Goal: Task Accomplishment & Management: Use online tool/utility

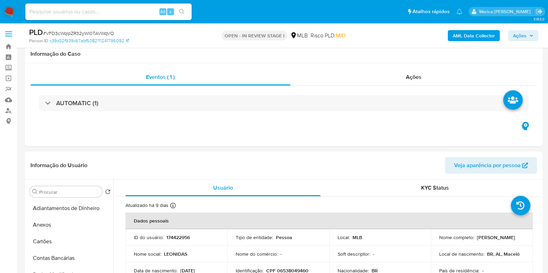
select select "100"
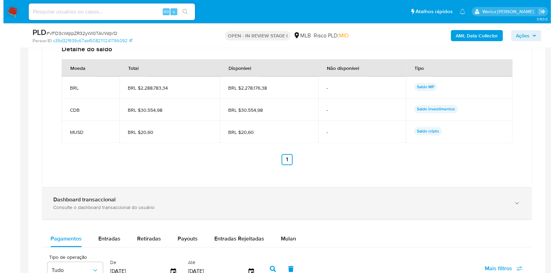
scroll to position [500, 0]
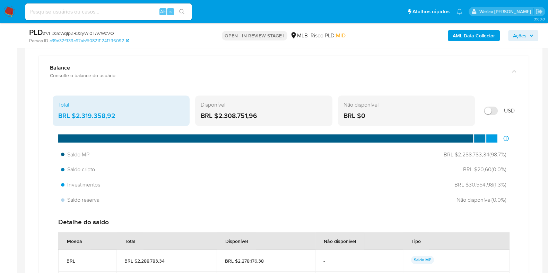
drag, startPoint x: 74, startPoint y: 115, endPoint x: 121, endPoint y: 115, distance: 47.1
click at [121, 115] on div "BRL $2.319.358,92" at bounding box center [121, 116] width 126 height 9
click at [465, 41] on b "AML Data Collector" at bounding box center [473, 35] width 42 height 11
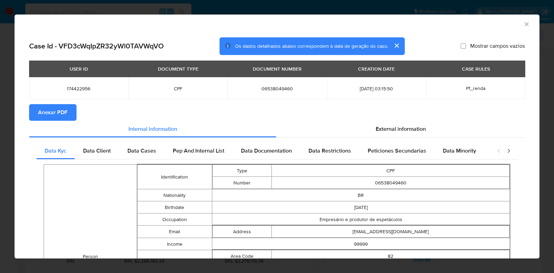
click at [36, 110] on button "Anexar PDF" at bounding box center [52, 112] width 47 height 17
drag, startPoint x: 61, startPoint y: 12, endPoint x: 61, endPoint y: -53, distance: 65.1
click at [69, 117] on button "Anexar PDF" at bounding box center [52, 112] width 47 height 17
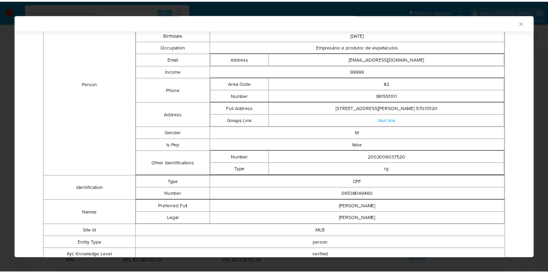
scroll to position [42, 0]
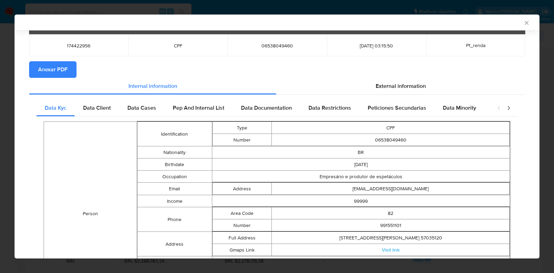
click at [519, 15] on div "AML Data Collector" at bounding box center [277, 23] width 525 height 16
click at [525, 24] on icon "Fechar a janela" at bounding box center [527, 23] width 4 height 4
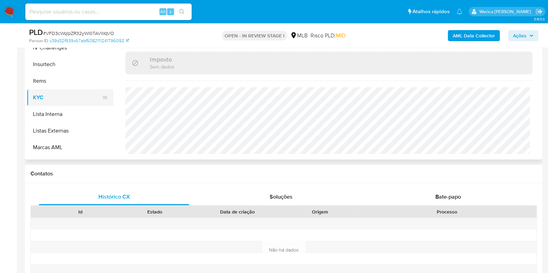
scroll to position [116, 0]
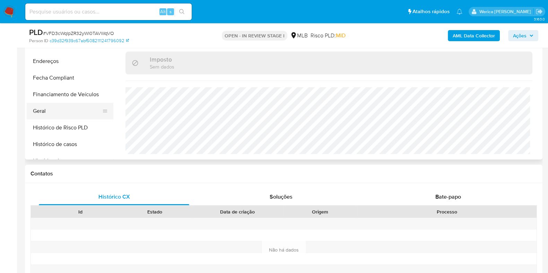
click at [48, 115] on button "Geral" at bounding box center [67, 111] width 81 height 17
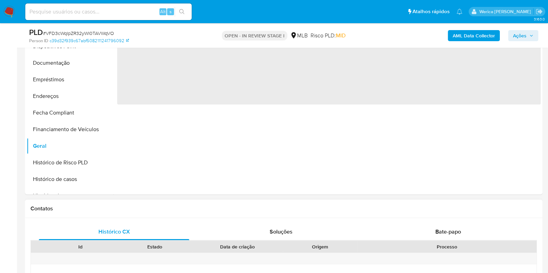
scroll to position [154, 0]
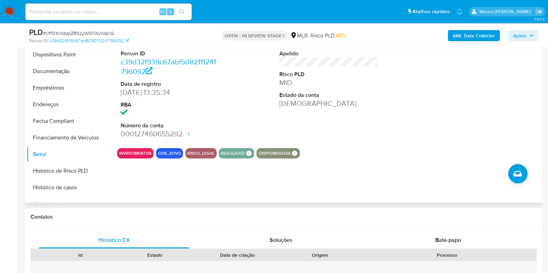
click at [495, 133] on div at bounding box center [488, 84] width 106 height 117
click at [494, 134] on div at bounding box center [488, 84] width 106 height 117
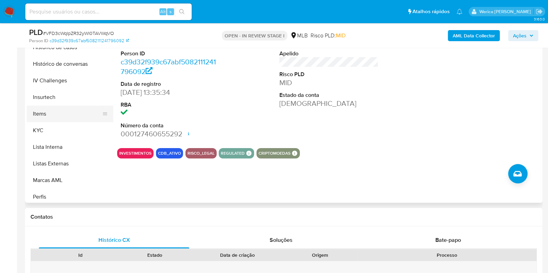
scroll to position [289, 0]
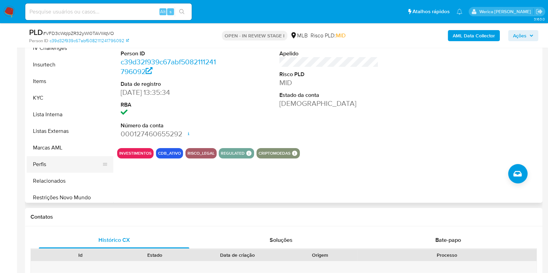
click at [53, 166] on button "Perfis" at bounding box center [67, 164] width 81 height 17
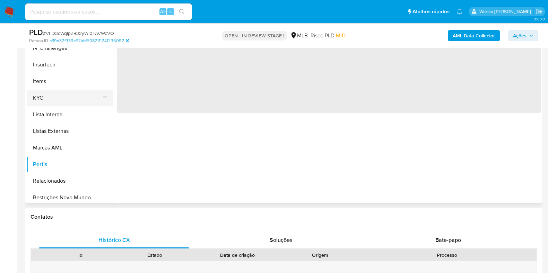
click at [47, 99] on button "KYC" at bounding box center [67, 98] width 81 height 17
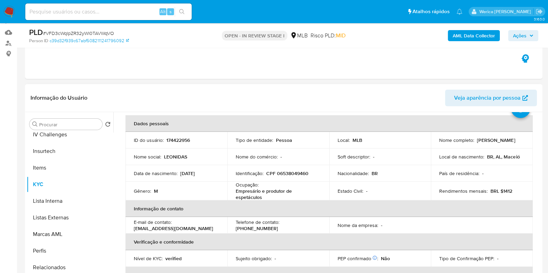
scroll to position [43, 0]
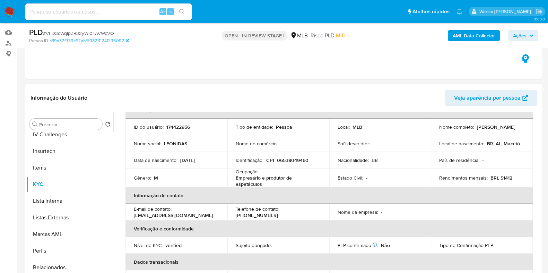
click at [406, 205] on td "Nome da empresa : -" at bounding box center [380, 212] width 102 height 17
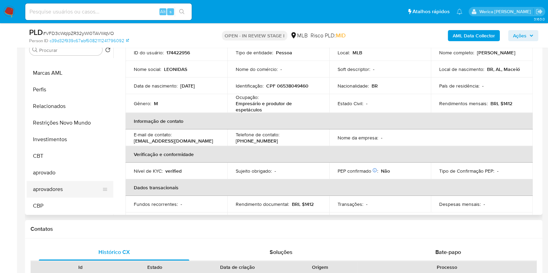
scroll to position [111, 0]
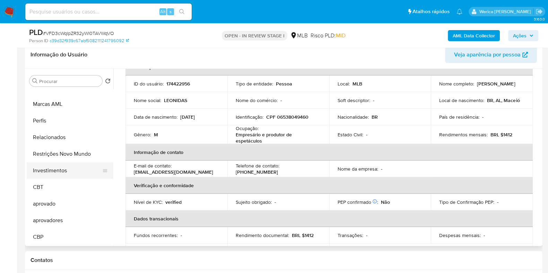
click at [68, 162] on button "Investimentos" at bounding box center [67, 170] width 81 height 17
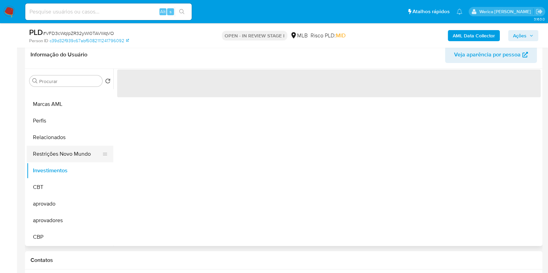
scroll to position [0, 0]
click at [65, 157] on button "Restrições Novo Mundo" at bounding box center [67, 154] width 81 height 17
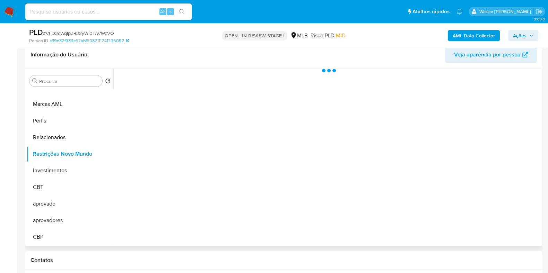
click at [184, 152] on div at bounding box center [326, 157] width 427 height 177
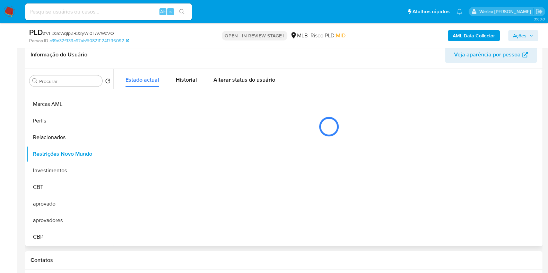
click at [287, 160] on div at bounding box center [326, 157] width 427 height 177
drag, startPoint x: 194, startPoint y: 80, endPoint x: 204, endPoint y: 84, distance: 10.9
click at [197, 81] on button "Historial" at bounding box center [186, 78] width 38 height 18
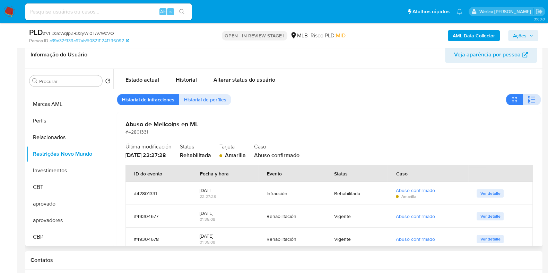
click at [531, 102] on icon "button" at bounding box center [533, 102] width 4 height 1
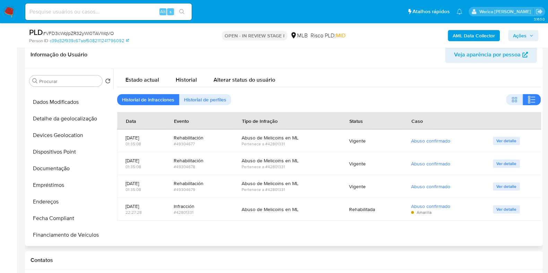
scroll to position [29, 0]
click at [75, 153] on button "Detalhe da geolocalização" at bounding box center [67, 151] width 81 height 17
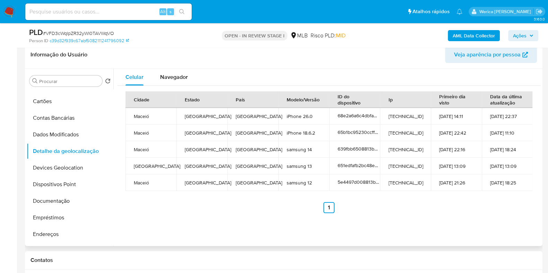
click at [506, 202] on ul "Anterior 1 Siguiente" at bounding box center [328, 207] width 407 height 11
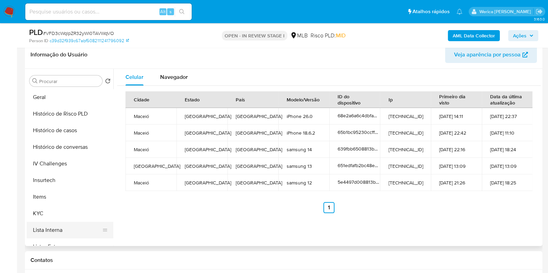
scroll to position [303, 0]
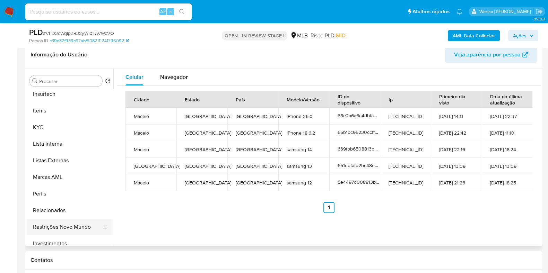
click at [67, 229] on button "Restrições Novo Mundo" at bounding box center [67, 227] width 81 height 17
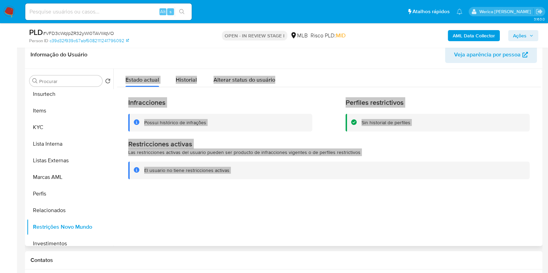
click at [197, 75] on button "Historial" at bounding box center [186, 78] width 38 height 18
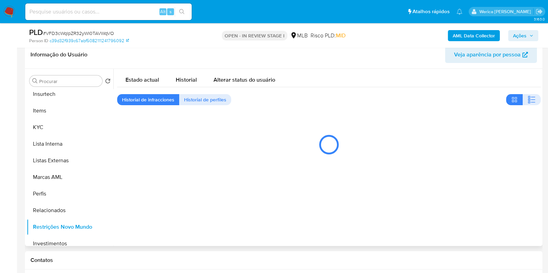
click at [231, 58] on header "Informação do Usuário Veja aparência por pessoa" at bounding box center [283, 54] width 506 height 17
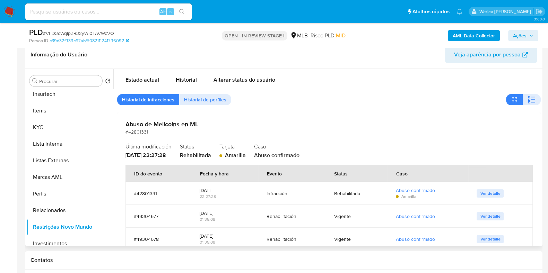
click at [524, 106] on div "Estado actual Historial Alterar status do usuário Historial de infracciones His…" at bounding box center [328, 178] width 423 height 219
click at [524, 105] on button "button" at bounding box center [531, 99] width 18 height 11
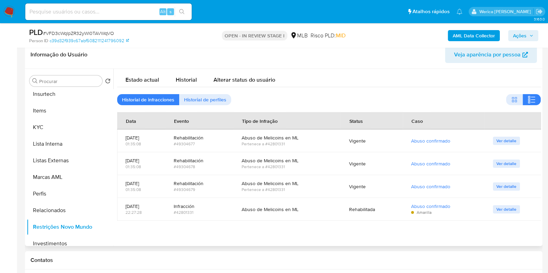
click at [530, 98] on icon "button" at bounding box center [531, 100] width 8 height 8
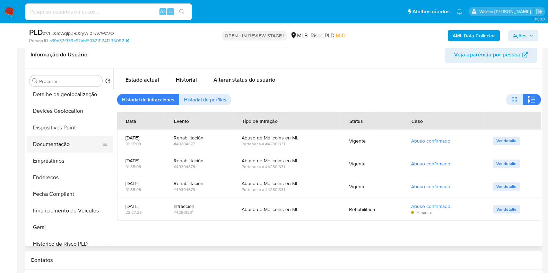
click at [58, 137] on ul "Adiantamentos de Dinheiro Anexos Cartões Contas Bancárias Dados Modificados Det…" at bounding box center [70, 167] width 87 height 156
click at [74, 115] on button "Devices Geolocation" at bounding box center [67, 111] width 81 height 17
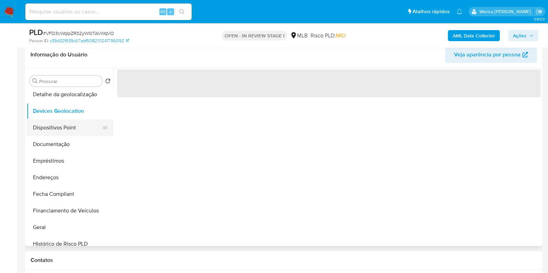
click at [70, 123] on button "Dispositivos Point" at bounding box center [67, 127] width 81 height 17
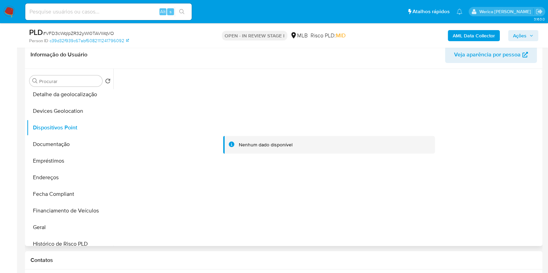
drag, startPoint x: 450, startPoint y: 143, endPoint x: 425, endPoint y: 79, distance: 68.5
click at [448, 143] on div at bounding box center [328, 145] width 423 height 152
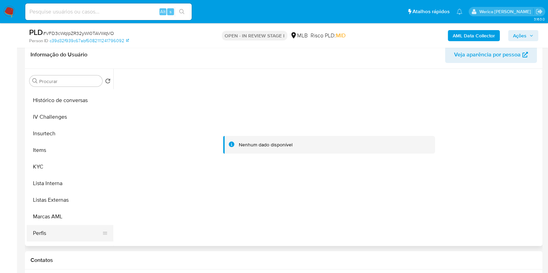
scroll to position [303, 0]
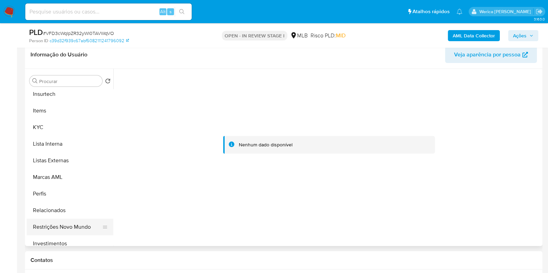
click at [62, 228] on button "Restrições Novo Mundo" at bounding box center [67, 227] width 81 height 17
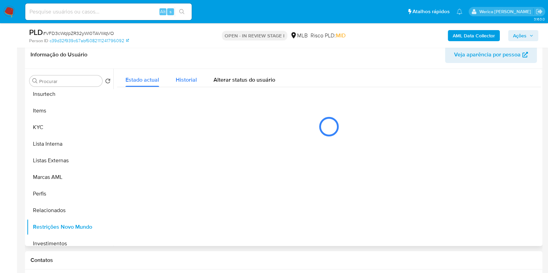
click at [191, 86] on div "Historial" at bounding box center [186, 78] width 21 height 18
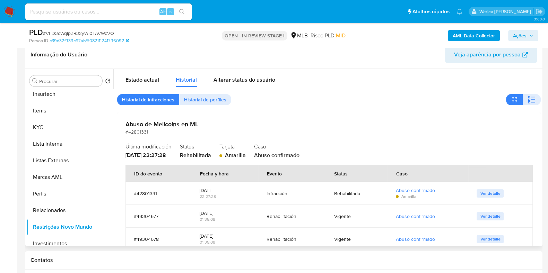
click at [526, 105] on div "Estado actual Historial Alterar status do usuário Historial de infracciones His…" at bounding box center [328, 178] width 423 height 219
click at [529, 98] on icon "button" at bounding box center [531, 100] width 8 height 8
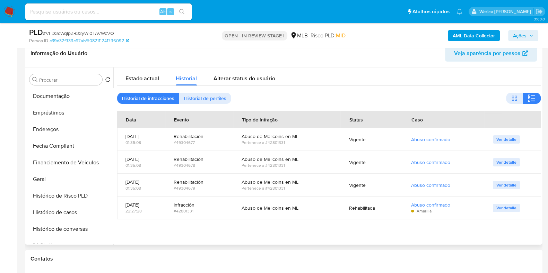
scroll to position [86, 0]
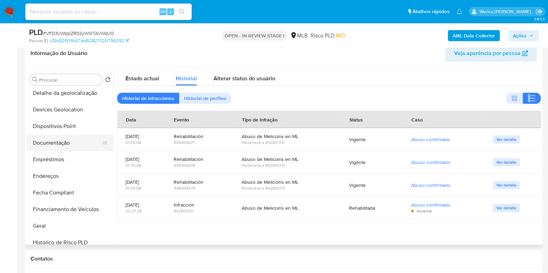
click at [68, 139] on button "Documentação" at bounding box center [67, 143] width 81 height 17
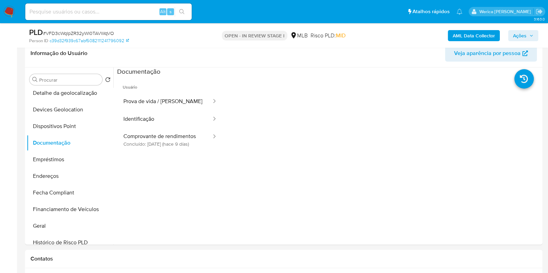
click at [190, 109] on button "Prova de vida / [PERSON_NAME]" at bounding box center [164, 102] width 95 height 18
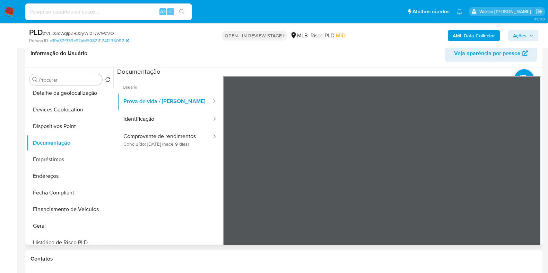
drag, startPoint x: 192, startPoint y: 134, endPoint x: 219, endPoint y: 143, distance: 27.7
click at [192, 135] on button "Comprovante de rendimentos Concluído: 01/10/2025 (hace 9 días)" at bounding box center [164, 140] width 95 height 24
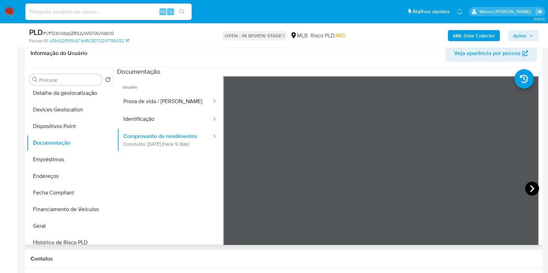
click at [525, 188] on icon at bounding box center [532, 189] width 14 height 14
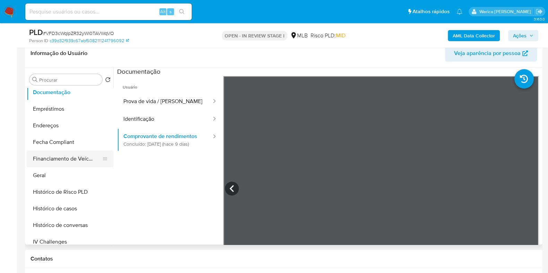
scroll to position [216, 0]
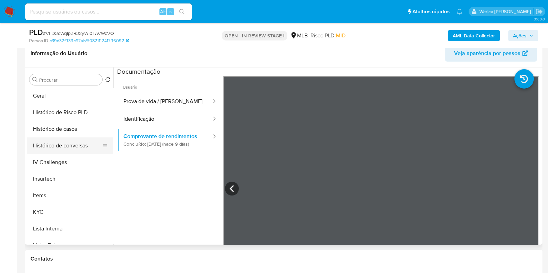
click at [71, 141] on button "Histórico de conversas" at bounding box center [67, 145] width 81 height 17
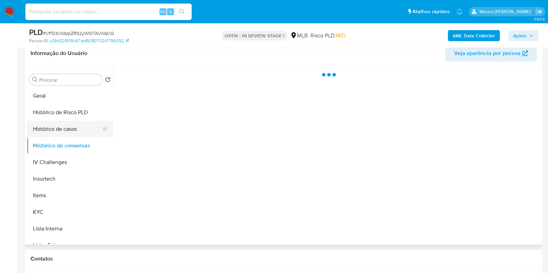
click at [67, 127] on button "Histórico de casos" at bounding box center [67, 129] width 81 height 17
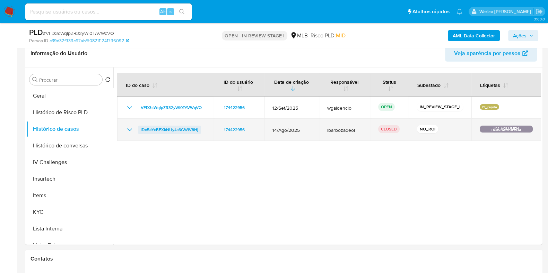
click at [170, 127] on span "lDx5eYcBEXkNUyJa6GWlV8Hj" at bounding box center [169, 130] width 57 height 8
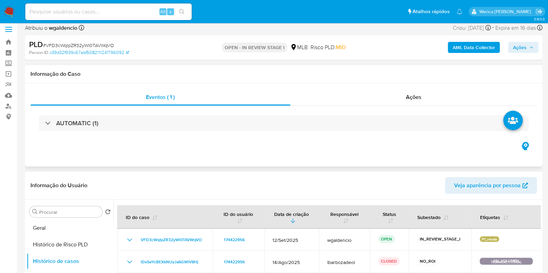
scroll to position [0, 0]
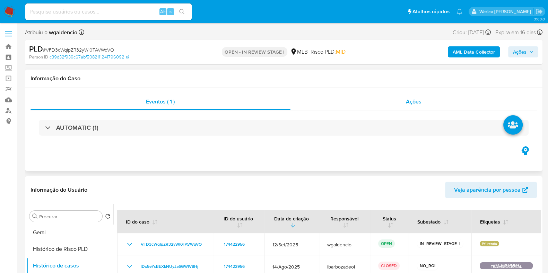
click at [479, 98] on div "Ações" at bounding box center [413, 102] width 247 height 17
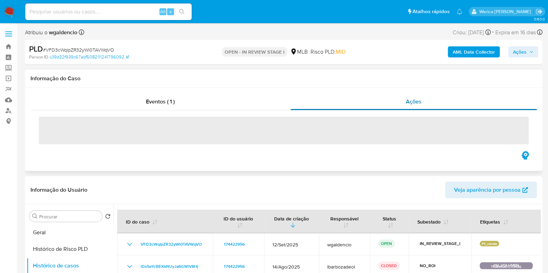
click at [403, 102] on div "Ações" at bounding box center [413, 102] width 247 height 17
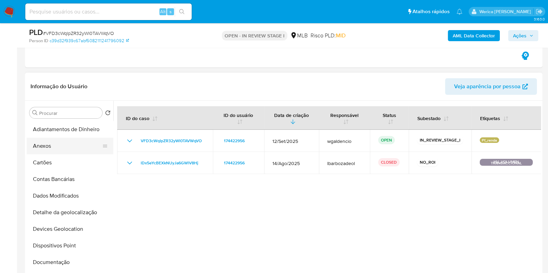
click at [44, 152] on button "Anexos" at bounding box center [67, 146] width 81 height 17
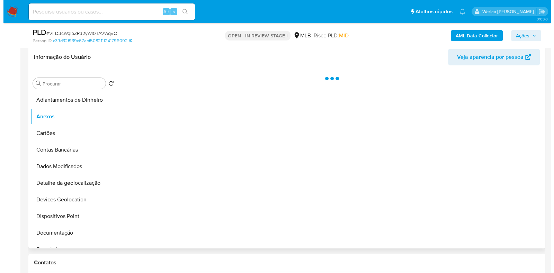
scroll to position [173, 0]
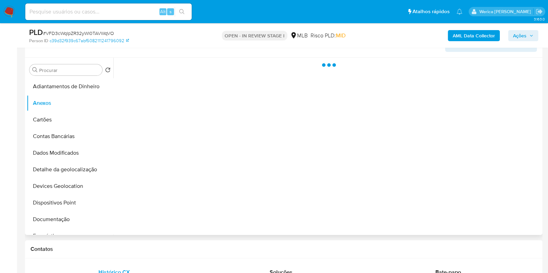
drag, startPoint x: 497, startPoint y: 207, endPoint x: 501, endPoint y: 209, distance: 4.2
click at [500, 209] on div at bounding box center [326, 146] width 427 height 177
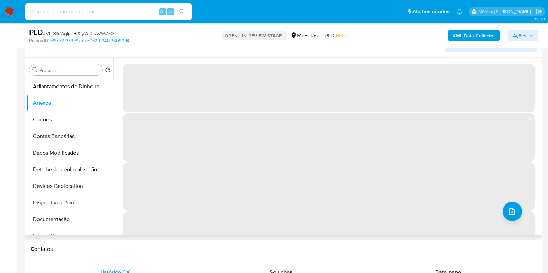
click at [501, 209] on div "‌ ‌ ‌ ‌" at bounding box center [326, 146] width 427 height 177
click at [502, 209] on button "upload-file" at bounding box center [511, 211] width 19 height 19
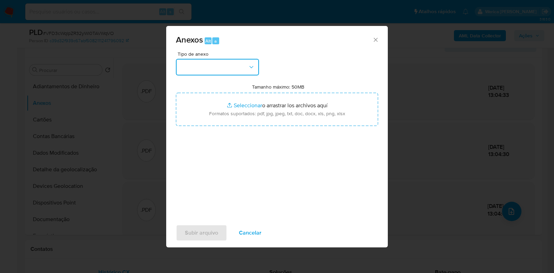
click at [204, 63] on button "button" at bounding box center [217, 67] width 83 height 17
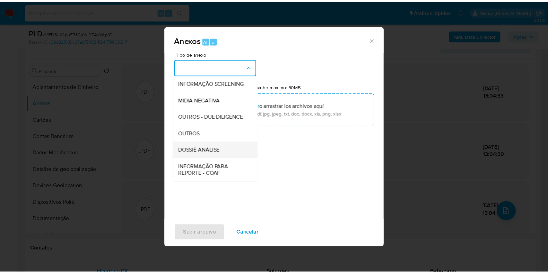
scroll to position [107, 0]
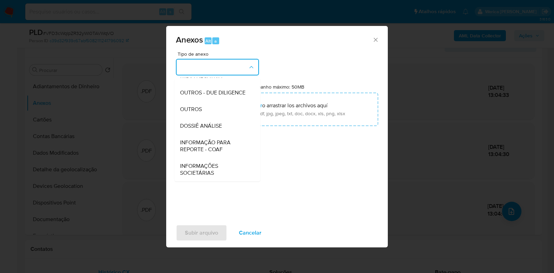
drag, startPoint x: 219, startPoint y: 128, endPoint x: 235, endPoint y: 128, distance: 15.9
click at [219, 129] on span "DOSSIÊ ANÁLISE" at bounding box center [201, 126] width 42 height 7
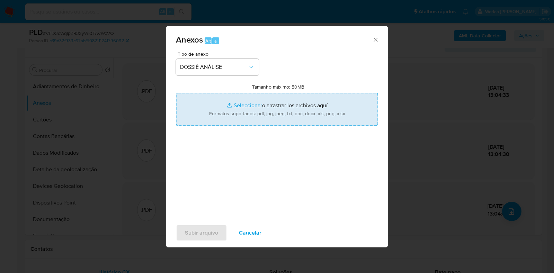
click at [295, 115] on input "Tamanho máximo: 50MB Seleccionar archivos" at bounding box center [277, 109] width 202 height 33
type input "C:\fakepath\SAR - XXXXX - CPF 06538049460 - LEONIDAS ABREU COSTA.pdf"
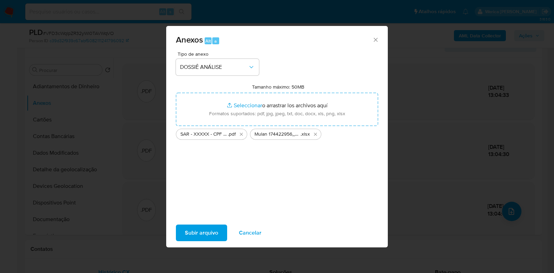
click at [192, 234] on span "Subir arquivo" at bounding box center [201, 232] width 33 height 15
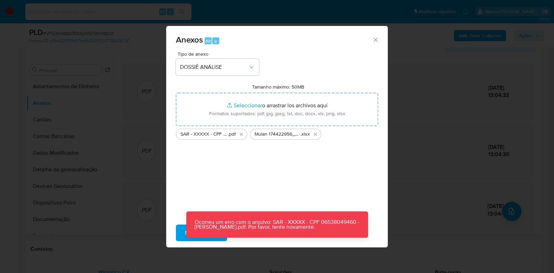
click at [198, 235] on p "Ocorreu um erro com o arquivo: SAR - XXXXX - CPF 06538049460 - LEONIDAS ABREU C…" at bounding box center [277, 225] width 182 height 26
click at [196, 239] on span "Subir arquivo" at bounding box center [201, 232] width 33 height 15
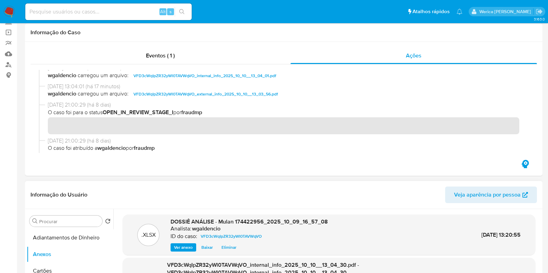
scroll to position [0, 0]
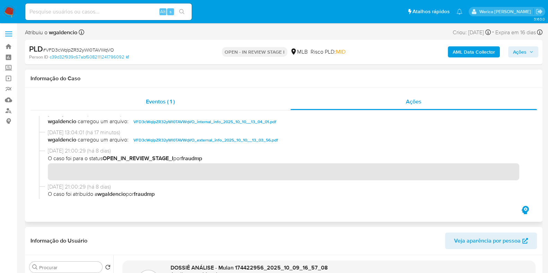
click at [284, 99] on div "Eventos ( 1 )" at bounding box center [160, 102] width 260 height 17
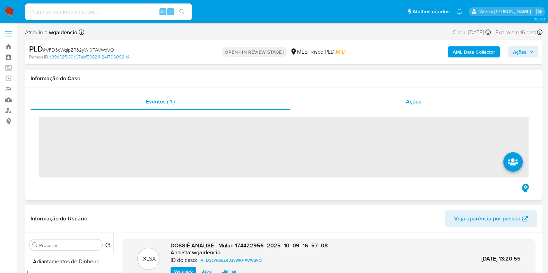
click at [389, 102] on div "Ações" at bounding box center [413, 102] width 247 height 17
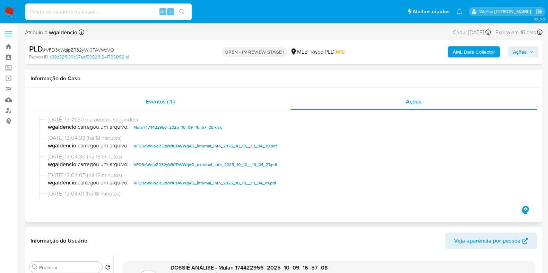
drag, startPoint x: 258, startPoint y: 106, endPoint x: 285, endPoint y: 103, distance: 27.2
click at [258, 105] on div "Eventos ( 1 )" at bounding box center [160, 102] width 260 height 17
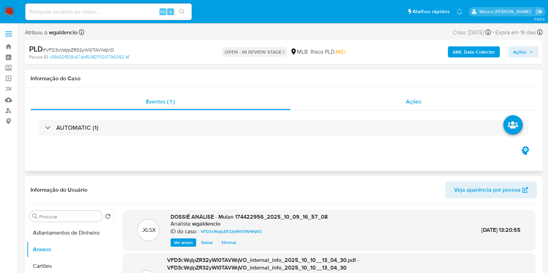
click at [420, 98] on span "Ações" at bounding box center [414, 102] width 16 height 8
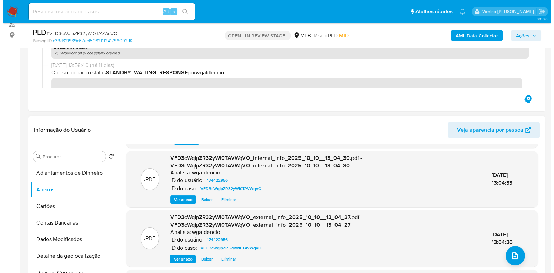
scroll to position [72, 0]
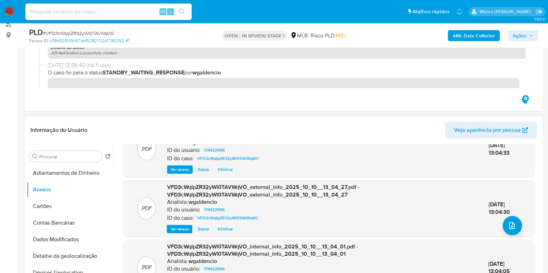
click at [520, 225] on div ".PDF VFD3cWqIpZR32yWl0TAVWqVO_external_info_2025_10_10__13_04_27.pdf - VFD3cWqI…" at bounding box center [328, 209] width 405 height 50
click at [514, 228] on button "upload-file" at bounding box center [511, 225] width 19 height 19
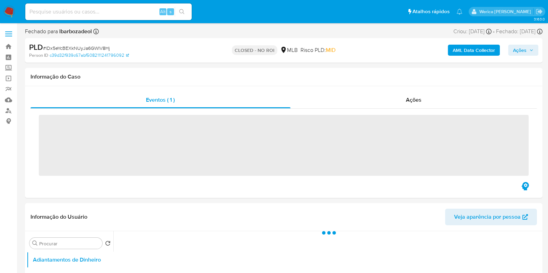
click at [381, 106] on div "Ações" at bounding box center [413, 100] width 247 height 17
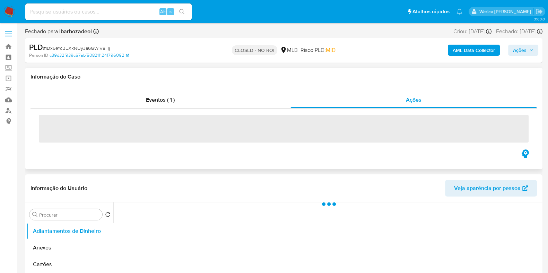
click at [178, 131] on span "‌" at bounding box center [283, 129] width 489 height 28
select select "10"
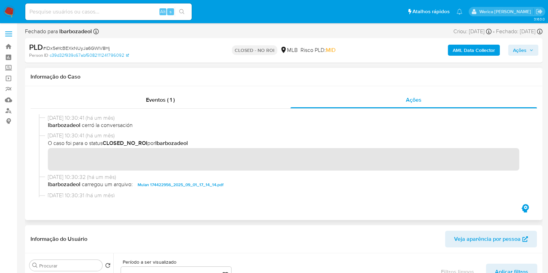
click at [180, 121] on span "02/09/2025 10:30:41 (há um mês)" at bounding box center [287, 118] width 478 height 8
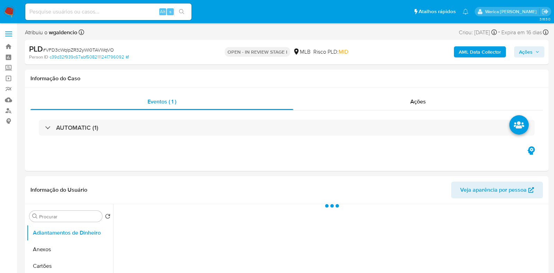
select select "10"
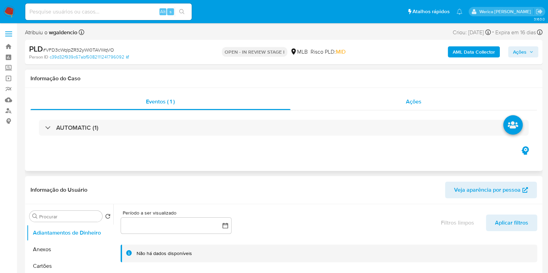
click at [416, 105] on span "Ações" at bounding box center [414, 102] width 16 height 8
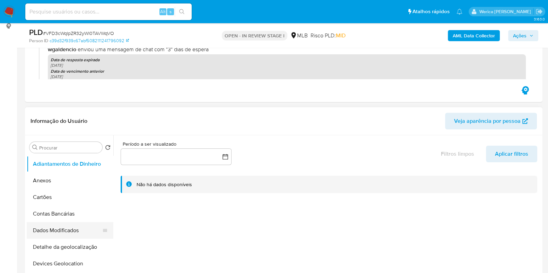
scroll to position [130, 0]
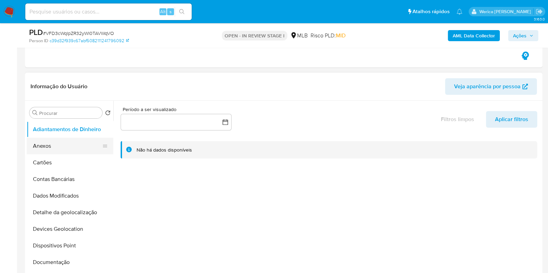
click at [51, 139] on button "Anexos" at bounding box center [67, 146] width 81 height 17
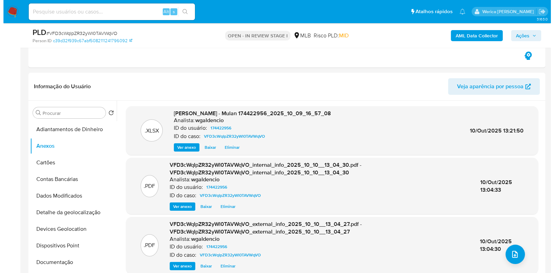
scroll to position [216, 0]
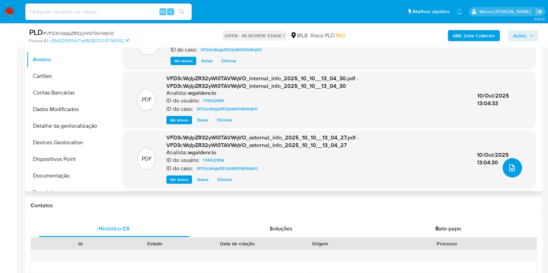
click at [502, 168] on button "upload-file" at bounding box center [511, 167] width 19 height 19
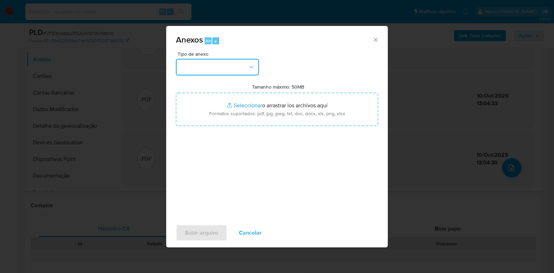
click at [201, 70] on button "button" at bounding box center [217, 67] width 83 height 17
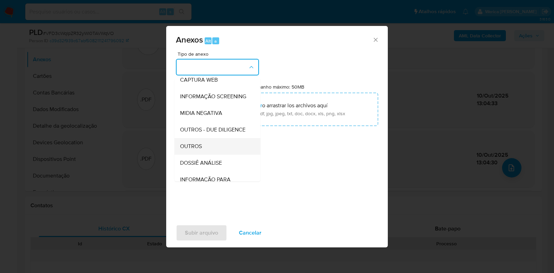
scroll to position [86, 0]
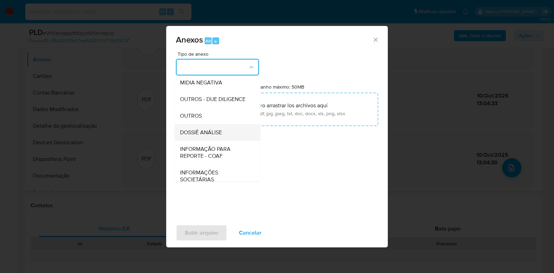
click at [195, 136] on span "DOSSIÊ ANÁLISE" at bounding box center [201, 132] width 42 height 7
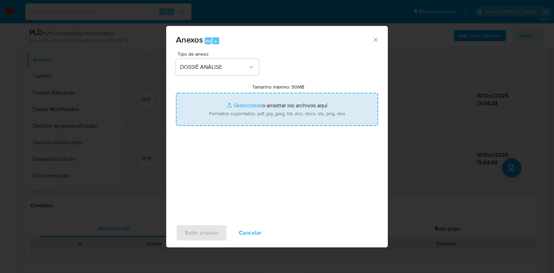
click at [294, 118] on input "Tamanho máximo: 50MB Seleccionar archivos" at bounding box center [277, 109] width 202 height 33
type input "C:\fakepath\SAR - XXXXX - CPF 06538049460 - LEONIDAS ABREU COSTA.pdf"
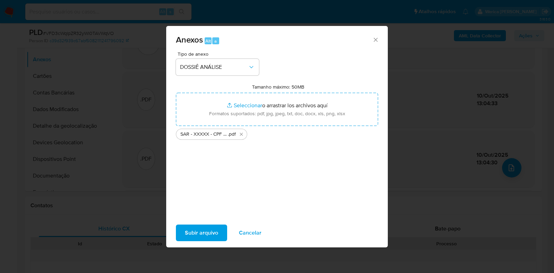
click at [204, 231] on span "Subir arquivo" at bounding box center [201, 232] width 33 height 15
click at [199, 231] on span "Subir arquivo" at bounding box center [201, 232] width 33 height 15
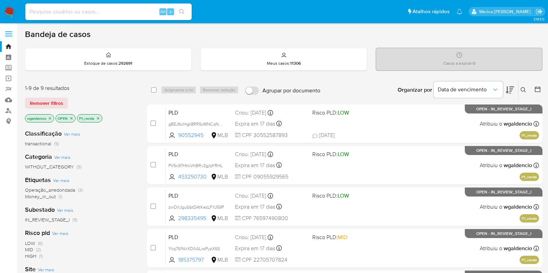
scroll to position [169, 0]
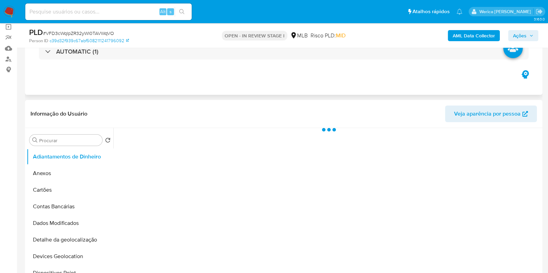
select select "10"
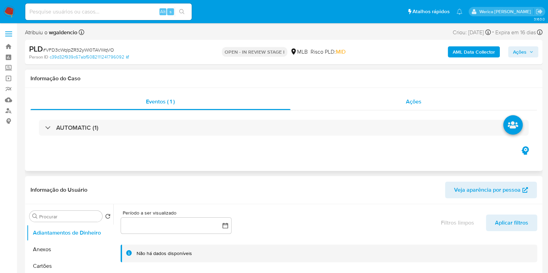
click at [411, 107] on div "Ações" at bounding box center [413, 102] width 247 height 17
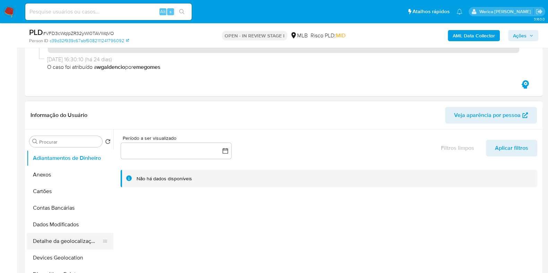
scroll to position [43, 0]
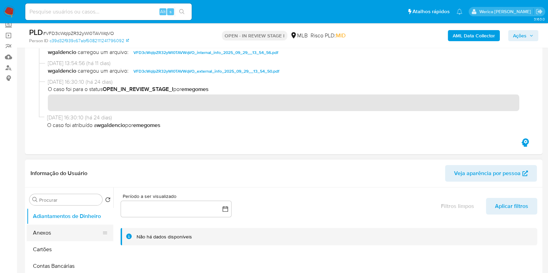
click at [61, 236] on button "Anexos" at bounding box center [67, 233] width 81 height 17
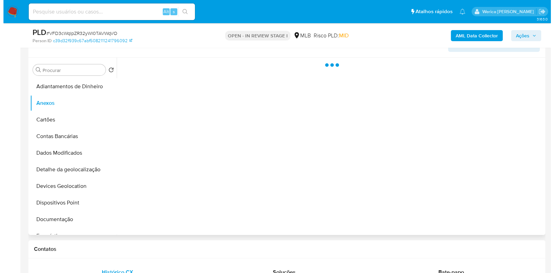
scroll to position [173, 0]
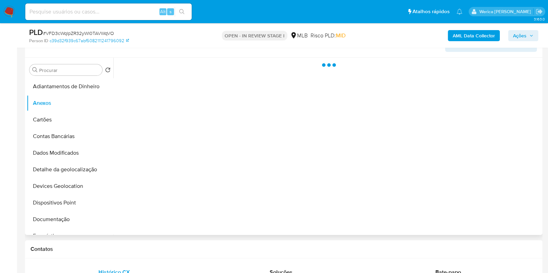
click at [495, 224] on div at bounding box center [326, 146] width 427 height 177
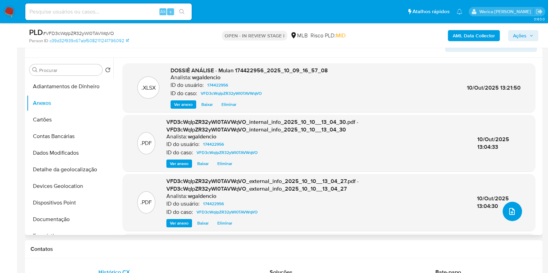
click at [506, 213] on button "upload-file" at bounding box center [511, 211] width 19 height 19
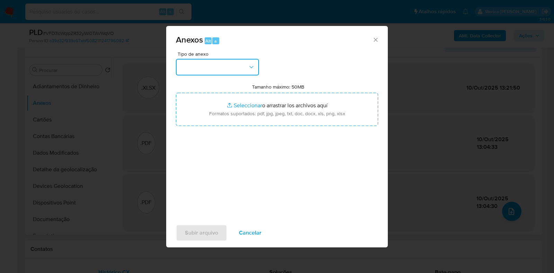
click at [215, 64] on button "button" at bounding box center [217, 67] width 83 height 17
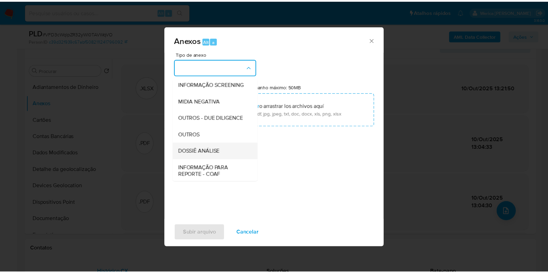
scroll to position [86, 0]
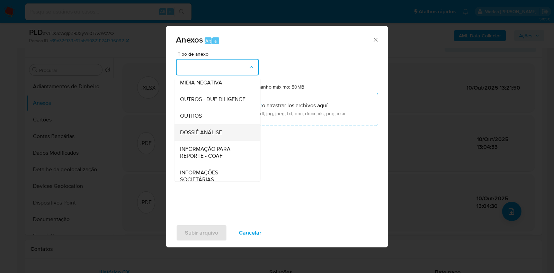
click at [215, 141] on div "DOSSIÊ ANÁLISE" at bounding box center [215, 132] width 71 height 17
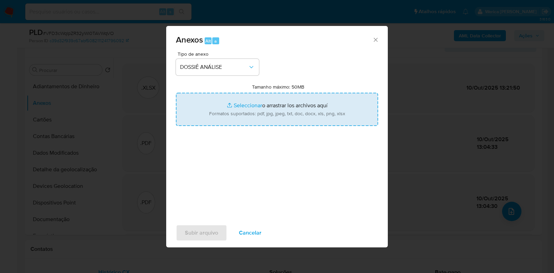
click at [279, 125] on input "Tamanho máximo: 50MB Seleccionar archivos" at bounding box center [277, 109] width 202 height 33
type input "C:\fakepath\SAR - XXXXX - CPF 06538049460 - [PERSON_NAME] (1).pdf"
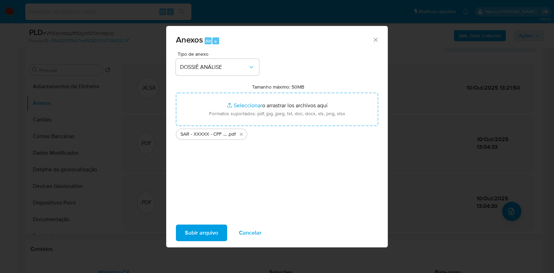
click at [199, 235] on span "Subir arquivo" at bounding box center [201, 232] width 33 height 15
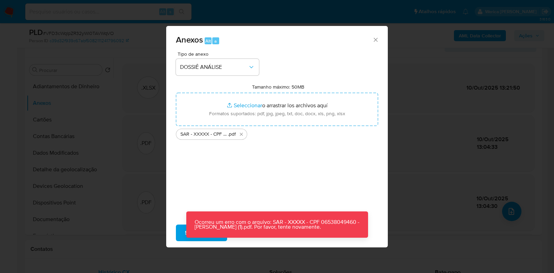
click at [442, 150] on div "Anexos Alt a Tipo de anexo DOSSIÊ ANÁLISE Tamanho máximo: 50MB Seleccionar arch…" at bounding box center [277, 136] width 554 height 273
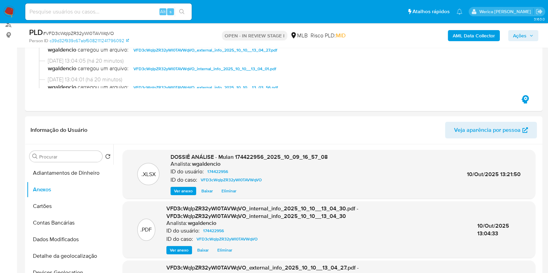
scroll to position [0, 0]
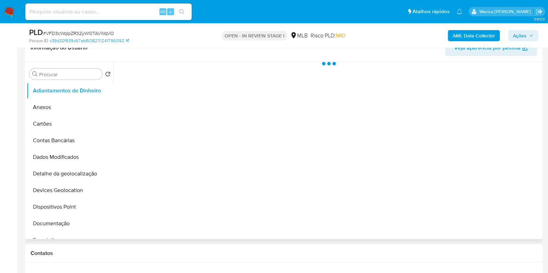
scroll to position [86, 0]
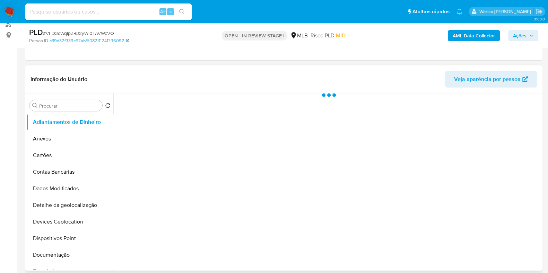
select select "10"
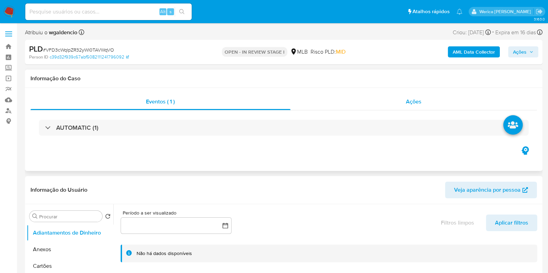
click at [415, 99] on span "Ações" at bounding box center [414, 102] width 16 height 8
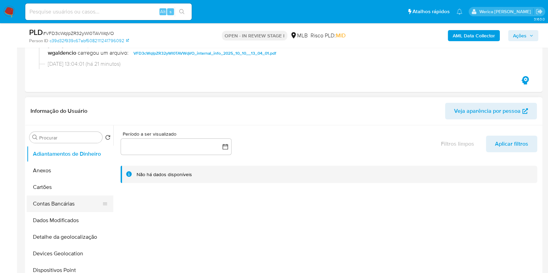
scroll to position [130, 0]
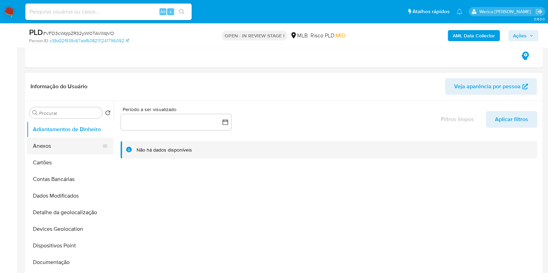
click at [55, 150] on button "Anexos" at bounding box center [67, 146] width 81 height 17
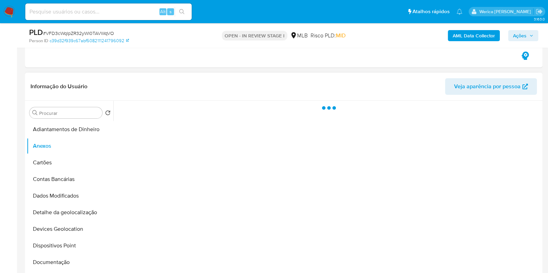
click at [526, 202] on div at bounding box center [326, 189] width 427 height 177
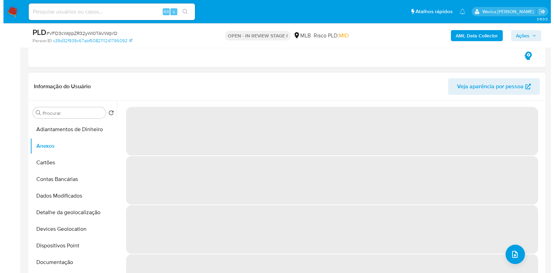
scroll to position [216, 0]
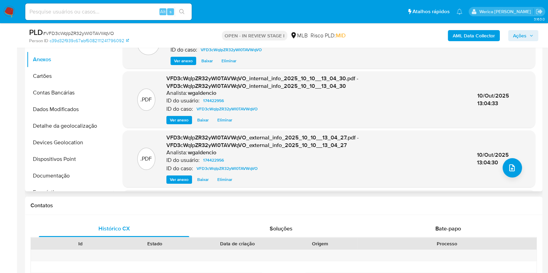
click at [497, 165] on div "10/Out/2025 13:04:30" at bounding box center [499, 158] width 44 height 15
click at [502, 164] on button "upload-file" at bounding box center [511, 167] width 19 height 19
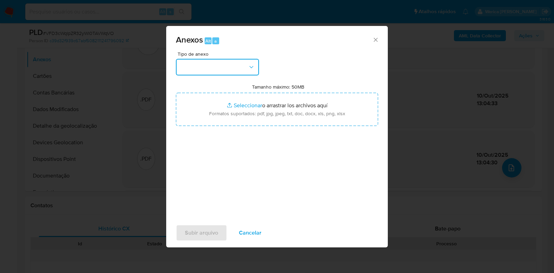
click at [220, 63] on button "button" at bounding box center [217, 67] width 83 height 17
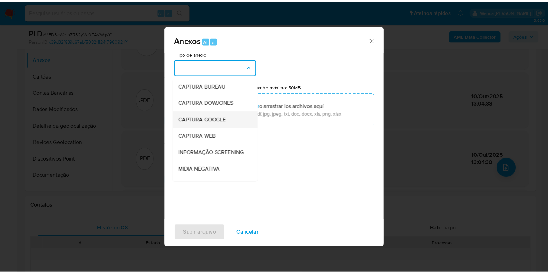
scroll to position [86, 0]
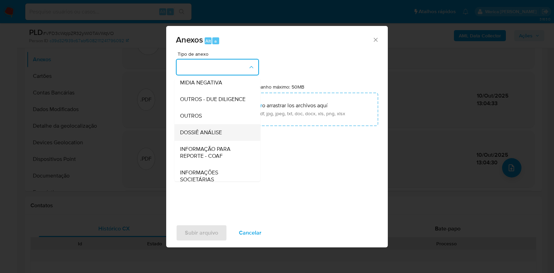
click at [216, 136] on span "DOSSIÊ ANÁLISE" at bounding box center [201, 132] width 42 height 7
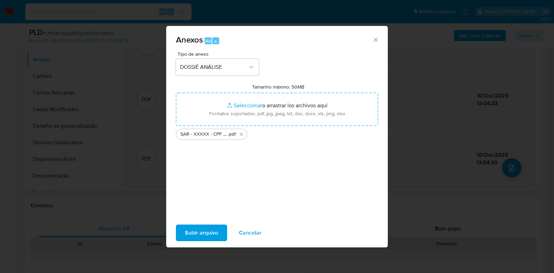
click at [200, 233] on span "Subir arquivo" at bounding box center [201, 232] width 33 height 15
click at [194, 241] on span "Subir arquivo" at bounding box center [201, 232] width 33 height 15
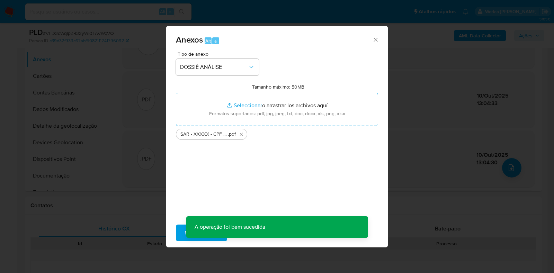
click at [449, 96] on div "Anexos Alt a Tipo de anexo DOSSIÊ ANÁLISE Tamanho máximo: 50MB Seleccionar arch…" at bounding box center [277, 136] width 554 height 273
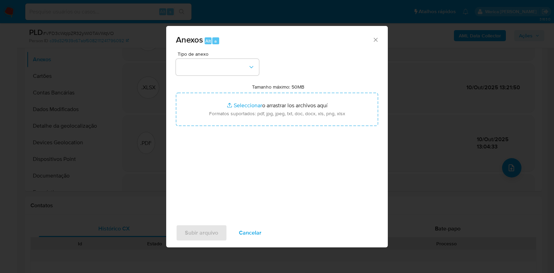
click at [436, 100] on div "Anexos Alt a Tipo de anexo Tamanho máximo: 50MB Seleccionar archivos Selecciona…" at bounding box center [277, 136] width 554 height 273
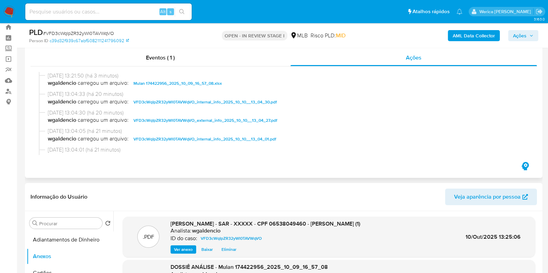
scroll to position [0, 0]
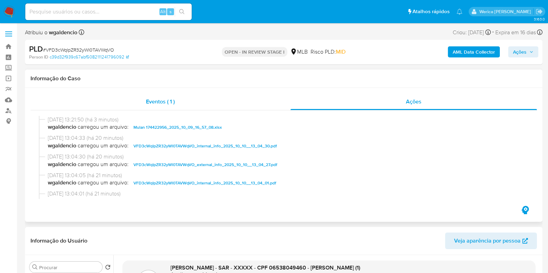
click at [256, 100] on div "Eventos ( 1 )" at bounding box center [160, 102] width 260 height 17
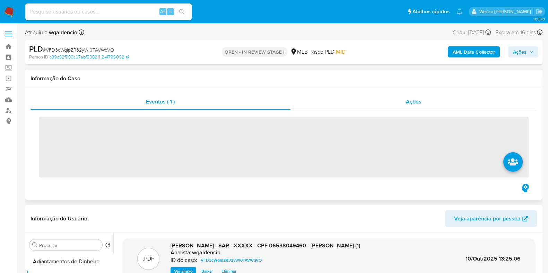
click at [384, 96] on div "Ações" at bounding box center [413, 102] width 247 height 17
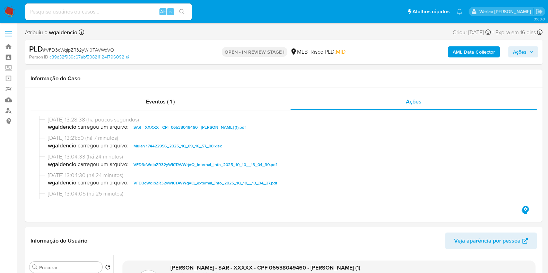
click at [523, 50] on span "Ações" at bounding box center [520, 51] width 14 height 11
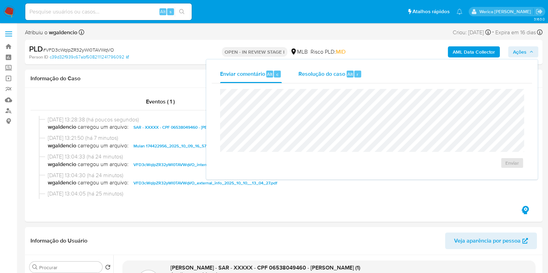
click at [347, 77] on span "Alt" at bounding box center [350, 74] width 6 height 7
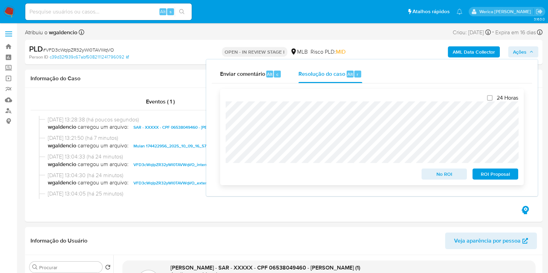
click at [493, 177] on span "ROI Proposal" at bounding box center [495, 174] width 36 height 10
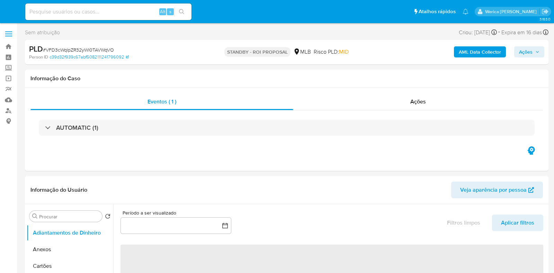
select select "10"
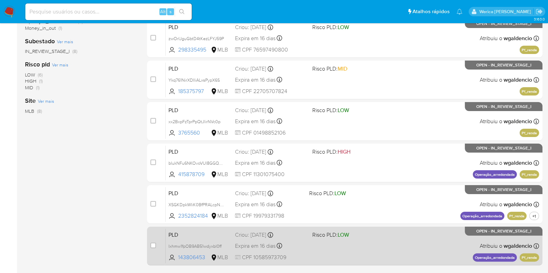
scroll to position [128, 0]
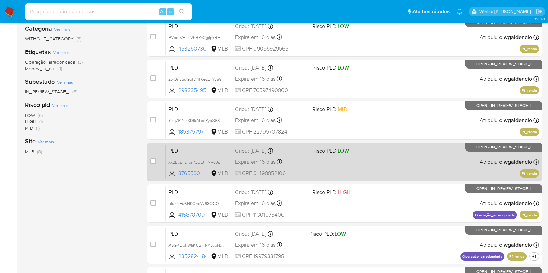
click at [433, 155] on div "PLD xx2BxpFzTprPpQtJlirNVc0p 3765560 MLB Risco PLD: LOW Criou: [DATE] Criou: [D…" at bounding box center [352, 161] width 373 height 35
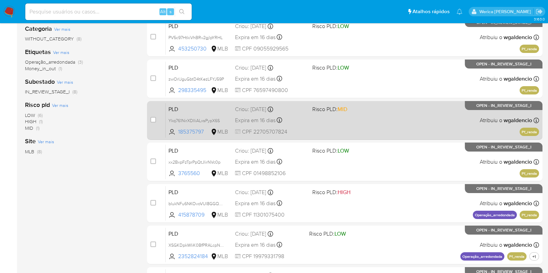
click at [358, 117] on div "PLD Ykq761NirXDIliALxsPypX6S 185375797 MLB Risco PLD: MID Criou: 12/09/2025 Cri…" at bounding box center [352, 120] width 373 height 35
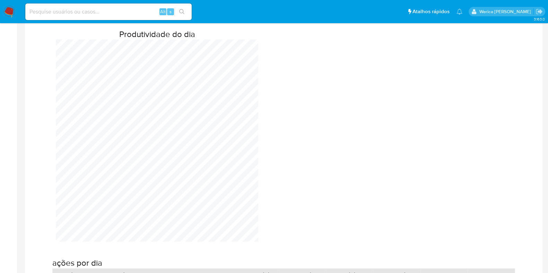
scroll to position [649, 0]
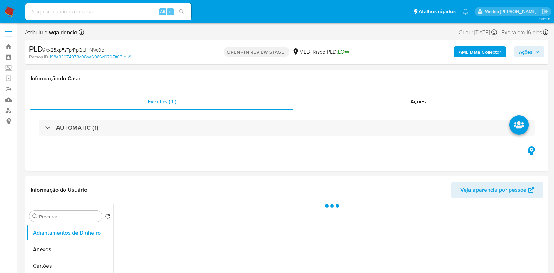
select select "10"
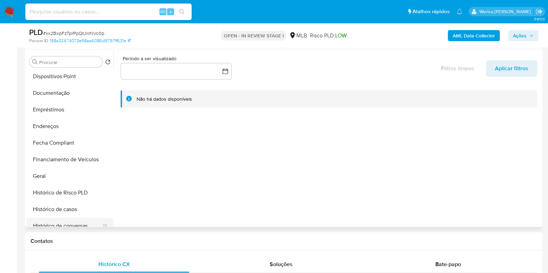
scroll to position [173, 0]
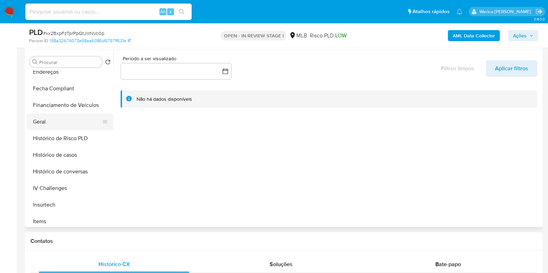
click at [62, 125] on button "Geral" at bounding box center [67, 122] width 81 height 17
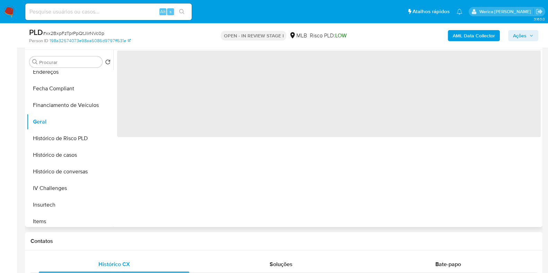
click at [170, 129] on span "‌" at bounding box center [328, 94] width 423 height 87
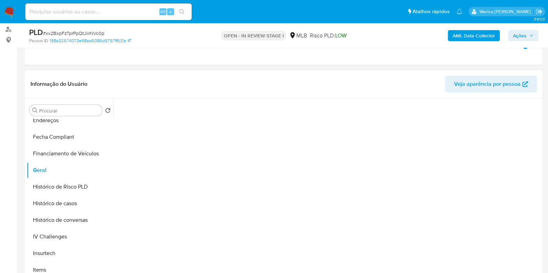
scroll to position [43, 0]
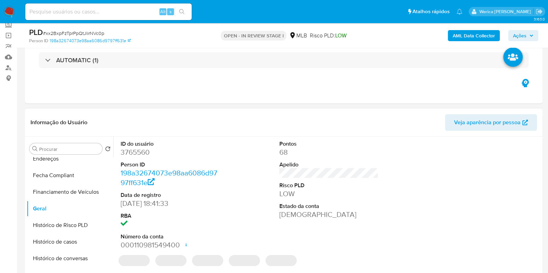
click at [136, 153] on dd "3765560" at bounding box center [170, 153] width 99 height 10
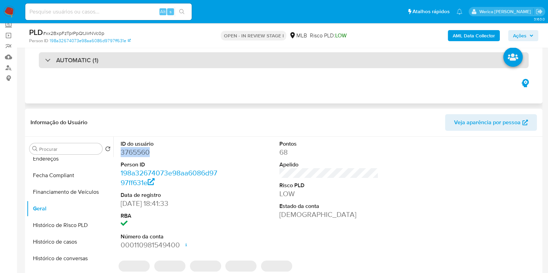
copy dd "3765560"
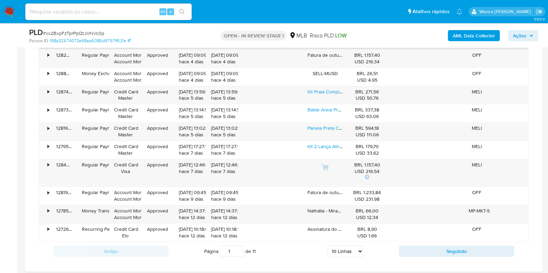
scroll to position [562, 0]
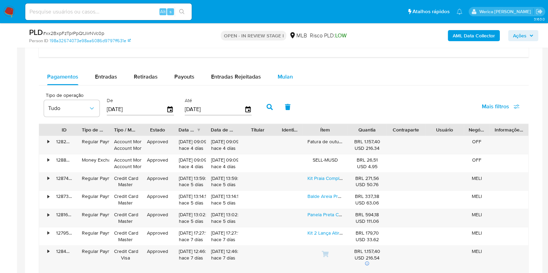
click at [270, 80] on button "Mulan" at bounding box center [285, 77] width 32 height 17
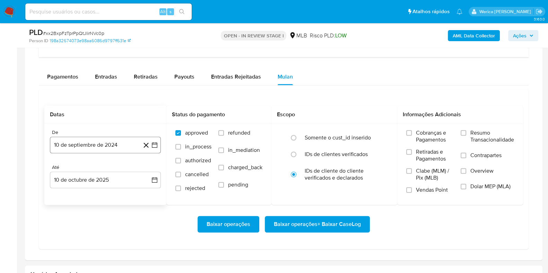
click at [75, 144] on button "10 de septiembre de 2024" at bounding box center [105, 145] width 111 height 17
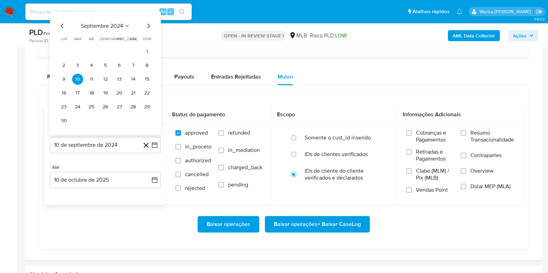
click at [113, 23] on span "septiembre 2024" at bounding box center [102, 26] width 42 height 7
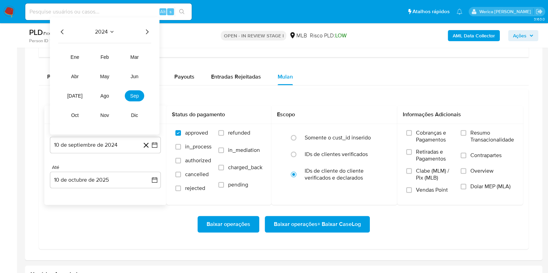
drag, startPoint x: 145, startPoint y: 26, endPoint x: 145, endPoint y: 33, distance: 6.3
click at [145, 28] on icon "Año siguiente" at bounding box center [147, 32] width 8 height 8
drag, startPoint x: 109, startPoint y: 101, endPoint x: 109, endPoint y: 92, distance: 9.0
click at [109, 101] on tr "ene feb mar abr may jun jul ago sep oct nov dic" at bounding box center [104, 86] width 79 height 69
click at [109, 92] on button "ago" at bounding box center [104, 95] width 19 height 11
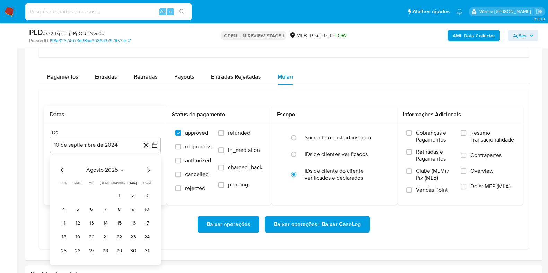
click at [122, 198] on button "1" at bounding box center [119, 195] width 11 height 11
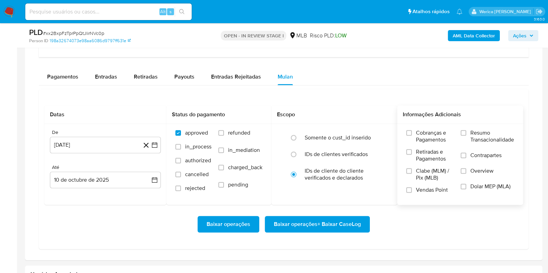
click at [463, 157] on label "Contrapartes" at bounding box center [486, 160] width 53 height 16
click at [463, 157] on input "Contrapartes" at bounding box center [463, 156] width 6 height 6
click at [469, 171] on label "Overview" at bounding box center [486, 176] width 53 height 16
click at [466, 171] on input "Overview" at bounding box center [463, 171] width 6 height 6
click at [469, 183] on label "Dolar MEP (MLA)" at bounding box center [486, 191] width 53 height 16
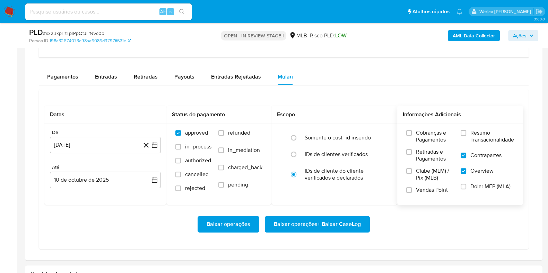
click at [466, 184] on input "Dolar MEP (MLA)" at bounding box center [463, 187] width 6 height 6
click at [428, 187] on span "Vendas Point" at bounding box center [432, 190] width 32 height 7
click at [411, 187] on input "Vendas Point" at bounding box center [409, 190] width 6 height 6
click at [427, 170] on span "Clabe (MLM) / Pix (MLB)" at bounding box center [435, 175] width 38 height 14
click at [411, 170] on input "Clabe (MLM) / Pix (MLB)" at bounding box center [409, 171] width 6 height 6
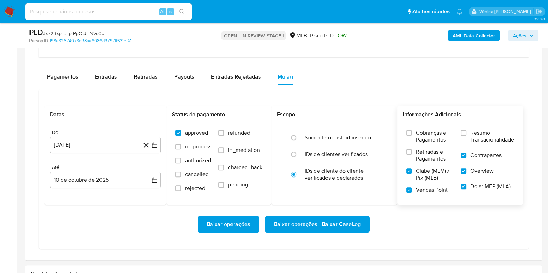
click at [423, 153] on span "Retiradas e Pagamentos" at bounding box center [435, 156] width 38 height 14
click at [411, 153] on input "Retiradas e Pagamentos" at bounding box center [409, 152] width 6 height 6
click at [451, 130] on span "Cobranças e Pagamentos" at bounding box center [435, 137] width 38 height 14
click at [411, 130] on input "Cobranças e Pagamentos" at bounding box center [409, 133] width 6 height 6
click at [483, 136] on span "Resumo Transacionalidade" at bounding box center [492, 137] width 44 height 14
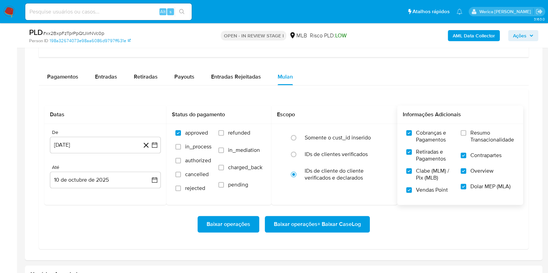
click at [466, 136] on input "Resumo Transacionalidade" at bounding box center [463, 133] width 6 height 6
click at [328, 224] on span "Baixar operações + Baixar CaseLog" at bounding box center [317, 224] width 87 height 15
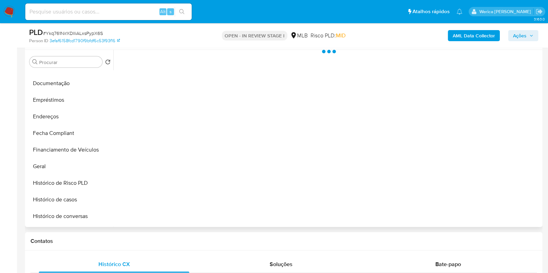
scroll to position [130, 0]
select select "10"
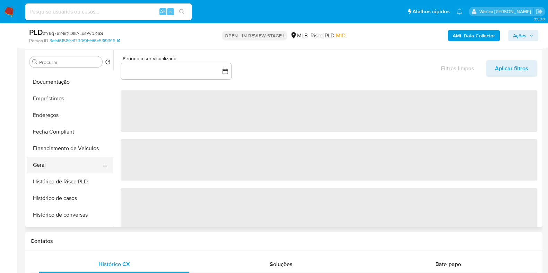
click at [51, 158] on button "Geral" at bounding box center [67, 165] width 81 height 17
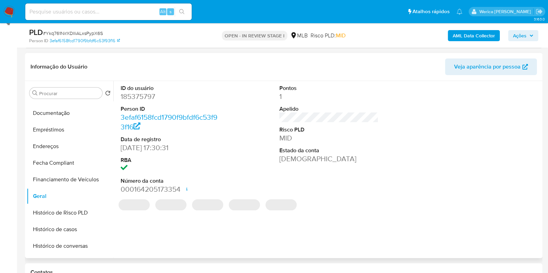
scroll to position [86, 0]
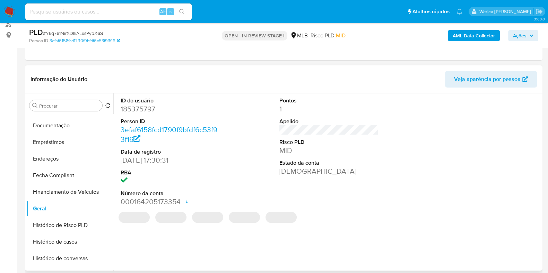
click at [145, 105] on dd "185375797" at bounding box center [170, 109] width 99 height 10
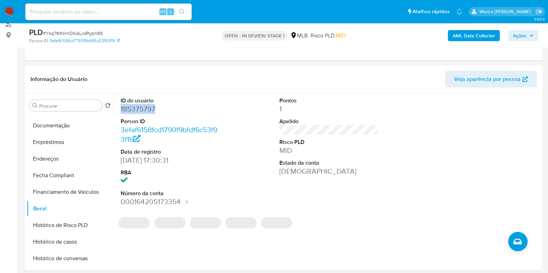
copy dd "185375797"
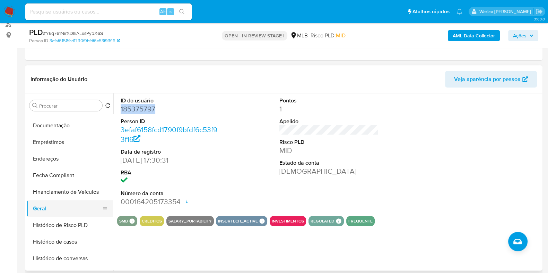
scroll to position [0, 0]
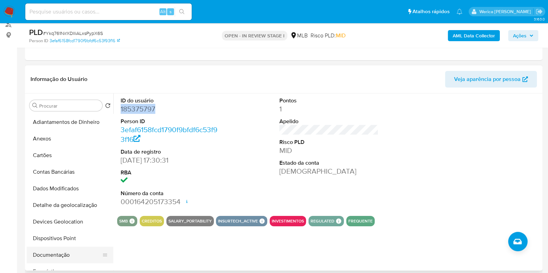
drag, startPoint x: 61, startPoint y: 247, endPoint x: 65, endPoint y: 247, distance: 4.6
click at [64, 250] on button "Documentação" at bounding box center [67, 255] width 81 height 17
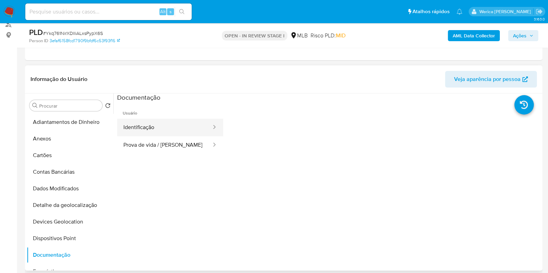
click at [174, 134] on button "Identificação" at bounding box center [164, 128] width 95 height 18
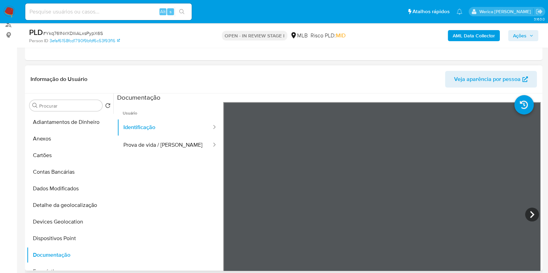
scroll to position [43, 0]
click at [144, 150] on button "Prova de vida / [PERSON_NAME]" at bounding box center [164, 145] width 95 height 18
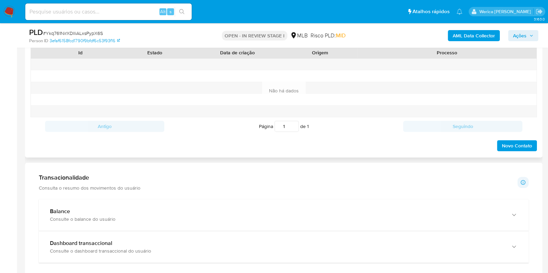
scroll to position [303, 0]
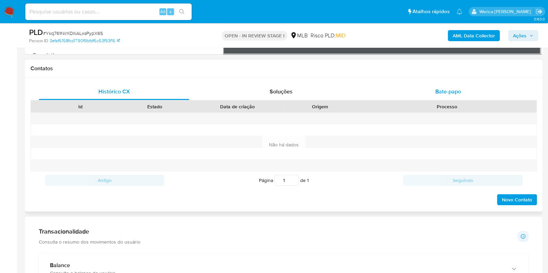
click at [436, 88] on span "Bate-papo" at bounding box center [448, 92] width 26 height 8
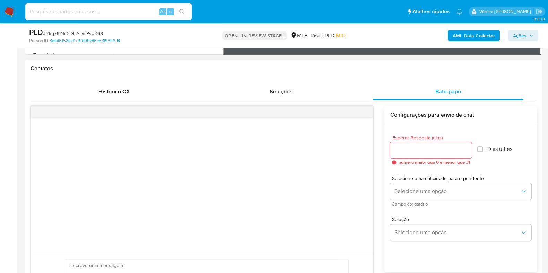
click at [439, 148] on input "Esperar Resposta (dias)" at bounding box center [431, 150] width 82 height 9
type input "3"
click at [411, 203] on span "Campo obrigatório" at bounding box center [461, 204] width 141 height 3
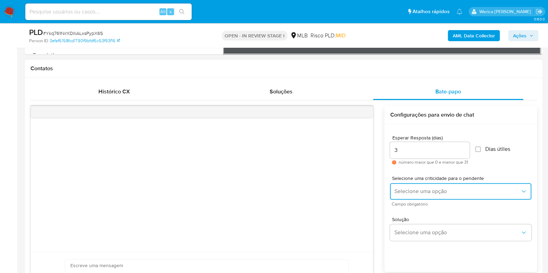
click at [411, 189] on span "Selecione uma opção" at bounding box center [457, 191] width 126 height 7
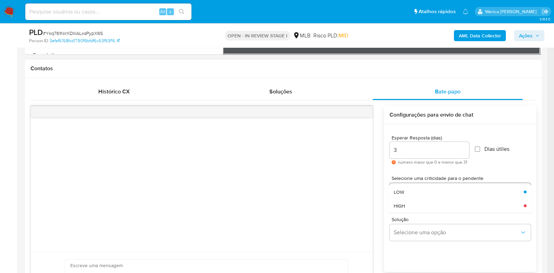
click at [409, 197] on div "LOW" at bounding box center [457, 192] width 126 height 14
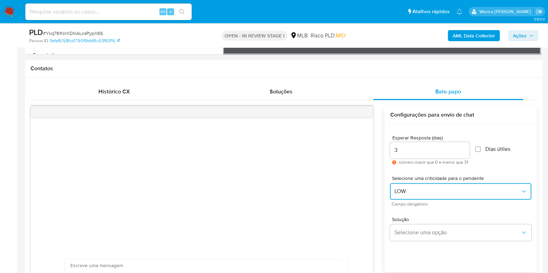
click at [410, 188] on span "LOW" at bounding box center [457, 191] width 126 height 7
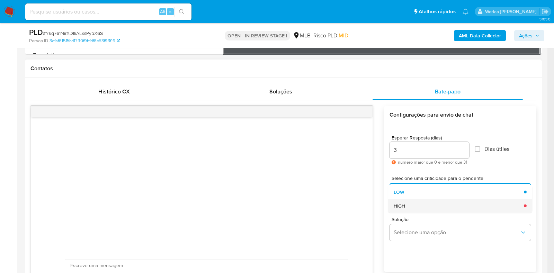
click at [409, 209] on div "HIGH" at bounding box center [457, 206] width 126 height 14
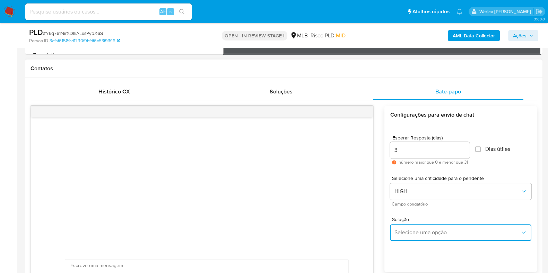
click at [416, 239] on button "Selecione uma opção" at bounding box center [460, 232] width 141 height 17
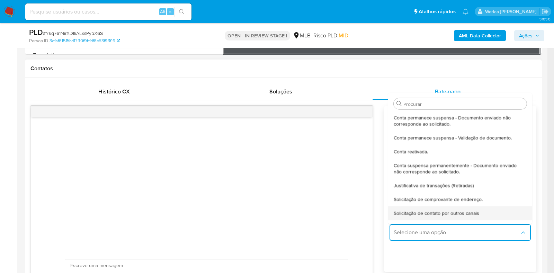
click at [420, 212] on span "Solicitação de contato por outros canais" at bounding box center [437, 213] width 86 height 6
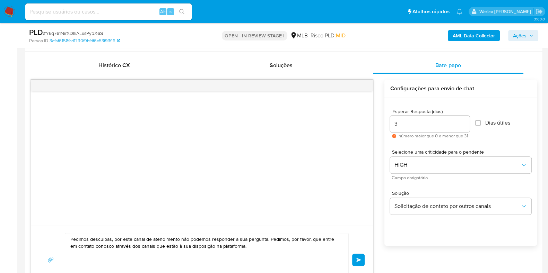
scroll to position [390, 0]
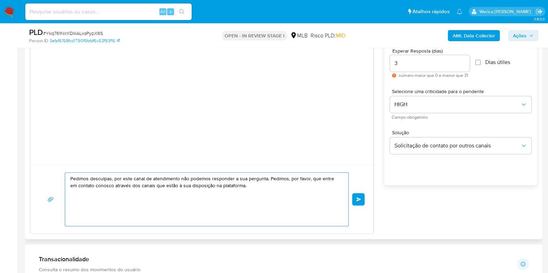
click at [219, 176] on textarea "Pedimos desculpas, por este canal de atendimento não podemos responder a sua pe…" at bounding box center [204, 199] width 269 height 53
click at [275, 186] on textarea "Pedimos desculpas, por este canal de atendimento não podemos responder a sua pe…" at bounding box center [204, 199] width 269 height 53
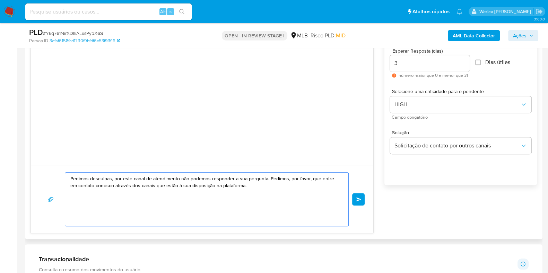
click at [275, 186] on textarea "Pedimos desculpas, por este canal de atendimento não podemos responder a sua pe…" at bounding box center [204, 199] width 269 height 53
paste textarea "185375797"
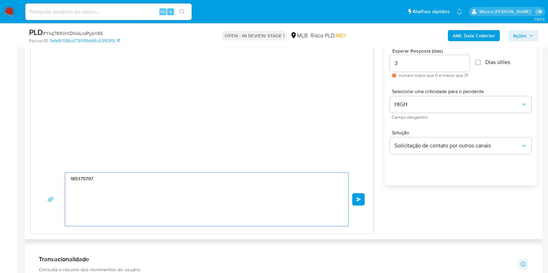
click at [275, 186] on textarea "185375797" at bounding box center [204, 199] width 269 height 53
click at [160, 184] on textarea "185375797" at bounding box center [204, 199] width 269 height 53
paste textarea "Olá! Estamos realizando uma verificação adicional de segurança em contas de usu…"
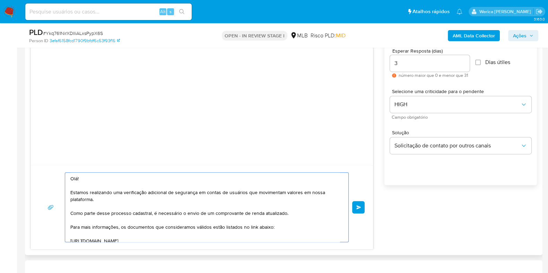
scroll to position [113, 0]
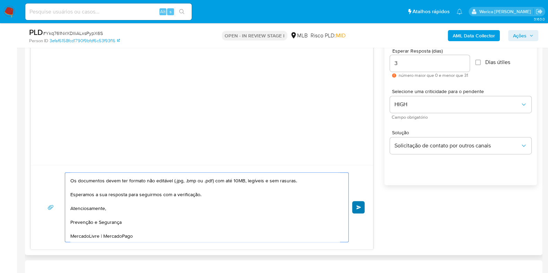
type textarea "Olá! Estamos realizando uma verificação adicional de segurança em contas de usu…"
click at [365, 204] on div "Olá! Estamos realizando uma verificação adicional de segurança em contas de usu…" at bounding box center [202, 207] width 342 height 84
click at [361, 207] on button "common.send" at bounding box center [358, 207] width 12 height 12
click at [359, 209] on button "common.send" at bounding box center [358, 207] width 12 height 12
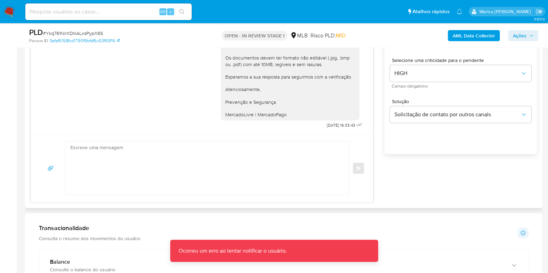
scroll to position [433, 0]
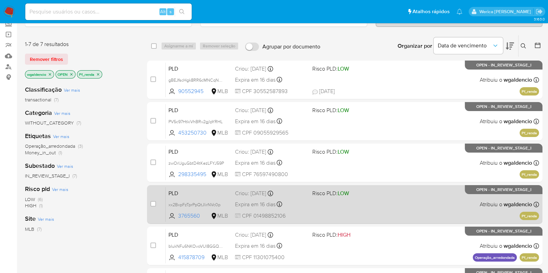
scroll to position [86, 0]
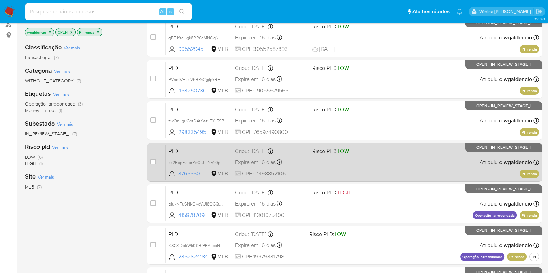
click at [387, 159] on div "PLD xx2BxpFzTprPpQtJlirNVc0p 3765560 MLB Risco PLD: LOW Criou: [DATE] Criou: [D…" at bounding box center [352, 162] width 373 height 35
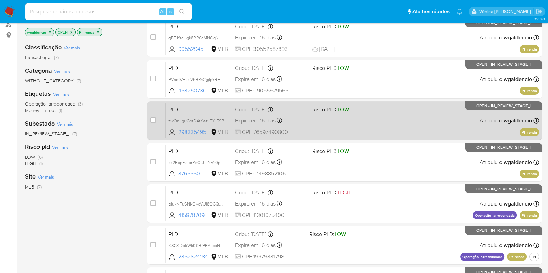
scroll to position [43, 0]
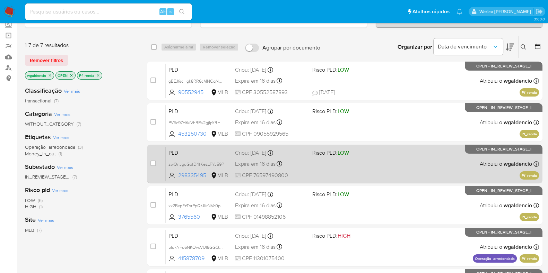
click at [379, 161] on div "PLD zwOrIJguGbtD4tKezLFYJ59P 298335495 MLB Risco PLD: LOW Criou: [DATE] Criou: …" at bounding box center [352, 163] width 373 height 35
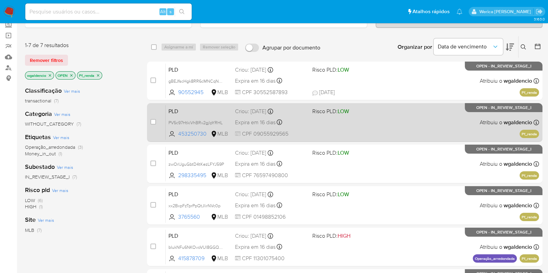
click at [436, 121] on div "PLD PV5c97HtkiVhBRv2gjlpYRHL 453250730 MLB Risco PLD: LOW Criou: 12/09/2025 Cri…" at bounding box center [352, 122] width 373 height 35
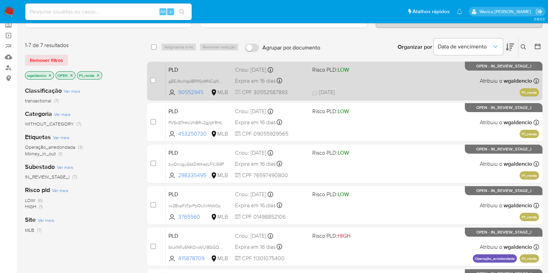
click at [413, 78] on div "PLD gBEJfscHgk8RR6cMNCqNYnMx 90552945 MLB Risco PLD: LOW Criou: 12/09/2025 Crio…" at bounding box center [352, 80] width 373 height 35
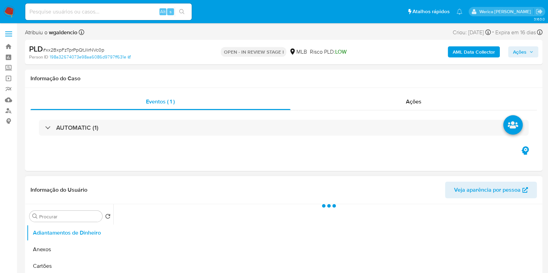
select select "10"
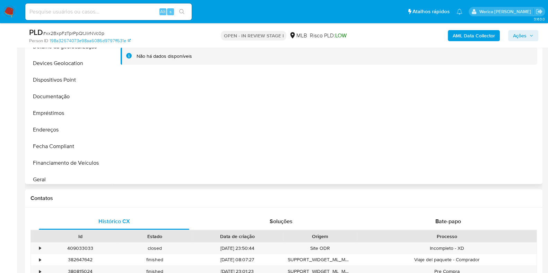
scroll to position [130, 0]
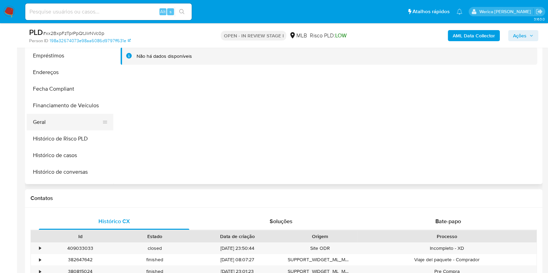
click at [65, 118] on button "Geral" at bounding box center [67, 122] width 81 height 17
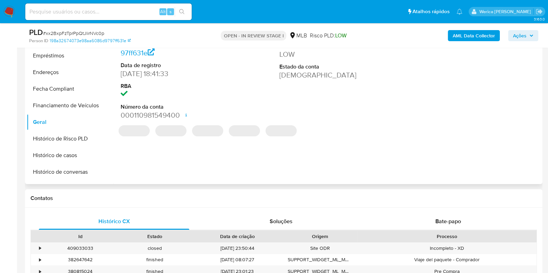
scroll to position [86, 0]
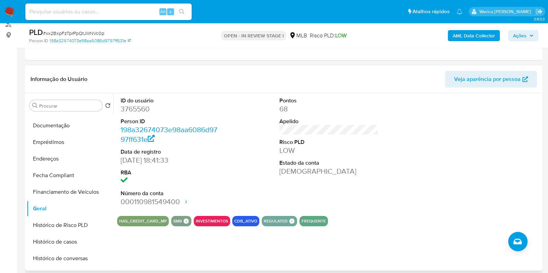
click at [139, 108] on dd "3765560" at bounding box center [170, 109] width 99 height 10
copy dd "3765560"
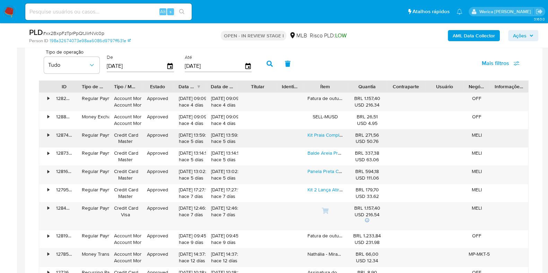
scroll to position [562, 0]
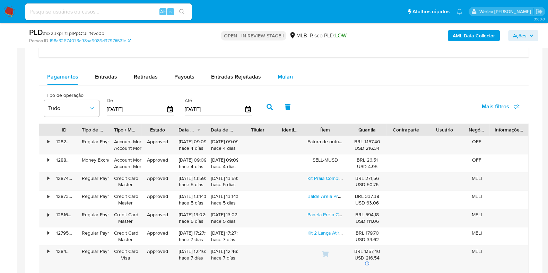
click at [277, 78] on span "Mulan" at bounding box center [284, 77] width 15 height 8
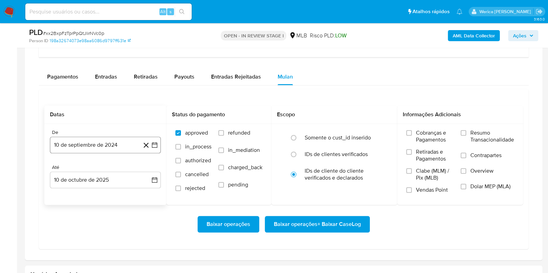
click at [109, 144] on button "10 de septiembre de 2024" at bounding box center [105, 145] width 111 height 17
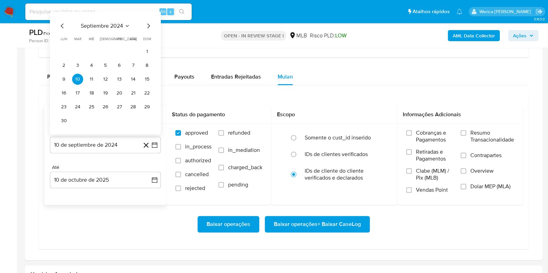
click at [114, 25] on span "septiembre 2024" at bounding box center [102, 26] width 42 height 7
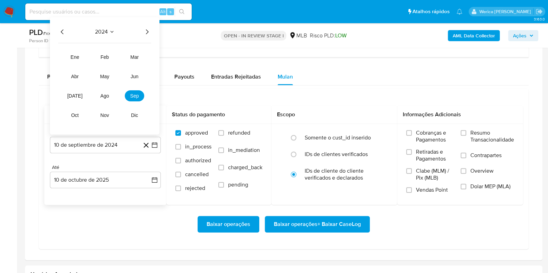
click at [145, 33] on icon "Año siguiente" at bounding box center [147, 32] width 8 height 8
click at [107, 95] on span "ago" at bounding box center [104, 96] width 9 height 6
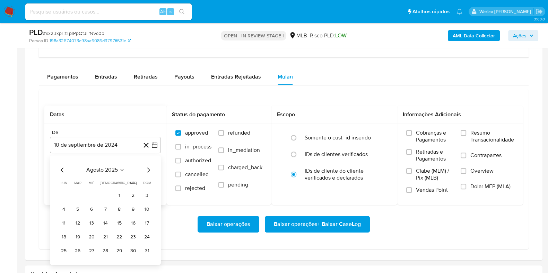
click at [117, 197] on button "1" at bounding box center [119, 195] width 11 height 11
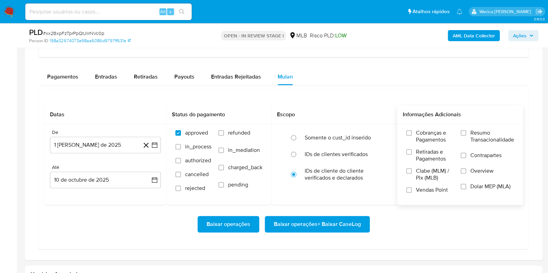
click at [435, 137] on span "Cobranças e Pagamentos" at bounding box center [435, 137] width 38 height 14
click at [411, 136] on input "Cobranças e Pagamentos" at bounding box center [409, 133] width 6 height 6
click at [421, 170] on span "Clabe (MLM) / Pix (MLB)" at bounding box center [435, 175] width 38 height 14
click at [411, 170] on input "Clabe (MLM) / Pix (MLB)" at bounding box center [409, 171] width 6 height 6
click at [421, 188] on span "Vendas Point" at bounding box center [432, 190] width 32 height 7
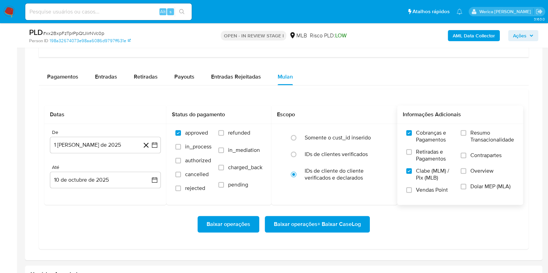
click at [411, 188] on input "Vendas Point" at bounding box center [409, 190] width 6 height 6
click at [488, 189] on label "Dolar MEP (MLA)" at bounding box center [486, 191] width 53 height 16
click at [466, 189] on input "Dolar MEP (MLA)" at bounding box center [463, 187] width 6 height 6
click at [484, 169] on span "Overview" at bounding box center [481, 171] width 23 height 7
click at [466, 169] on input "Overview" at bounding box center [463, 171] width 6 height 6
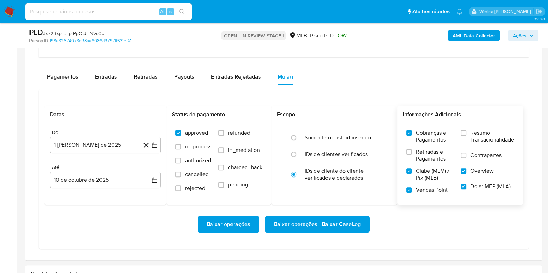
click at [483, 158] on span "Contrapartes" at bounding box center [485, 155] width 31 height 7
click at [466, 158] on input "Contrapartes" at bounding box center [463, 156] width 6 height 6
click at [473, 133] on span "Resumo Transacionalidade" at bounding box center [492, 137] width 44 height 14
click at [466, 133] on input "Resumo Transacionalidade" at bounding box center [463, 133] width 6 height 6
click at [412, 158] on label "Retiradas e Pagamentos" at bounding box center [429, 158] width 47 height 19
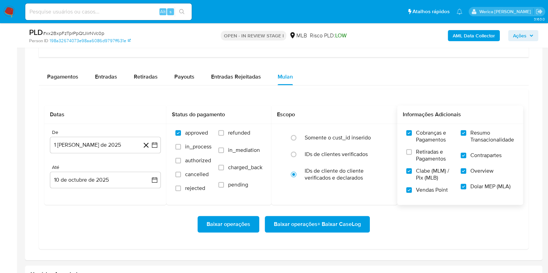
click at [411, 155] on input "Retiradas e Pagamentos" at bounding box center [409, 152] width 6 height 6
click at [359, 221] on span "Baixar operações + Baixar CaseLog" at bounding box center [317, 224] width 87 height 15
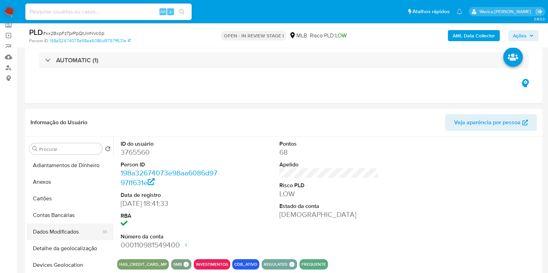
scroll to position [86, 0]
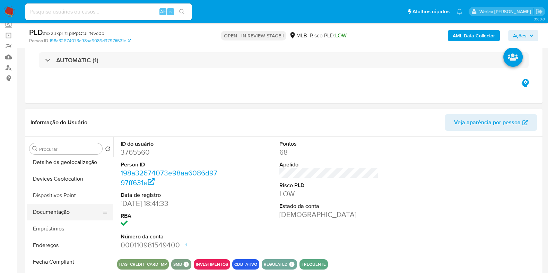
click at [63, 204] on button "Documentação" at bounding box center [67, 212] width 81 height 17
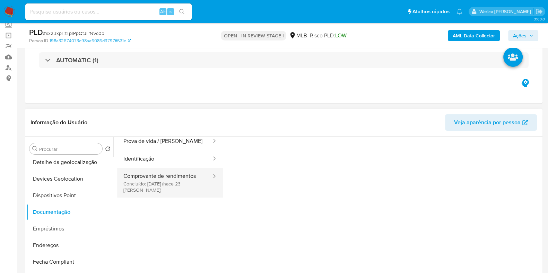
scroll to position [43, 0]
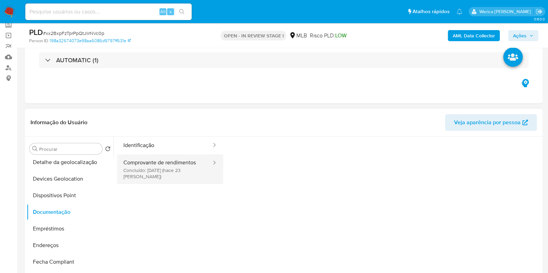
click at [175, 169] on button "Comprovante de rendimentos Concluído: 17/09/2025 (hace 23 días)" at bounding box center [164, 169] width 95 height 30
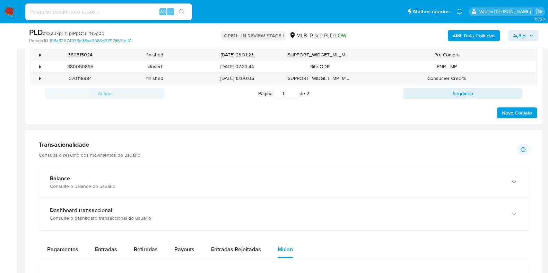
scroll to position [303, 0]
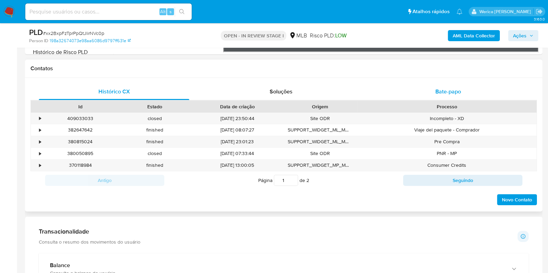
click at [439, 98] on div "Bate-papo" at bounding box center [448, 91] width 150 height 17
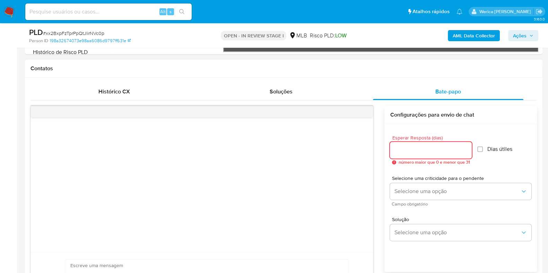
click at [401, 148] on input "Esperar Resposta (dias)" at bounding box center [431, 150] width 82 height 9
type input "3"
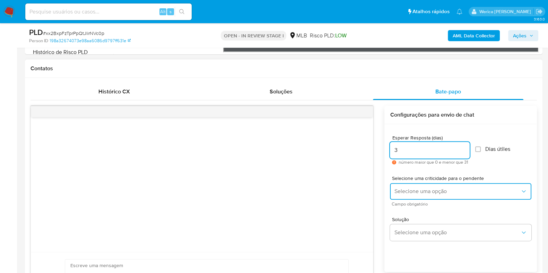
click at [410, 190] on span "Selecione uma opção" at bounding box center [457, 191] width 126 height 7
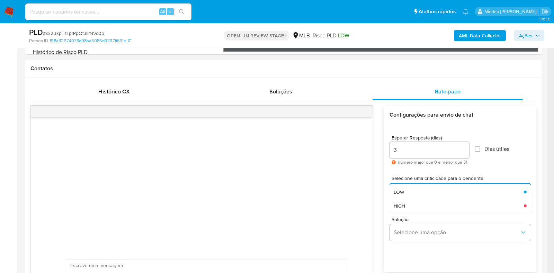
click at [413, 208] on div "HIGH" at bounding box center [457, 206] width 126 height 14
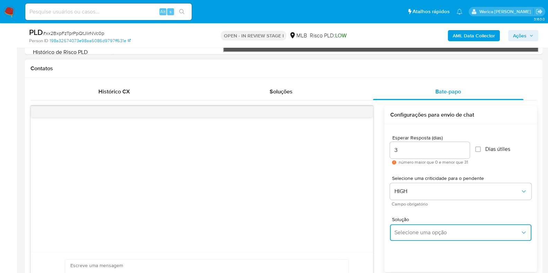
click at [410, 231] on span "Selecione uma opção" at bounding box center [457, 232] width 126 height 7
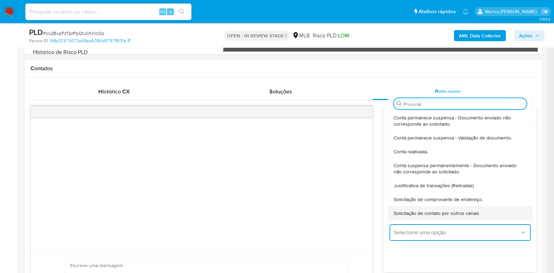
click at [418, 213] on span "Solicitação de contato por outros canais" at bounding box center [437, 213] width 86 height 6
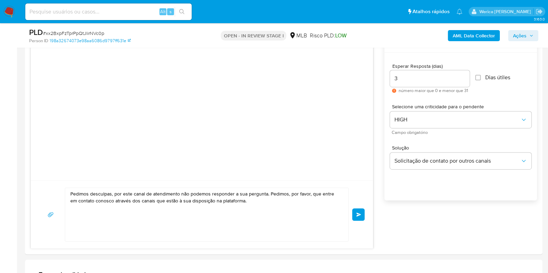
scroll to position [433, 0]
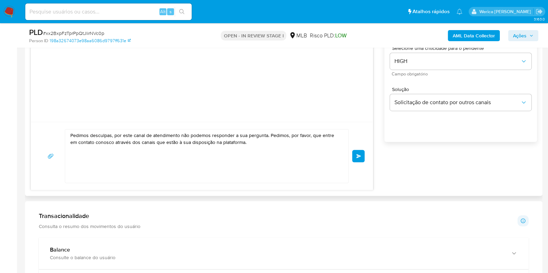
click at [223, 132] on textarea "Pedimos desculpas, por este canal de atendimento não podemos responder a sua pe…" at bounding box center [204, 156] width 269 height 53
paste textarea "Olá! Estamos realizando uma verificação adicional de segurança em contas de usu…"
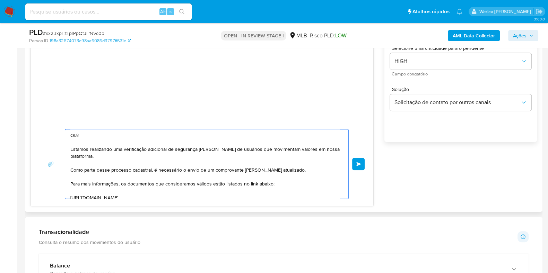
scroll to position [113, 0]
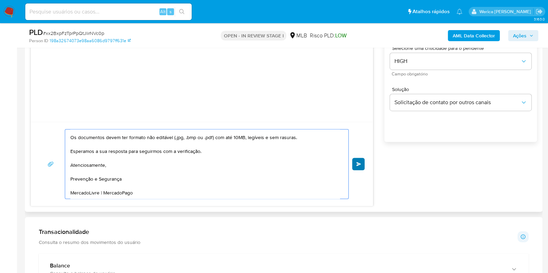
type textarea "Olá! Estamos realizando uma verificação adicional de segurança em contas de usu…"
click at [362, 160] on button "common.send" at bounding box center [358, 164] width 12 height 12
click at [359, 160] on button "common.send" at bounding box center [358, 164] width 12 height 12
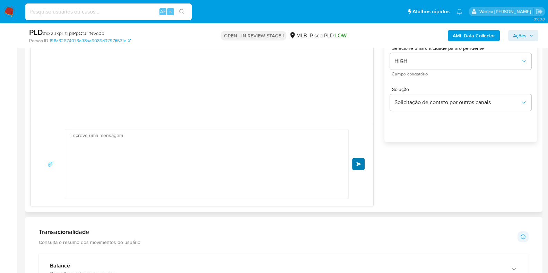
scroll to position [0, 0]
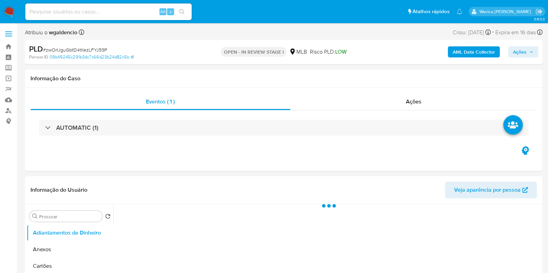
select select "10"
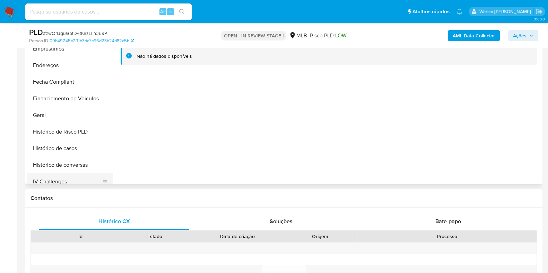
scroll to position [173, 0]
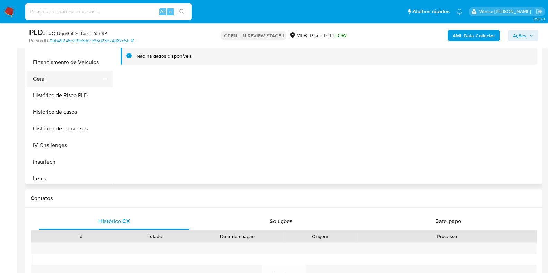
click at [50, 79] on button "Geral" at bounding box center [67, 79] width 81 height 17
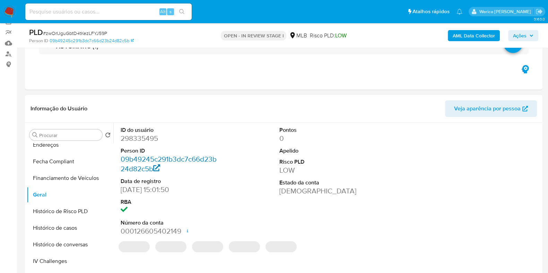
scroll to position [43, 0]
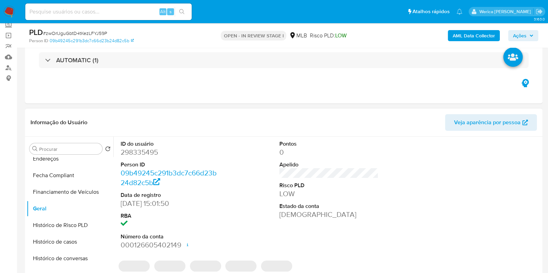
click at [142, 158] on dl "ID do usuário 298335495 Person ID 09b49245c291b3dc7c66d23b24d82c5b Data de regi…" at bounding box center [170, 195] width 99 height 110
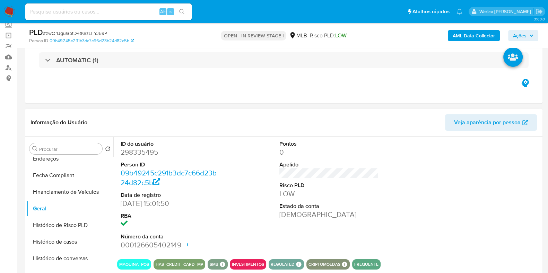
click at [140, 155] on dd "298335495" at bounding box center [170, 153] width 99 height 10
copy dd "298335495"
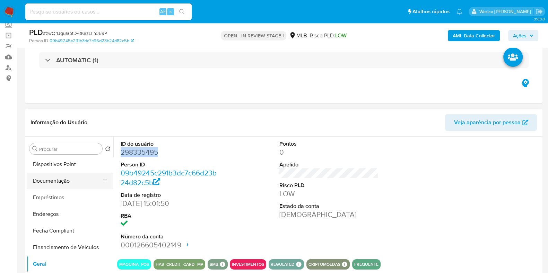
scroll to position [86, 0]
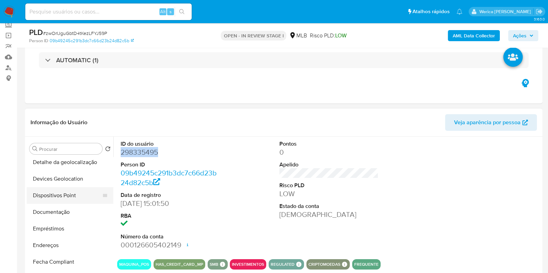
drag, startPoint x: 59, startPoint y: 204, endPoint x: 65, endPoint y: 202, distance: 7.5
click at [59, 204] on button "Documentação" at bounding box center [70, 212] width 87 height 17
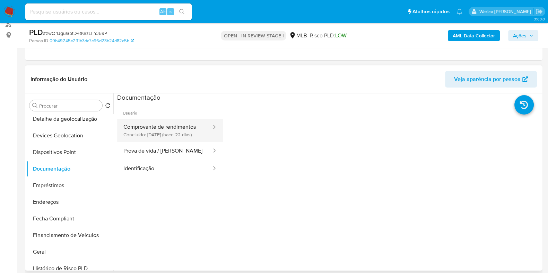
click at [177, 129] on button "Comprovante de rendimentos Concluído: 18/09/2025 (hace 22 días)" at bounding box center [164, 131] width 95 height 24
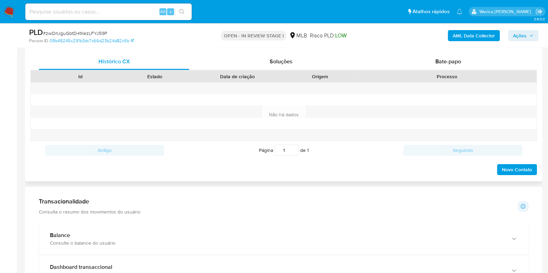
scroll to position [346, 0]
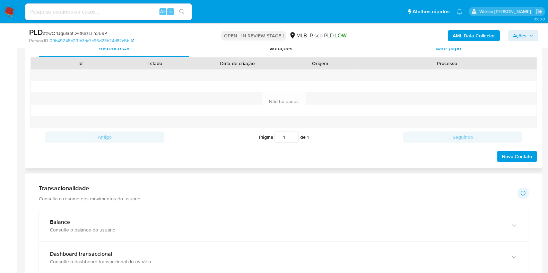
click at [454, 48] on span "Bate-papo" at bounding box center [448, 48] width 26 height 8
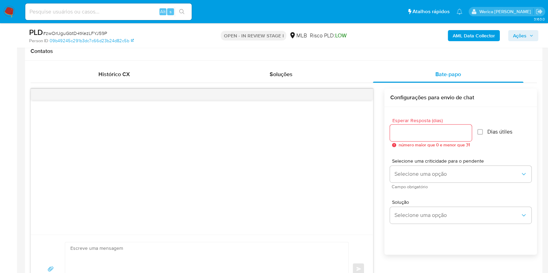
scroll to position [303, 0]
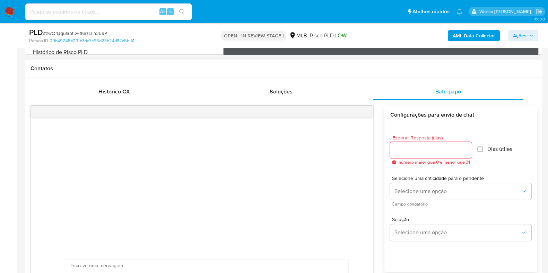
click at [400, 155] on div at bounding box center [431, 150] width 82 height 17
click at [400, 146] on input "Esperar Resposta (dias)" at bounding box center [431, 150] width 82 height 9
type input "3"
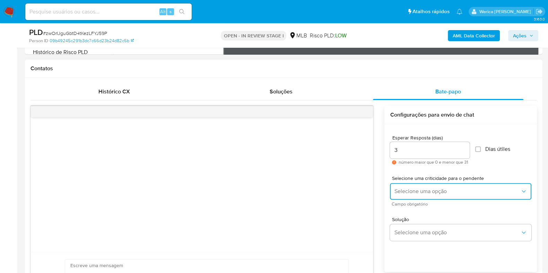
click at [421, 191] on span "Selecione uma opção" at bounding box center [457, 191] width 126 height 7
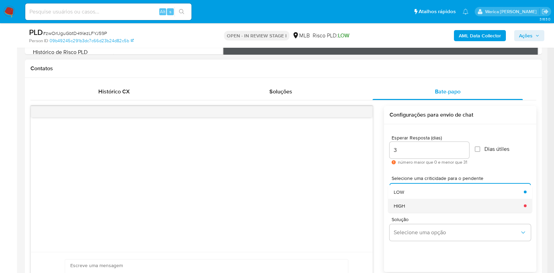
click at [418, 207] on div "HIGH" at bounding box center [457, 206] width 126 height 14
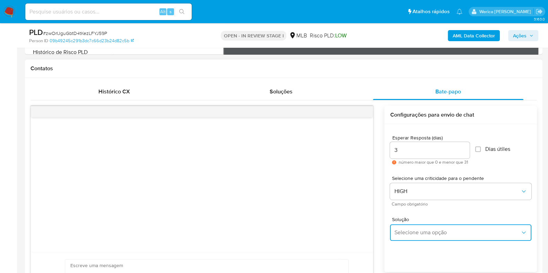
click at [409, 231] on button "Selecione uma opção" at bounding box center [460, 232] width 141 height 17
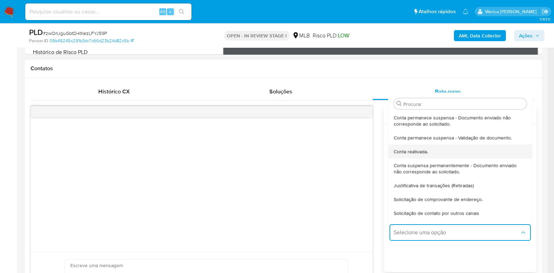
click at [417, 148] on span "Conta reativada." at bounding box center [411, 151] width 34 height 6
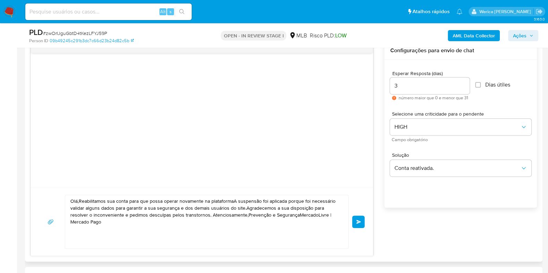
scroll to position [433, 0]
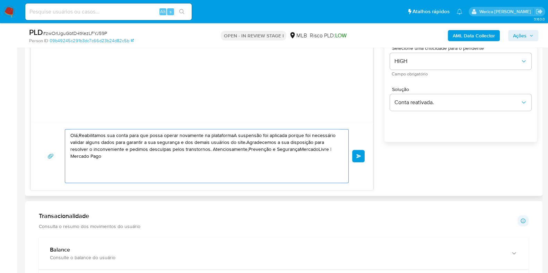
click at [286, 141] on textarea "Olá,Reabilitamos sua conta para que possa operar novamente na plataformaA suspe…" at bounding box center [204, 156] width 269 height 53
paste textarea "! Estamos realizando uma verificação adicional de segurança em contas de usuári…"
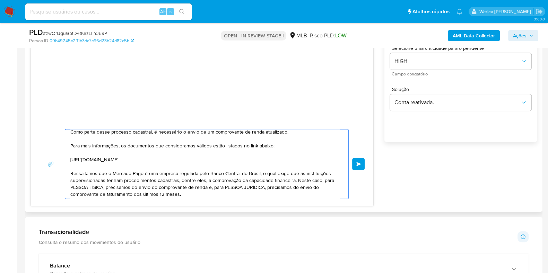
scroll to position [0, 0]
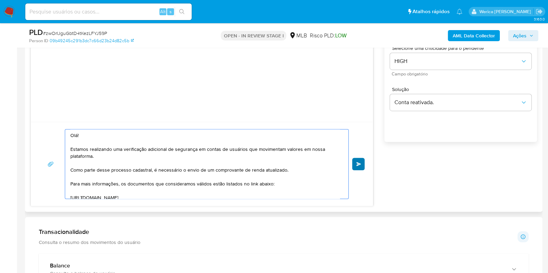
type textarea "Olá! Estamos realizando uma verificação adicional de segurança em contas de usu…"
click at [359, 164] on span "common.send" at bounding box center [358, 164] width 5 height 4
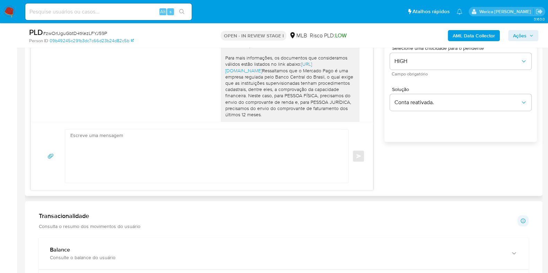
scroll to position [94, 0]
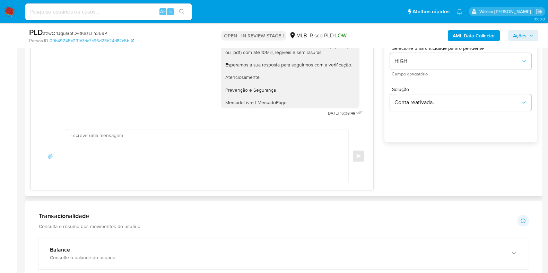
click at [355, 166] on div "common.send" at bounding box center [201, 156] width 325 height 54
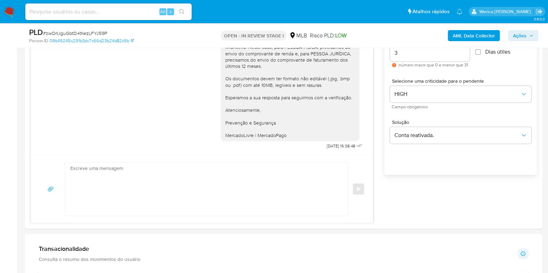
scroll to position [346, 0]
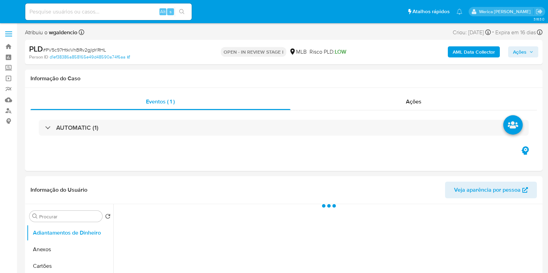
select select "10"
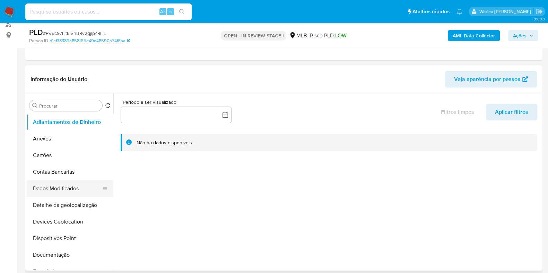
scroll to position [130, 0]
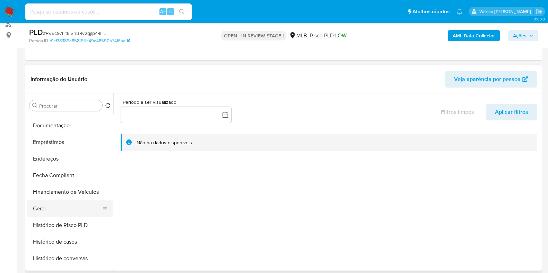
click at [53, 203] on button "Geral" at bounding box center [67, 209] width 81 height 17
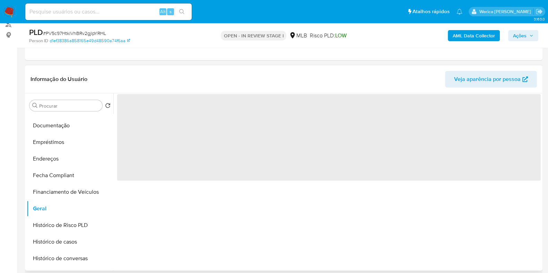
click at [162, 129] on span "‌" at bounding box center [328, 137] width 423 height 87
click at [155, 120] on span "‌" at bounding box center [328, 137] width 423 height 87
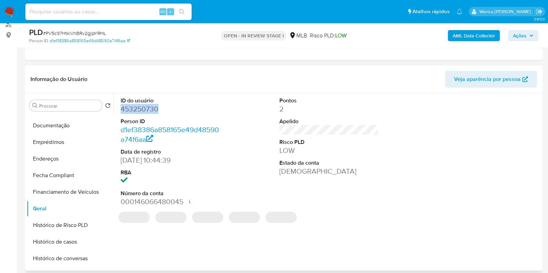
click at [150, 108] on dd "453250730" at bounding box center [170, 109] width 99 height 10
copy dd "453250730"
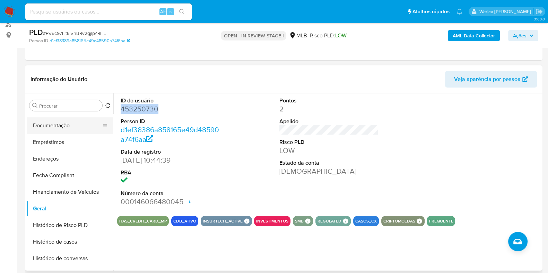
click at [74, 127] on button "Documentação" at bounding box center [67, 125] width 81 height 17
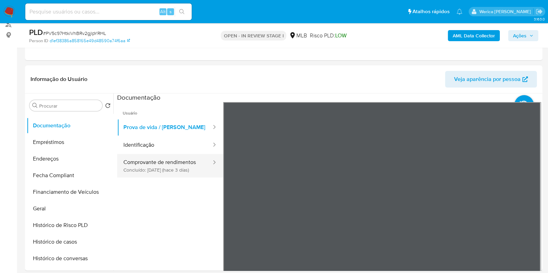
click at [171, 172] on button "Comprovante de rendimentos Concluído: 07/10/2025 (hace 3 días)" at bounding box center [164, 166] width 95 height 24
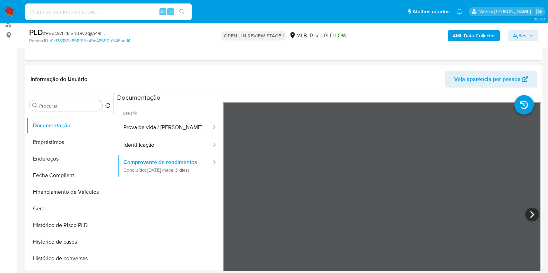
click at [459, 70] on div "Informação do Usuário Veja aparência por pessoa Procurar Retornar ao pedido pad…" at bounding box center [283, 167] width 517 height 205
click at [525, 214] on icon at bounding box center [532, 215] width 14 height 14
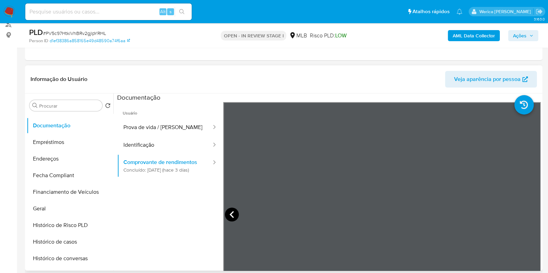
click at [226, 217] on icon at bounding box center [232, 215] width 14 height 14
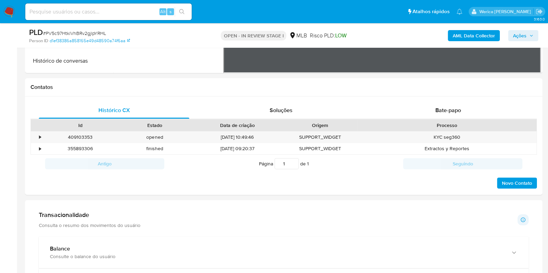
scroll to position [303, 0]
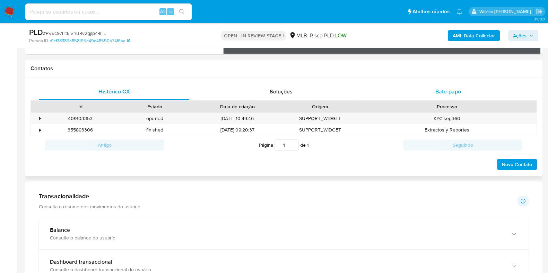
click at [473, 86] on div "Bate-papo" at bounding box center [448, 91] width 150 height 17
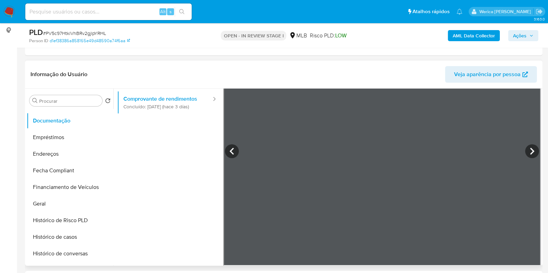
scroll to position [130, 0]
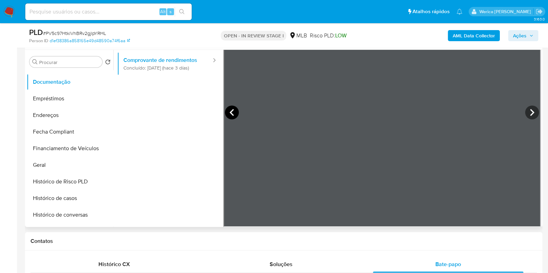
click at [236, 111] on icon at bounding box center [232, 113] width 14 height 14
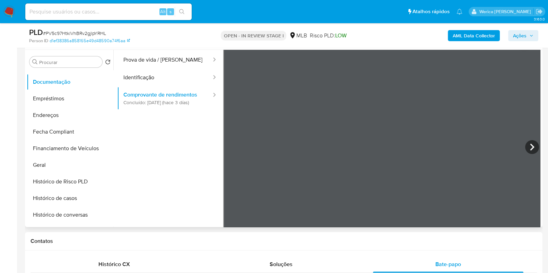
scroll to position [0, 0]
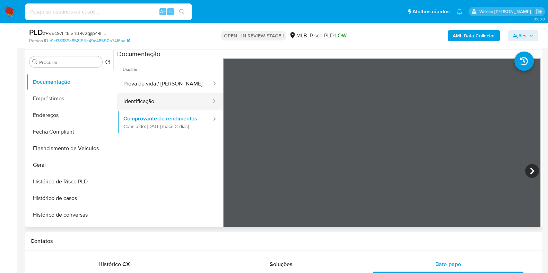
click at [176, 96] on button "Identificação" at bounding box center [164, 102] width 95 height 18
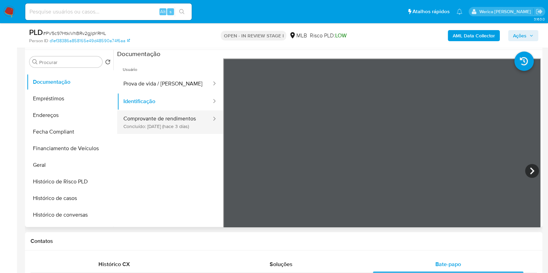
click at [171, 121] on button "Comprovante de rendimentos Concluído: 07/10/2025 (hace 3 días)" at bounding box center [164, 122] width 95 height 24
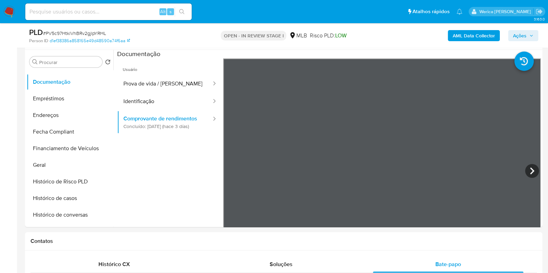
drag, startPoint x: 1, startPoint y: 136, endPoint x: 21, endPoint y: 134, distance: 20.2
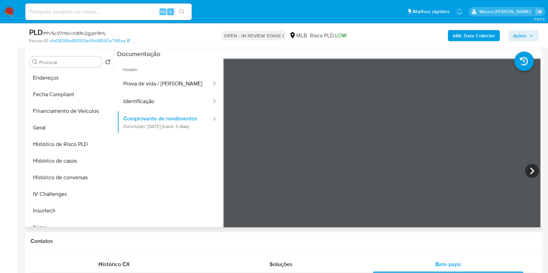
scroll to position [130, 0]
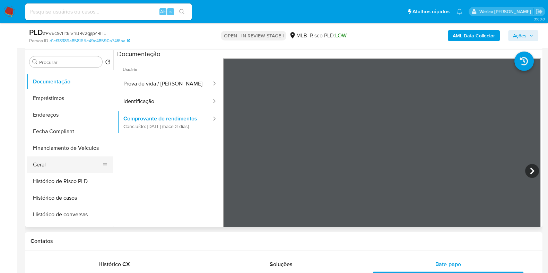
click at [52, 162] on button "Geral" at bounding box center [67, 165] width 81 height 17
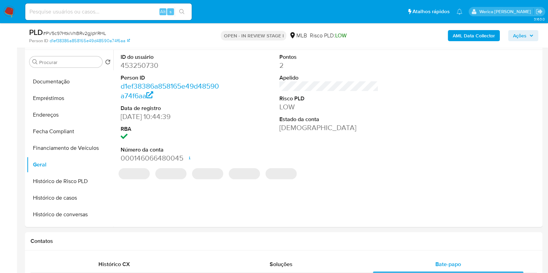
click at [293, 117] on dt "Estado da conta" at bounding box center [328, 120] width 99 height 8
click at [140, 65] on dd "453250730" at bounding box center [170, 66] width 99 height 10
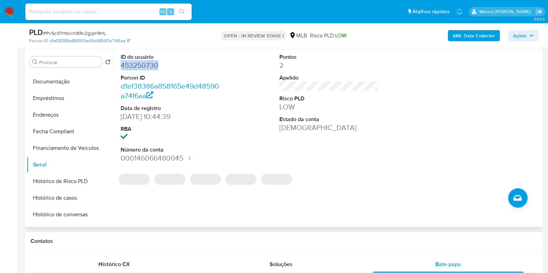
click at [140, 65] on dd "453250730" at bounding box center [170, 66] width 99 height 10
copy dd "453250730"
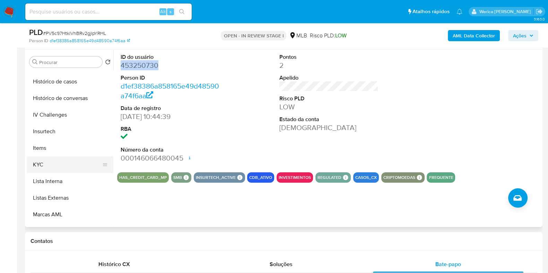
scroll to position [260, 0]
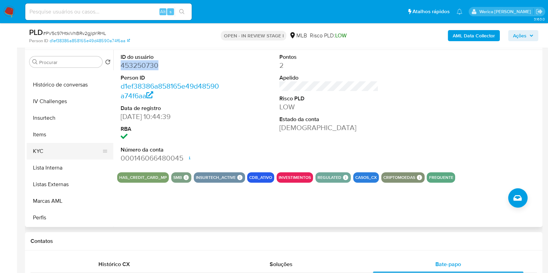
click at [35, 148] on button "KYC" at bounding box center [67, 151] width 81 height 17
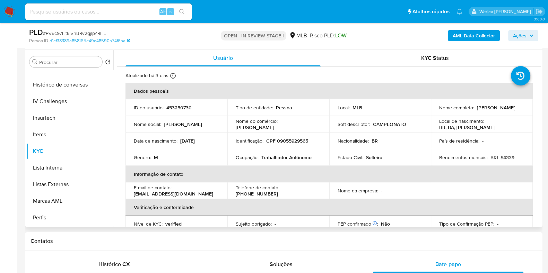
click at [280, 160] on p "Trabalhador Autônomo" at bounding box center [286, 157] width 50 height 6
click at [279, 160] on p "Trabalhador Autônomo" at bounding box center [286, 157] width 50 height 6
copy div "Ocupação : Trabalhador Autônomo"
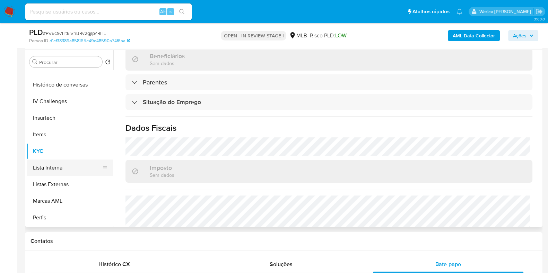
scroll to position [130, 0]
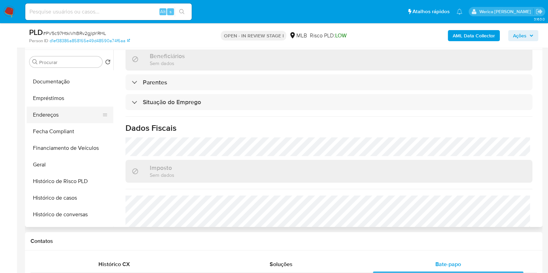
click at [48, 110] on button "Endereços" at bounding box center [67, 115] width 81 height 17
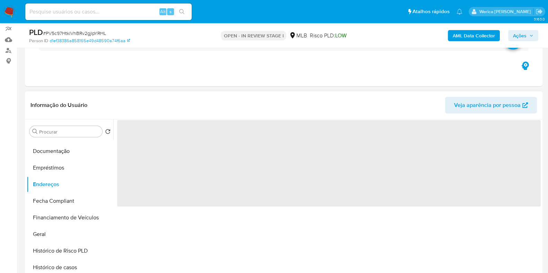
scroll to position [86, 0]
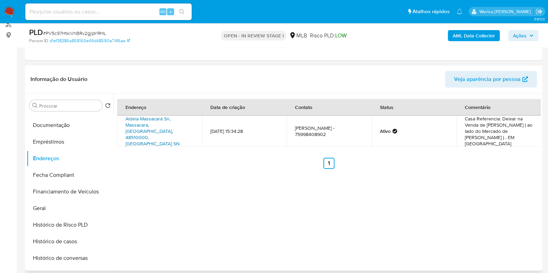
click at [159, 125] on link "Aldeia Massacará Sn, Massacara, Bahia, 48510000, Brasil SN" at bounding box center [152, 131] width 54 height 32
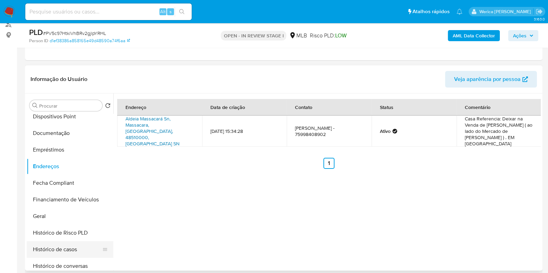
scroll to position [173, 0]
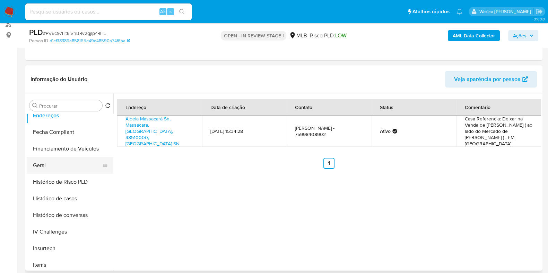
click at [55, 162] on button "Geral" at bounding box center [67, 165] width 81 height 17
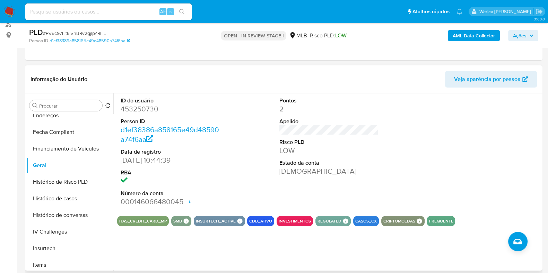
click at [506, 175] on div at bounding box center [488, 152] width 106 height 117
drag, startPoint x: 506, startPoint y: 175, endPoint x: 502, endPoint y: 168, distance: 7.4
click at [506, 175] on div at bounding box center [488, 152] width 106 height 117
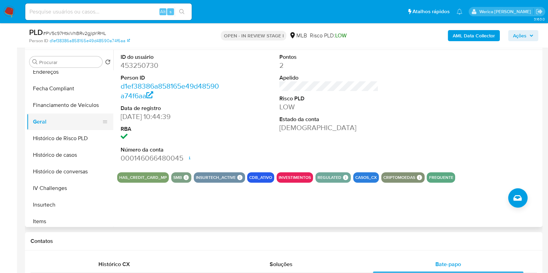
scroll to position [303, 0]
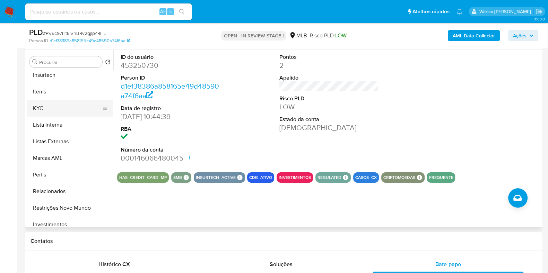
click at [47, 110] on button "KYC" at bounding box center [67, 108] width 81 height 17
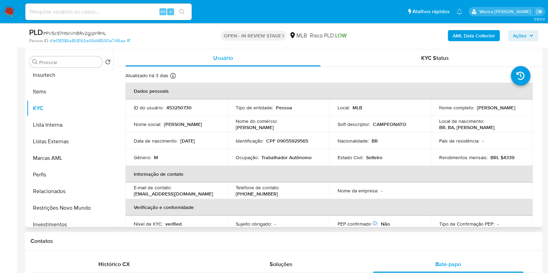
drag, startPoint x: 491, startPoint y: 153, endPoint x: 462, endPoint y: 98, distance: 62.4
click at [491, 153] on td "Rendimentos mensais : BRL $4339" at bounding box center [481, 157] width 102 height 17
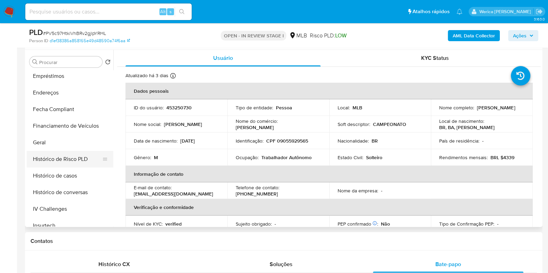
scroll to position [130, 0]
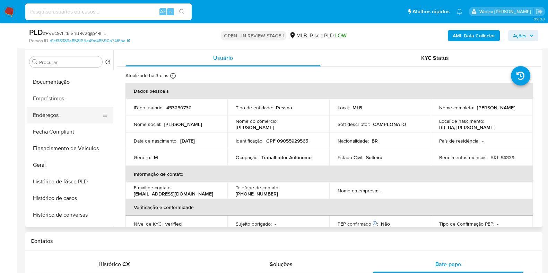
click at [60, 116] on button "Endereços" at bounding box center [67, 115] width 81 height 17
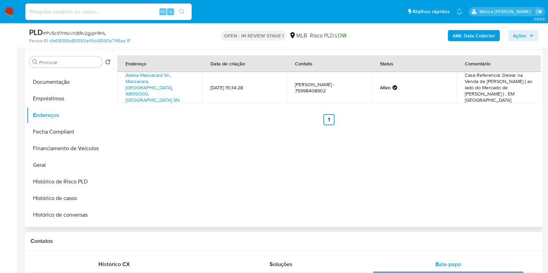
drag, startPoint x: 458, startPoint y: 134, endPoint x: 455, endPoint y: 137, distance: 4.7
click at [458, 134] on div "Endereço Data de criação Contato Status Comentário Aldeia Massacará Sn, Massaca…" at bounding box center [326, 138] width 427 height 177
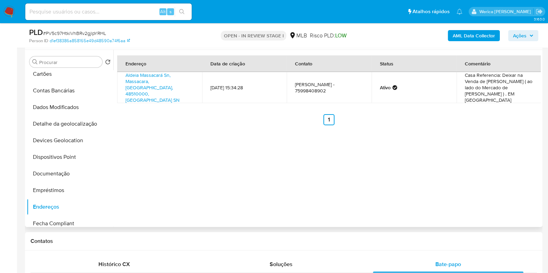
scroll to position [0, 0]
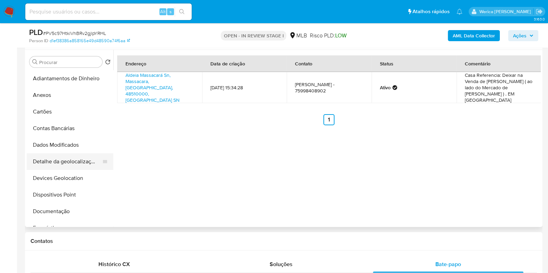
click at [51, 157] on button "Detalhe da geolocalização" at bounding box center [67, 161] width 81 height 17
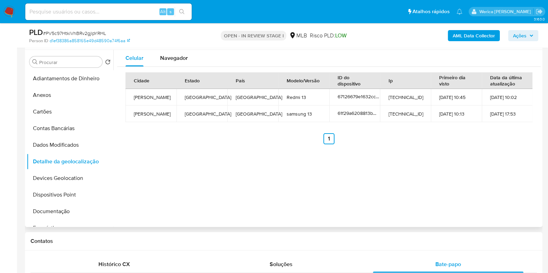
click at [442, 143] on ul "Anterior 1 Siguiente" at bounding box center [328, 138] width 407 height 11
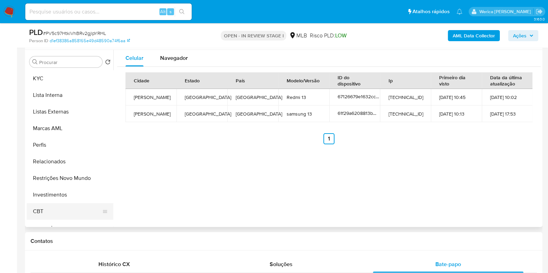
scroll to position [346, 0]
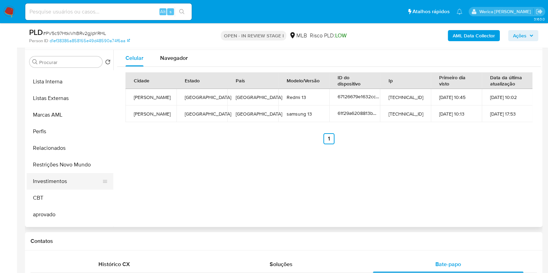
click at [56, 181] on button "Investimentos" at bounding box center [67, 181] width 81 height 17
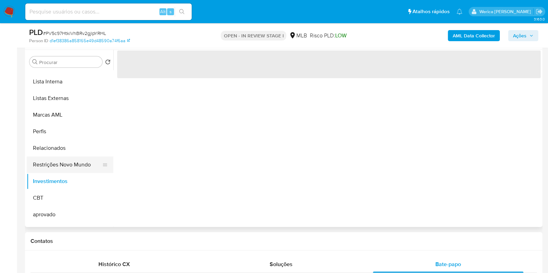
click at [53, 169] on button "Restrições Novo Mundo" at bounding box center [67, 165] width 81 height 17
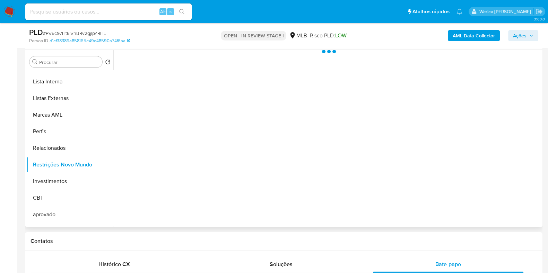
click at [196, 150] on div at bounding box center [326, 138] width 427 height 177
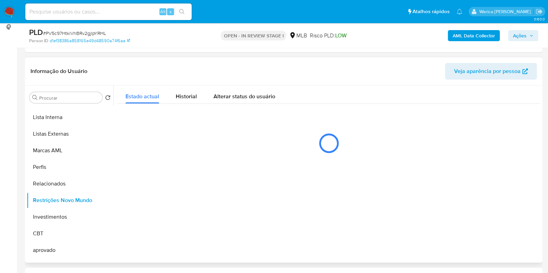
scroll to position [86, 0]
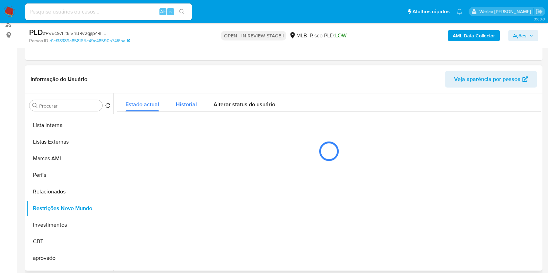
click at [182, 103] on span "Historial" at bounding box center [186, 104] width 21 height 8
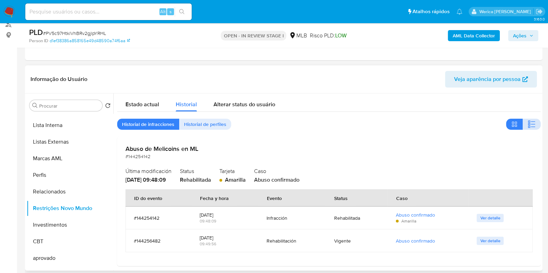
drag, startPoint x: 536, startPoint y: 124, endPoint x: 532, endPoint y: 126, distance: 5.3
click at [533, 126] on button "button" at bounding box center [531, 124] width 18 height 11
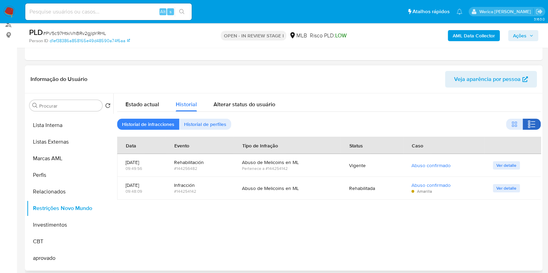
click at [531, 127] on icon "button" at bounding box center [533, 127] width 4 height 1
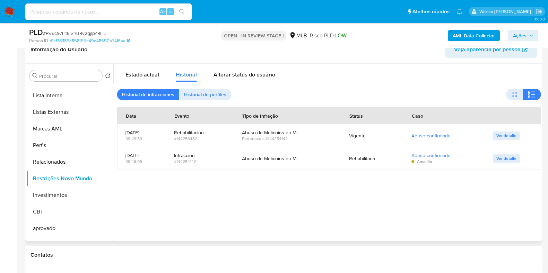
scroll to position [130, 0]
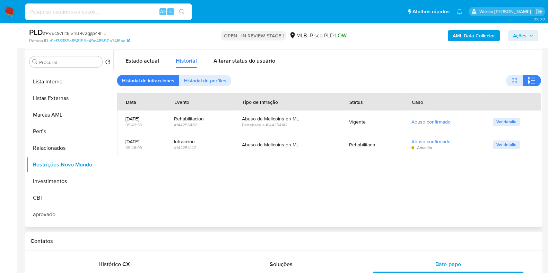
click at [461, 170] on div at bounding box center [326, 138] width 427 height 177
click at [516, 148] on button "Ver detalle" at bounding box center [505, 145] width 27 height 8
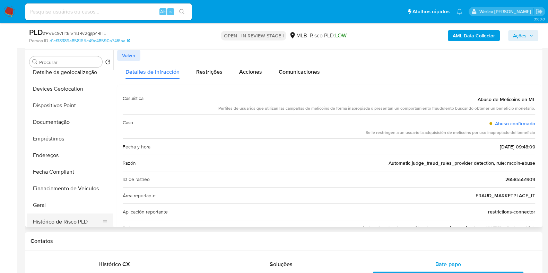
scroll to position [43, 0]
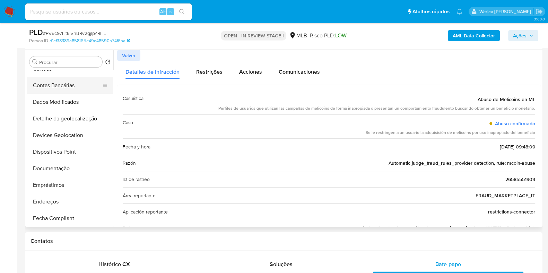
click at [64, 92] on button "Contas Bancárias" at bounding box center [67, 85] width 81 height 17
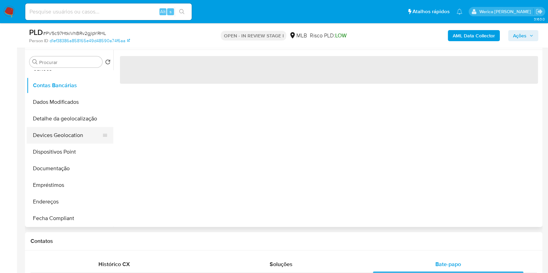
click at [71, 128] on button "Devices Geolocation" at bounding box center [67, 135] width 81 height 17
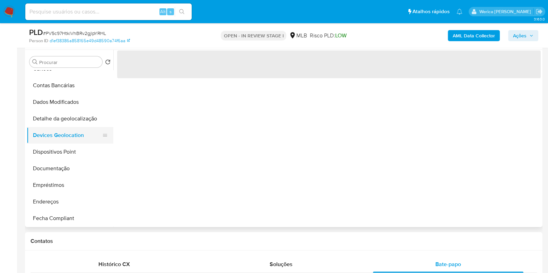
click at [69, 142] on button "Devices Geolocation" at bounding box center [67, 135] width 81 height 17
click at [36, 141] on button "Devices Geolocation" at bounding box center [67, 135] width 81 height 17
click at [44, 151] on button "Dispositivos Point" at bounding box center [67, 152] width 81 height 17
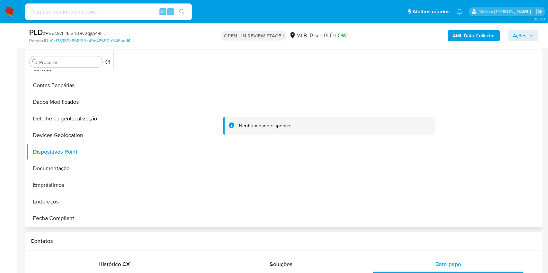
click at [484, 178] on div at bounding box center [328, 126] width 423 height 152
click at [483, 178] on div at bounding box center [328, 126] width 423 height 152
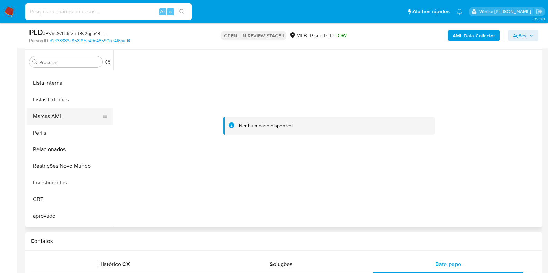
scroll to position [346, 0]
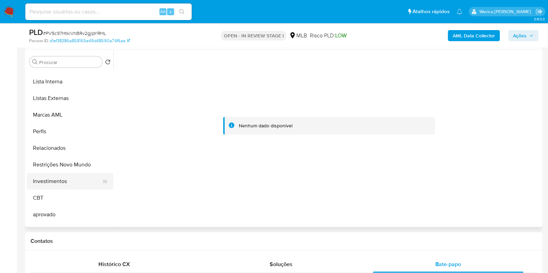
click at [65, 173] on button "Investimentos" at bounding box center [67, 181] width 81 height 17
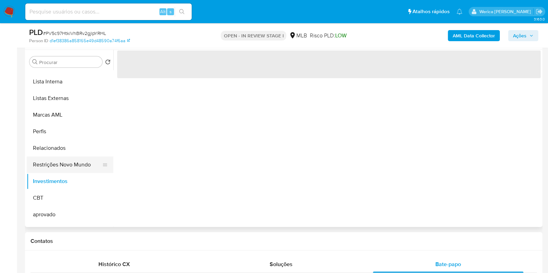
click at [61, 168] on button "Restrições Novo Mundo" at bounding box center [67, 165] width 81 height 17
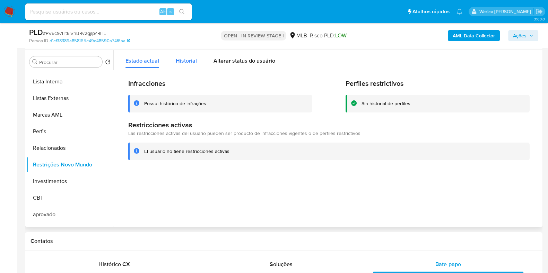
click at [184, 63] on span "Historial" at bounding box center [186, 61] width 21 height 8
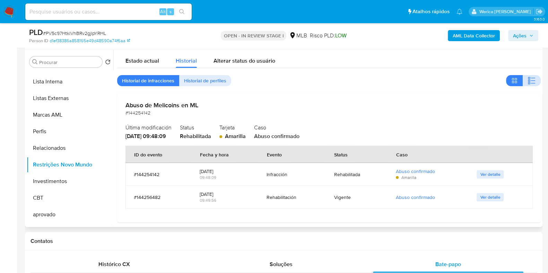
click at [527, 84] on icon "button" at bounding box center [531, 81] width 8 height 8
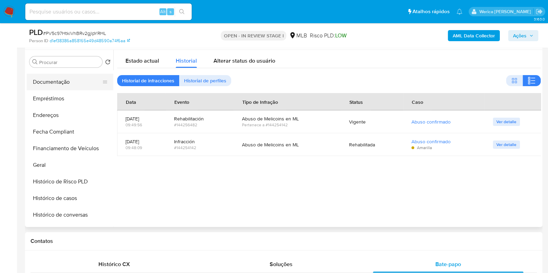
scroll to position [86, 0]
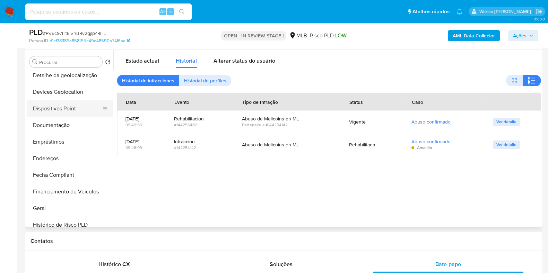
click at [70, 104] on button "Dispositivos Point" at bounding box center [67, 108] width 81 height 17
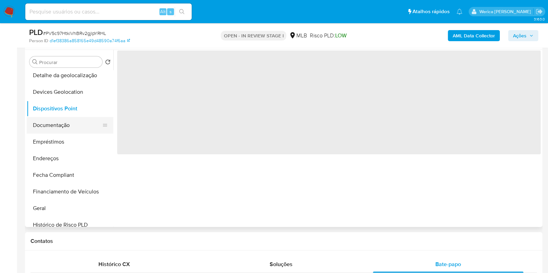
click at [70, 126] on button "Documentação" at bounding box center [67, 125] width 81 height 17
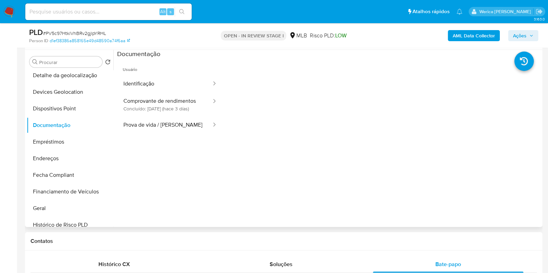
drag, startPoint x: 173, startPoint y: 66, endPoint x: 171, endPoint y: 79, distance: 12.2
click at [174, 67] on span "Usuário" at bounding box center [170, 67] width 106 height 17
drag, startPoint x: 167, startPoint y: 101, endPoint x: 183, endPoint y: 101, distance: 15.6
click at [167, 102] on button "Comprovante de rendimentos Concluído: 07/10/2025 (hace 3 días)" at bounding box center [164, 105] width 95 height 24
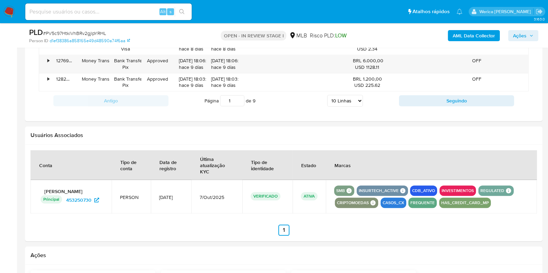
scroll to position [895, 0]
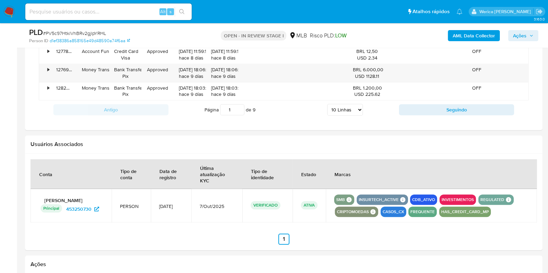
click at [509, 234] on ul "Anterior 1 Siguiente" at bounding box center [283, 239] width 506 height 11
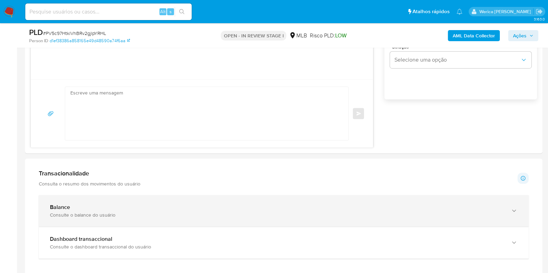
click at [129, 207] on div "Balance" at bounding box center [276, 207] width 453 height 7
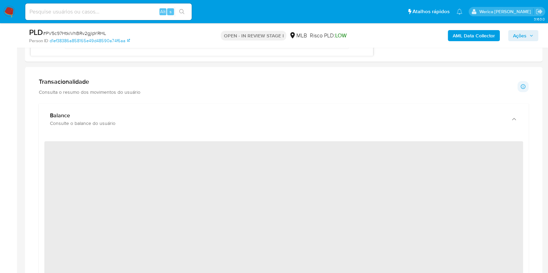
scroll to position [605, 0]
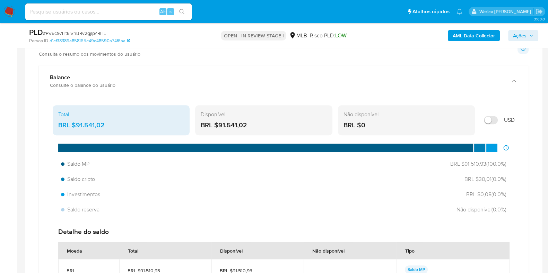
drag, startPoint x: 77, startPoint y: 125, endPoint x: 111, endPoint y: 124, distance: 34.0
click at [111, 124] on div "BRL $91.541,02" at bounding box center [121, 125] width 126 height 9
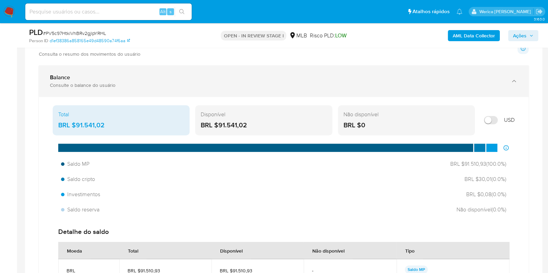
click at [521, 68] on div "Balance Consulte o balance do usuário" at bounding box center [283, 81] width 489 height 32
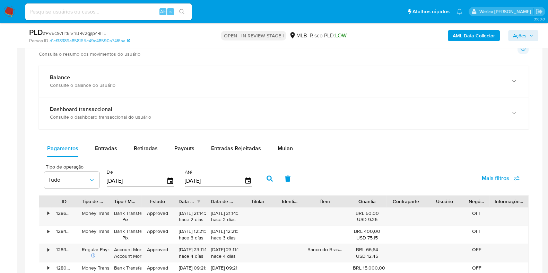
click at [457, 37] on b "AML Data Collector" at bounding box center [473, 35] width 42 height 11
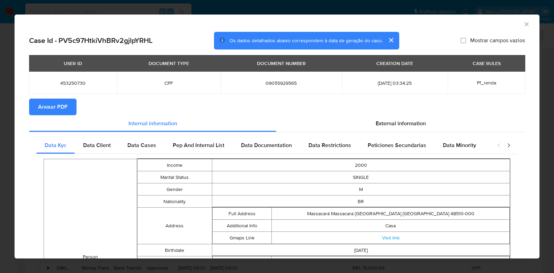
click at [36, 109] on button "Anexar PDF" at bounding box center [52, 107] width 47 height 17
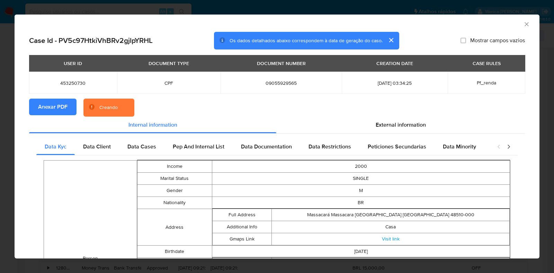
click at [523, 24] on icon "Fechar a janela" at bounding box center [526, 24] width 7 height 7
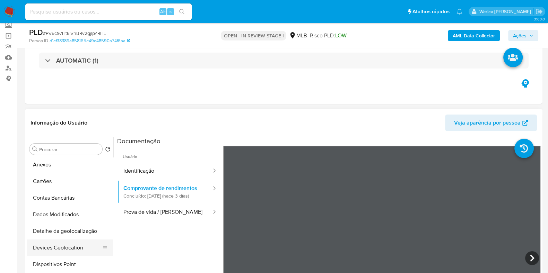
scroll to position [0, 0]
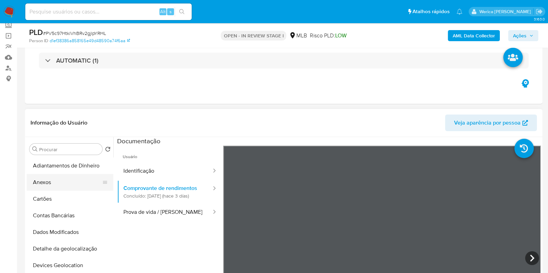
click at [60, 179] on button "Anexos" at bounding box center [67, 182] width 81 height 17
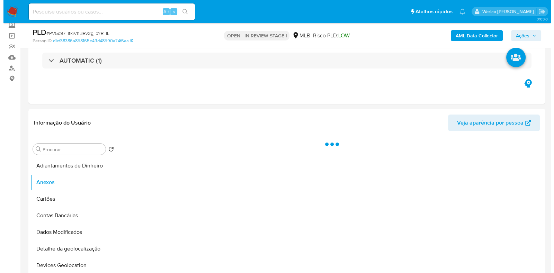
scroll to position [129, 0]
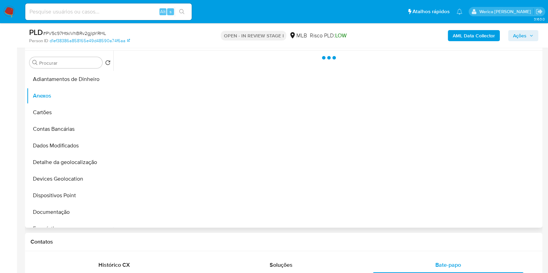
click at [504, 185] on div at bounding box center [326, 139] width 427 height 177
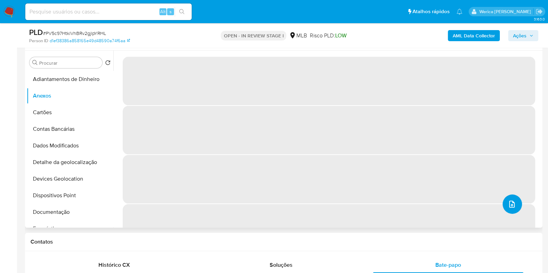
click at [510, 213] on button "upload-file" at bounding box center [511, 204] width 19 height 19
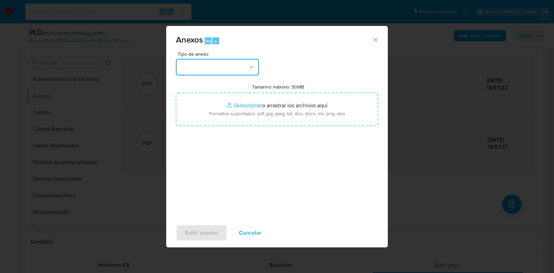
click at [215, 72] on button "button" at bounding box center [217, 67] width 83 height 17
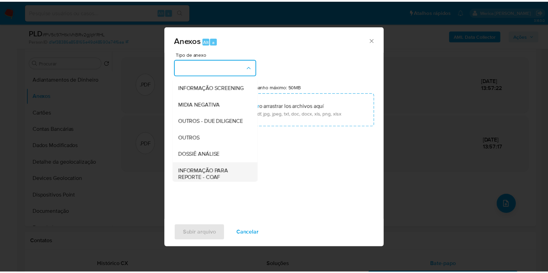
scroll to position [107, 0]
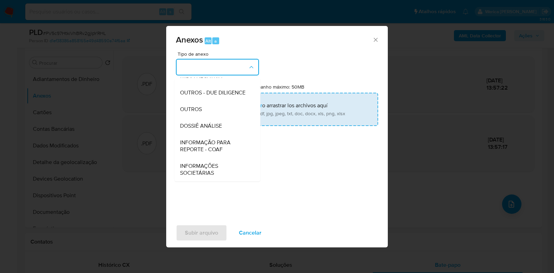
click at [210, 118] on div "DOSSIÊ ANÁLISE" at bounding box center [215, 126] width 71 height 17
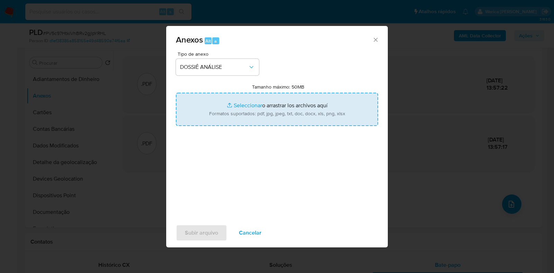
click at [270, 117] on input "Tamanho máximo: 50MB Seleccionar archivos" at bounding box center [277, 109] width 202 height 33
type input "C:\fakepath\SAR - XXXXX - CPF 09055929565 - RICARDO SILVA BITENCOURT (1).pdf"
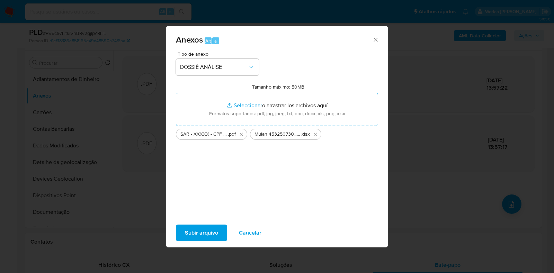
click at [195, 235] on span "Subir arquivo" at bounding box center [201, 232] width 33 height 15
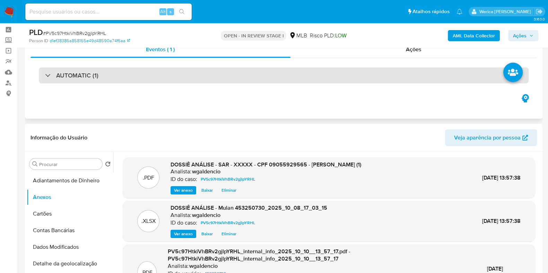
scroll to position [0, 0]
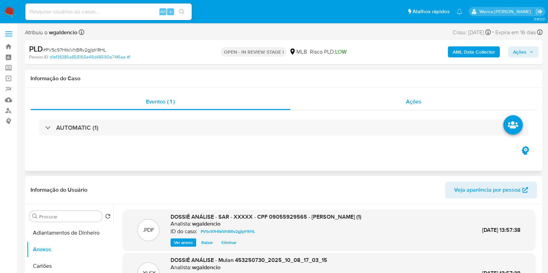
click at [424, 104] on div "Ações" at bounding box center [413, 102] width 247 height 17
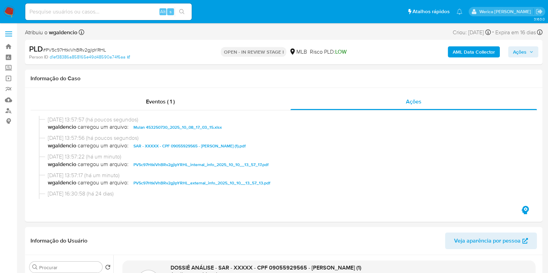
click at [524, 53] on span "Ações" at bounding box center [520, 51] width 14 height 11
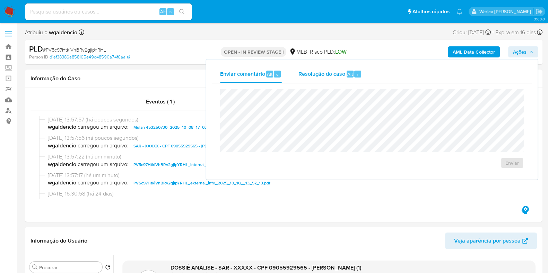
click at [332, 75] on span "Resolução do caso" at bounding box center [321, 74] width 47 height 8
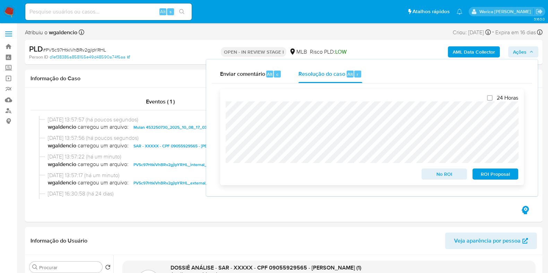
click at [495, 174] on span "ROI Proposal" at bounding box center [495, 174] width 36 height 10
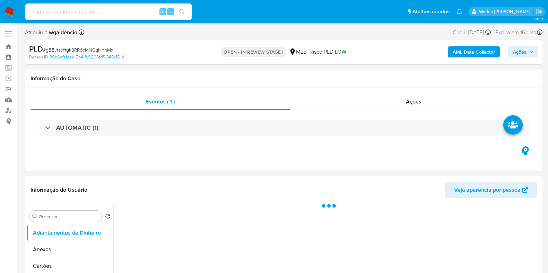
select select "10"
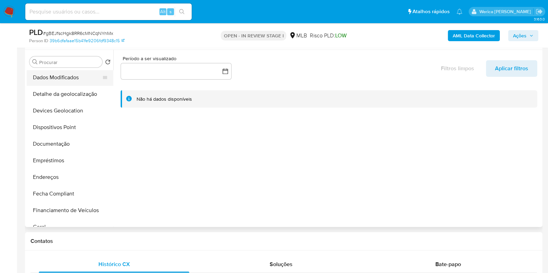
scroll to position [86, 0]
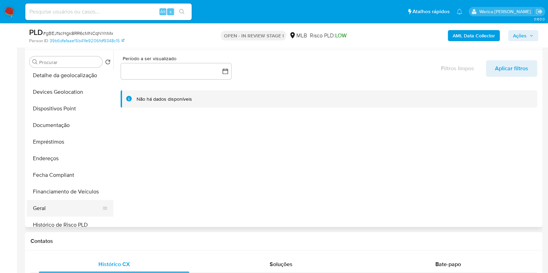
click at [36, 202] on button "Geral" at bounding box center [67, 208] width 81 height 17
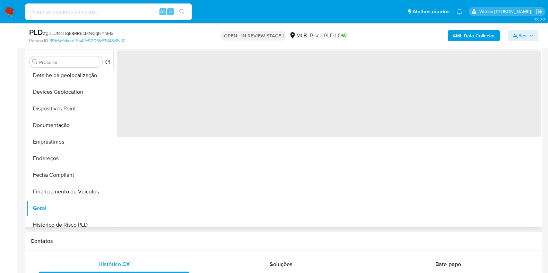
click at [177, 165] on div "‌" at bounding box center [326, 138] width 427 height 177
click at [177, 164] on div "‌" at bounding box center [326, 138] width 427 height 177
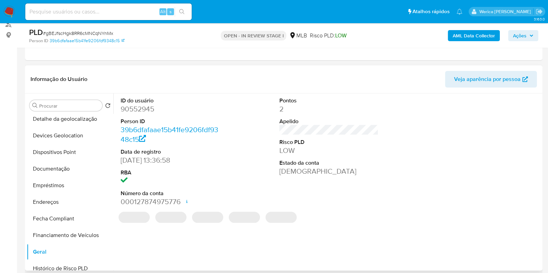
click at [143, 111] on dd "90552945" at bounding box center [170, 109] width 99 height 10
copy dd "90552945"
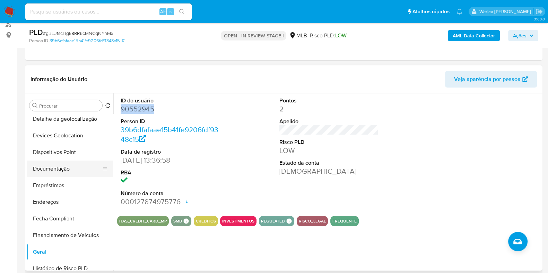
click at [65, 161] on button "Documentação" at bounding box center [67, 169] width 81 height 17
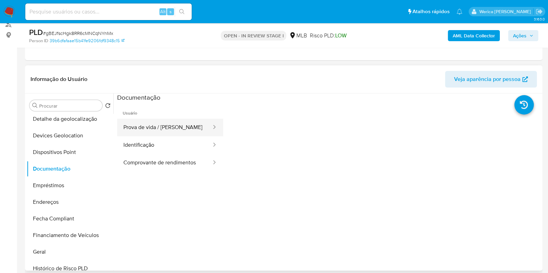
click at [174, 127] on button "Prova de vida / [PERSON_NAME]" at bounding box center [164, 128] width 95 height 18
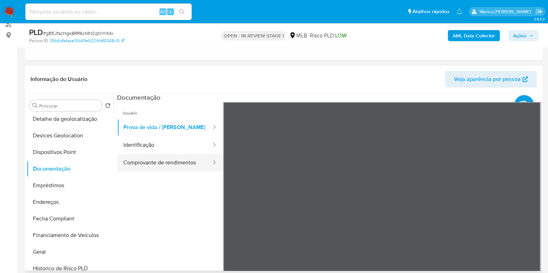
click at [182, 153] on ul "Prova de vida / Selfie Identificação Comprovante de rendimentos" at bounding box center [170, 145] width 106 height 53
click at [197, 164] on button "Comprovante de rendimentos" at bounding box center [164, 163] width 95 height 18
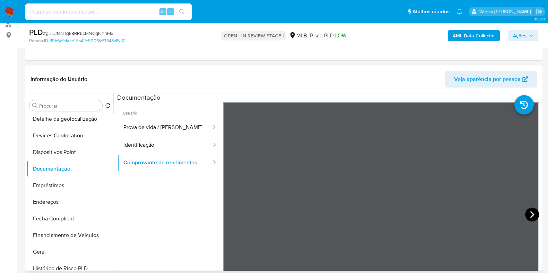
click at [531, 215] on icon at bounding box center [532, 215] width 14 height 14
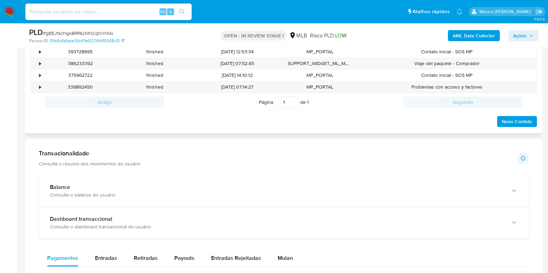
scroll to position [303, 0]
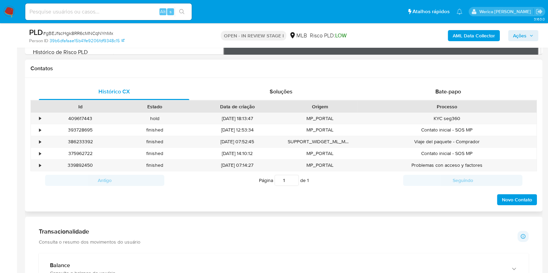
click at [452, 100] on div "Histórico CX Soluções Bate-papo Id Estado Data de criação Origem Processo • 409…" at bounding box center [283, 144] width 506 height 123
click at [448, 94] on span "Bate-papo" at bounding box center [448, 92] width 26 height 8
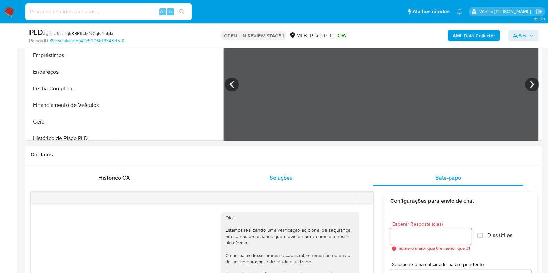
scroll to position [130, 0]
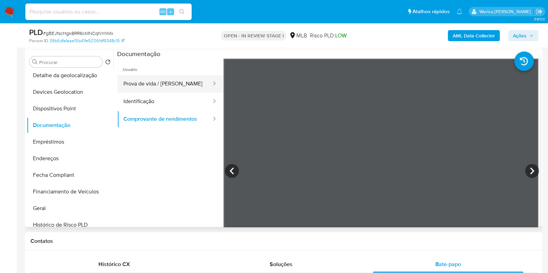
click at [206, 85] on div at bounding box center [211, 84] width 11 height 8
click at [189, 90] on button "Prova de vida / [PERSON_NAME]" at bounding box center [164, 84] width 95 height 18
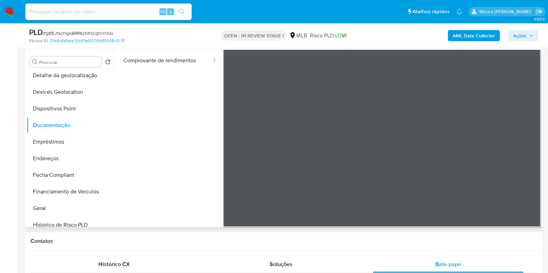
scroll to position [0, 0]
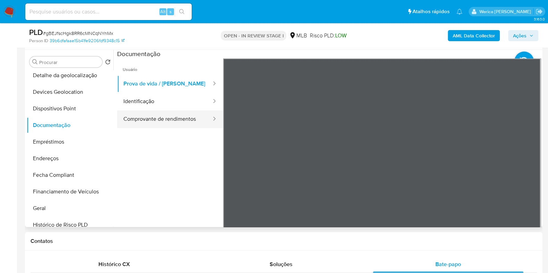
click at [168, 123] on button "Comprovante de rendimentos" at bounding box center [164, 119] width 95 height 18
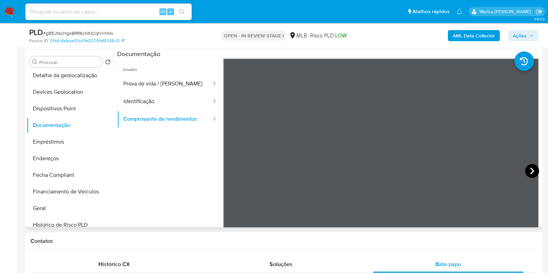
click at [532, 172] on icon at bounding box center [532, 171] width 14 height 14
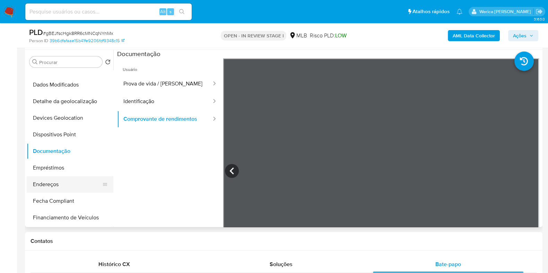
scroll to position [86, 0]
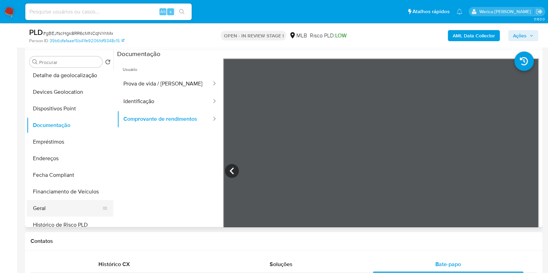
click at [62, 206] on button "Geral" at bounding box center [67, 208] width 81 height 17
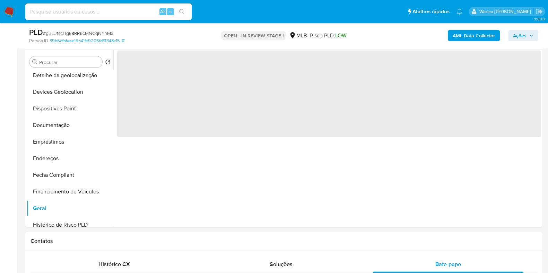
click at [227, 171] on div "‌" at bounding box center [326, 138] width 427 height 177
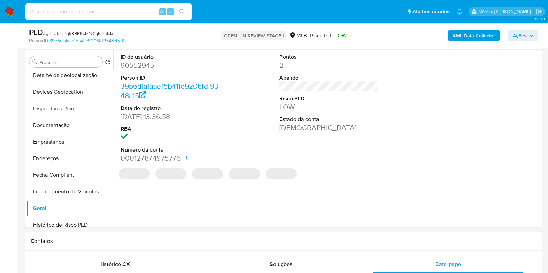
click at [135, 66] on dd "90552945" at bounding box center [170, 66] width 99 height 10
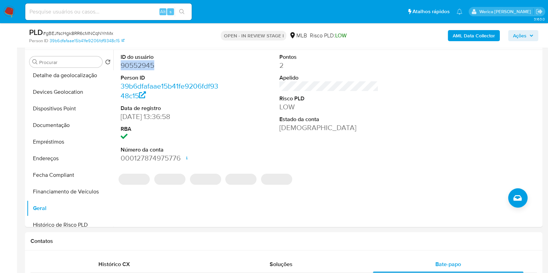
click at [135, 66] on dd "90552945" at bounding box center [170, 66] width 99 height 10
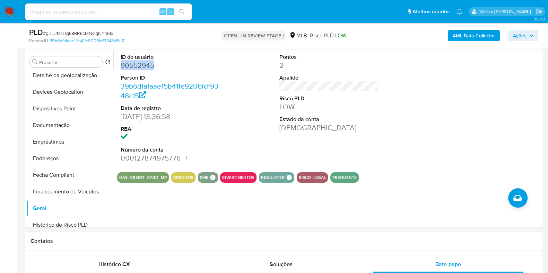
copy dd "90552945"
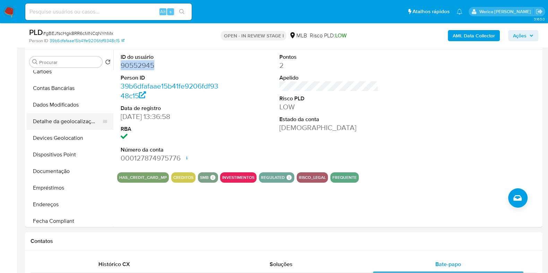
scroll to position [0, 0]
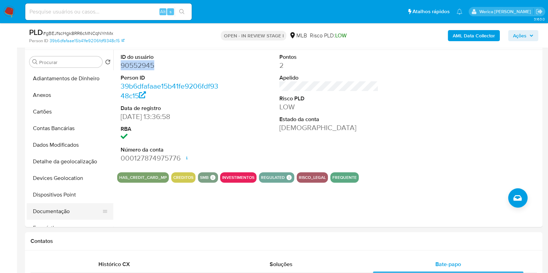
click at [70, 210] on button "Documentação" at bounding box center [67, 211] width 81 height 17
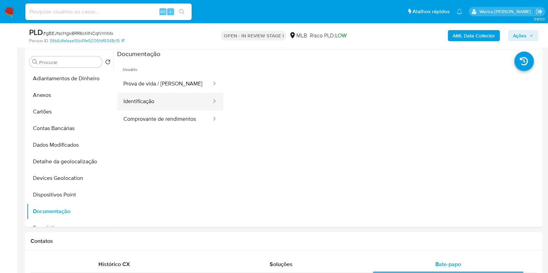
click at [164, 101] on button "Identificação" at bounding box center [164, 102] width 95 height 18
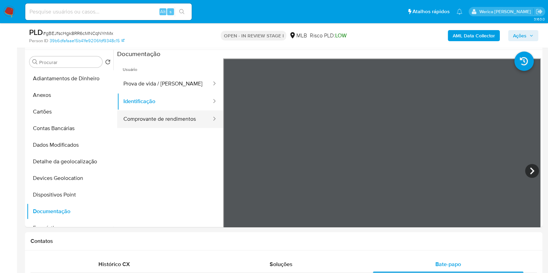
click at [177, 119] on button "Comprovante de rendimentos" at bounding box center [164, 119] width 95 height 18
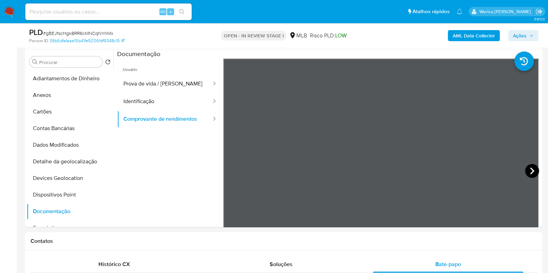
click at [526, 172] on icon at bounding box center [532, 171] width 14 height 14
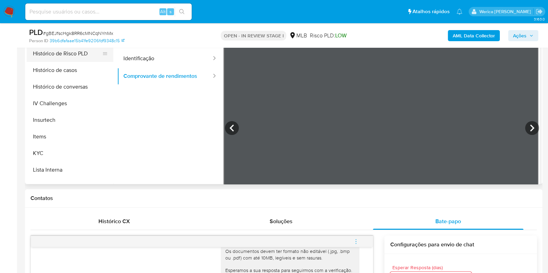
scroll to position [216, 0]
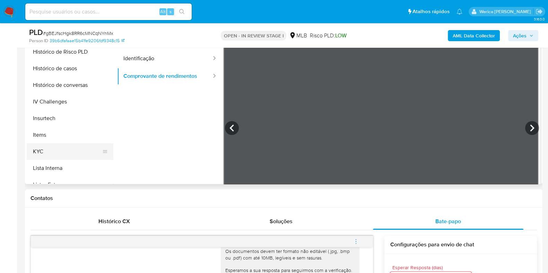
click at [81, 151] on button "KYC" at bounding box center [67, 151] width 81 height 17
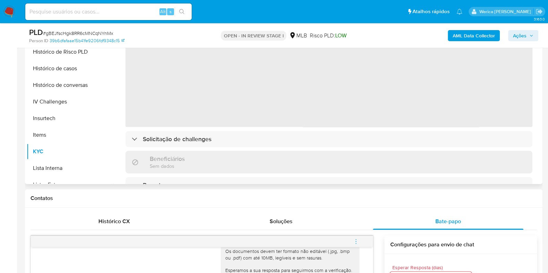
scroll to position [130, 0]
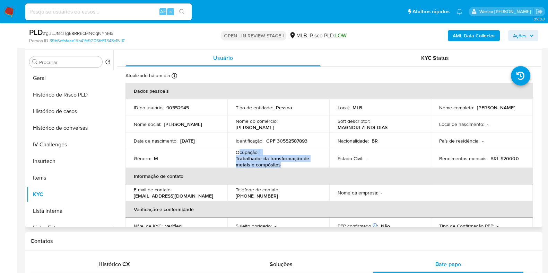
drag, startPoint x: 237, startPoint y: 153, endPoint x: 300, endPoint y: 165, distance: 63.8
click at [300, 165] on div "Ocupação : Trabalhador da transformação de metais e compósitos" at bounding box center [277, 158] width 85 height 19
copy div "cupação : Trabalhador da transformação de metais e compósitos"
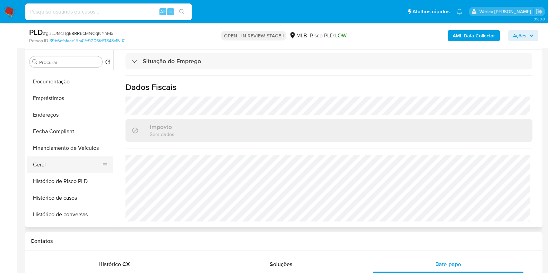
drag, startPoint x: 55, startPoint y: 176, endPoint x: 50, endPoint y: 167, distance: 10.4
click at [54, 176] on button "Histórico de Risco PLD" at bounding box center [70, 181] width 87 height 17
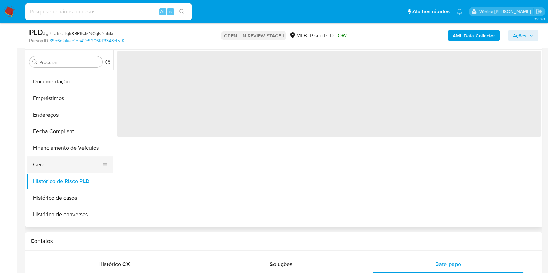
scroll to position [0, 0]
click at [49, 167] on button "Geral" at bounding box center [67, 165] width 81 height 17
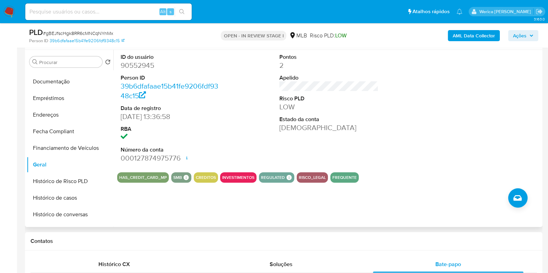
click at [435, 170] on section "ID do usuário 90552945 Person ID 39b6dfafaae15b41fe9206fdf9348c15 Data de regis…" at bounding box center [328, 116] width 423 height 133
click at [435, 171] on section "ID do usuário 90552945 Person ID 39b6dfafaae15b41fe9206fdf9348c15 Data de regis…" at bounding box center [328, 116] width 423 height 133
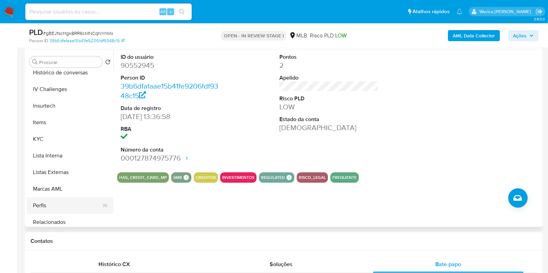
scroll to position [303, 0]
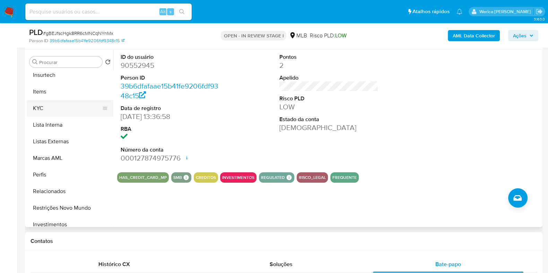
click at [39, 106] on button "KYC" at bounding box center [67, 108] width 81 height 17
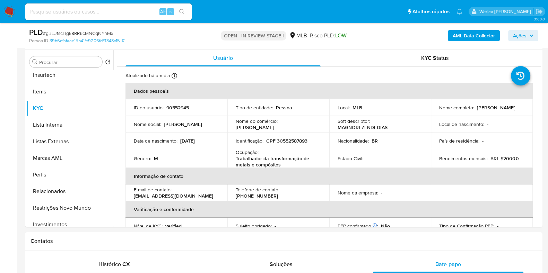
click at [455, 134] on td "País de residência : -" at bounding box center [481, 141] width 102 height 17
click at [455, 135] on td "País de residência : -" at bounding box center [481, 141] width 102 height 17
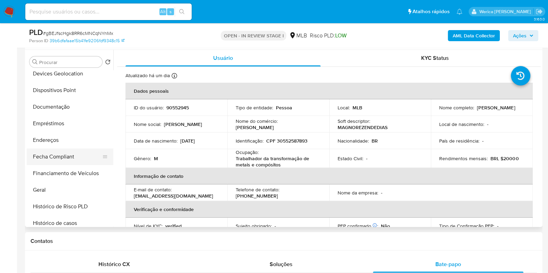
scroll to position [86, 0]
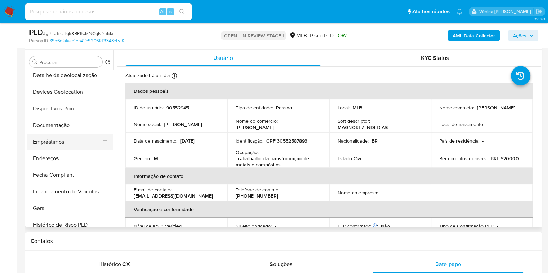
click at [61, 136] on button "Empréstimos" at bounding box center [67, 142] width 81 height 17
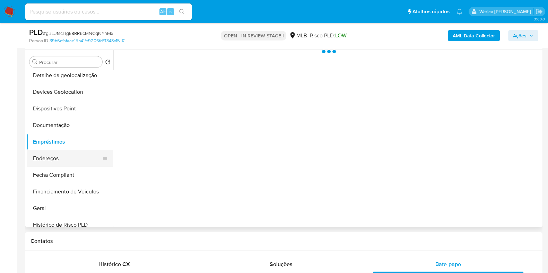
click at [60, 161] on button "Endereços" at bounding box center [67, 158] width 81 height 17
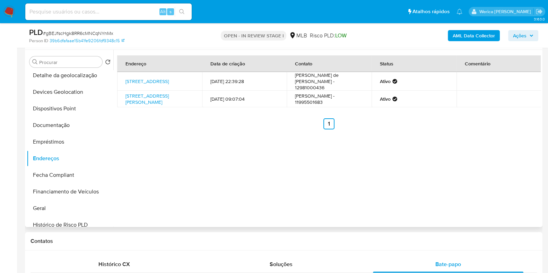
click at [478, 190] on div "Endereço Data de criação Contato Status Comentário Rua Dubai 160, Taubaté, São …" at bounding box center [326, 138] width 427 height 177
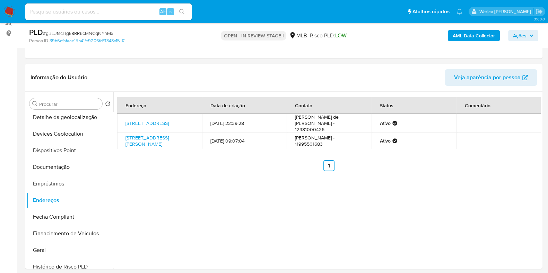
scroll to position [0, 0]
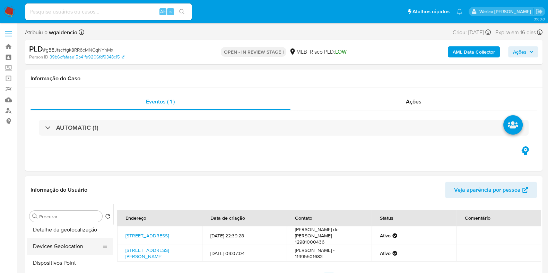
click at [74, 243] on button "Devices Geolocation" at bounding box center [67, 246] width 81 height 17
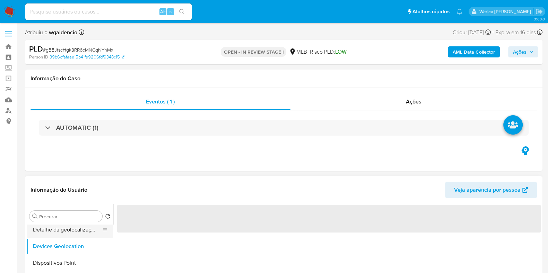
click at [69, 229] on button "Detalhe da geolocalização" at bounding box center [67, 230] width 81 height 17
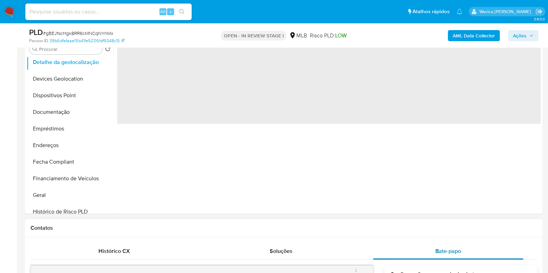
scroll to position [130, 0]
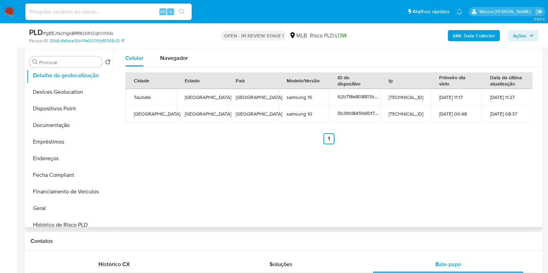
click at [463, 130] on div "Cidade Estado País Modelo/Versão ID do dispositivo Ip Primeiro dia visto Data d…" at bounding box center [328, 108] width 407 height 72
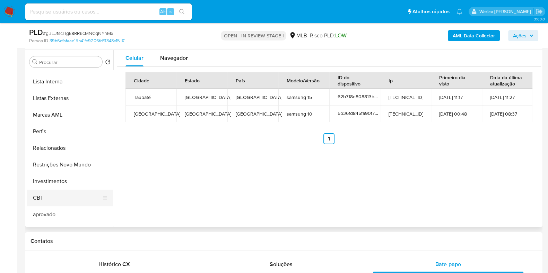
scroll to position [376, 0]
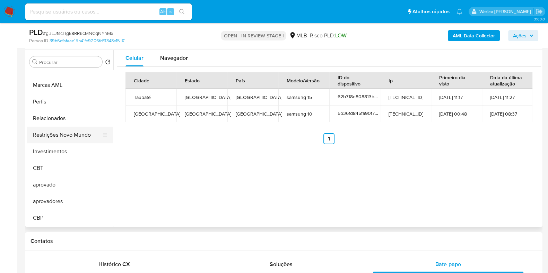
click at [77, 127] on button "Restrições Novo Mundo" at bounding box center [67, 135] width 81 height 17
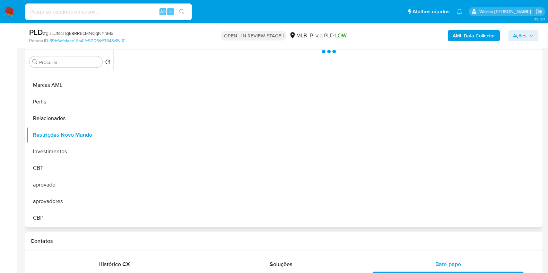
click at [201, 125] on div at bounding box center [326, 138] width 427 height 177
click at [171, 91] on div at bounding box center [326, 138] width 427 height 177
click at [157, 70] on div at bounding box center [326, 138] width 427 height 177
click at [178, 70] on div at bounding box center [326, 138] width 427 height 177
click at [181, 56] on div "Historial" at bounding box center [186, 59] width 21 height 18
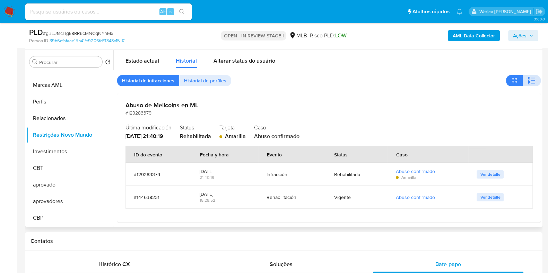
click at [528, 81] on icon "button" at bounding box center [531, 81] width 8 height 8
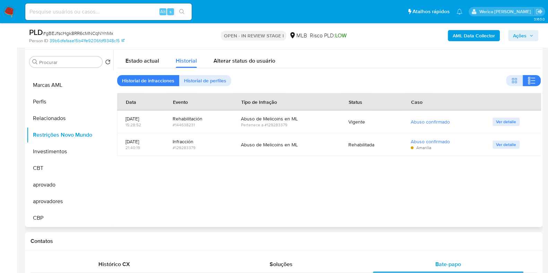
click at [482, 181] on div at bounding box center [326, 138] width 427 height 177
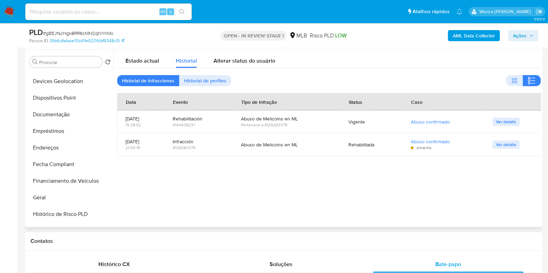
scroll to position [72, 0]
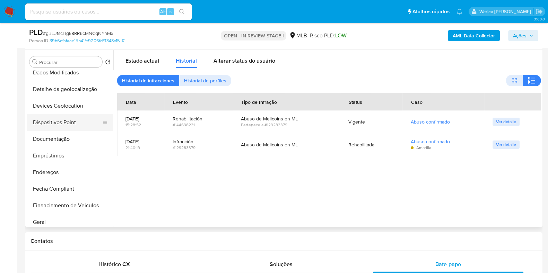
click at [57, 122] on button "Dispositivos Point" at bounding box center [67, 122] width 81 height 17
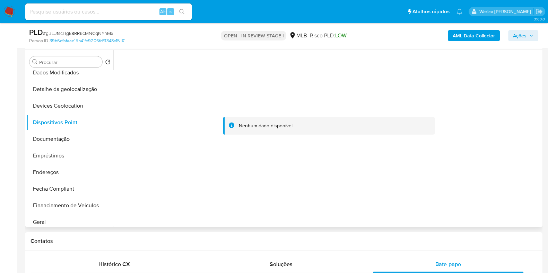
click at [472, 197] on div at bounding box center [328, 126] width 423 height 152
click at [472, 199] on div at bounding box center [328, 126] width 423 height 152
click at [76, 142] on button "Documentação" at bounding box center [67, 139] width 81 height 17
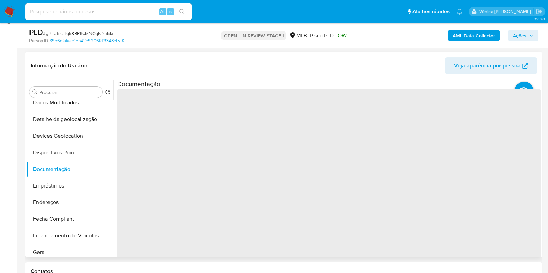
scroll to position [86, 0]
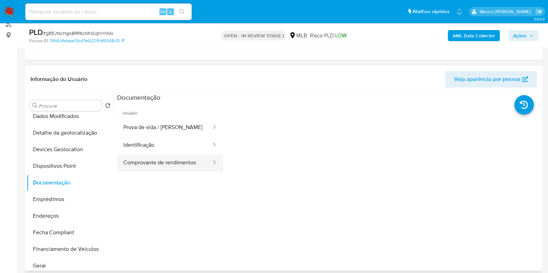
click at [190, 164] on button "Comprovante de rendimentos" at bounding box center [164, 163] width 95 height 18
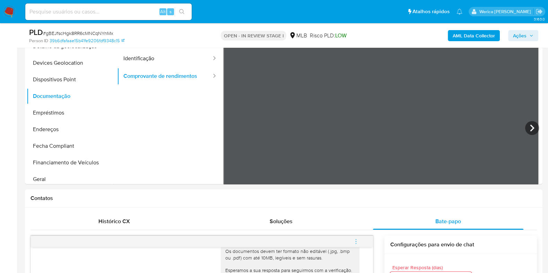
scroll to position [130, 0]
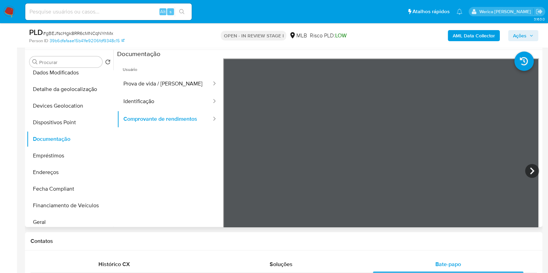
click at [196, 179] on ul "Usuário Prova de vida / Selfie Identificação Comprovante de rendimentos" at bounding box center [170, 158] width 106 height 199
click at [525, 170] on icon at bounding box center [532, 171] width 14 height 14
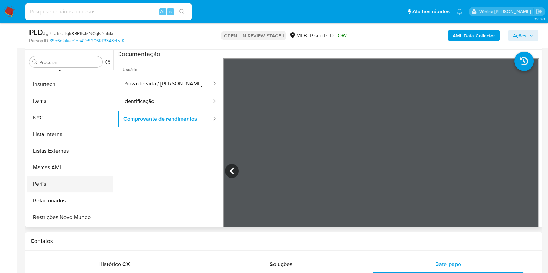
scroll to position [332, 0]
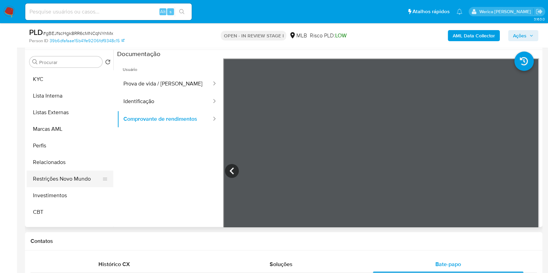
click at [88, 178] on button "Restrições Novo Mundo" at bounding box center [67, 179] width 81 height 17
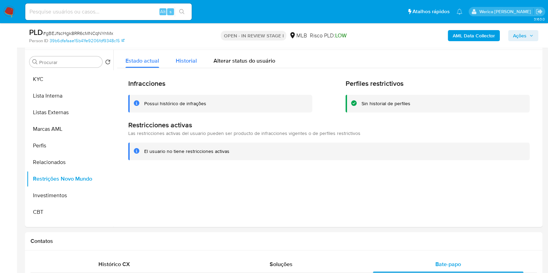
click at [178, 64] on span "Historial" at bounding box center [186, 61] width 21 height 8
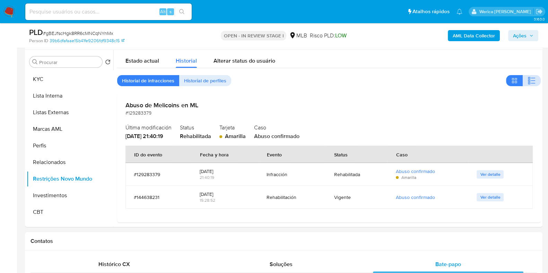
click at [527, 80] on icon "button" at bounding box center [528, 81] width 2 height 2
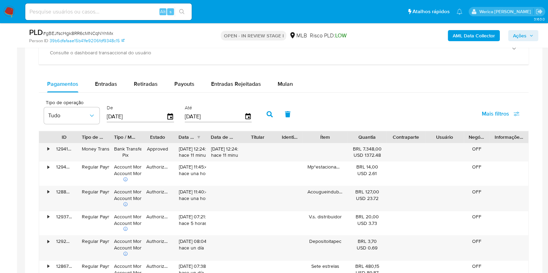
scroll to position [650, 0]
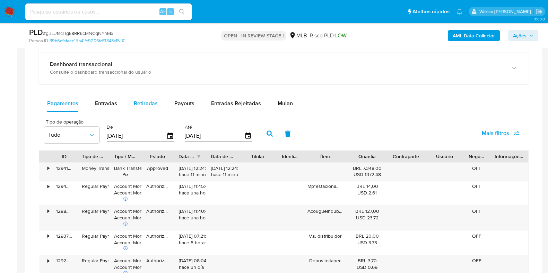
click at [159, 98] on button "Retiradas" at bounding box center [145, 103] width 41 height 17
select select "10"
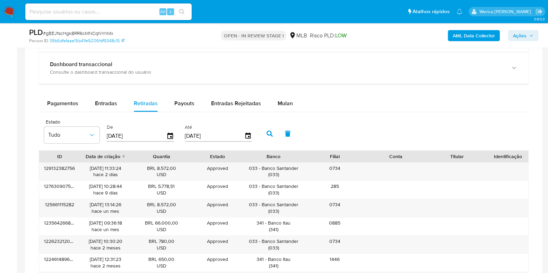
scroll to position [737, 0]
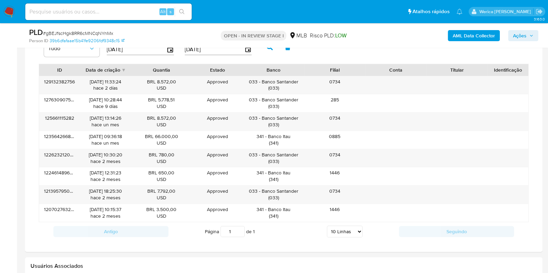
click at [353, 238] on select "5 Linhas 10 Linhas 20 Linhas 25 Linhas 50 Linhas 100 Linhas" at bounding box center [345, 232] width 36 height 12
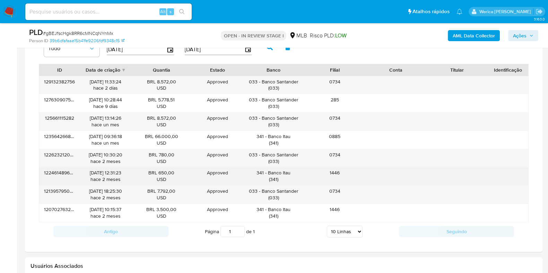
click at [321, 179] on div "1446" at bounding box center [334, 176] width 61 height 18
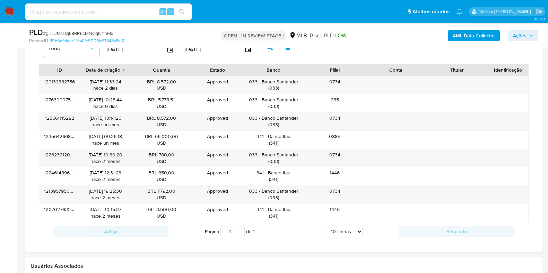
scroll to position [0, 0]
click at [283, 153] on div "033 - Banco Santander ( 033 )" at bounding box center [273, 158] width 51 height 13
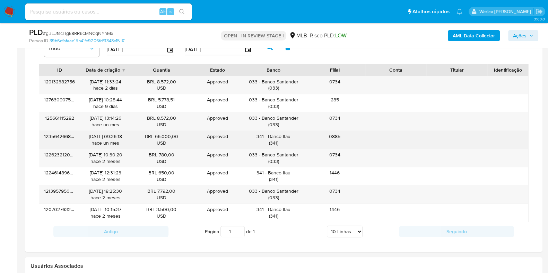
click at [291, 136] on div "341 - Banco Itau ( 341 )" at bounding box center [273, 139] width 51 height 13
click at [288, 135] on div "341 - Banco Itau ( 341 )" at bounding box center [273, 139] width 51 height 13
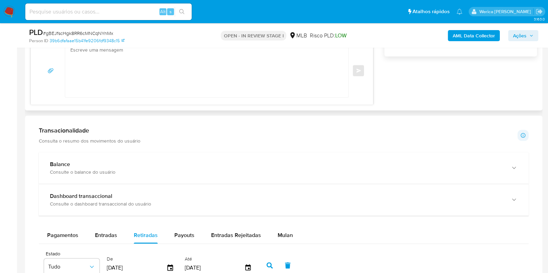
scroll to position [347, 0]
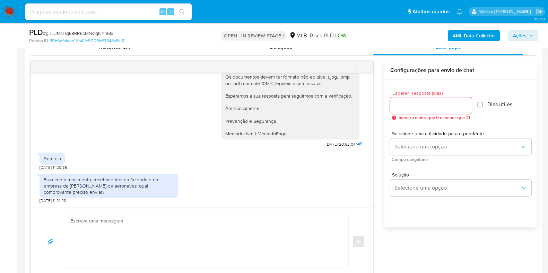
click at [462, 228] on div "Esperar Resposta (dias) número maior que 0 e menor que 31 Dias útiles Selecione…" at bounding box center [460, 163] width 152 height 166
click at [92, 183] on div "Essa conta movimento, recebimentos da fazenda e da empresa de venda de voos de …" at bounding box center [109, 186] width 130 height 19
drag, startPoint x: 92, startPoint y: 183, endPoint x: 217, endPoint y: 148, distance: 130.4
click at [107, 193] on div "Essa conta movimento, recebimentos da fazenda e da empresa de venda de voos de …" at bounding box center [109, 186] width 130 height 19
copy div "recebimentos da fazenda e da empresa de venda de voos de aeronaves, qual compro…"
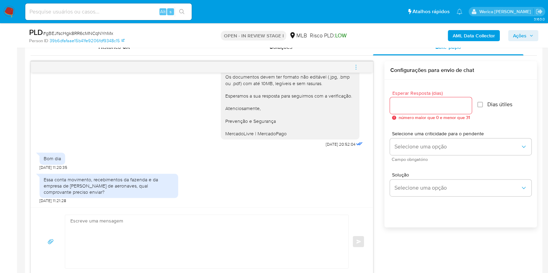
click at [73, 179] on div "Essa conta movimento, recebimentos da fazenda e da empresa de venda de voos de …" at bounding box center [109, 186] width 130 height 19
click at [72, 179] on div "Essa conta movimento, recebimentos da fazenda e da empresa de venda de voos de …" at bounding box center [109, 186] width 130 height 19
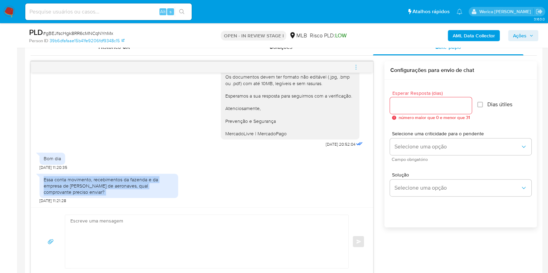
click at [72, 179] on div "Essa conta movimento, recebimentos da fazenda e da empresa de venda de voos de …" at bounding box center [109, 186] width 130 height 19
copy div "Essa conta movimento, recebimentos da fazenda e da empresa de venda de voos de …"
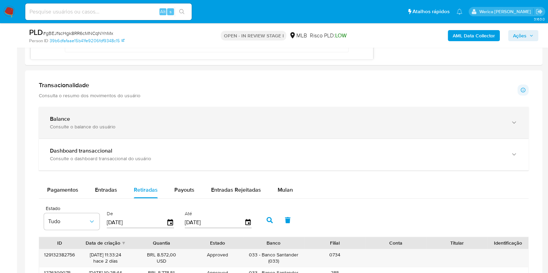
drag, startPoint x: 101, startPoint y: 121, endPoint x: 117, endPoint y: 127, distance: 16.9
click at [101, 122] on div "Balance" at bounding box center [276, 119] width 453 height 7
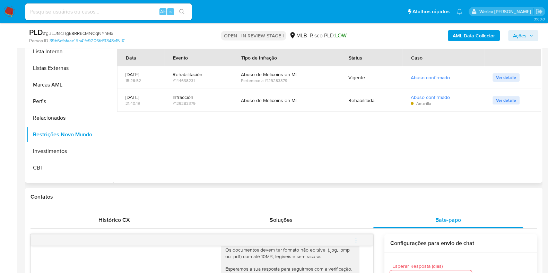
scroll to position [44, 0]
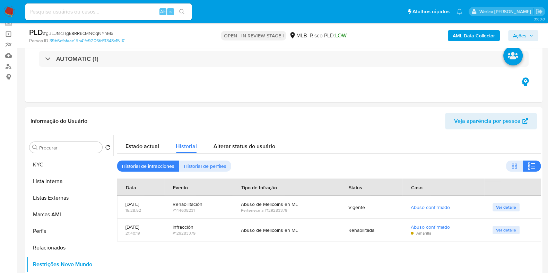
click at [476, 35] on b "AML Data Collector" at bounding box center [473, 35] width 42 height 11
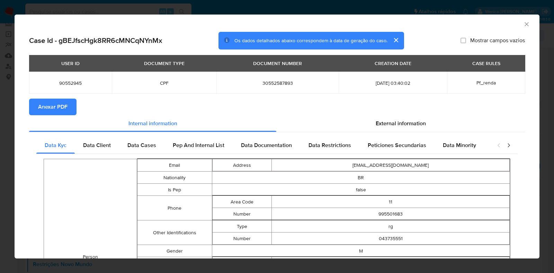
click at [45, 107] on span "Anexar PDF" at bounding box center [52, 106] width 29 height 15
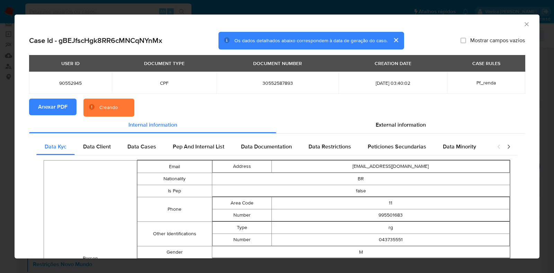
click at [523, 27] on icon "Fechar a janela" at bounding box center [526, 24] width 7 height 7
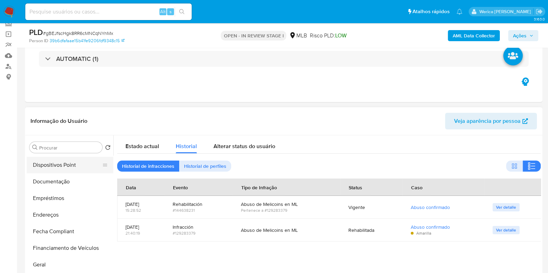
scroll to position [0, 0]
click at [54, 186] on button "Anexos" at bounding box center [67, 180] width 81 height 17
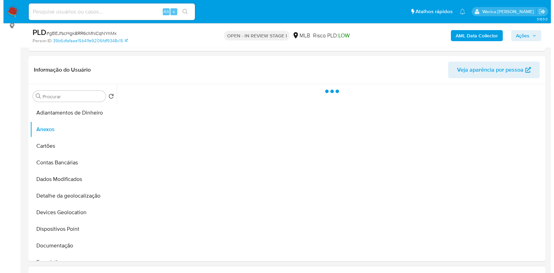
scroll to position [174, 0]
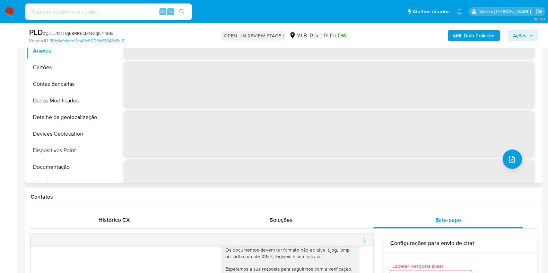
click at [516, 157] on button "upload-file" at bounding box center [511, 159] width 19 height 19
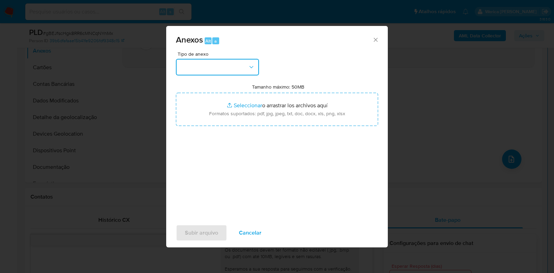
click at [224, 67] on button "button" at bounding box center [217, 67] width 83 height 17
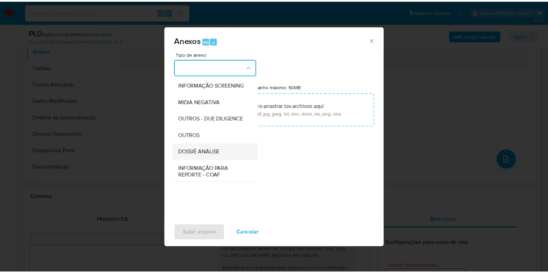
scroll to position [86, 0]
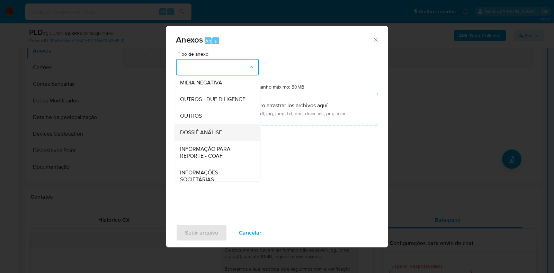
click at [219, 136] on span "DOSSIÊ ANÁLISE" at bounding box center [201, 132] width 42 height 7
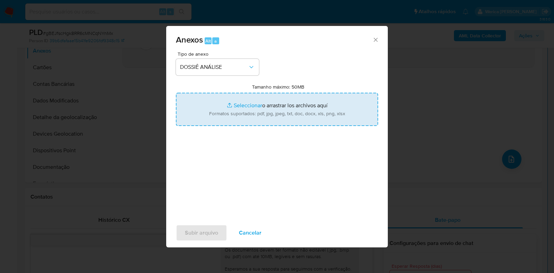
click at [229, 111] on input "Tamanho máximo: 50MB Seleccionar archivos" at bounding box center [277, 109] width 202 height 33
type input "C:\fakepath\Mulan 90552945_2025_10_08_09_53_41.xlsx"
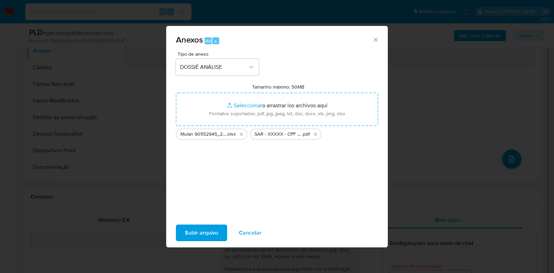
click at [196, 240] on span "Subir arquivo" at bounding box center [201, 232] width 33 height 15
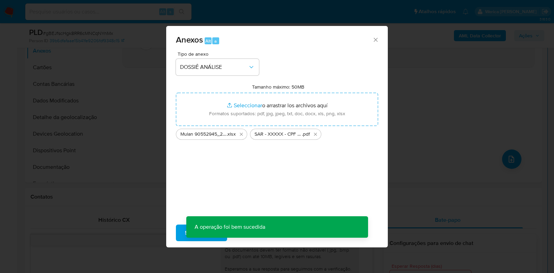
click at [407, 102] on div "Anexos Alt a Tipo de anexo DOSSIÊ ANÁLISE Tamanho máximo: 50MB Seleccionar arch…" at bounding box center [277, 136] width 554 height 273
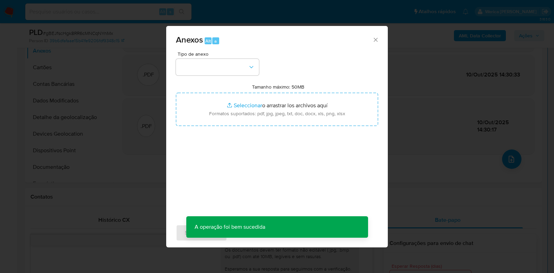
click at [518, 45] on div "Anexos Alt a Tipo de anexo Tamanho máximo: 50MB Seleccionar archivos Selecciona…" at bounding box center [277, 136] width 554 height 273
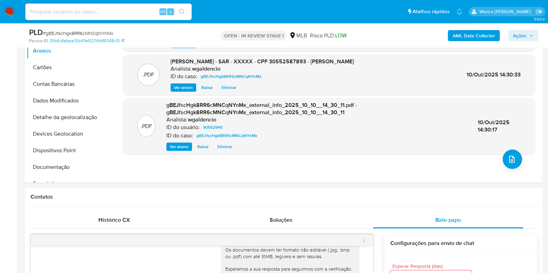
click at [522, 34] on span "Ações" at bounding box center [520, 35] width 14 height 11
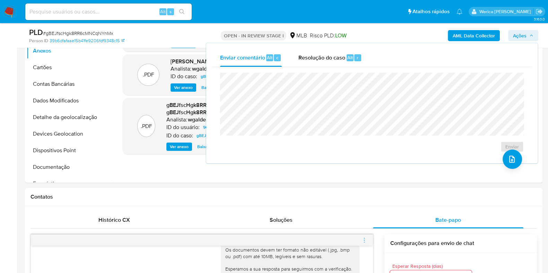
drag, startPoint x: 333, startPoint y: 54, endPoint x: 337, endPoint y: 69, distance: 15.0
click at [333, 55] on span "Resolução do caso" at bounding box center [321, 57] width 47 height 8
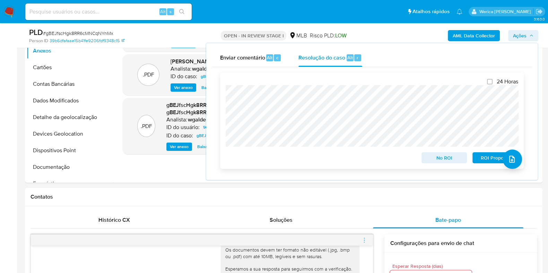
click at [489, 163] on span "ROI Proposal" at bounding box center [495, 158] width 36 height 10
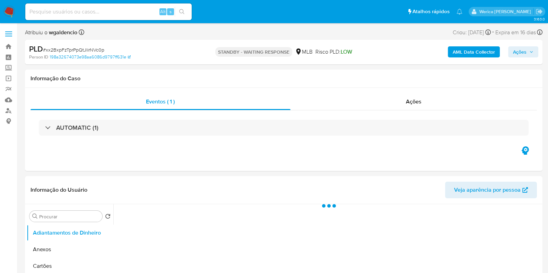
select select "10"
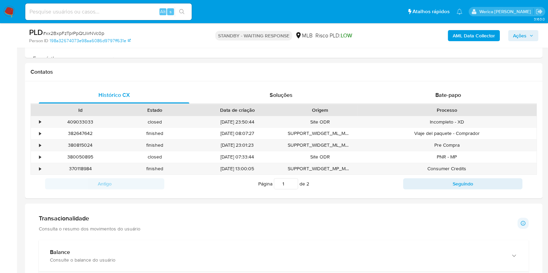
scroll to position [260, 0]
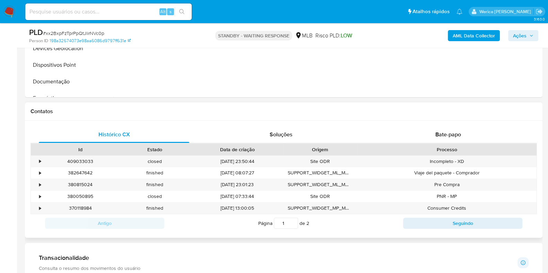
click at [450, 121] on div "Contatos Histórico CX Soluções Bate-papo Id Estado Data de criação Origem Proce…" at bounding box center [283, 170] width 517 height 135
click at [439, 139] on div "Bate-papo" at bounding box center [448, 134] width 150 height 17
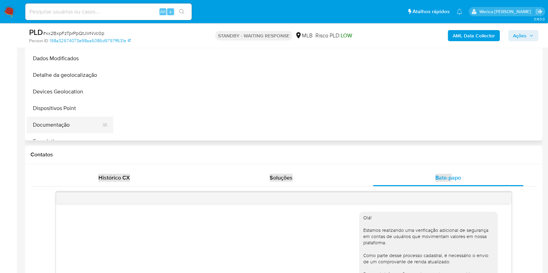
scroll to position [130, 0]
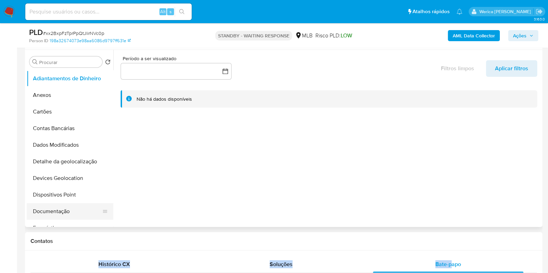
click at [62, 203] on ul "Adiantamentos de Dinheiro Anexos Cartões Contas Bancárias Dados Modificados Det…" at bounding box center [70, 148] width 87 height 156
click at [68, 207] on button "Documentação" at bounding box center [67, 211] width 81 height 17
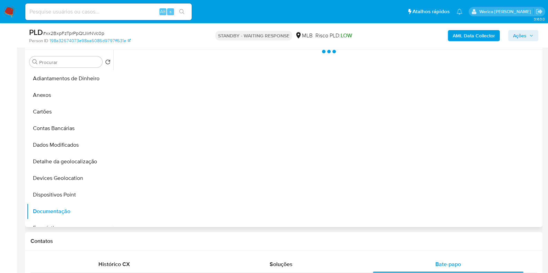
click at [159, 89] on div at bounding box center [326, 138] width 427 height 177
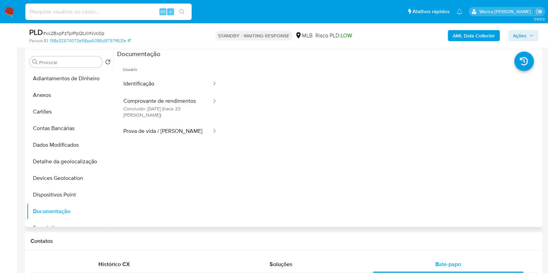
click at [161, 96] on button "Comprovante de rendimentos Concluído: [DATE] (hace 23 [PERSON_NAME])" at bounding box center [164, 108] width 95 height 30
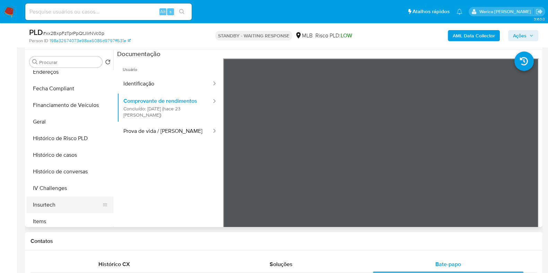
scroll to position [260, 0]
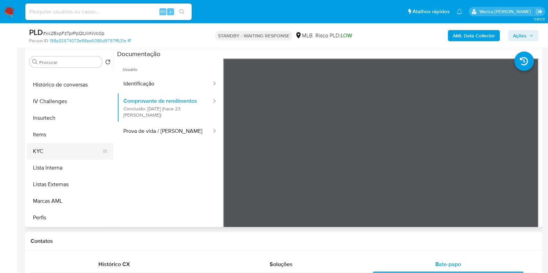
click at [37, 155] on button "KYC" at bounding box center [67, 151] width 81 height 17
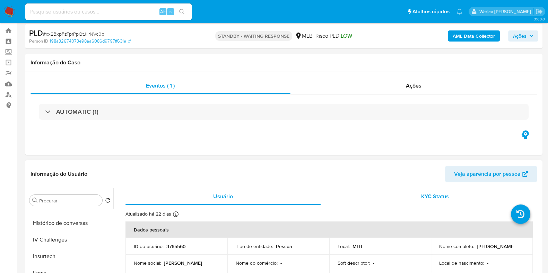
scroll to position [0, 0]
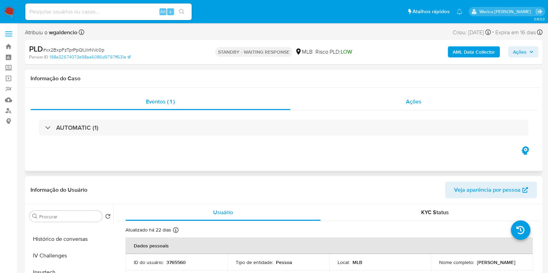
click at [397, 106] on div "Ações" at bounding box center [413, 102] width 247 height 17
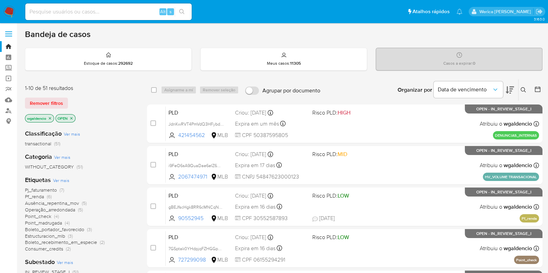
click at [523, 88] on icon at bounding box center [523, 90] width 6 height 6
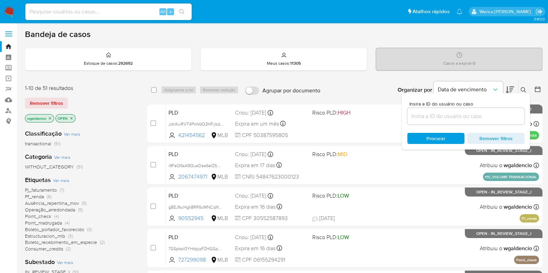
click at [466, 121] on div at bounding box center [465, 116] width 117 height 17
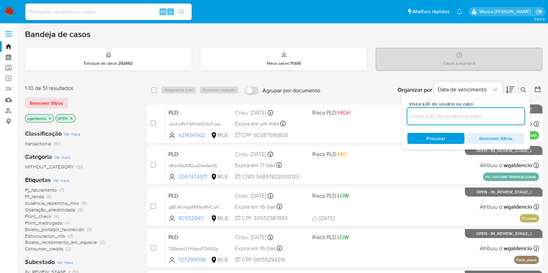
click at [420, 118] on input at bounding box center [465, 116] width 117 height 9
paste input "xx2BxpFzTprPpQtJlirNVc0p"
type input "xx2BxpFzTprPpQtJlirNVc0p"
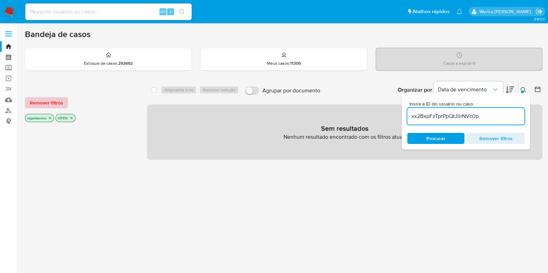
click at [61, 98] on span "Remover filtros" at bounding box center [46, 103] width 33 height 10
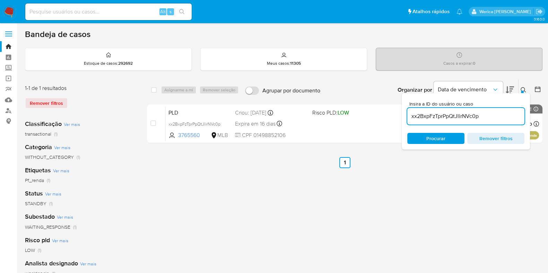
click at [521, 87] on icon at bounding box center [523, 90] width 6 height 6
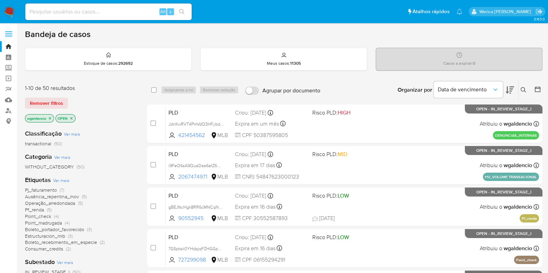
click at [136, 16] on input at bounding box center [108, 11] width 166 height 9
paste input "2073776012"
type input "2073776012"
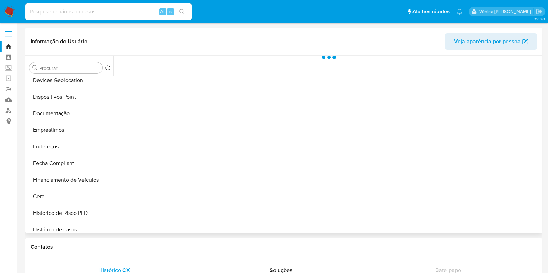
select select "10"
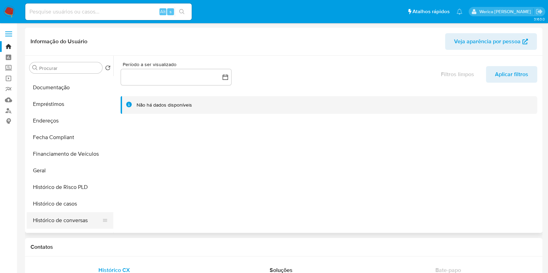
click at [67, 212] on ul "Adiantamentos de Dinheiro Anexos Cartões Contas Bancárias Dados Modificados Det…" at bounding box center [70, 154] width 87 height 156
click at [93, 200] on button "Histórico de casos" at bounding box center [67, 204] width 81 height 17
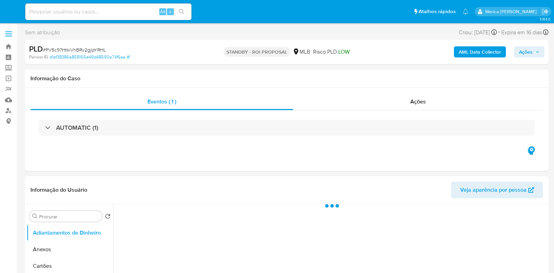
select select "10"
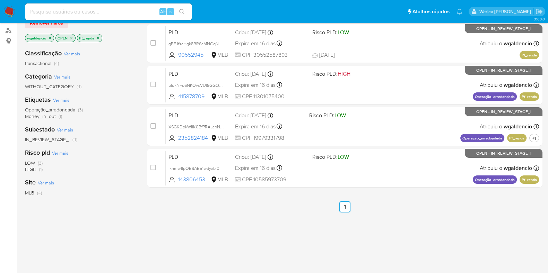
scroll to position [43, 0]
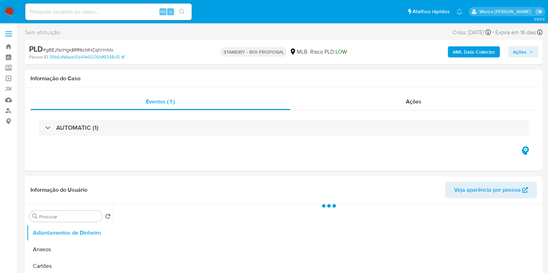
click at [5, 11] on img at bounding box center [9, 12] width 12 height 12
select select "10"
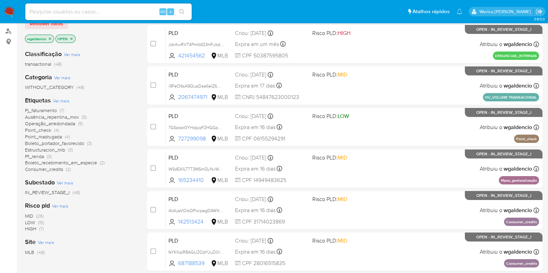
scroll to position [43, 0]
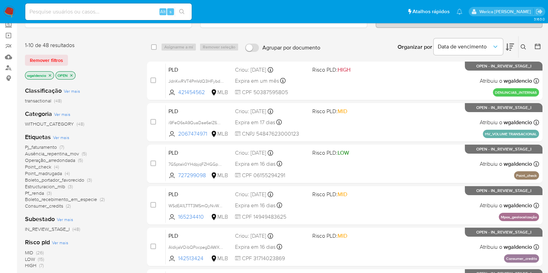
click at [47, 191] on span "(3)" at bounding box center [49, 193] width 5 height 7
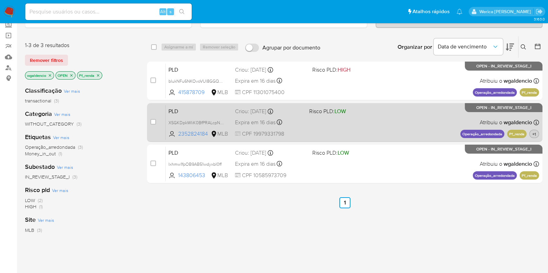
click at [536, 133] on span "+1" at bounding box center [534, 134] width 6 height 6
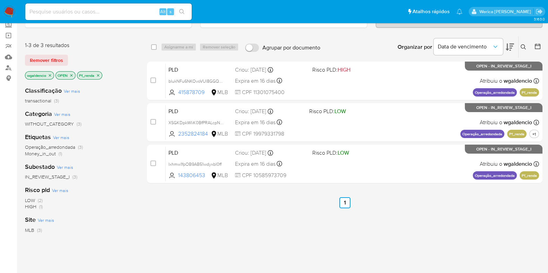
click at [421, 225] on div "select-all-cases-checkbox Asignarme a mí Remover seleção Agrupar por documento …" at bounding box center [344, 193] width 395 height 314
click at [99, 75] on icon "close-filter" at bounding box center [98, 75] width 4 height 4
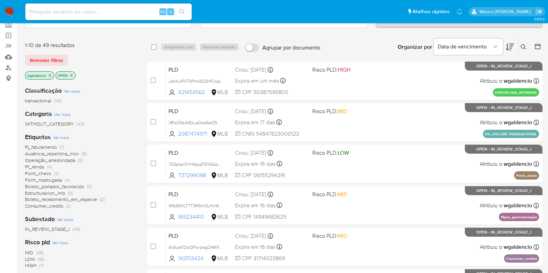
click at [58, 145] on span "Pj_faturamento (7)" at bounding box center [44, 147] width 39 height 7
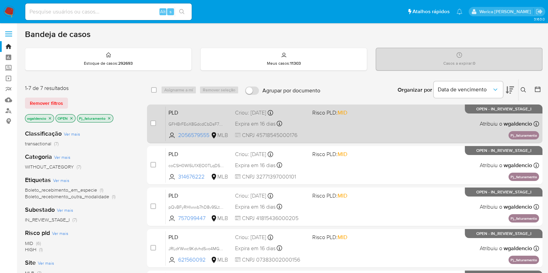
click at [392, 107] on div "PLD GFHBrFEoX8GdcdCbDsF71CI6 2056579555 MLB Risco PLD: MID Criou: 12/09/2025 Cr…" at bounding box center [352, 123] width 373 height 35
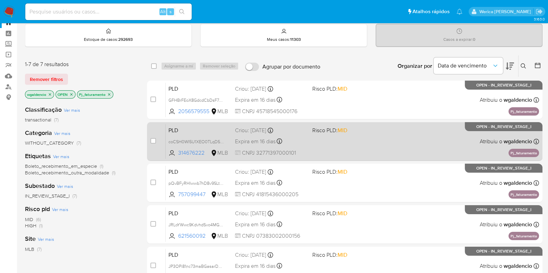
scroll to position [43, 0]
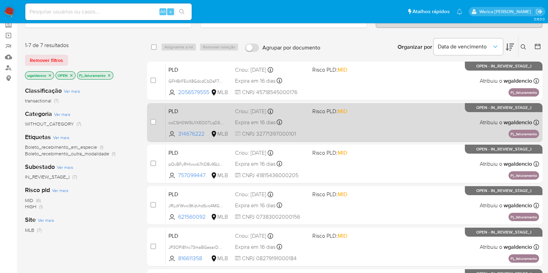
click at [385, 124] on div "PLD coCSH0WI5U1XEO0TLqD5sMuE 314676222 MLB Risco PLD: MID Criou: 12/09/2025 Cri…" at bounding box center [352, 122] width 373 height 35
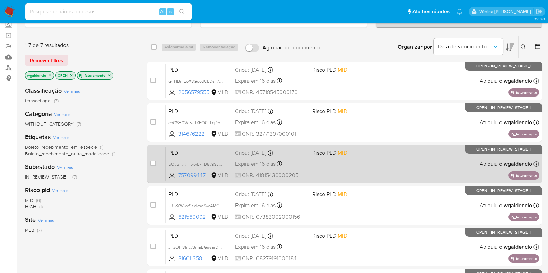
click at [372, 157] on div "PLD pQvBFyRHIwwb7hD8v9SLtMZz 757099447 MLB Risco PLD: MID Criou: 12/09/2025 Cri…" at bounding box center [352, 163] width 373 height 35
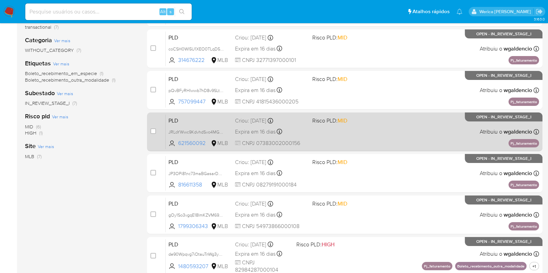
scroll to position [130, 0]
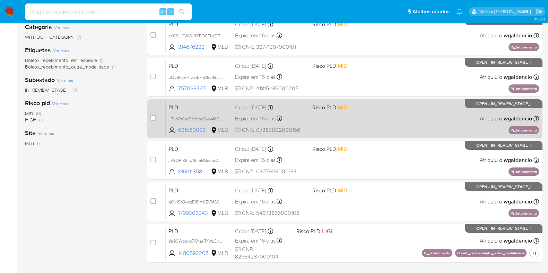
click at [382, 127] on div "PLD JRLoYWwc9KdvhdSvo4MGlLAH 621560092 MLB Risco PLD: MID Criou: 12/09/2025 Cri…" at bounding box center [352, 118] width 373 height 35
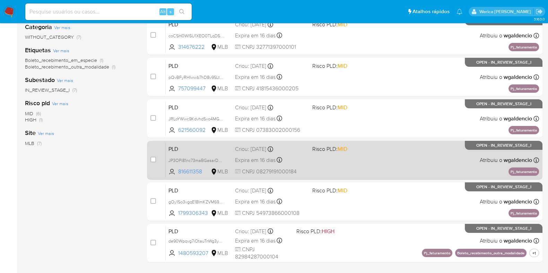
click at [364, 164] on div "PLD JP3OPi81nc73maBGasarD2PX 816611358 MLB Risco PLD: MID Criou: 12/09/2025 Cri…" at bounding box center [352, 160] width 373 height 35
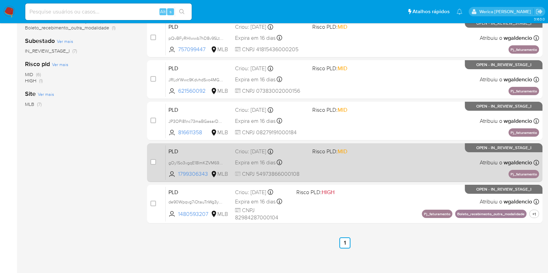
scroll to position [173, 0]
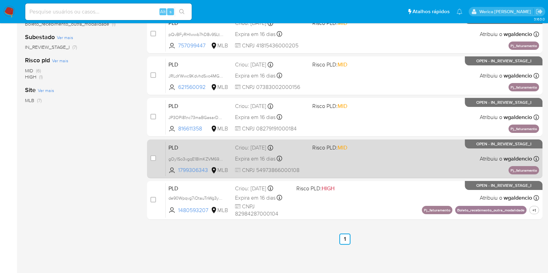
click at [395, 157] on div "PLD gOy1So3vgqE18ImKZVM69qJ8 1799306343 MLB Risco PLD: MID Criou: 12/09/2025 Cr…" at bounding box center [352, 158] width 373 height 35
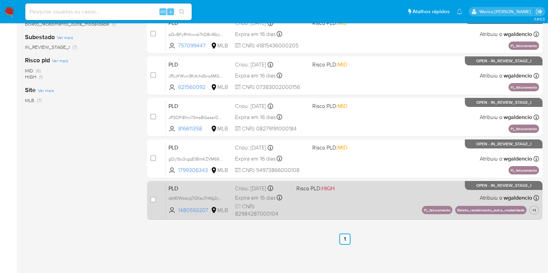
click at [379, 209] on div "PLD de90Wpqvg7iOtauTnWg3y09x 1480593207 MLB Risco PLD: HIGH Criou: 12/09/2025 C…" at bounding box center [352, 200] width 373 height 35
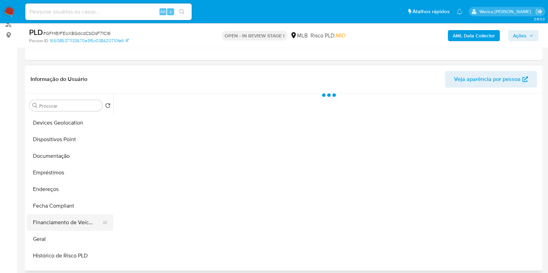
scroll to position [130, 0]
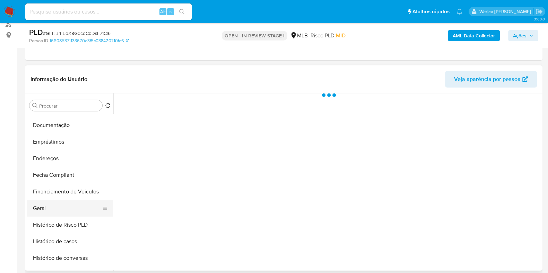
click at [70, 204] on button "Geral" at bounding box center [67, 208] width 81 height 17
select select "10"
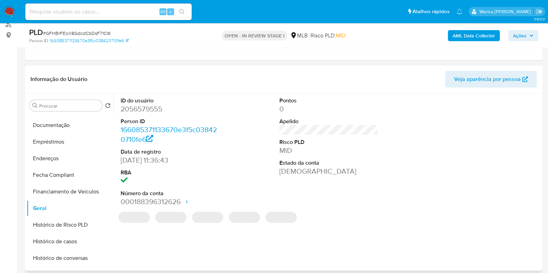
click at [145, 108] on dd "2056579555" at bounding box center [170, 109] width 99 height 10
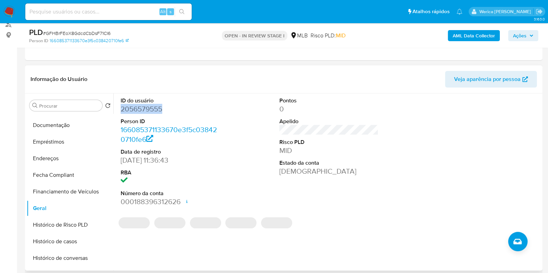
click at [145, 108] on dd "2056579555" at bounding box center [170, 109] width 99 height 10
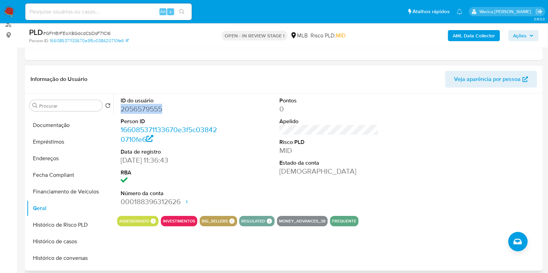
copy dd "2056579555"
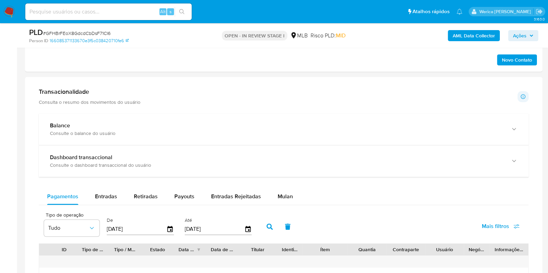
scroll to position [519, 0]
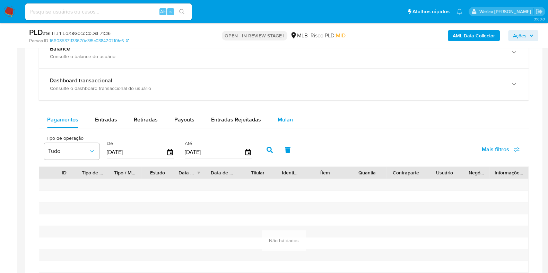
click at [287, 112] on div "Mulan" at bounding box center [284, 120] width 15 height 17
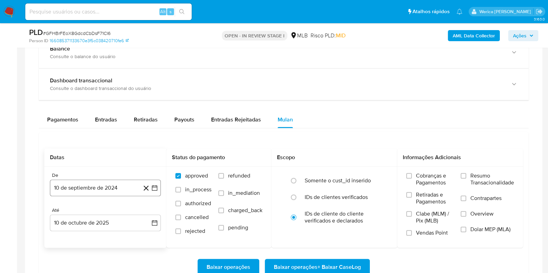
click at [74, 193] on button "10 de septiembre de 2024" at bounding box center [105, 188] width 111 height 17
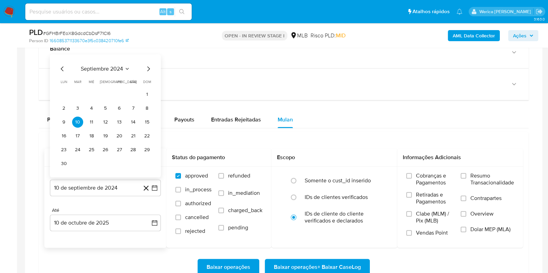
click at [104, 69] on span "septiembre 2024" at bounding box center [102, 68] width 42 height 7
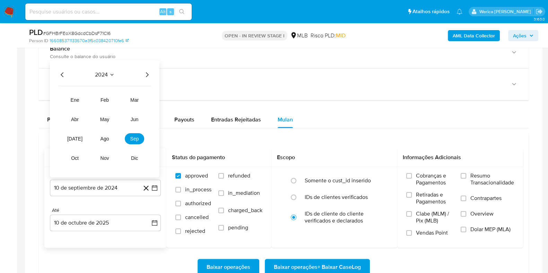
drag, startPoint x: 145, startPoint y: 75, endPoint x: 145, endPoint y: 79, distance: 4.2
click at [146, 75] on icon "Año siguiente" at bounding box center [147, 75] width 8 height 8
click at [109, 138] on button "ago" at bounding box center [104, 138] width 19 height 11
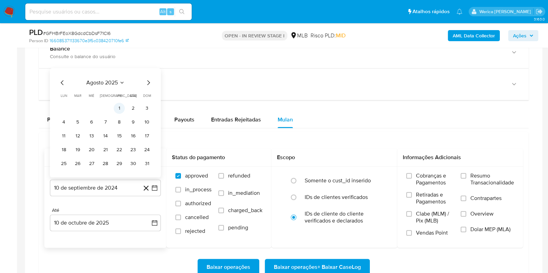
click at [119, 105] on button "1" at bounding box center [119, 108] width 11 height 11
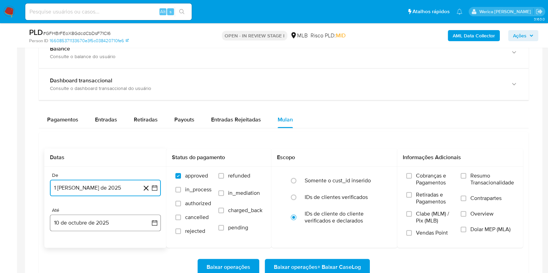
click at [119, 224] on button "10 de octubre de 2025" at bounding box center [105, 223] width 111 height 17
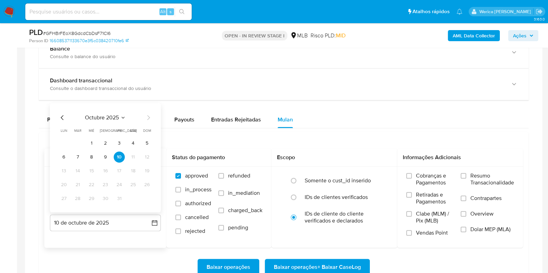
click at [53, 118] on div "octubre 2025 octubre 2025 lun lunes mar martes mié miércoles jue jueves vie vie…" at bounding box center [105, 157] width 111 height 109
click at [59, 116] on div "octubre 2025 octubre 2025 lun lunes mar martes mié miércoles jue jueves vie vie…" at bounding box center [105, 157] width 111 height 109
click at [62, 114] on icon "Mes anterior" at bounding box center [62, 118] width 8 height 8
click at [63, 140] on button "1" at bounding box center [63, 143] width 11 height 11
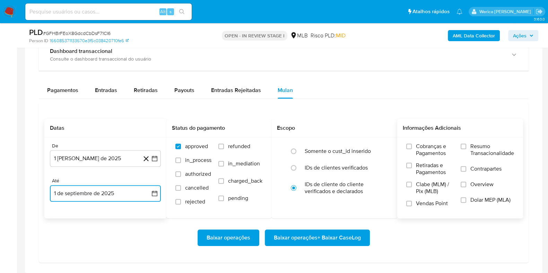
scroll to position [562, 0]
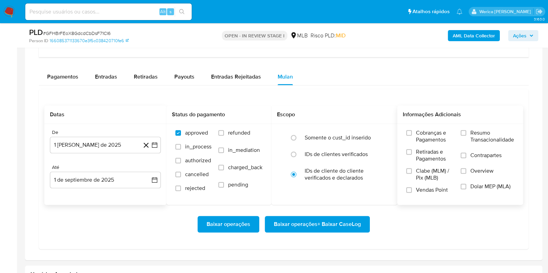
click at [479, 171] on span "Overview" at bounding box center [481, 171] width 23 height 7
click at [466, 171] on input "Overview" at bounding box center [463, 171] width 6 height 6
click at [478, 137] on span "Resumo Transacionalidade" at bounding box center [492, 137] width 44 height 14
click at [466, 136] on input "Resumo Transacionalidade" at bounding box center [463, 133] width 6 height 6
click at [335, 224] on span "Baixar operações + Baixar CaseLog" at bounding box center [317, 224] width 87 height 15
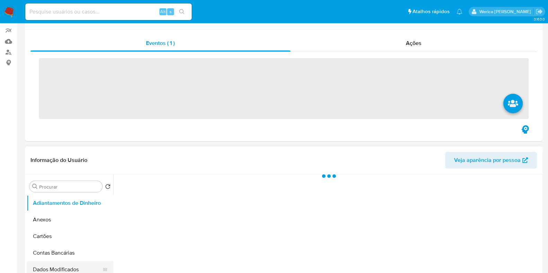
scroll to position [130, 0]
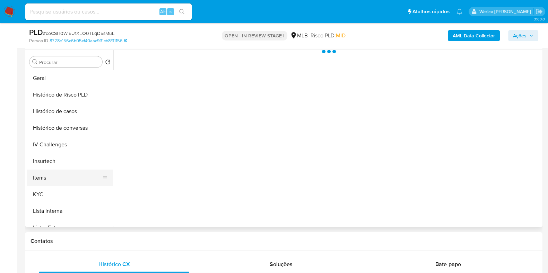
select select "10"
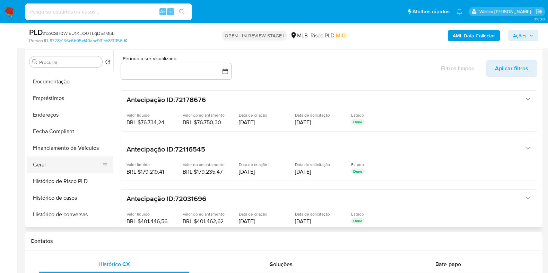
click at [61, 166] on button "Geral" at bounding box center [67, 165] width 81 height 17
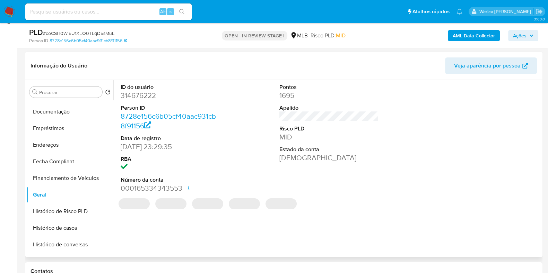
scroll to position [86, 0]
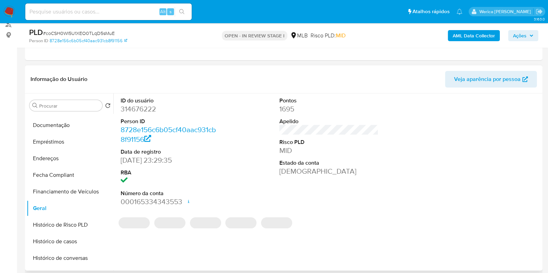
click at [141, 111] on dd "314676222" at bounding box center [170, 109] width 99 height 10
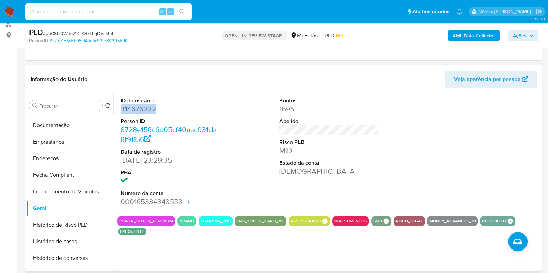
copy dd "314676222"
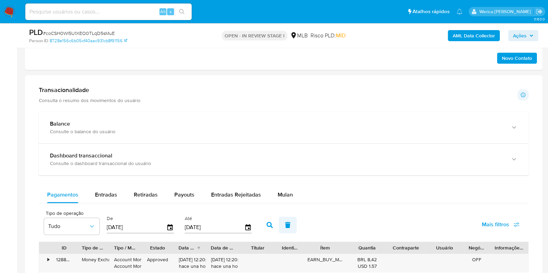
scroll to position [562, 0]
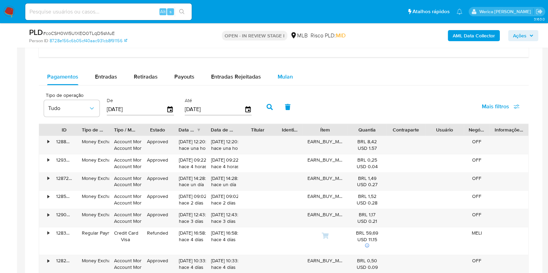
drag, startPoint x: 287, startPoint y: 77, endPoint x: 275, endPoint y: 76, distance: 12.2
click at [287, 77] on span "Mulan" at bounding box center [284, 77] width 15 height 8
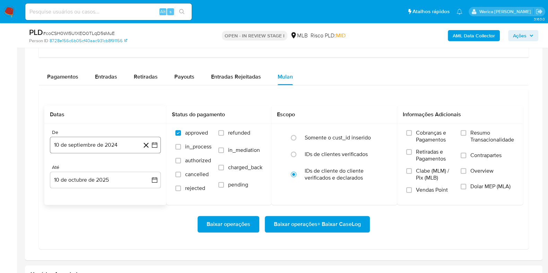
click at [78, 144] on button "10 de septiembre de 2024" at bounding box center [105, 145] width 111 height 17
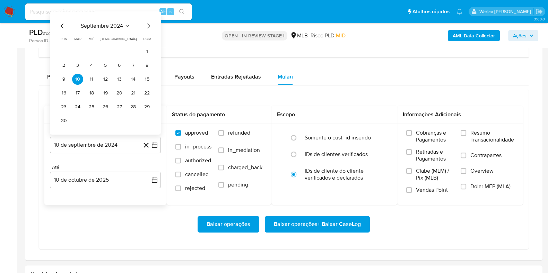
click at [107, 28] on span "septiembre 2024" at bounding box center [102, 26] width 42 height 7
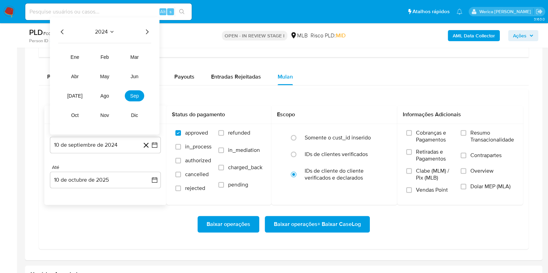
click at [147, 32] on icon "Año siguiente" at bounding box center [147, 32] width 8 height 8
click at [112, 95] on button "ago" at bounding box center [104, 95] width 19 height 11
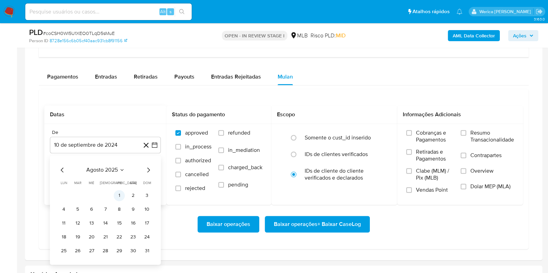
drag, startPoint x: 120, startPoint y: 188, endPoint x: 122, endPoint y: 192, distance: 4.5
click at [122, 192] on table "lun lunes mar martes mié miércoles jue jueves vie viernes sáb sábado dom doming…" at bounding box center [105, 218] width 94 height 76
click at [122, 192] on button "1" at bounding box center [119, 195] width 11 height 11
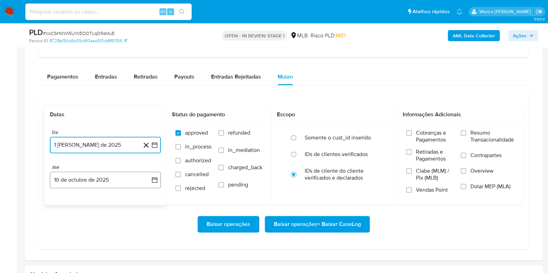
click at [122, 172] on button "10 de octubre de 2025" at bounding box center [105, 180] width 111 height 17
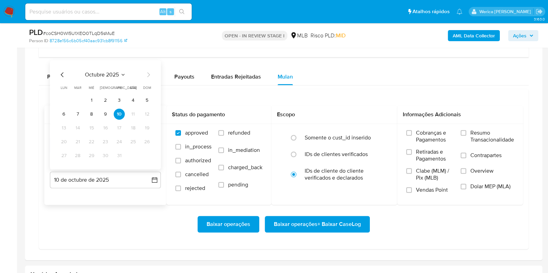
click at [62, 76] on icon "Mes anterior" at bounding box center [62, 75] width 8 height 8
click at [66, 99] on button "1" at bounding box center [63, 100] width 11 height 11
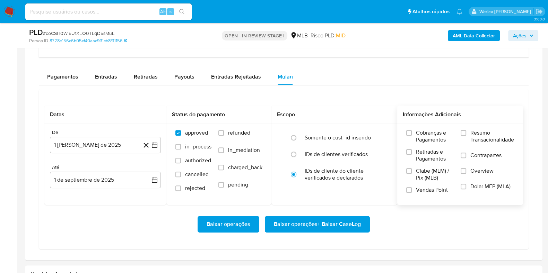
click at [482, 170] on span "Overview" at bounding box center [481, 171] width 23 height 7
click at [466, 170] on input "Overview" at bounding box center [463, 171] width 6 height 6
click at [477, 152] on span "Contrapartes" at bounding box center [485, 155] width 31 height 7
click at [466, 153] on input "Contrapartes" at bounding box center [463, 156] width 6 height 6
click at [483, 138] on span "Resumo Transacionalidade" at bounding box center [492, 137] width 44 height 14
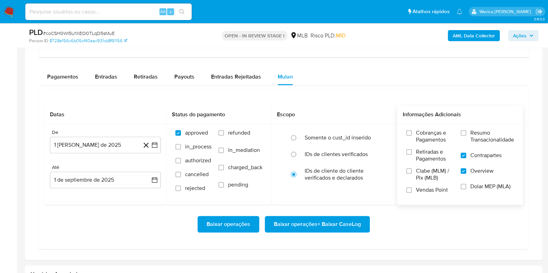
click at [466, 136] on input "Resumo Transacionalidade" at bounding box center [463, 133] width 6 height 6
click at [481, 158] on label "Contrapartes" at bounding box center [486, 160] width 53 height 16
click at [466, 158] on input "Contrapartes" at bounding box center [463, 156] width 6 height 6
click at [343, 224] on span "Baixar operações + Baixar CaseLog" at bounding box center [317, 224] width 87 height 15
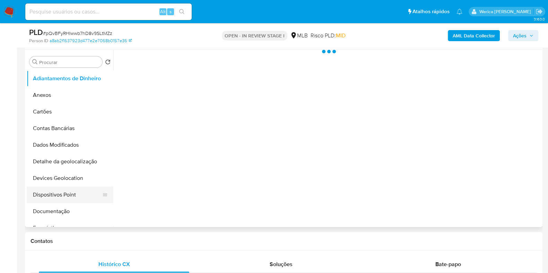
scroll to position [130, 0]
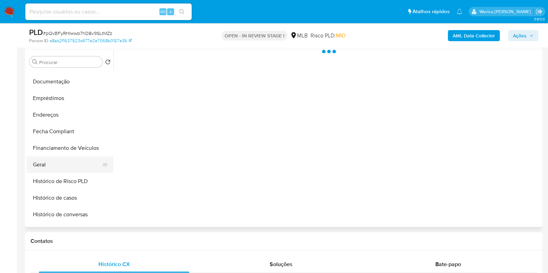
select select "10"
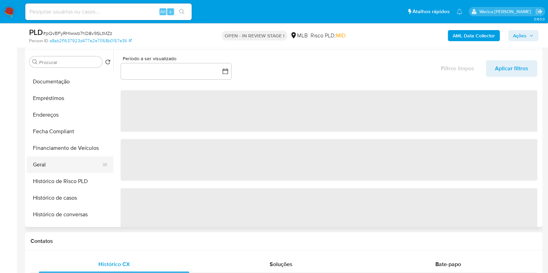
click at [60, 165] on button "Geral" at bounding box center [67, 165] width 81 height 17
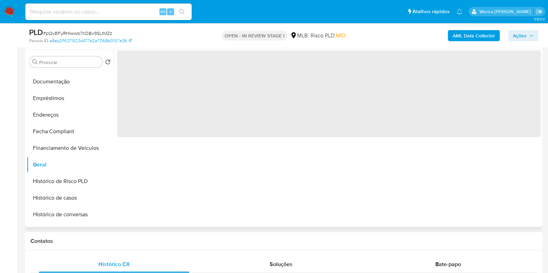
click at [222, 123] on span "‌" at bounding box center [328, 94] width 423 height 87
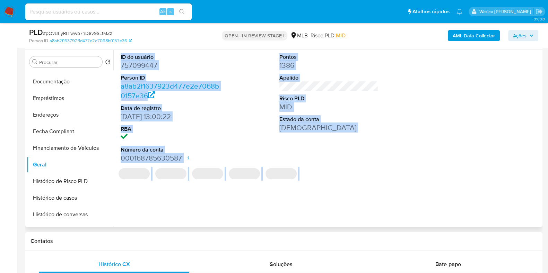
click at [130, 61] on dd "757099447" at bounding box center [170, 66] width 99 height 10
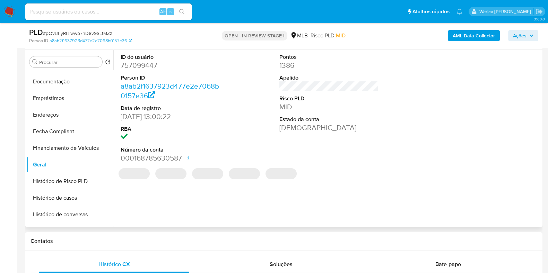
click at [135, 64] on dd "757099447" at bounding box center [170, 66] width 99 height 10
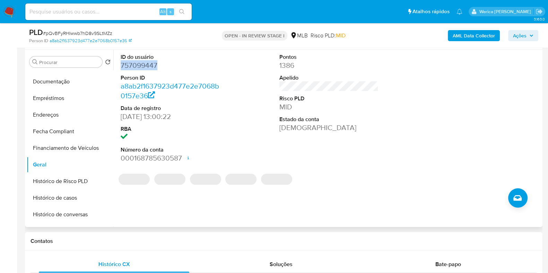
click at [135, 64] on dd "757099447" at bounding box center [170, 66] width 99 height 10
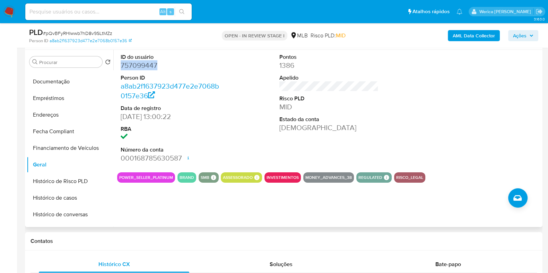
copy dd "757099447"
click at [66, 205] on button "Histórico de casos" at bounding box center [67, 198] width 81 height 17
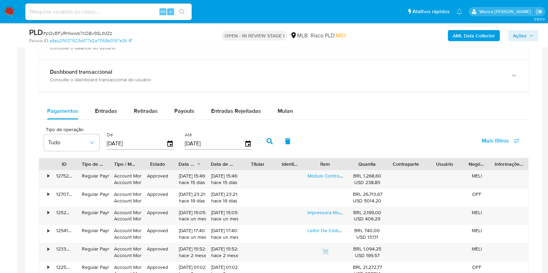
scroll to position [562, 0]
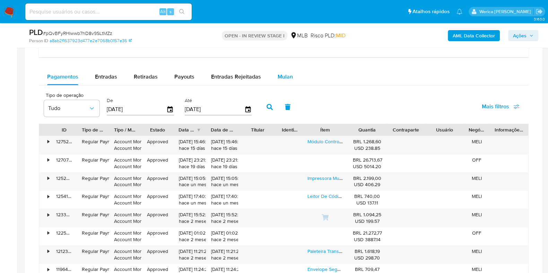
click at [282, 69] on div "Mulan" at bounding box center [284, 77] width 15 height 17
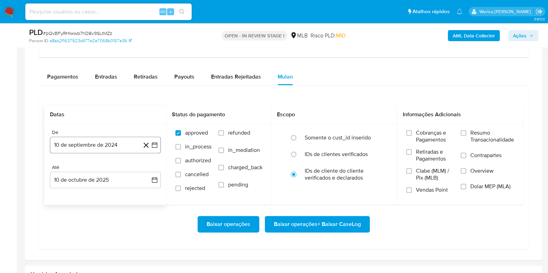
click at [95, 144] on button "10 de septiembre de 2024" at bounding box center [105, 145] width 111 height 17
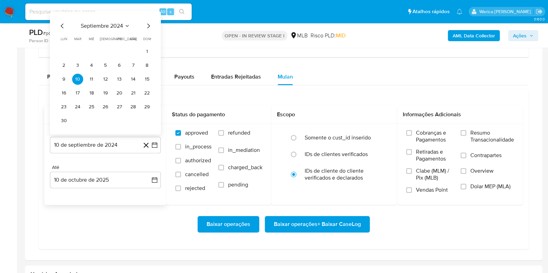
click at [107, 27] on span "septiembre 2024" at bounding box center [102, 26] width 42 height 7
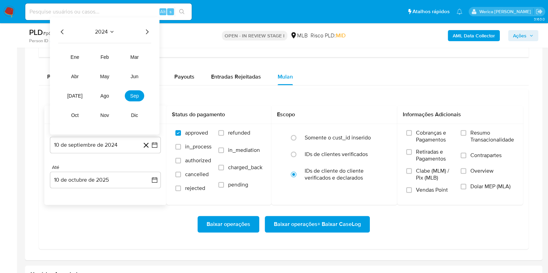
click at [146, 29] on icon "Año siguiente" at bounding box center [147, 31] width 3 height 5
click at [102, 90] on button "ago" at bounding box center [104, 95] width 19 height 11
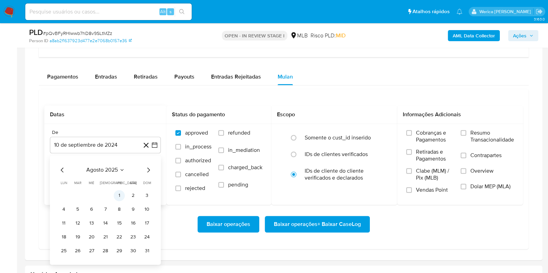
click at [122, 190] on button "1" at bounding box center [119, 195] width 11 height 11
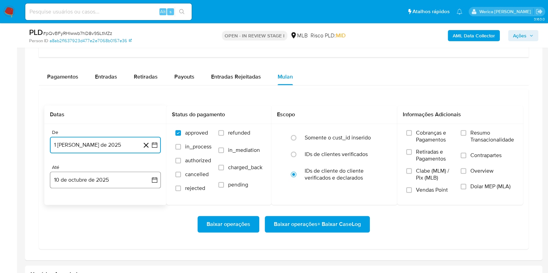
click at [119, 177] on button "10 de octubre de 2025" at bounding box center [105, 180] width 111 height 17
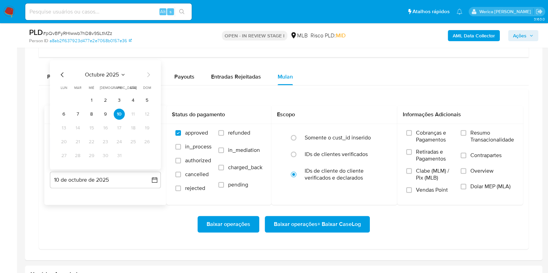
click at [61, 77] on icon "Mes anterior" at bounding box center [62, 75] width 8 height 8
click at [66, 97] on button "1" at bounding box center [63, 100] width 11 height 11
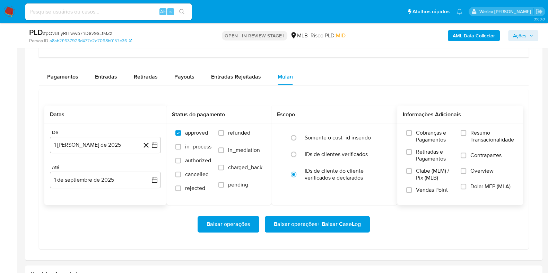
click at [480, 169] on span "Overview" at bounding box center [481, 171] width 23 height 7
click at [466, 169] on input "Overview" at bounding box center [463, 171] width 6 height 6
click at [486, 137] on span "Resumo Transacionalidade" at bounding box center [492, 137] width 44 height 14
click at [466, 136] on input "Resumo Transacionalidade" at bounding box center [463, 133] width 6 height 6
click at [336, 226] on span "Baixar operações + Baixar CaseLog" at bounding box center [317, 224] width 87 height 15
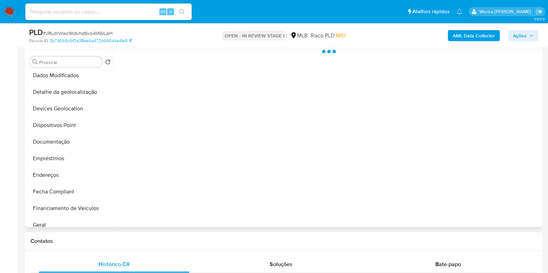
scroll to position [130, 0]
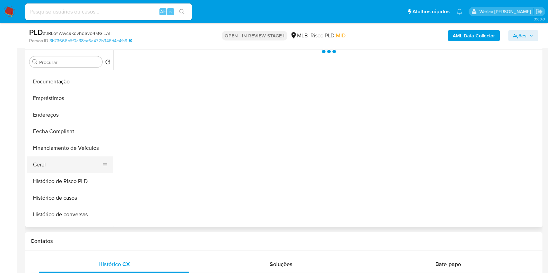
select select "10"
click at [44, 170] on button "Geral" at bounding box center [67, 165] width 81 height 17
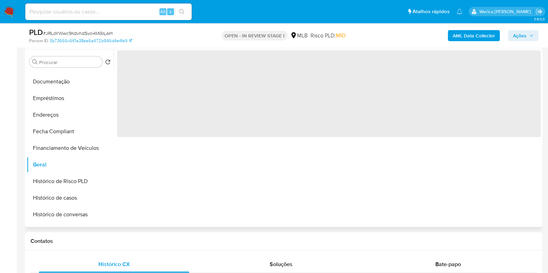
click at [128, 170] on div "‌" at bounding box center [326, 138] width 427 height 177
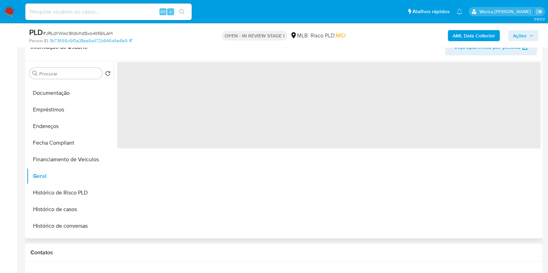
scroll to position [86, 0]
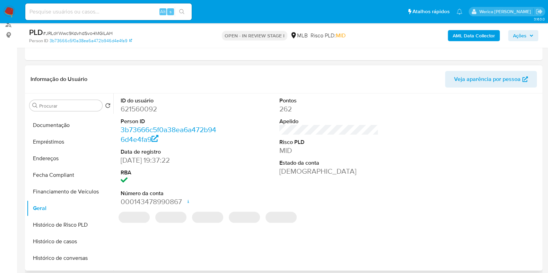
click at [142, 104] on dd "621560092" at bounding box center [170, 109] width 99 height 10
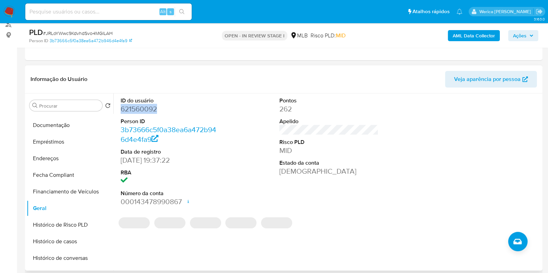
copy dd "621560092"
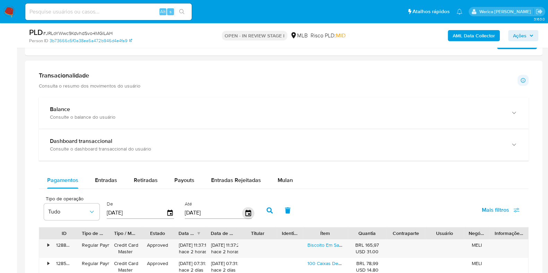
scroll to position [562, 0]
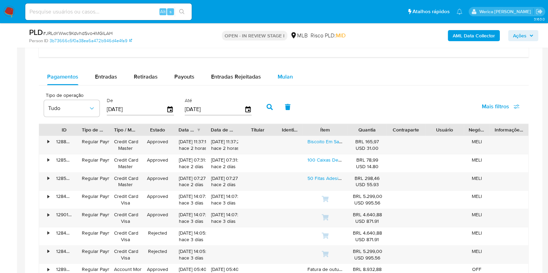
click at [273, 70] on button "Mulan" at bounding box center [285, 77] width 32 height 17
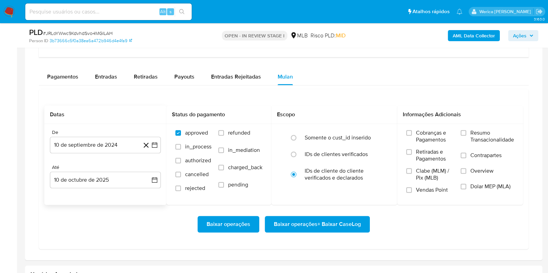
click at [61, 155] on div "De 10 de septiembre de 2024 10-09-2024 Até 10 de octubre de 2025 10-10-2025" at bounding box center [105, 164] width 122 height 81
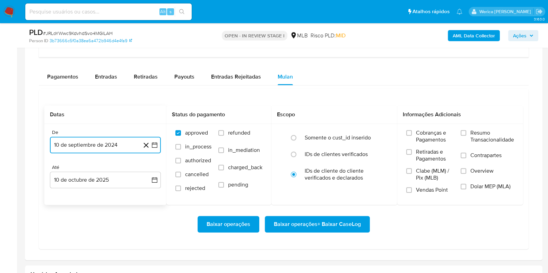
click at [94, 142] on button "10 de septiembre de 2024" at bounding box center [105, 145] width 111 height 17
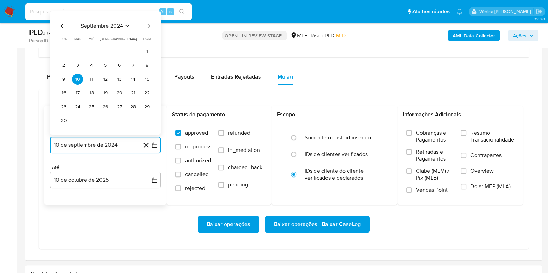
click at [108, 25] on span "septiembre 2024" at bounding box center [102, 26] width 42 height 7
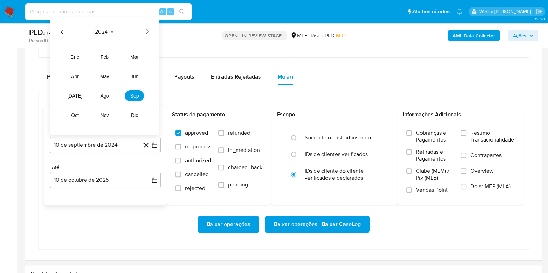
drag, startPoint x: 145, startPoint y: 32, endPoint x: 142, endPoint y: 39, distance: 8.4
click at [147, 32] on icon "Año siguiente" at bounding box center [147, 32] width 8 height 8
click at [100, 95] on button "ago" at bounding box center [104, 95] width 19 height 11
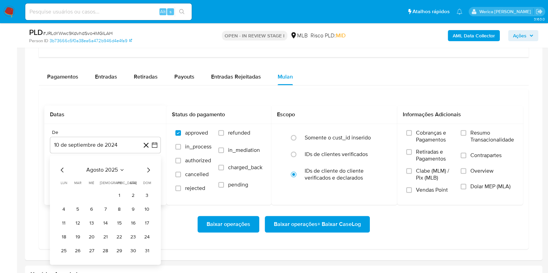
click at [125, 195] on tr "1 2 3" at bounding box center [105, 195] width 94 height 11
click at [117, 177] on div "agosto 2025 agosto 2025 lun lunes mar martes mié miércoles jue jueves vie viern…" at bounding box center [105, 211] width 94 height 91
click at [122, 196] on button "1" at bounding box center [119, 195] width 11 height 11
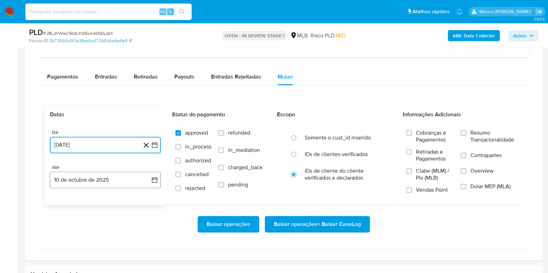
click at [122, 179] on button "10 de octubre de 2025" at bounding box center [105, 180] width 111 height 17
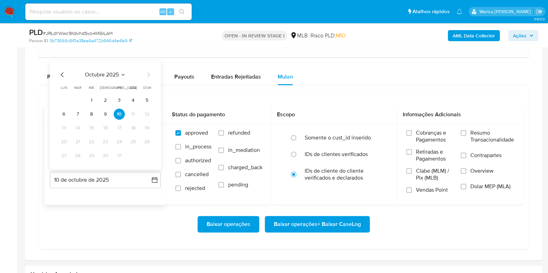
click at [109, 71] on span "octubre 2025" at bounding box center [102, 74] width 34 height 7
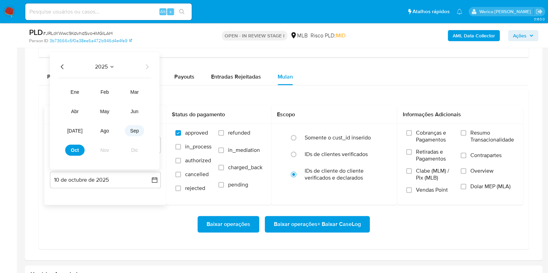
click at [127, 128] on button "sep" at bounding box center [134, 130] width 19 height 11
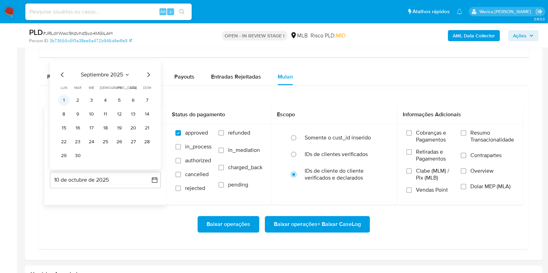
click at [65, 97] on button "1" at bounding box center [63, 100] width 11 height 11
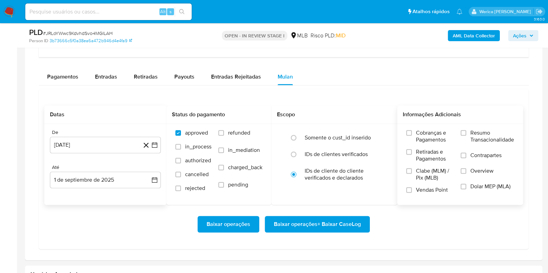
click at [437, 124] on div "Cobranças e Pagamentos Retiradas e Pagamentos Clabe (MLM) / Pix (MLB) Vendas Po…" at bounding box center [460, 164] width 126 height 80
click at [491, 157] on span "Contrapartes" at bounding box center [485, 155] width 31 height 7
click at [466, 157] on input "Contrapartes" at bounding box center [463, 156] width 6 height 6
click at [481, 169] on span "Overview" at bounding box center [481, 171] width 23 height 7
click at [466, 169] on input "Overview" at bounding box center [463, 171] width 6 height 6
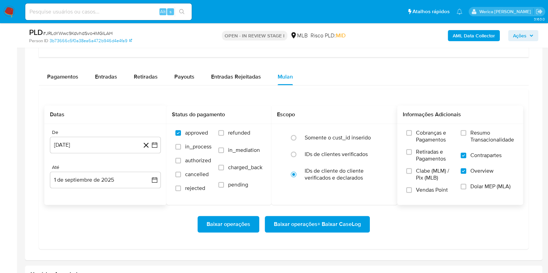
click at [480, 149] on label "Resumo Transacionalidade" at bounding box center [486, 141] width 53 height 23
click at [466, 136] on input "Resumo Transacionalidade" at bounding box center [463, 133] width 6 height 6
click at [479, 132] on span "Resumo Transacionalidade" at bounding box center [492, 137] width 44 height 14
click at [466, 132] on input "Resumo Transacionalidade" at bounding box center [463, 133] width 6 height 6
click at [484, 144] on label "Resumo Transacionalidade" at bounding box center [486, 141] width 53 height 23
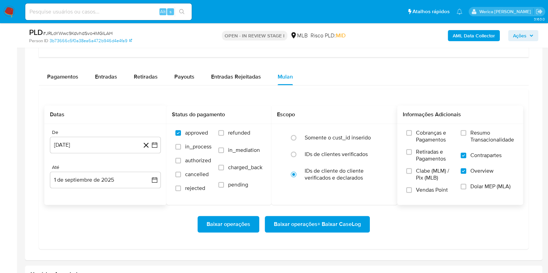
click at [466, 136] on input "Resumo Transacionalidade" at bounding box center [463, 133] width 6 height 6
click at [482, 158] on span "Contrapartes" at bounding box center [485, 155] width 31 height 7
click at [466, 158] on input "Contrapartes" at bounding box center [463, 156] width 6 height 6
click at [339, 228] on span "Baixar operações + Baixar CaseLog" at bounding box center [317, 224] width 87 height 15
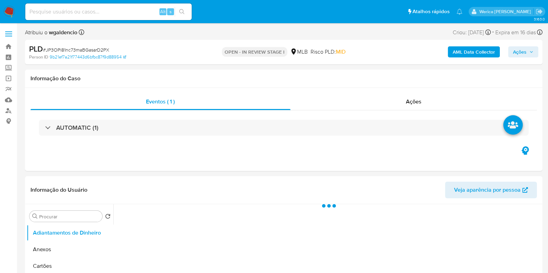
select select "10"
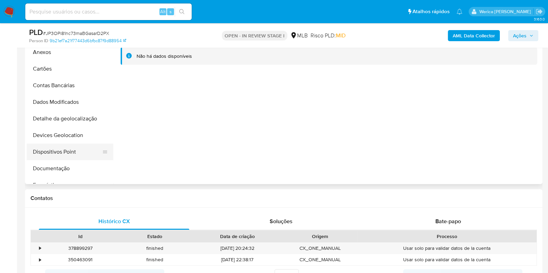
scroll to position [86, 0]
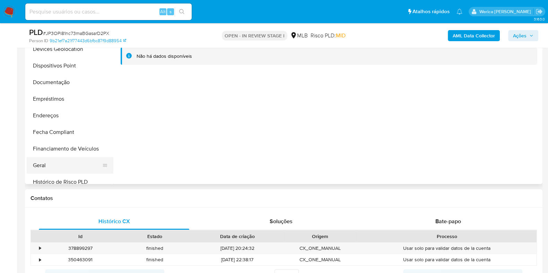
click at [59, 166] on button "Geral" at bounding box center [67, 165] width 81 height 17
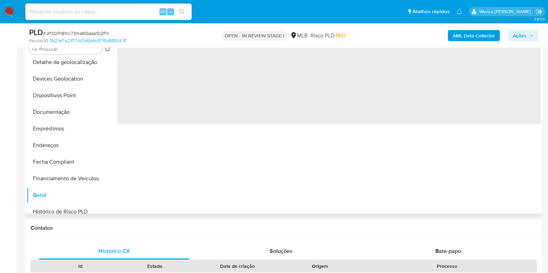
scroll to position [130, 0]
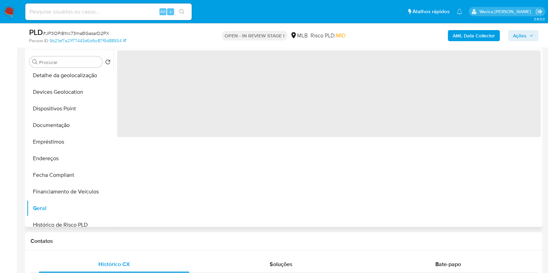
click at [175, 166] on div "‌" at bounding box center [326, 138] width 427 height 177
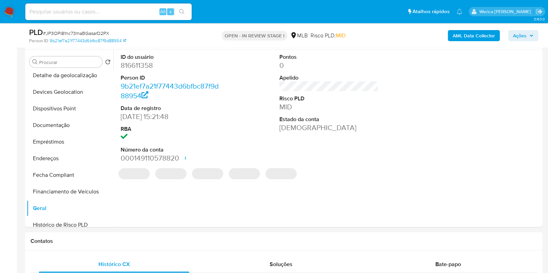
click at [152, 79] on dt "Person ID" at bounding box center [170, 78] width 99 height 8
click at [141, 62] on dd "816611358" at bounding box center [170, 66] width 99 height 10
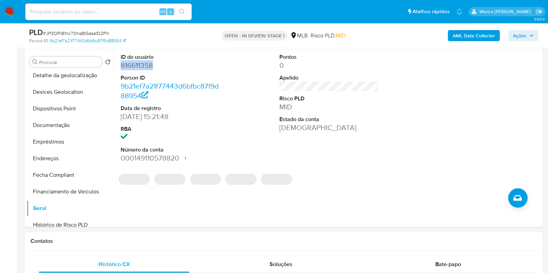
copy dd "816611358"
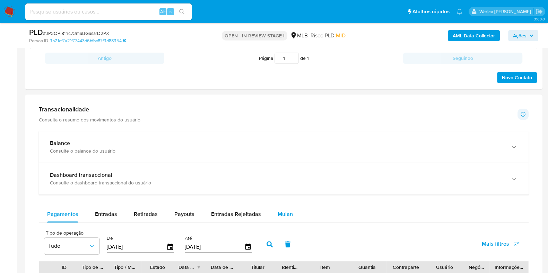
click at [289, 218] on div "Mulan" at bounding box center [284, 214] width 15 height 17
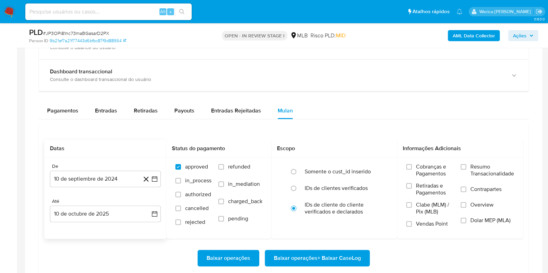
scroll to position [519, 0]
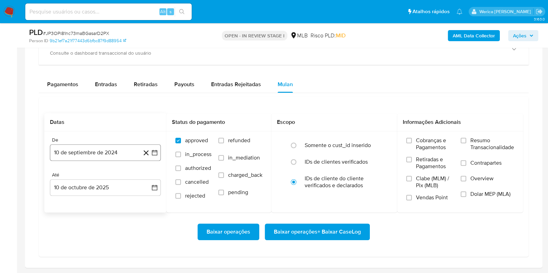
click at [96, 153] on button "10 de septiembre de 2024" at bounding box center [105, 152] width 111 height 17
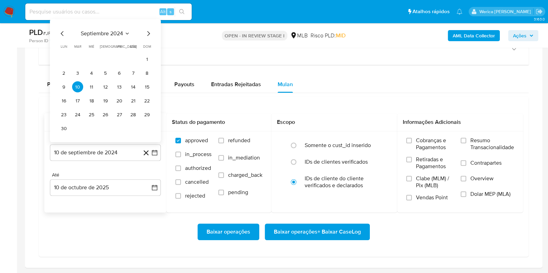
click at [114, 30] on span "septiembre 2024" at bounding box center [102, 33] width 42 height 7
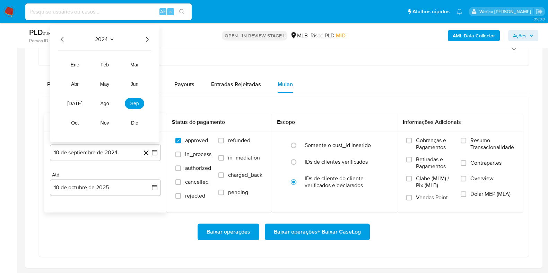
click at [143, 37] on icon "Año siguiente" at bounding box center [147, 39] width 8 height 8
click at [101, 106] on button "ago" at bounding box center [104, 103] width 19 height 11
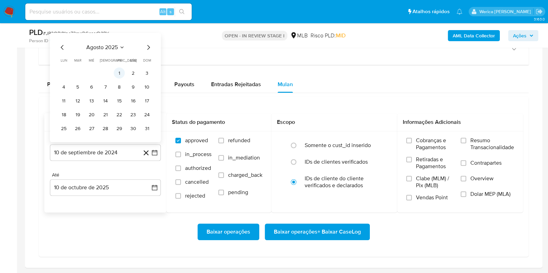
click at [119, 73] on button "1" at bounding box center [119, 73] width 11 height 11
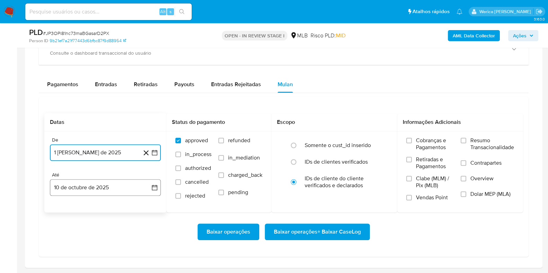
click at [110, 186] on button "10 de octubre de 2025" at bounding box center [105, 187] width 111 height 17
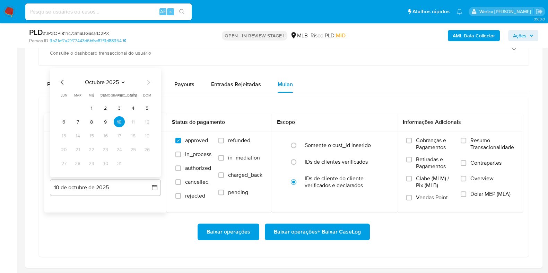
click at [59, 84] on icon "Mes anterior" at bounding box center [62, 82] width 8 height 8
click at [62, 109] on button "1" at bounding box center [63, 108] width 11 height 11
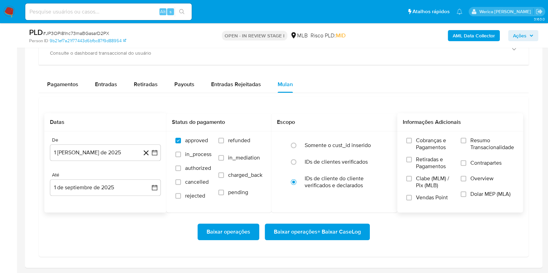
click at [485, 183] on label "Overview" at bounding box center [486, 183] width 53 height 16
click at [466, 181] on input "Overview" at bounding box center [463, 179] width 6 height 6
click at [485, 143] on span "Resumo Transacionalidade" at bounding box center [492, 144] width 44 height 14
click at [466, 143] on input "Resumo Transacionalidade" at bounding box center [463, 141] width 6 height 6
click at [329, 231] on span "Baixar operações + Baixar CaseLog" at bounding box center [317, 231] width 87 height 15
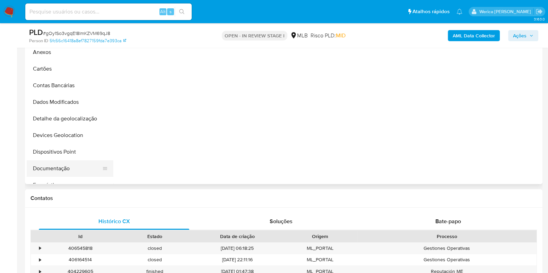
scroll to position [130, 0]
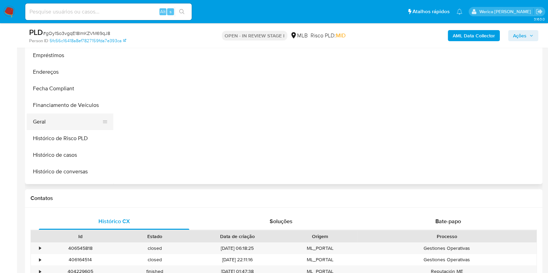
click at [49, 117] on button "Geral" at bounding box center [67, 122] width 81 height 17
select select "10"
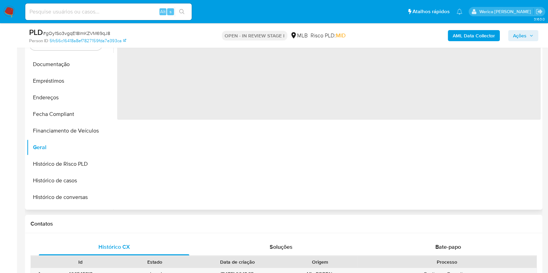
scroll to position [86, 0]
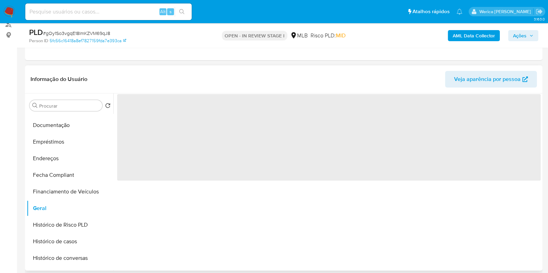
click at [164, 163] on span "‌" at bounding box center [328, 137] width 423 height 87
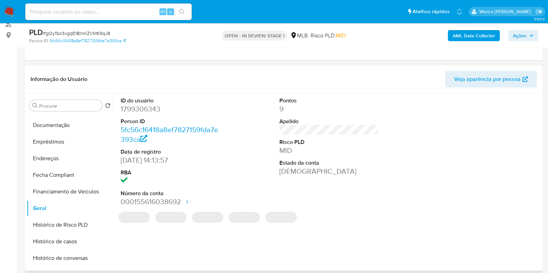
click at [141, 107] on dd "1799306343" at bounding box center [170, 109] width 99 height 10
copy dd "1799306343"
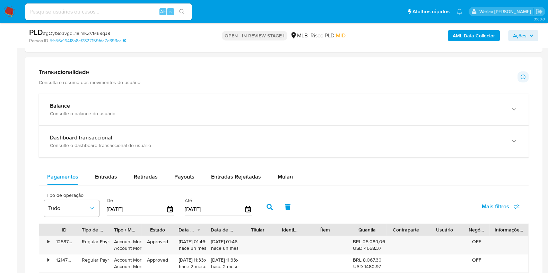
scroll to position [519, 0]
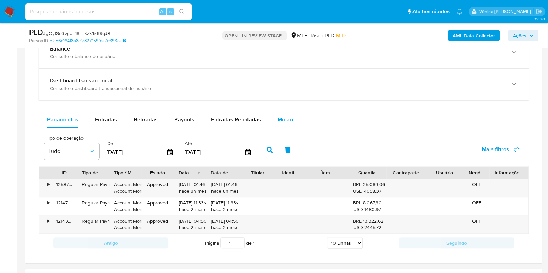
click at [282, 116] on span "Mulan" at bounding box center [284, 120] width 15 height 8
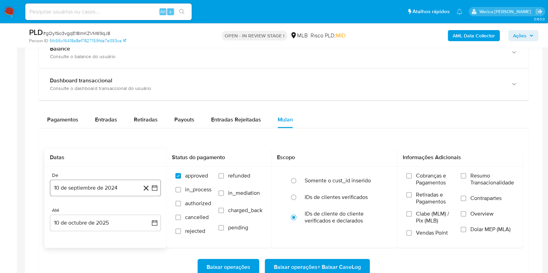
click at [95, 189] on button "10 de septiembre de 2024" at bounding box center [105, 188] width 111 height 17
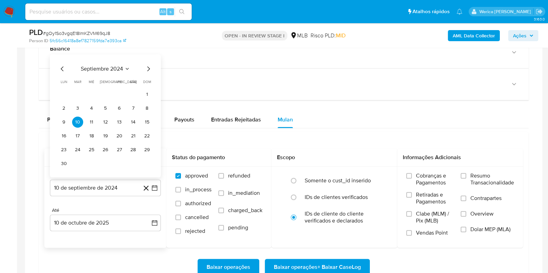
click at [114, 69] on span "septiembre 2024" at bounding box center [102, 68] width 42 height 7
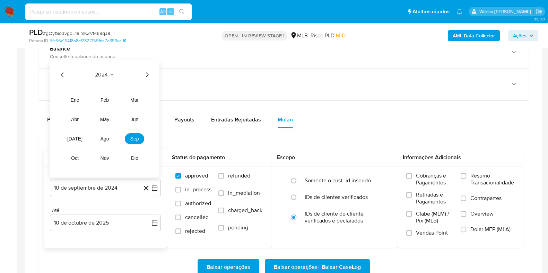
click at [144, 72] on icon "Año siguiente" at bounding box center [147, 75] width 8 height 8
click at [99, 142] on button "ago" at bounding box center [104, 138] width 19 height 11
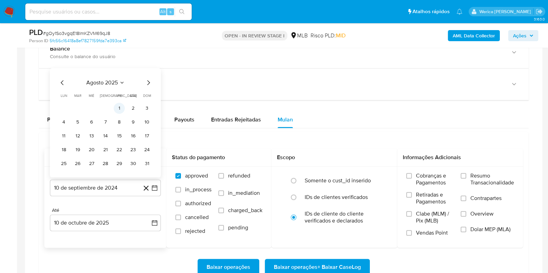
click at [121, 110] on button "1" at bounding box center [119, 108] width 11 height 11
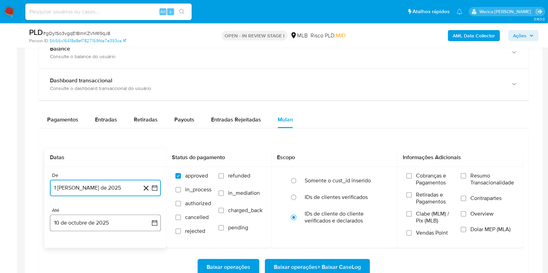
click at [101, 222] on button "10 de octubre de 2025" at bounding box center [105, 223] width 111 height 17
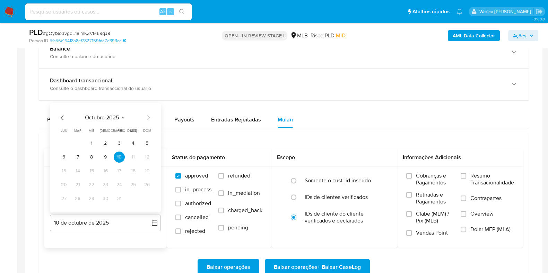
click at [55, 117] on div "octubre 2025 octubre 2025 lun lunes mar martes mié miércoles jue jueves vie vie…" at bounding box center [105, 157] width 111 height 109
click at [61, 117] on icon "Mes anterior" at bounding box center [62, 117] width 3 height 5
click at [68, 141] on button "1" at bounding box center [63, 143] width 11 height 11
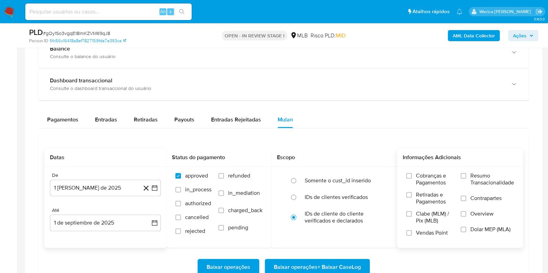
click at [488, 187] on label "Resumo Transacionalidade" at bounding box center [486, 183] width 53 height 23
click at [466, 179] on input "Resumo Transacionalidade" at bounding box center [463, 176] width 6 height 6
click at [487, 214] on span "Overview" at bounding box center [481, 214] width 23 height 7
click at [466, 214] on input "Overview" at bounding box center [463, 214] width 6 height 6
click at [335, 266] on span "Baixar operações + Baixar CaseLog" at bounding box center [317, 267] width 87 height 15
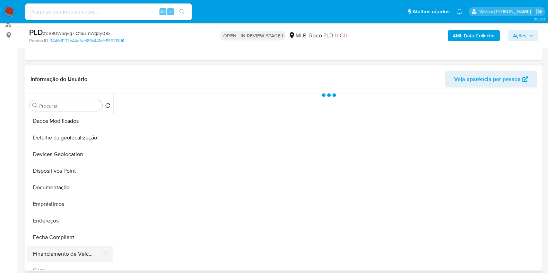
scroll to position [130, 0]
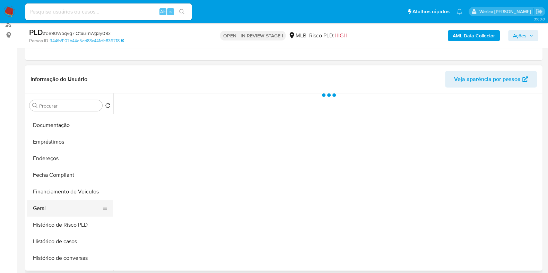
click at [59, 214] on button "Geral" at bounding box center [67, 208] width 81 height 17
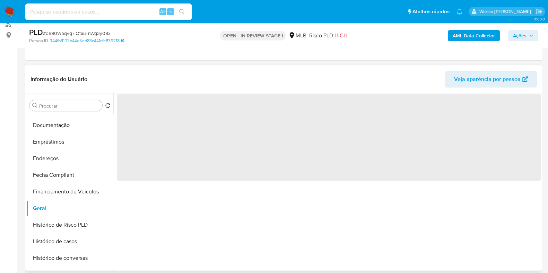
select select "10"
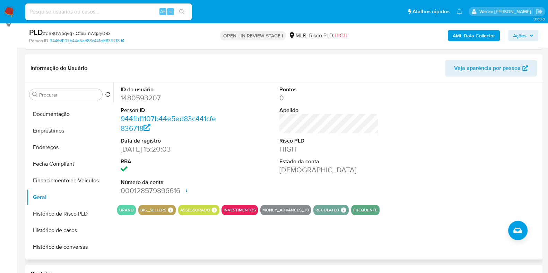
scroll to position [43, 0]
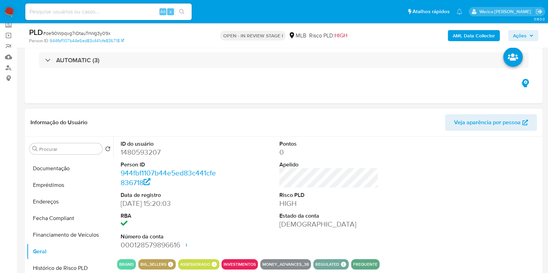
click at [135, 152] on dd "1480593207" at bounding box center [170, 153] width 99 height 10
copy dd "1480593207"
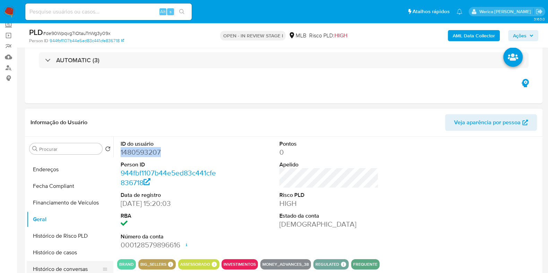
scroll to position [216, 0]
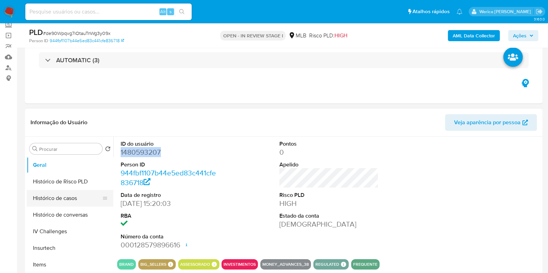
click at [73, 199] on button "Histórico de casos" at bounding box center [67, 198] width 81 height 17
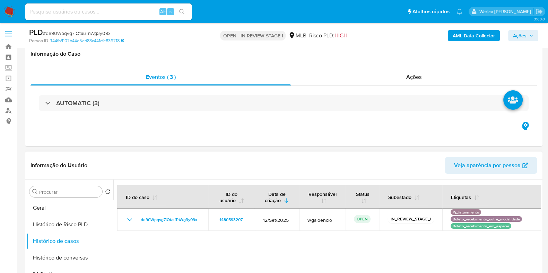
scroll to position [130, 0]
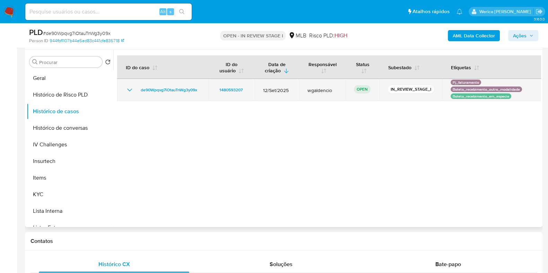
drag, startPoint x: 474, startPoint y: 92, endPoint x: 483, endPoint y: 93, distance: 9.4
click at [483, 94] on p "Boleto_recebimento_em_especie" at bounding box center [480, 97] width 61 height 6
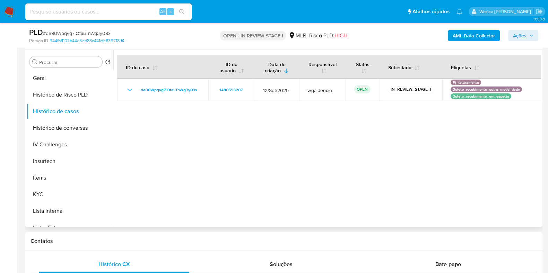
click at [484, 106] on div at bounding box center [326, 138] width 427 height 177
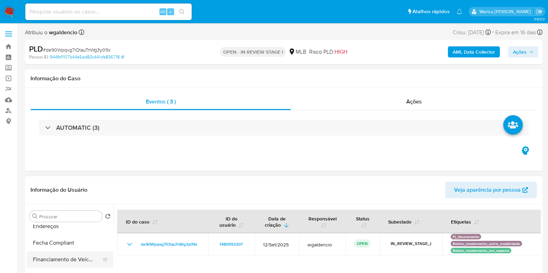
scroll to position [216, 0]
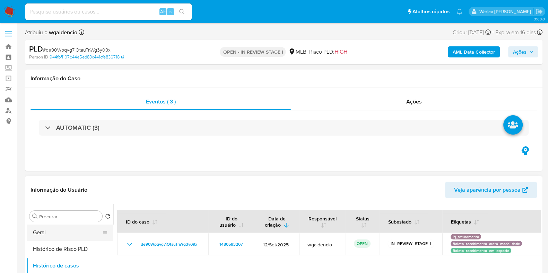
click at [49, 238] on button "Geral" at bounding box center [67, 232] width 81 height 17
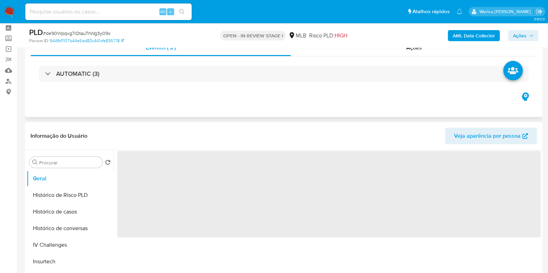
scroll to position [43, 0]
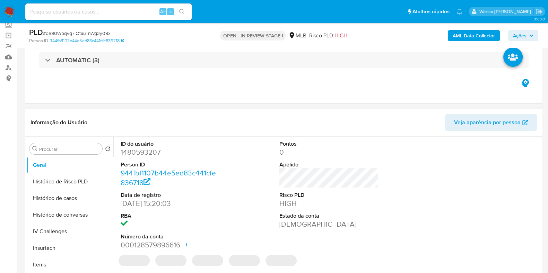
click at [153, 148] on dd "1480593207" at bounding box center [170, 153] width 99 height 10
copy dd "1480593207"
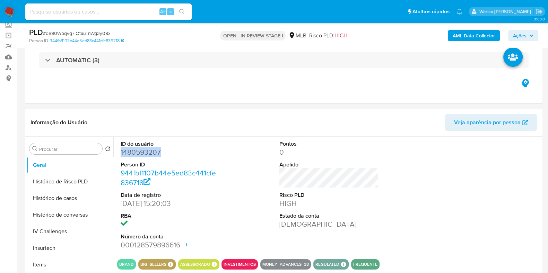
copy dd "1480593207"
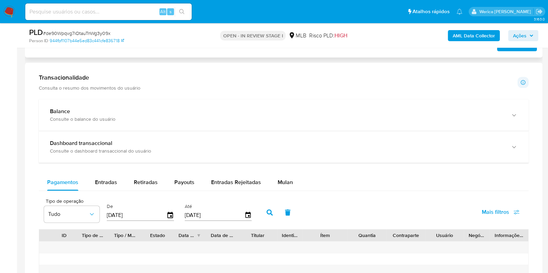
scroll to position [476, 0]
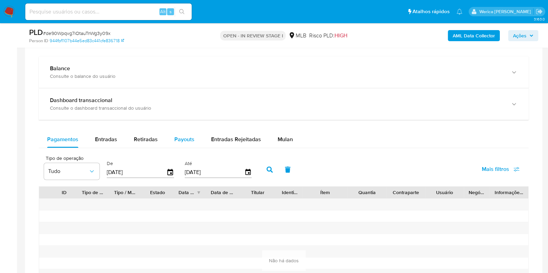
click at [166, 142] on button "Payouts" at bounding box center [184, 139] width 37 height 17
select select "10"
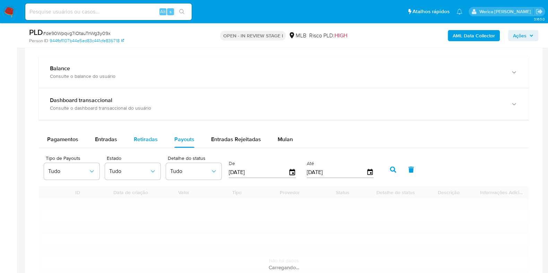
click at [146, 139] on span "Retiradas" at bounding box center [146, 139] width 24 height 8
select select "10"
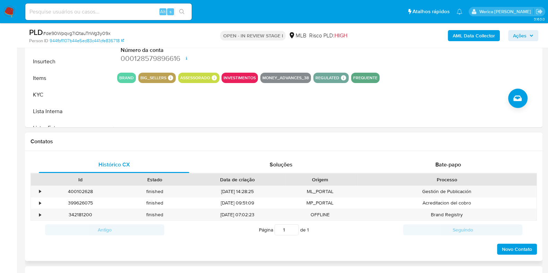
scroll to position [216, 0]
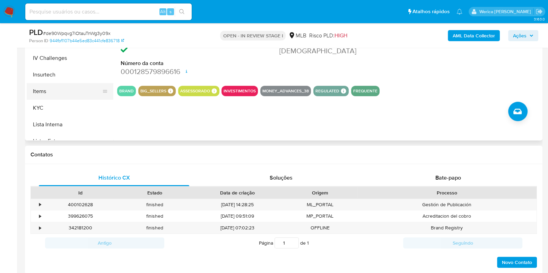
click at [36, 94] on button "Items" at bounding box center [67, 91] width 81 height 17
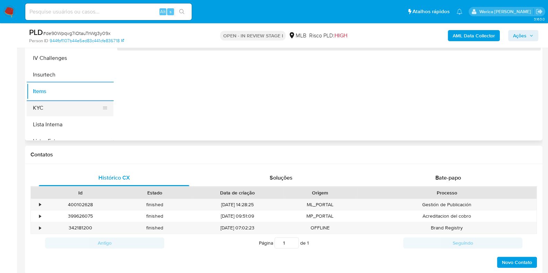
click at [43, 112] on button "KYC" at bounding box center [67, 108] width 81 height 17
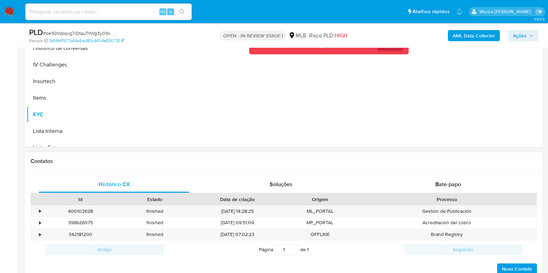
scroll to position [130, 0]
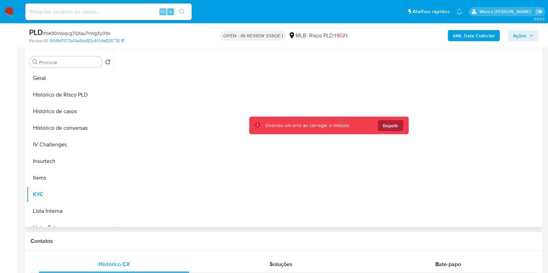
click at [392, 130] on span "Repetir" at bounding box center [390, 125] width 16 height 11
click at [399, 127] on button "Repetir" at bounding box center [389, 125] width 25 height 11
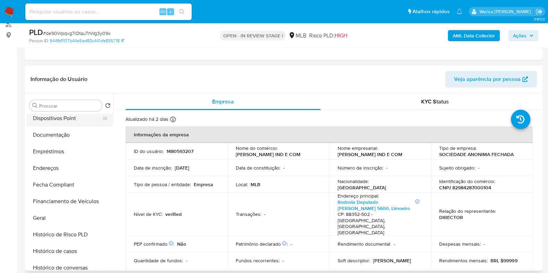
scroll to position [43, 0]
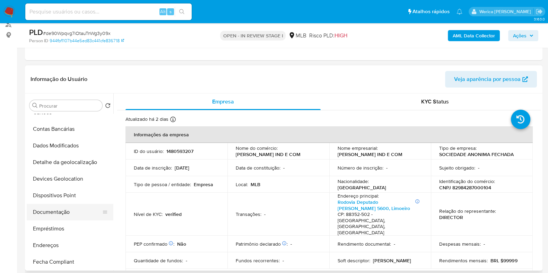
click at [55, 204] on button "Documentação" at bounding box center [67, 212] width 81 height 17
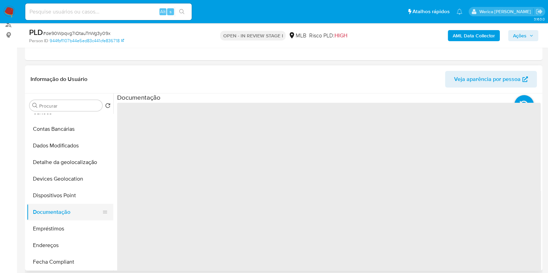
click at [55, 208] on button "Documentação" at bounding box center [67, 212] width 81 height 17
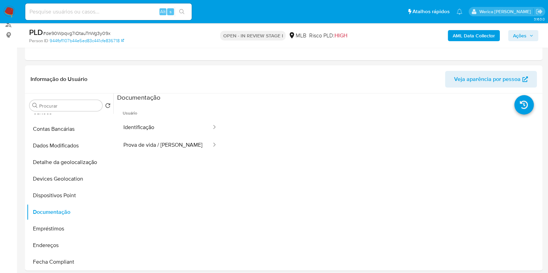
click at [151, 155] on ul "Usuário Identificação Prova de vida / Selfie" at bounding box center [170, 201] width 106 height 199
click at [151, 131] on button "Identificação" at bounding box center [164, 128] width 95 height 18
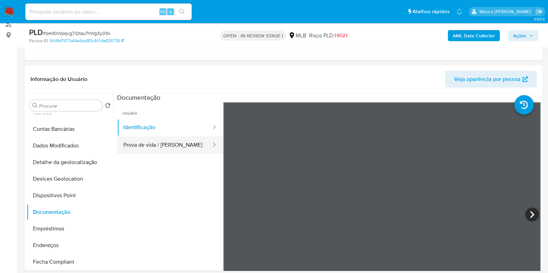
click at [160, 144] on button "Prova de vida / Selfie" at bounding box center [164, 145] width 95 height 18
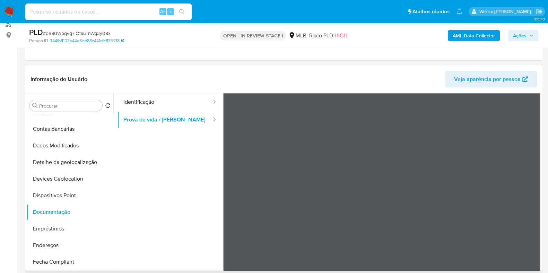
scroll to position [59, 0]
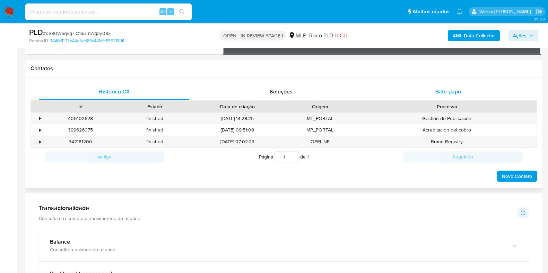
click at [440, 90] on span "Bate-papo" at bounding box center [448, 92] width 26 height 8
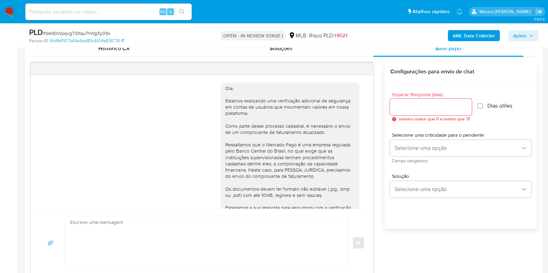
scroll to position [56, 0]
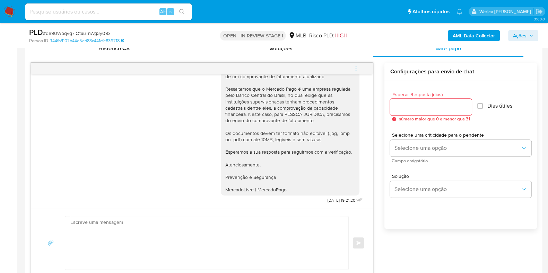
click at [429, 104] on input "Esperar Resposta (dias)" at bounding box center [431, 107] width 82 height 9
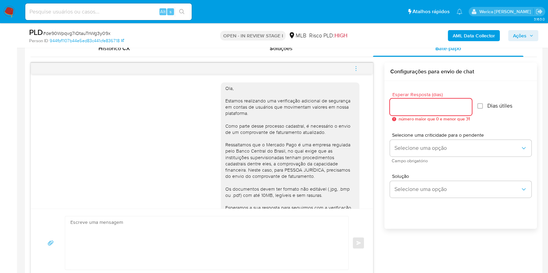
scroll to position [390, 0]
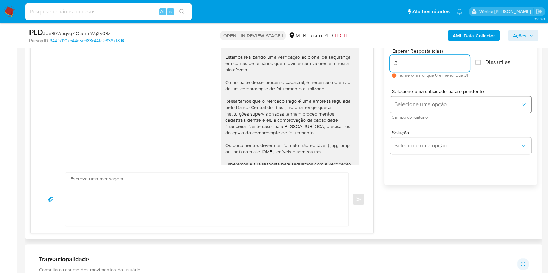
type input "3"
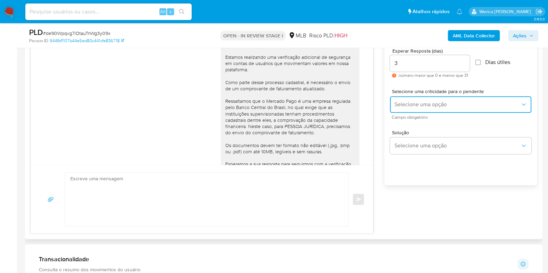
click at [431, 108] on button "Selecione uma opção" at bounding box center [460, 104] width 141 height 17
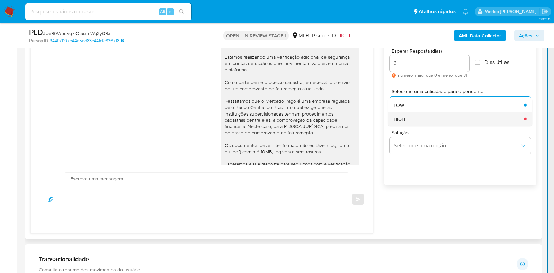
click at [418, 118] on div "HIGH" at bounding box center [457, 119] width 126 height 14
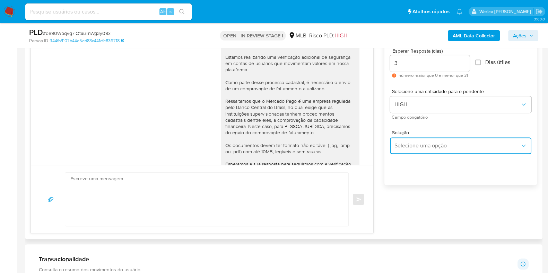
click at [414, 144] on span "Selecione uma opção" at bounding box center [457, 145] width 126 height 7
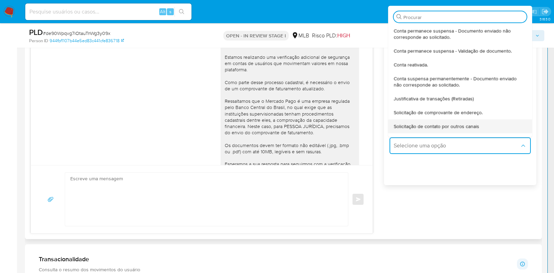
click at [400, 125] on span "Solicitação de contato por outros canais" at bounding box center [437, 126] width 86 height 6
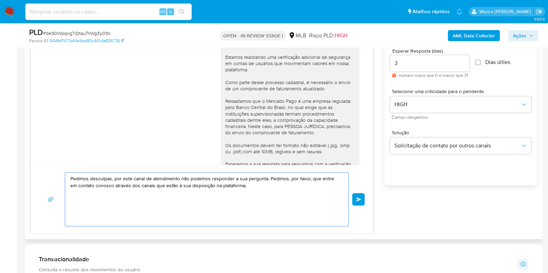
click at [301, 179] on textarea "Pedimos desculpas, por este canal de atendimento não podemos responder a sua pe…" at bounding box center [204, 199] width 269 height 53
paste textarea "Olá! Estamos realizando uma verificação adicional de segurança em contas de usu…"
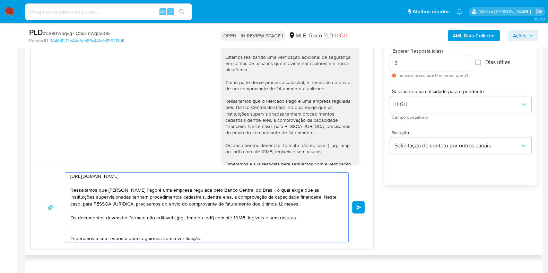
scroll to position [0, 0]
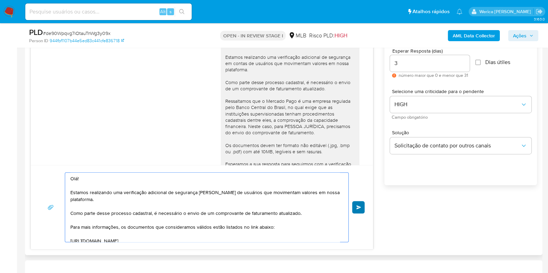
type textarea "Olá! Estamos realizando uma verificação adicional de segurança em contas de usu…"
click at [358, 210] on button "common.send" at bounding box center [358, 207] width 12 height 12
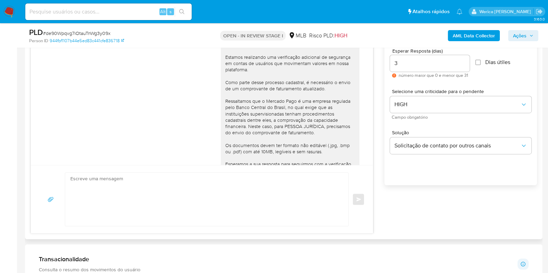
scroll to position [284, 0]
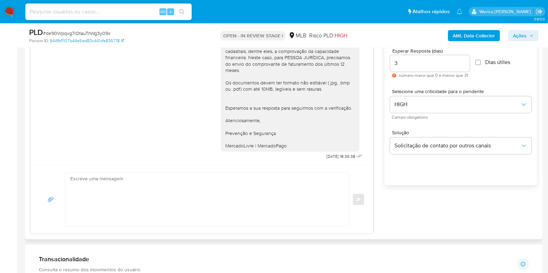
click at [357, 214] on div "common.send" at bounding box center [201, 199] width 325 height 54
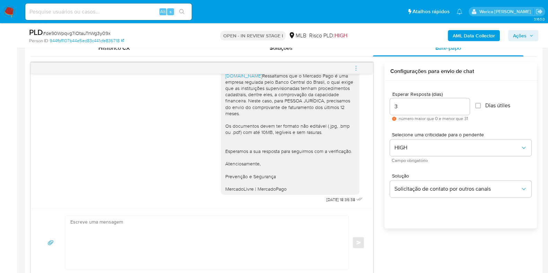
scroll to position [346, 0]
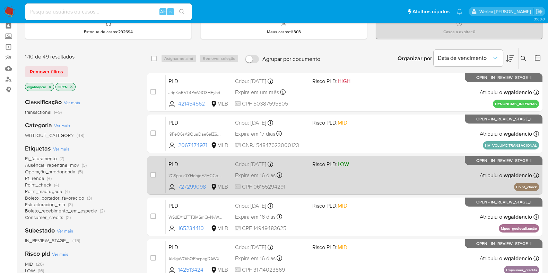
scroll to position [86, 0]
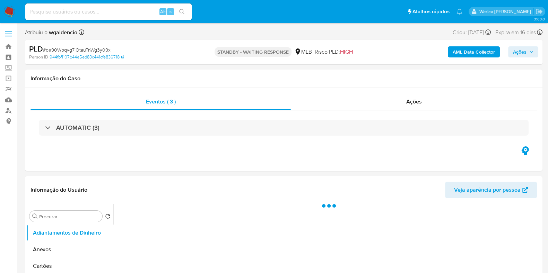
select select "10"
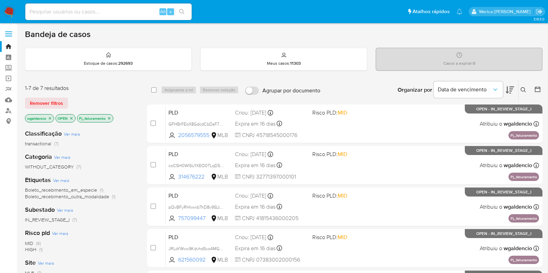
scroll to position [173, 0]
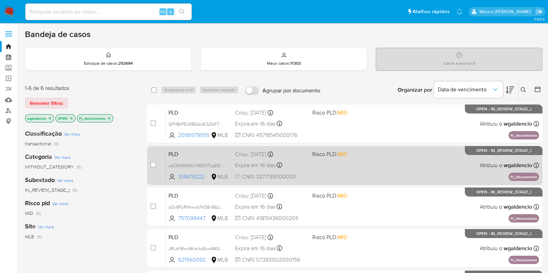
click at [398, 154] on div "PLD coCSH0WI5U1XEO0TLqD5sMuE 314676222 MLB Risco PLD: MID Criou: [DATE] Criou: …" at bounding box center [352, 165] width 373 height 35
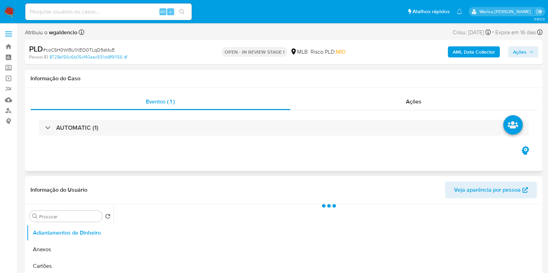
select select "10"
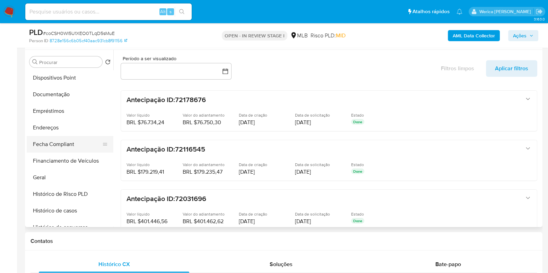
scroll to position [130, 0]
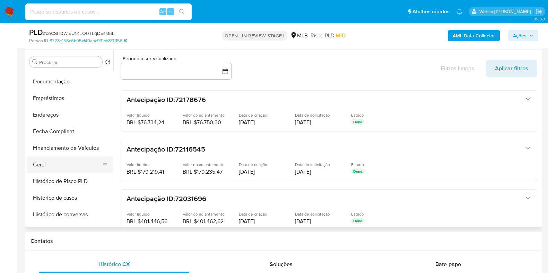
click at [55, 171] on button "Geral" at bounding box center [67, 165] width 81 height 17
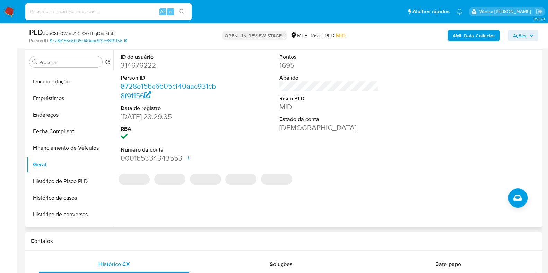
click at [146, 62] on dd "314676222" at bounding box center [170, 66] width 99 height 10
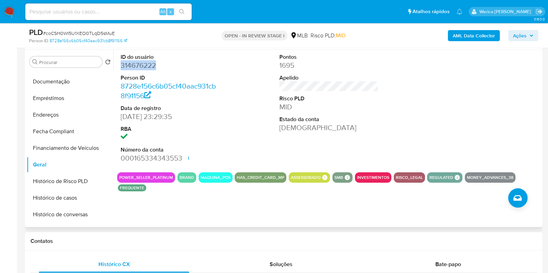
click at [146, 62] on dd "314676222" at bounding box center [170, 66] width 99 height 10
copy dd "314676222"
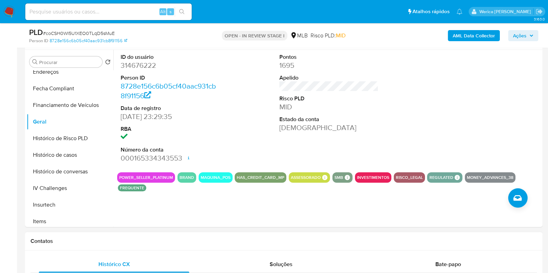
drag, startPoint x: 358, startPoint y: 242, endPoint x: 357, endPoint y: 238, distance: 3.5
click at [357, 241] on h1 "Contatos" at bounding box center [283, 241] width 506 height 7
drag, startPoint x: 237, startPoint y: 193, endPoint x: 254, endPoint y: 194, distance: 17.4
click at [237, 193] on div "ID do usuário 314676222 Person ID 8728e156c6b05cf40aac931cb8f91156 Data de regi…" at bounding box center [326, 138] width 427 height 177
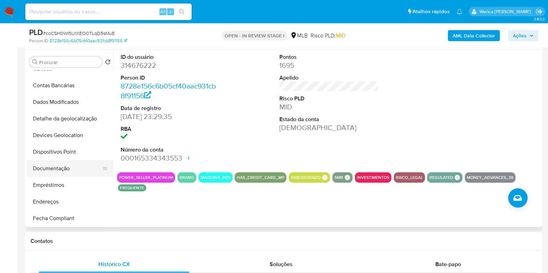
click at [65, 169] on button "Documentação" at bounding box center [67, 168] width 81 height 17
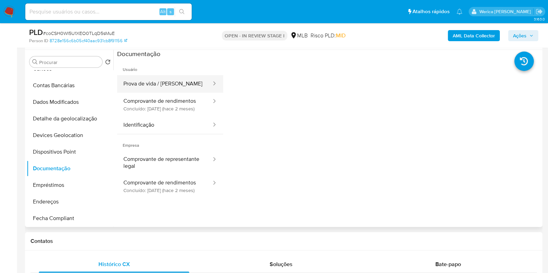
click at [158, 75] on button "Prova de vida / Selfie" at bounding box center [164, 84] width 95 height 18
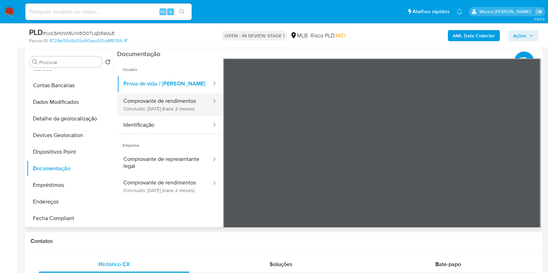
click at [169, 116] on button "Comprovante de rendimentos Concluído: 06/08/2025 (hace 2 meses)" at bounding box center [164, 105] width 95 height 24
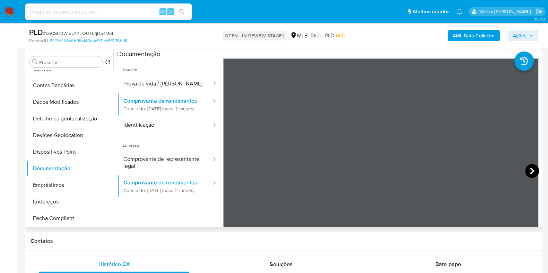
click at [531, 176] on icon at bounding box center [532, 171] width 14 height 14
click at [233, 168] on icon at bounding box center [232, 171] width 14 height 14
click at [532, 170] on icon at bounding box center [532, 171] width 14 height 14
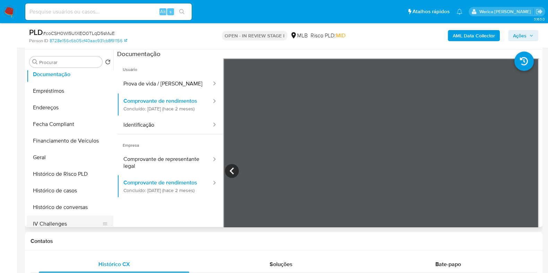
scroll to position [173, 0]
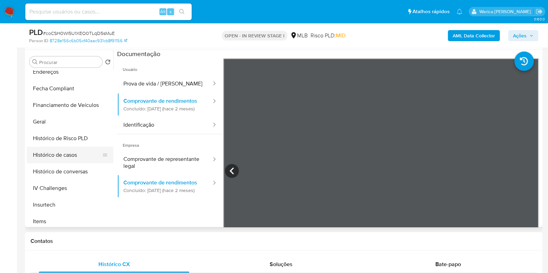
click at [77, 148] on button "Histórico de casos" at bounding box center [67, 155] width 81 height 17
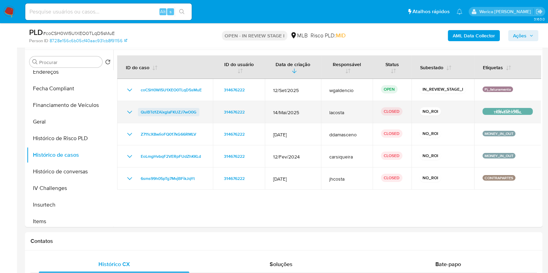
click at [178, 109] on span "QulBTd1ZAixglaFKUZJ7wO0G" at bounding box center [169, 112] width 56 height 8
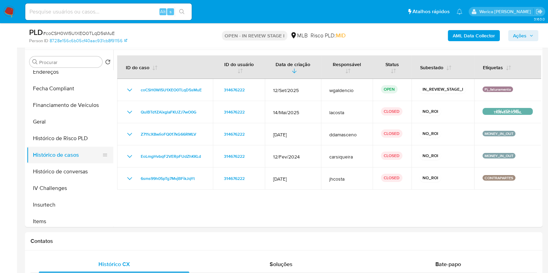
scroll to position [346, 0]
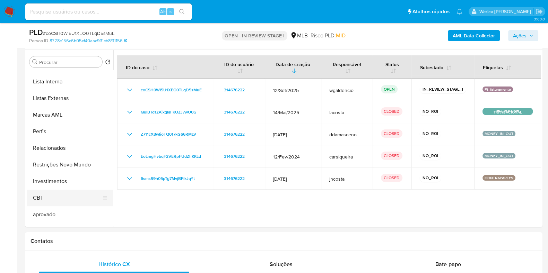
click at [46, 196] on button "CBT" at bounding box center [67, 198] width 81 height 17
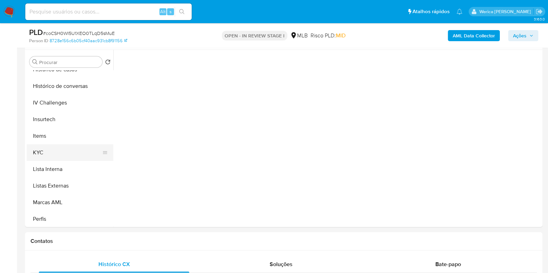
scroll to position [246, 0]
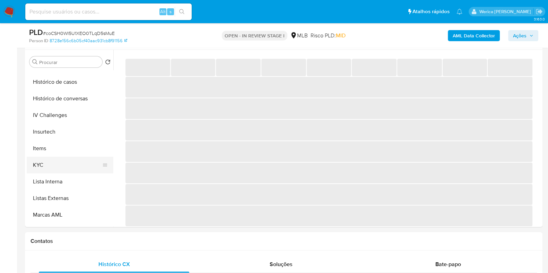
click at [43, 166] on button "KYC" at bounding box center [67, 165] width 81 height 17
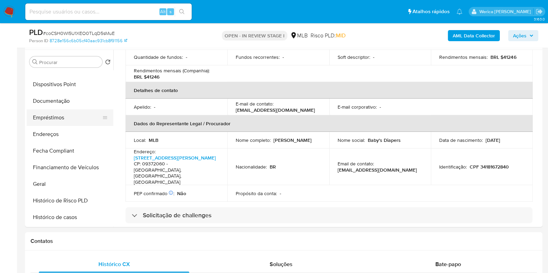
scroll to position [72, 0]
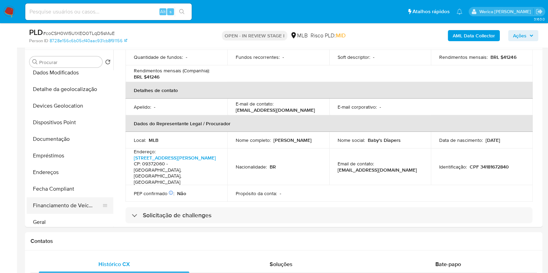
drag, startPoint x: 55, startPoint y: 224, endPoint x: 107, endPoint y: 199, distance: 57.8
click at [55, 223] on button "Geral" at bounding box center [70, 222] width 87 height 17
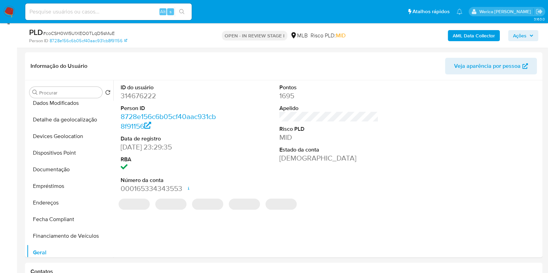
scroll to position [86, 0]
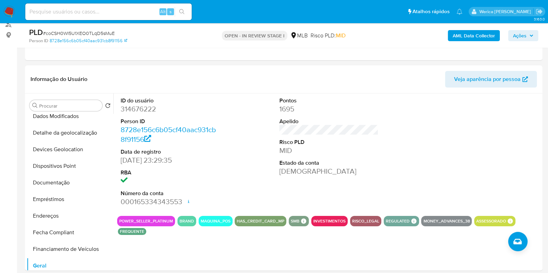
click at [489, 132] on div at bounding box center [488, 152] width 106 height 117
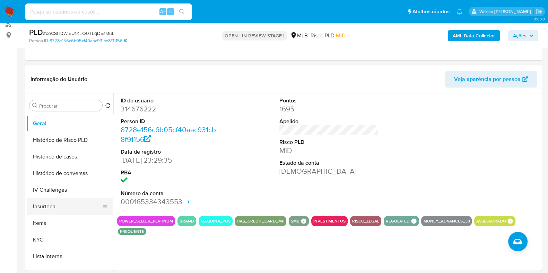
scroll to position [246, 0]
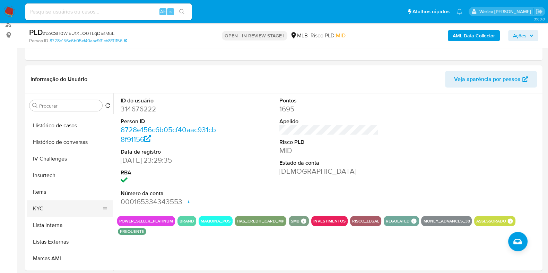
click at [73, 207] on button "KYC" at bounding box center [67, 209] width 81 height 17
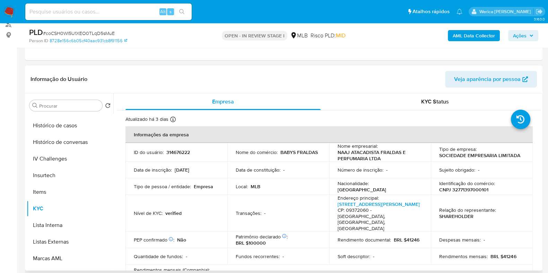
click at [396, 82] on header "Informação do Usuário Veja aparência por pessoa" at bounding box center [283, 79] width 506 height 17
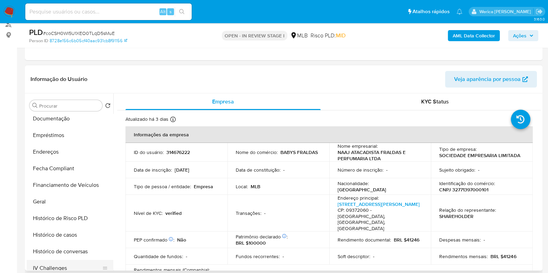
scroll to position [29, 0]
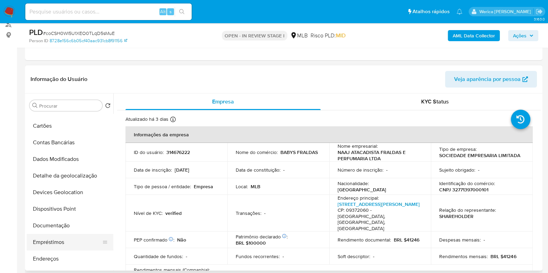
click at [70, 244] on button "Empréstimos" at bounding box center [67, 242] width 81 height 17
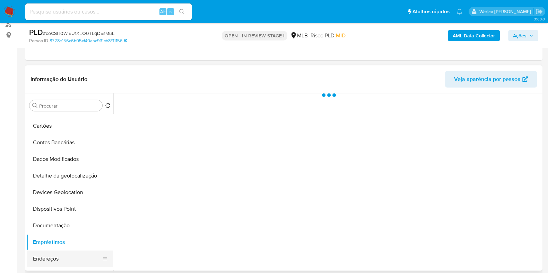
click at [61, 262] on button "Endereços" at bounding box center [67, 259] width 81 height 17
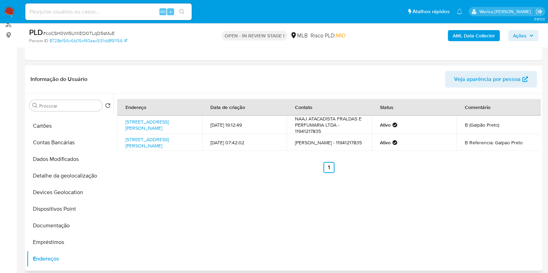
click at [515, 194] on div "Endereço Data de criação Contato Status Comentário Rua Rinaldo Chiarotti 292, M…" at bounding box center [326, 182] width 427 height 177
click at [516, 195] on div "Endereço Data de criação Contato Status Comentário Rua Rinaldo Chiarotti 292, M…" at bounding box center [326, 182] width 427 height 177
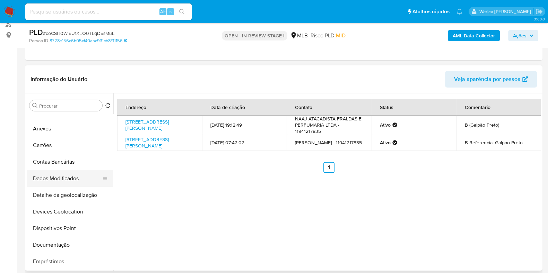
scroll to position [0, 0]
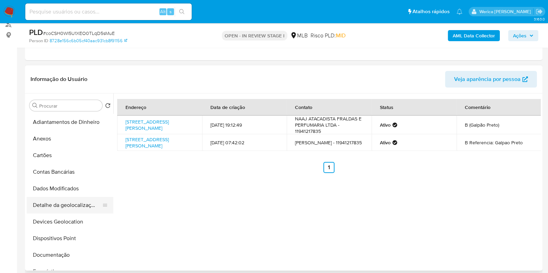
click at [67, 207] on button "Detalhe da geolocalização" at bounding box center [67, 205] width 81 height 17
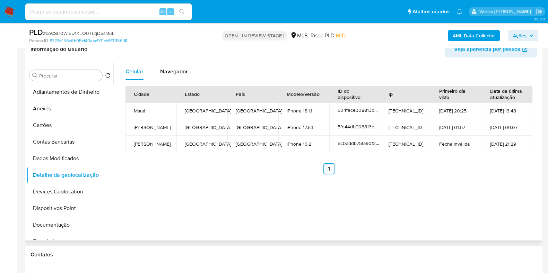
scroll to position [130, 0]
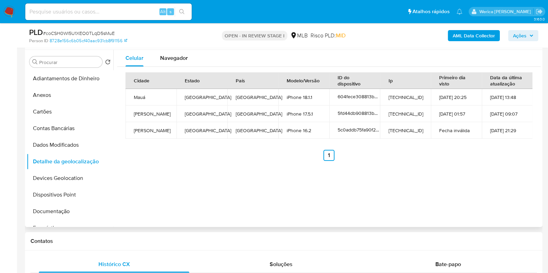
click at [469, 186] on div "Celular Navegador Cidade Estado País Modelo/Versão ID do dispositivo Ip Primeir…" at bounding box center [326, 138] width 427 height 177
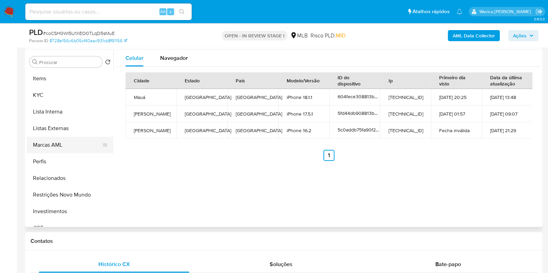
scroll to position [346, 0]
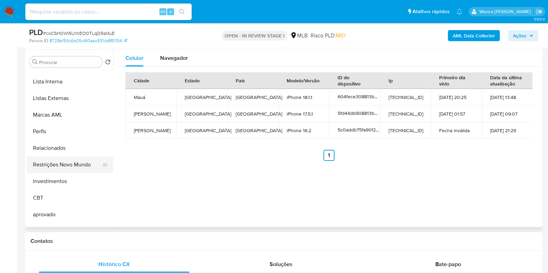
click at [68, 168] on button "Restrições Novo Mundo" at bounding box center [67, 165] width 81 height 17
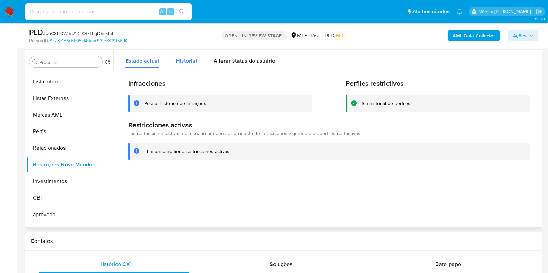
click at [183, 53] on div "Historial" at bounding box center [186, 59] width 21 height 18
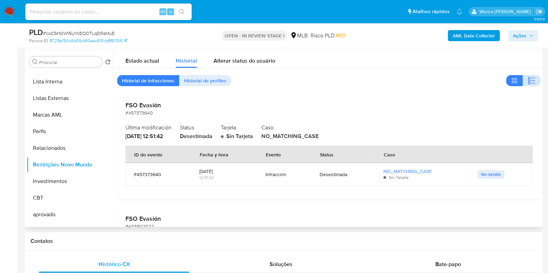
click at [533, 81] on icon "button" at bounding box center [531, 81] width 8 height 8
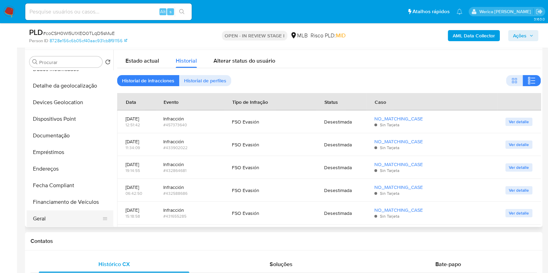
scroll to position [43, 0]
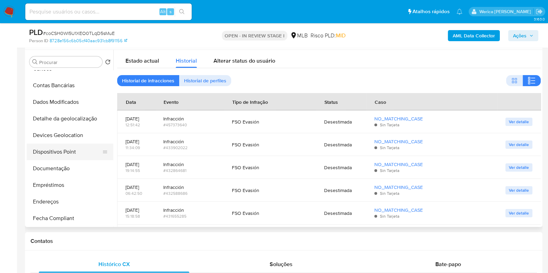
click at [66, 157] on button "Dispositivos Point" at bounding box center [67, 152] width 81 height 17
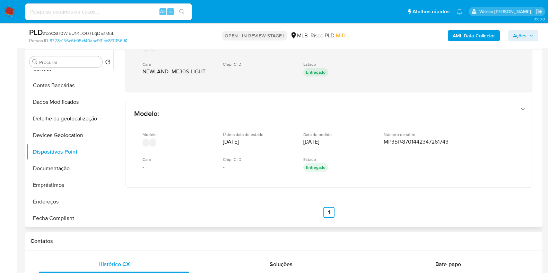
scroll to position [149, 0]
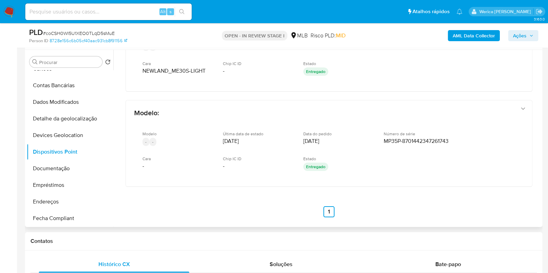
click at [471, 196] on div "Modelo : Point Mini (ME30S) Modelo - - Última data de estado 30/07/2020 Data do…" at bounding box center [328, 63] width 423 height 324
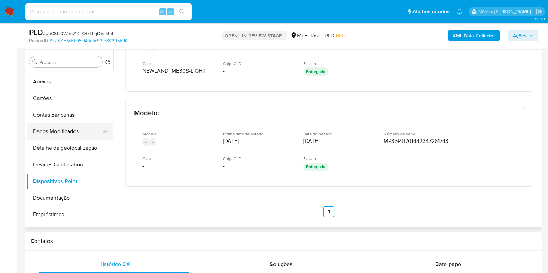
scroll to position [0, 0]
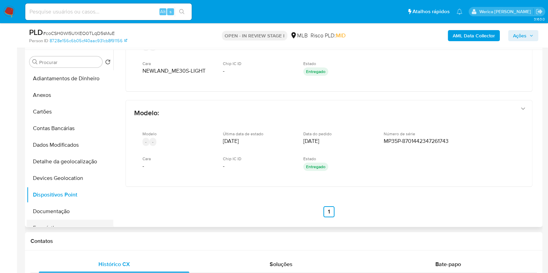
click at [63, 220] on button "Empréstimos" at bounding box center [67, 228] width 81 height 17
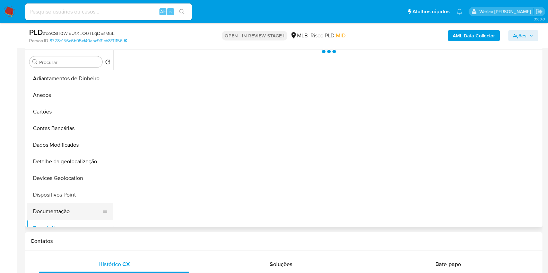
click at [60, 217] on button "Documentação" at bounding box center [67, 211] width 81 height 17
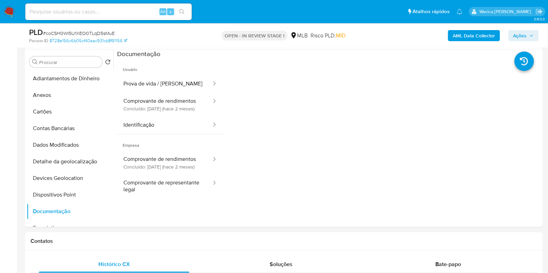
click at [208, 151] on span "Empresa" at bounding box center [170, 142] width 106 height 17
click at [188, 107] on button "Comprovante de rendimentos Concluído: 06/08/2025 (hace 2 meses)" at bounding box center [164, 105] width 95 height 24
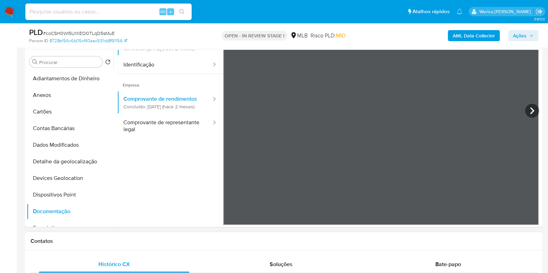
scroll to position [346, 0]
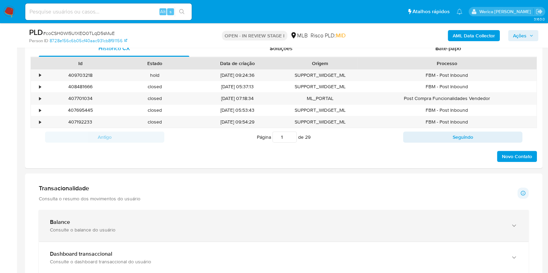
click at [92, 214] on div "Balance Consulte o balance do usuário" at bounding box center [283, 226] width 489 height 32
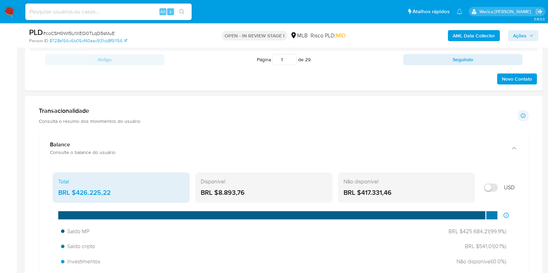
scroll to position [433, 0]
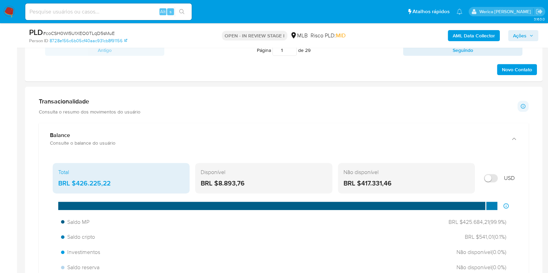
drag, startPoint x: 75, startPoint y: 180, endPoint x: 114, endPoint y: 181, distance: 38.8
click at [114, 182] on div "BRL $426.225,22" at bounding box center [121, 183] width 126 height 9
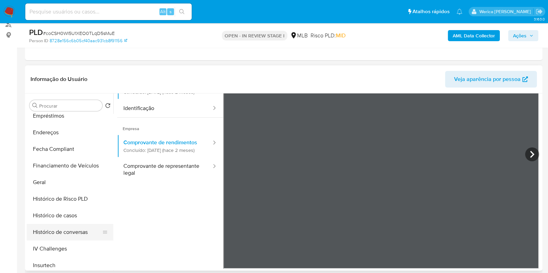
scroll to position [216, 0]
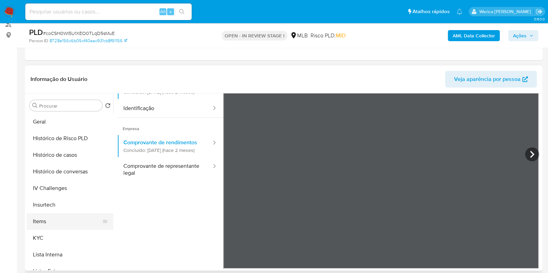
click at [51, 217] on button "Items" at bounding box center [67, 221] width 81 height 17
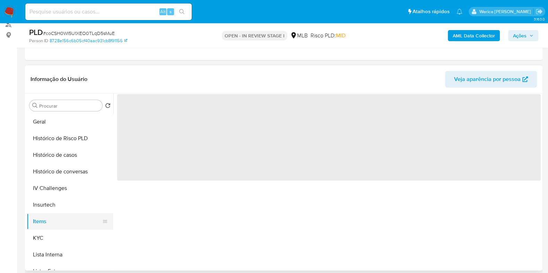
scroll to position [0, 0]
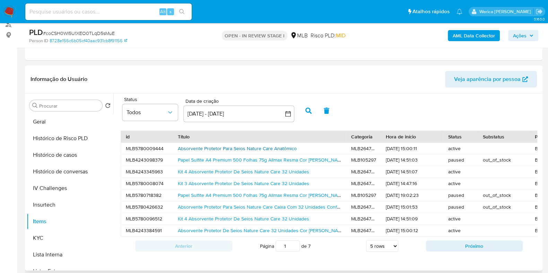
click at [194, 151] on link "Absorvente Protetor Para Seios Nature Care Anatômico" at bounding box center [237, 148] width 119 height 7
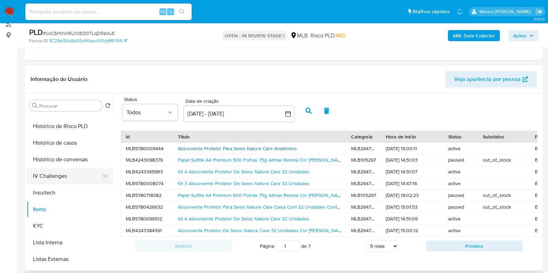
scroll to position [203, 0]
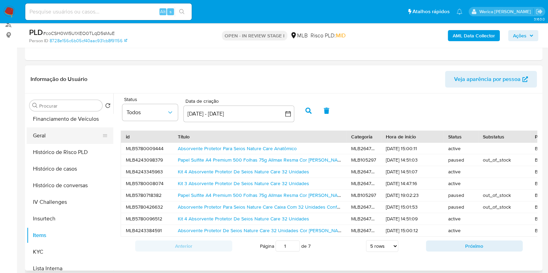
click at [58, 141] on button "Geral" at bounding box center [67, 135] width 81 height 17
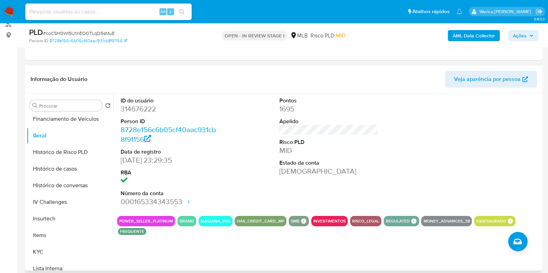
click at [145, 110] on dd "314676222" at bounding box center [170, 109] width 99 height 10
copy dd "314676222"
click at [85, 171] on button "Histórico de casos" at bounding box center [67, 169] width 81 height 17
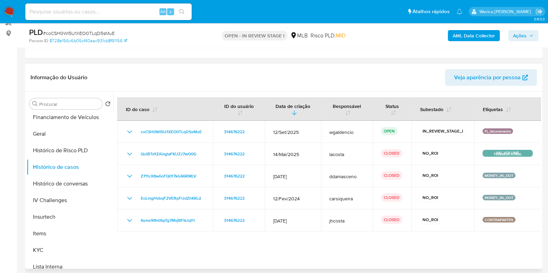
scroll to position [86, 0]
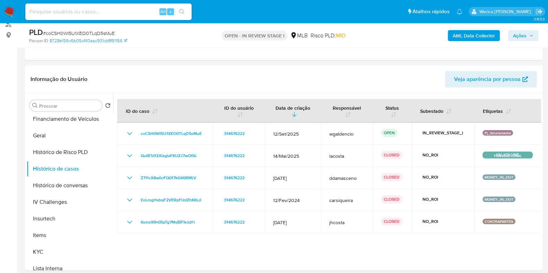
click at [477, 33] on b "AML Data Collector" at bounding box center [473, 35] width 42 height 11
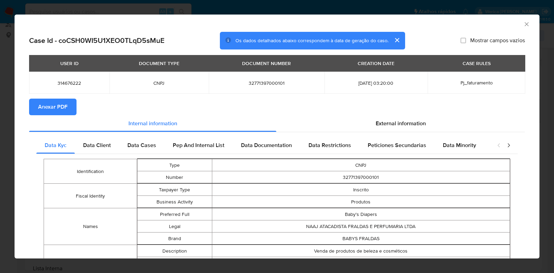
click at [59, 108] on span "Anexar PDF" at bounding box center [52, 106] width 29 height 15
click at [523, 24] on icon "Fechar a janela" at bounding box center [526, 24] width 7 height 7
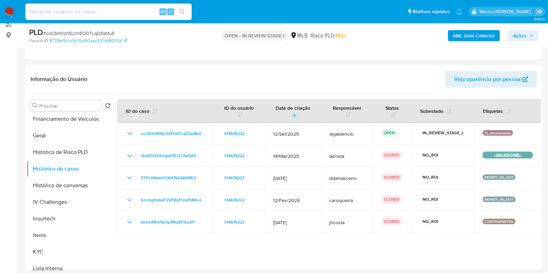
click at [517, 35] on span "Ações" at bounding box center [520, 35] width 14 height 11
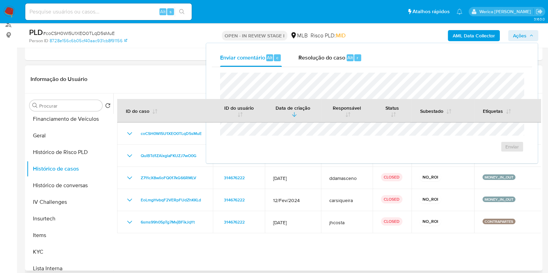
click at [192, 86] on header "Informação do Usuário Veja aparência por pessoa" at bounding box center [283, 79] width 506 height 17
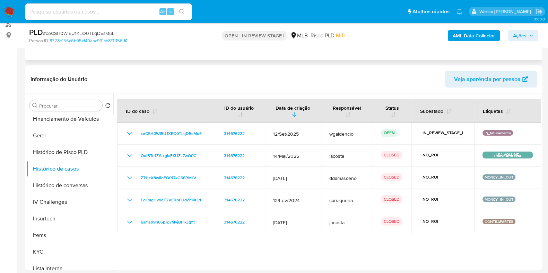
scroll to position [0, 0]
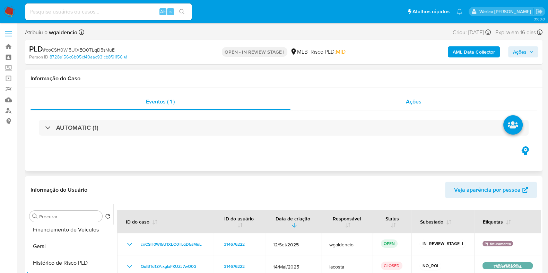
click at [424, 103] on div "Ações" at bounding box center [413, 102] width 247 height 17
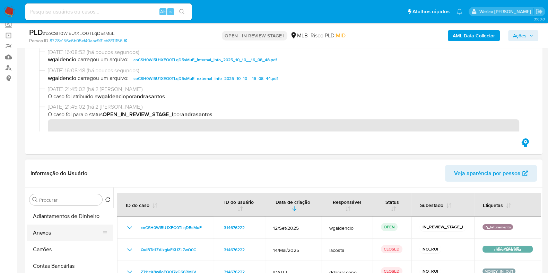
click at [51, 231] on button "Anexos" at bounding box center [67, 233] width 81 height 17
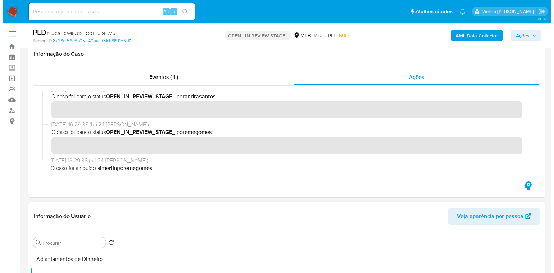
scroll to position [130, 0]
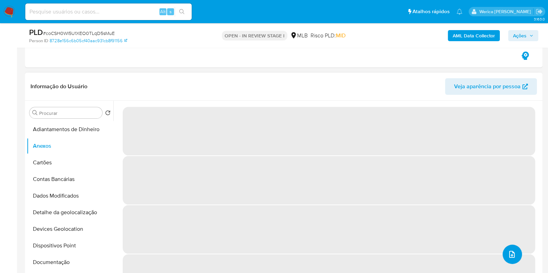
click at [508, 249] on button "upload-file" at bounding box center [511, 254] width 19 height 19
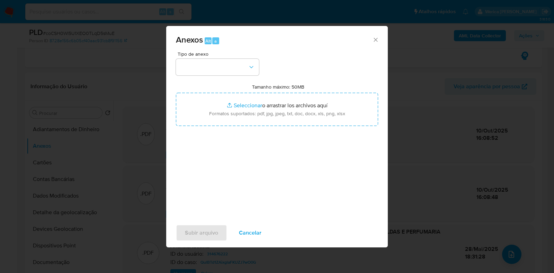
click at [221, 57] on div "Tipo de anexo" at bounding box center [217, 64] width 83 height 24
click at [228, 64] on button "button" at bounding box center [217, 67] width 83 height 17
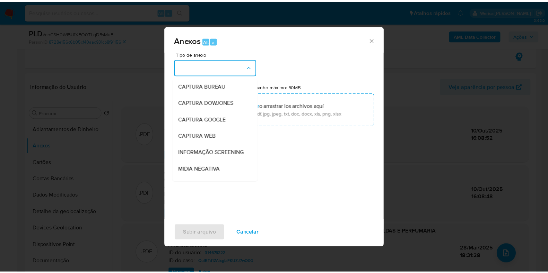
scroll to position [107, 0]
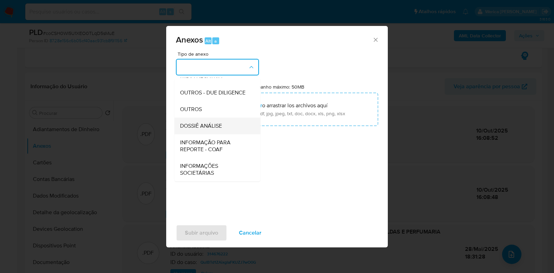
click at [211, 127] on span "DOSSIÊ ANÁLISE" at bounding box center [201, 126] width 42 height 7
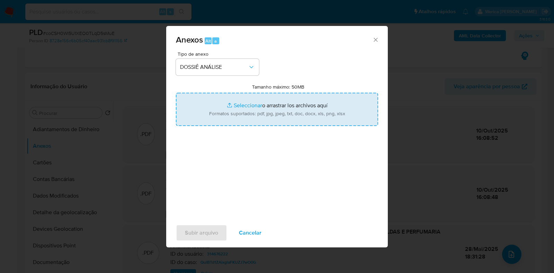
click at [246, 112] on input "Tamanho máximo: 50MB Seleccionar archivos" at bounding box center [277, 109] width 202 height 33
type input "C:\fakepath\Mulan 314676222_2025_10_10_13_54_29.xlsx"
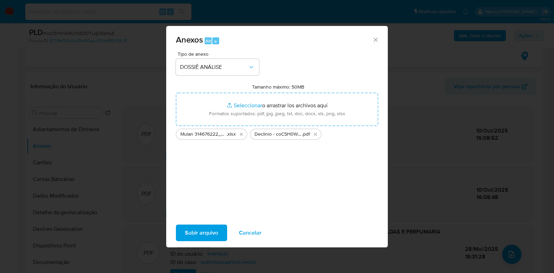
click at [182, 229] on button "Subir arquivo" at bounding box center [201, 233] width 51 height 17
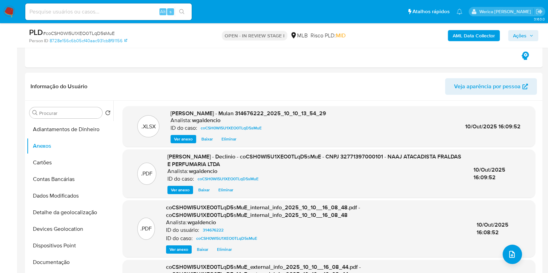
click at [528, 33] on span "Ações" at bounding box center [523, 36] width 20 height 10
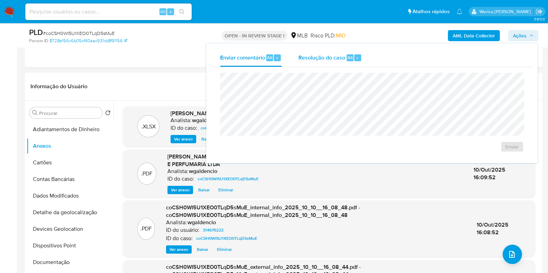
click at [317, 66] on div "Resolução do caso Alt r" at bounding box center [329, 58] width 63 height 18
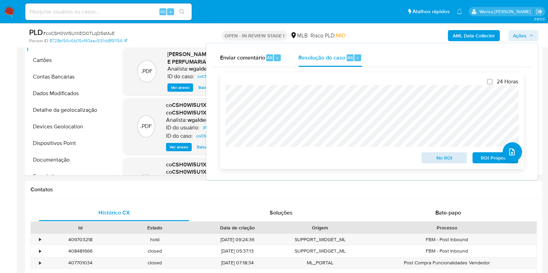
scroll to position [260, 0]
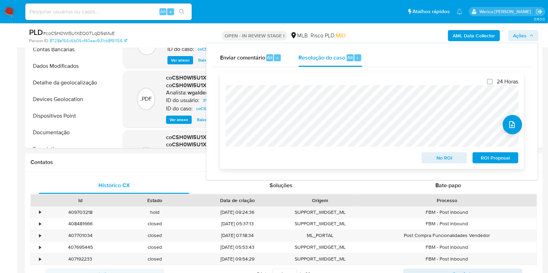
click at [438, 160] on span "No ROI" at bounding box center [444, 158] width 36 height 10
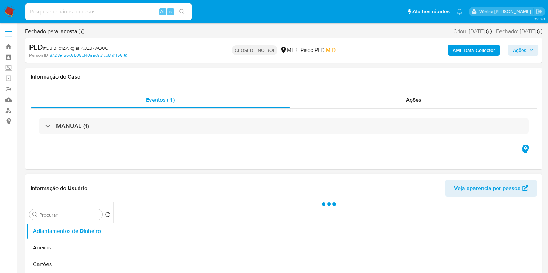
select select "10"
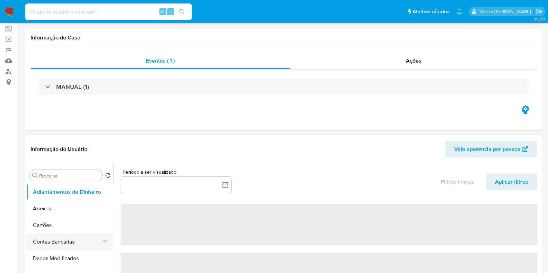
scroll to position [43, 0]
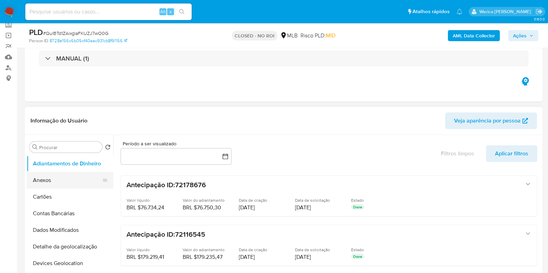
click at [54, 179] on button "Anexos" at bounding box center [67, 180] width 81 height 17
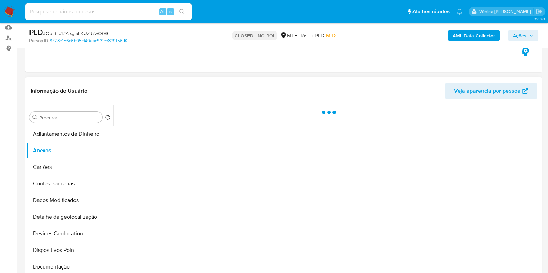
scroll to position [86, 0]
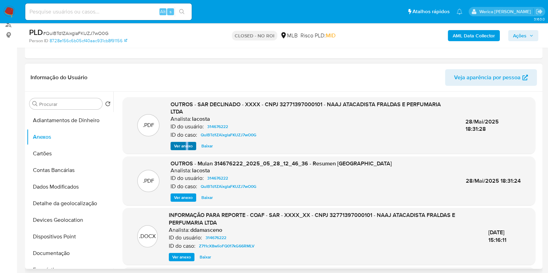
click at [187, 142] on div "OUTROS - SAR DECLINADO - XXXX - CNPJ 32771397000101 - NAAJ ATACADISTA FRALDAS E…" at bounding box center [312, 126] width 284 height 50
click at [178, 145] on span "Ver anexo" at bounding box center [183, 146] width 19 height 7
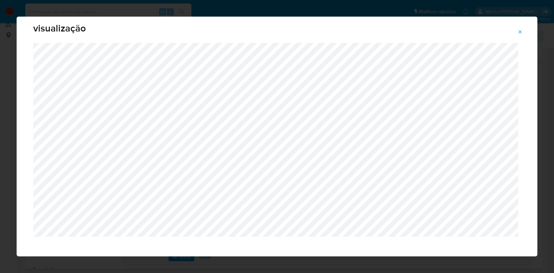
scroll to position [17, 0]
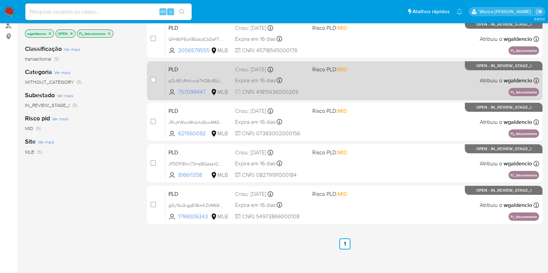
scroll to position [86, 0]
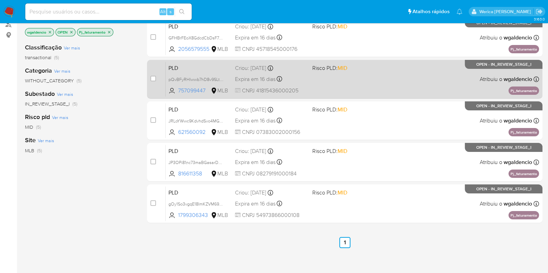
click at [388, 90] on div "PLD pQvBFyRHIwwb7hD8v9SLtMZz 757099447 MLB Risco PLD: MID Criou: 12/09/2025 Cri…" at bounding box center [352, 79] width 373 height 35
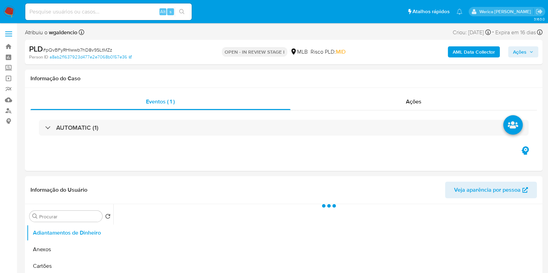
select select "10"
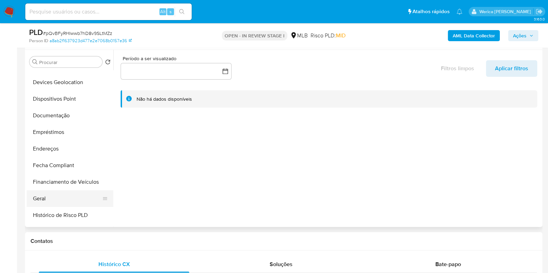
scroll to position [130, 0]
click at [65, 158] on button "Geral" at bounding box center [67, 165] width 81 height 17
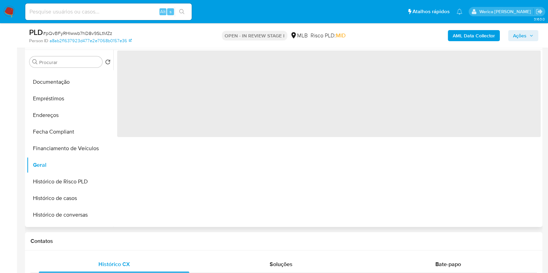
click at [200, 134] on span "‌" at bounding box center [328, 94] width 423 height 87
click at [199, 134] on span "‌" at bounding box center [328, 94] width 423 height 87
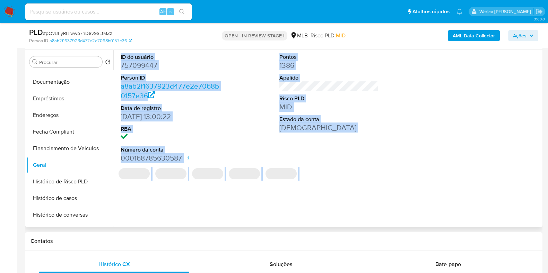
scroll to position [86, 0]
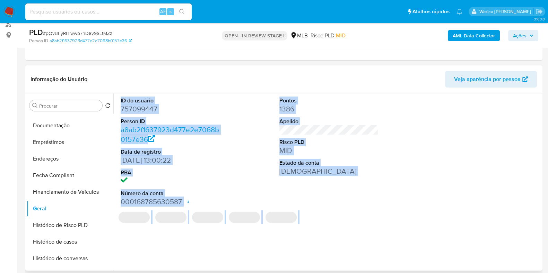
click at [153, 106] on dd "757099447" at bounding box center [170, 109] width 99 height 10
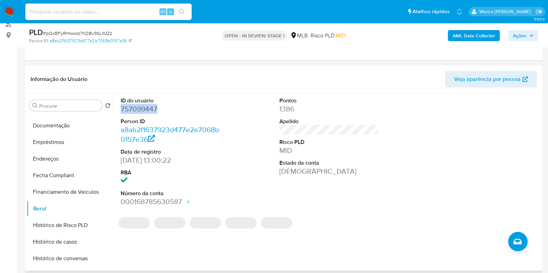
click at [153, 106] on dd "757099447" at bounding box center [170, 109] width 99 height 10
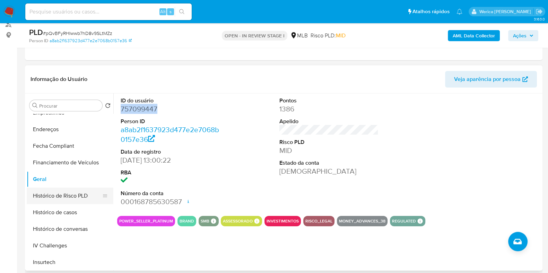
scroll to position [173, 0]
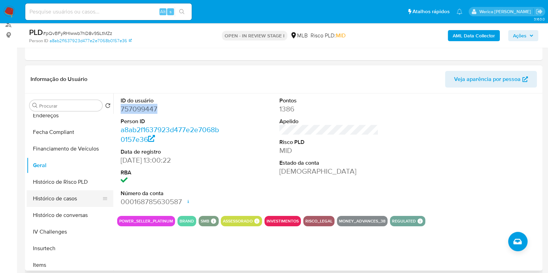
click at [80, 195] on button "Histórico de casos" at bounding box center [67, 198] width 81 height 17
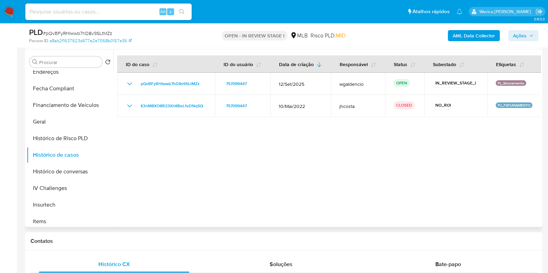
scroll to position [86, 0]
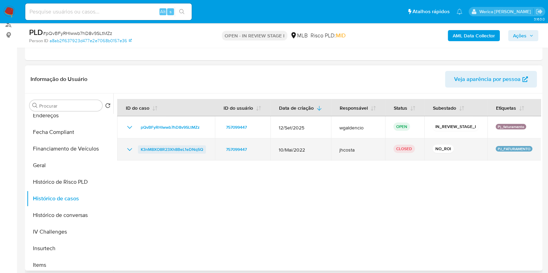
click at [197, 145] on span "K3nM8XO8R23Xh8BeL1eDNqSQ" at bounding box center [172, 149] width 62 height 8
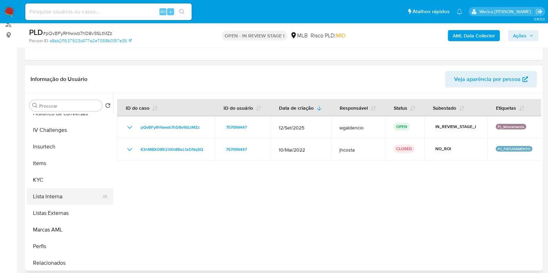
scroll to position [303, 0]
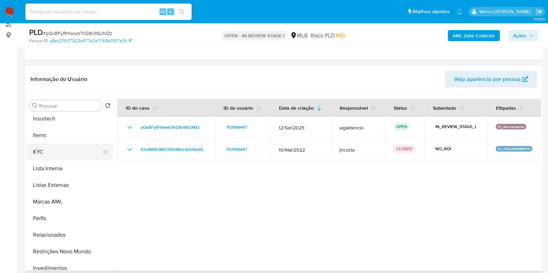
drag, startPoint x: 63, startPoint y: 145, endPoint x: 63, endPoint y: 150, distance: 4.8
click at [63, 146] on button "KYC" at bounding box center [67, 152] width 81 height 17
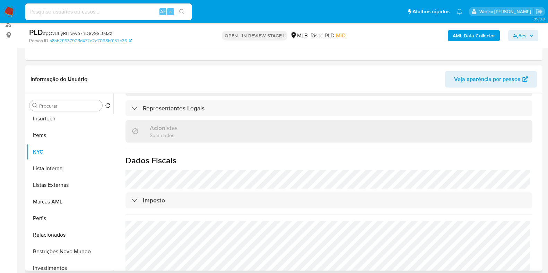
scroll to position [403, 0]
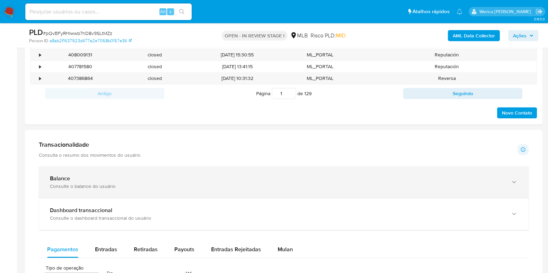
click at [104, 170] on div "Balance Consulte o balance do usuário" at bounding box center [283, 183] width 489 height 32
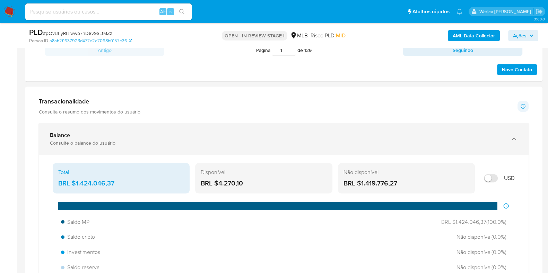
scroll to position [519, 0]
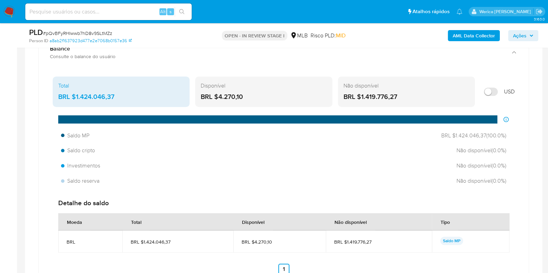
drag, startPoint x: 75, startPoint y: 98, endPoint x: 126, endPoint y: 98, distance: 51.3
click at [126, 98] on div "BRL $1.424.046,37" at bounding box center [121, 96] width 126 height 9
click at [340, 150] on div "Saldo cripto Não disponível ( 0.0 %)" at bounding box center [283, 150] width 451 height 13
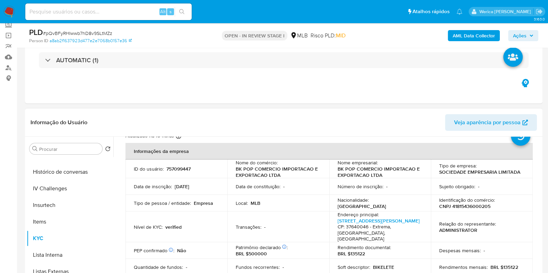
scroll to position [14, 0]
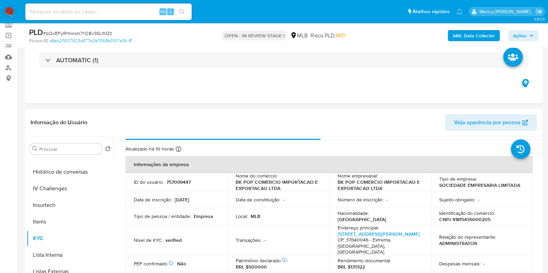
click at [466, 225] on td "Relação do representante : ADMINISTRATOR" at bounding box center [481, 240] width 102 height 31
click at [462, 221] on p "CNPJ 41815436000205" at bounding box center [464, 219] width 51 height 6
copy p "41815436000205"
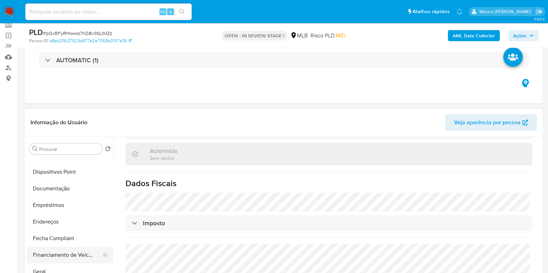
scroll to position [130, 0]
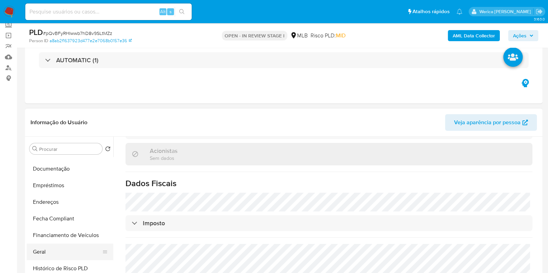
click at [55, 248] on button "Geral" at bounding box center [67, 252] width 81 height 17
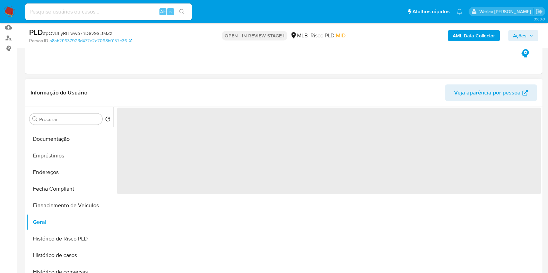
scroll to position [86, 0]
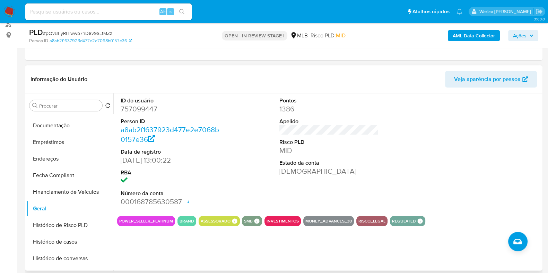
click at [473, 145] on div at bounding box center [488, 152] width 106 height 117
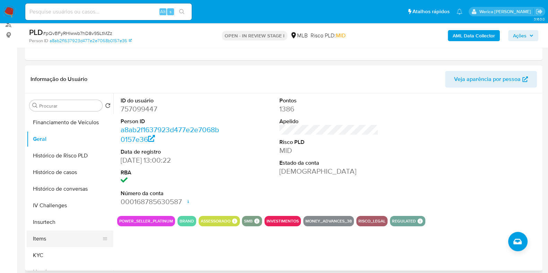
scroll to position [259, 0]
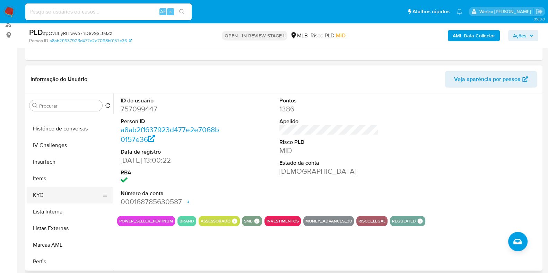
click at [62, 196] on button "KYC" at bounding box center [67, 195] width 81 height 17
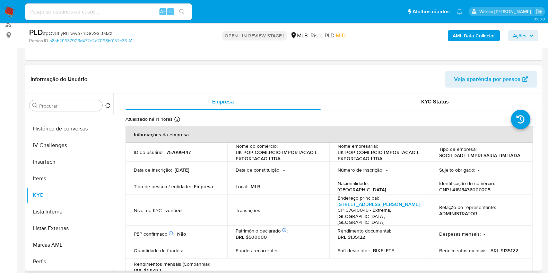
click at [474, 231] on p "Despesas mensais :" at bounding box center [460, 234] width 42 height 6
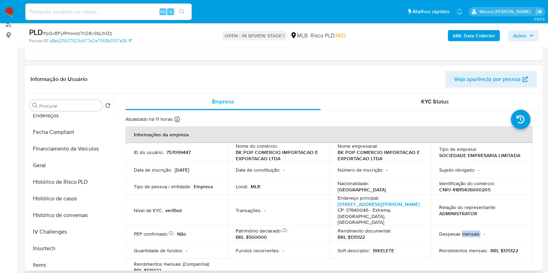
scroll to position [159, 0]
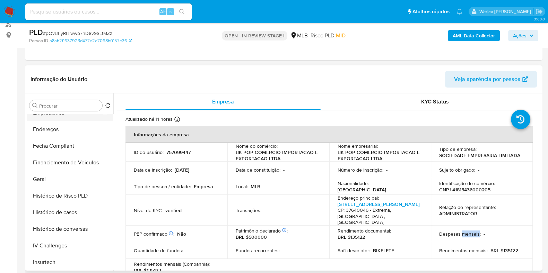
click at [72, 117] on button "Empréstimos" at bounding box center [67, 113] width 81 height 17
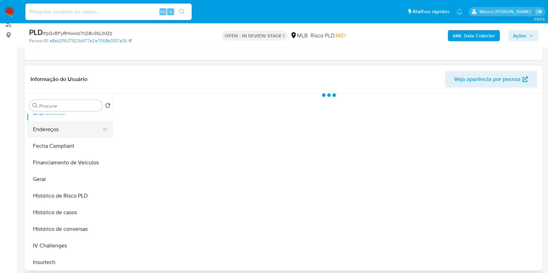
click at [67, 136] on button "Endereços" at bounding box center [67, 129] width 81 height 17
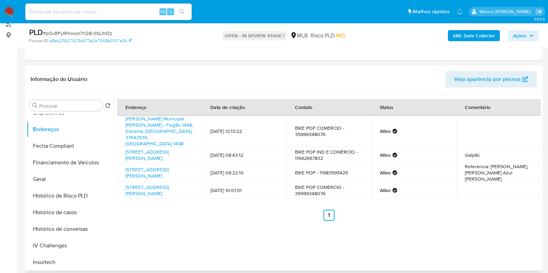
click at [456, 259] on div "Endereço Data de criação Contato Status Comentário Estrada Municipal José Geral…" at bounding box center [326, 182] width 427 height 177
click at [441, 246] on div "Endereço Data de criação Contato Status Comentário Estrada Municipal José Geral…" at bounding box center [326, 182] width 427 height 177
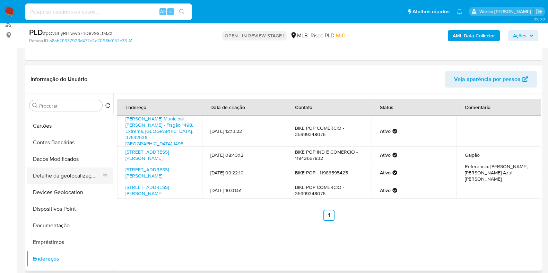
click at [63, 174] on button "Detalhe da geolocalização" at bounding box center [67, 176] width 81 height 17
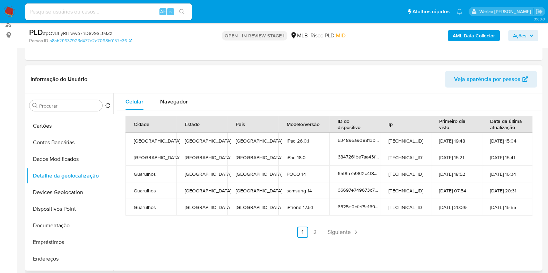
click at [479, 246] on div "Celular Navegador Cidade Estado País Modelo/Versão ID do dispositivo Ip Primeir…" at bounding box center [326, 182] width 427 height 177
drag, startPoint x: 477, startPoint y: 246, endPoint x: 474, endPoint y: 241, distance: 5.3
click at [476, 244] on div "Celular Navegador Cidade Estado País Modelo/Versão ID do dispositivo Ip Primeir…" at bounding box center [326, 182] width 427 height 177
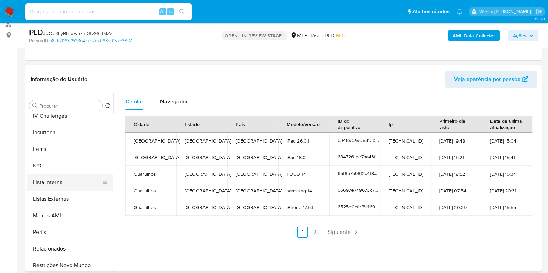
scroll to position [376, 0]
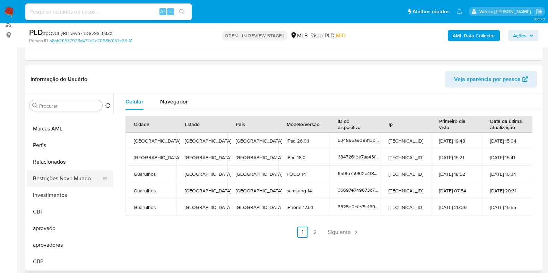
click at [69, 171] on button "Restrições Novo Mundo" at bounding box center [67, 178] width 81 height 17
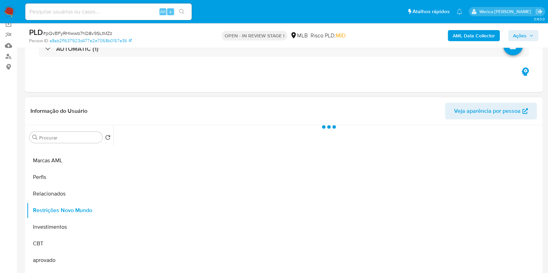
scroll to position [43, 0]
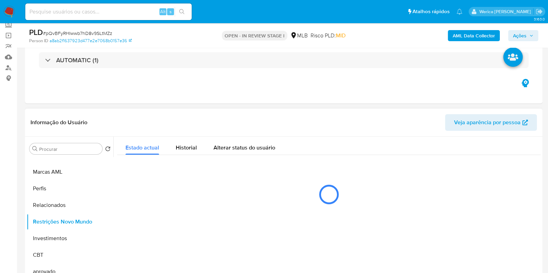
click at [181, 140] on div "Historial" at bounding box center [186, 146] width 21 height 18
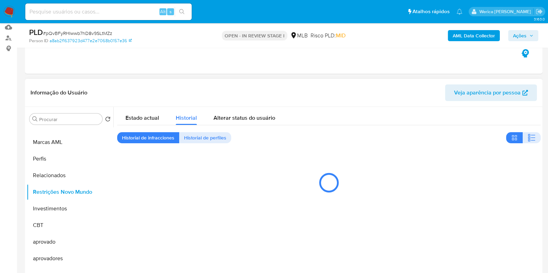
scroll to position [86, 0]
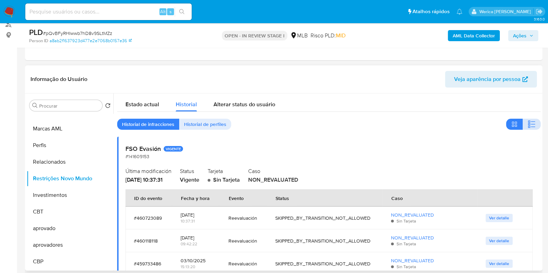
click at [532, 121] on icon "button" at bounding box center [531, 124] width 8 height 8
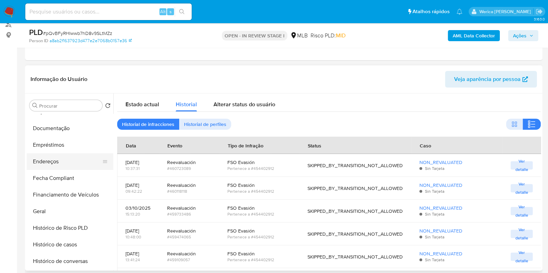
scroll to position [116, 0]
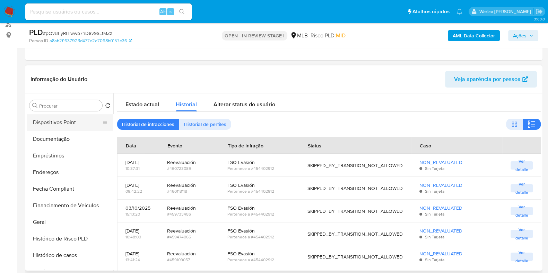
click at [90, 122] on button "Dispositivos Point" at bounding box center [67, 122] width 81 height 17
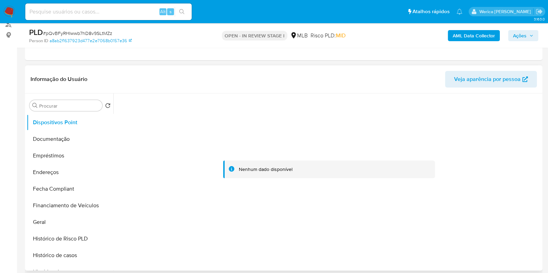
click at [478, 205] on div at bounding box center [328, 170] width 423 height 152
click at [465, 33] on b "AML Data Collector" at bounding box center [473, 35] width 42 height 11
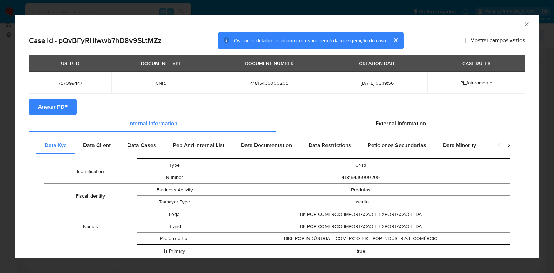
click at [56, 108] on span "Anexar PDF" at bounding box center [52, 106] width 29 height 15
click at [523, 21] on icon "Fechar a janela" at bounding box center [526, 24] width 7 height 7
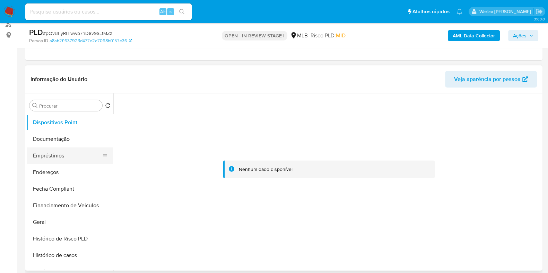
click at [57, 151] on button "Empréstimos" at bounding box center [67, 156] width 81 height 17
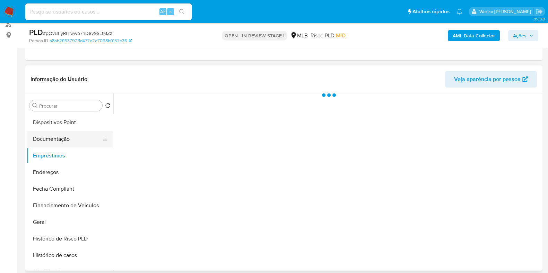
click at [62, 142] on button "Documentação" at bounding box center [67, 139] width 81 height 17
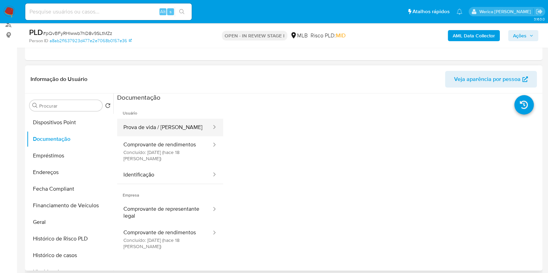
click at [180, 124] on button "Prova de vida / Selfie" at bounding box center [164, 128] width 95 height 18
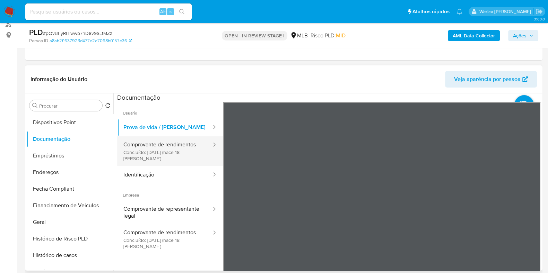
click at [185, 158] on button "Comprovante de rendimentos Concluído: 22/09/2025 (hace 18 días)" at bounding box center [164, 151] width 95 height 30
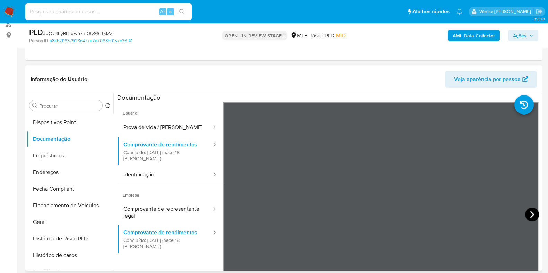
click at [531, 213] on icon at bounding box center [532, 215] width 14 height 14
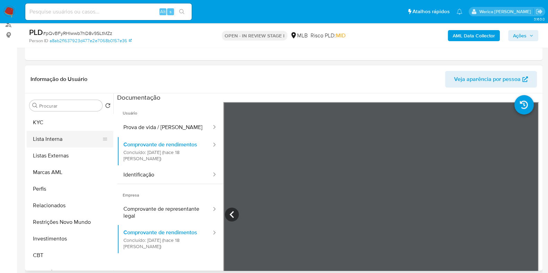
scroll to position [332, 0]
drag, startPoint x: 74, startPoint y: 146, endPoint x: 73, endPoint y: 140, distance: 6.7
click at [75, 146] on button "Lista Interna" at bounding box center [67, 139] width 81 height 17
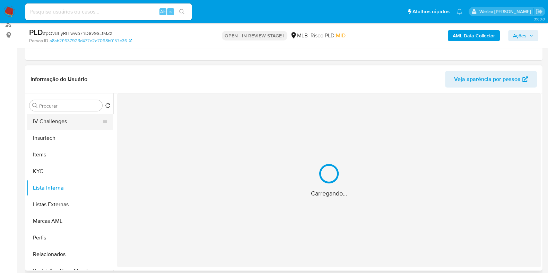
scroll to position [246, 0]
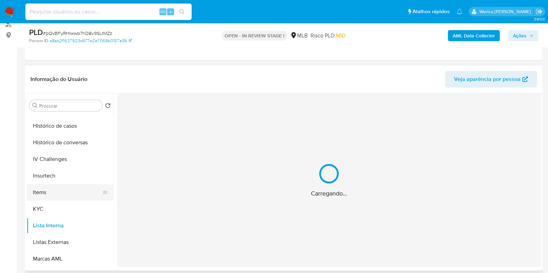
click at [68, 190] on button "Items" at bounding box center [67, 192] width 81 height 17
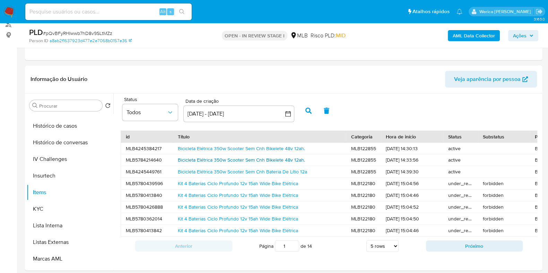
click at [244, 158] on link "Bicicleta Elétrica 350w Scooter Sem Cnh Bikelete 48v 12ah." at bounding box center [241, 160] width 127 height 7
click at [81, 124] on button "Histórico de casos" at bounding box center [67, 126] width 81 height 17
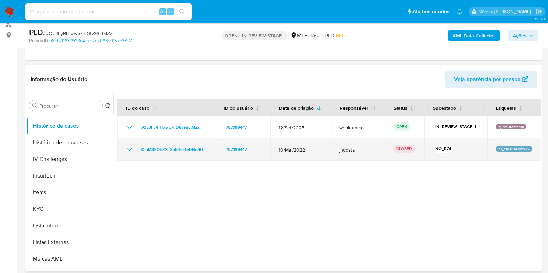
click at [134, 148] on div "K3nM8XO8R23Xh8BeL1eDNqSQ" at bounding box center [165, 149] width 81 height 8
click at [127, 153] on icon "Mostrar/Ocultar" at bounding box center [129, 149] width 8 height 8
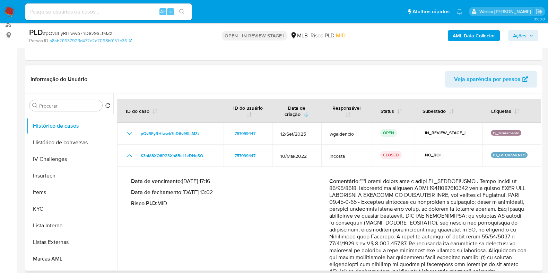
drag, startPoint x: 186, startPoint y: 193, endPoint x: 212, endPoint y: 195, distance: 26.4
click at [212, 195] on p "Data de fechamento : 30/06/2022 13:02" at bounding box center [230, 192] width 198 height 7
drag, startPoint x: 216, startPoint y: 192, endPoint x: 185, endPoint y: 192, distance: 30.5
click at [185, 192] on p "Data de fechamento : 30/06/2022 13:02" at bounding box center [230, 192] width 198 height 7
click at [462, 37] on b "AML Data Collector" at bounding box center [473, 35] width 42 height 11
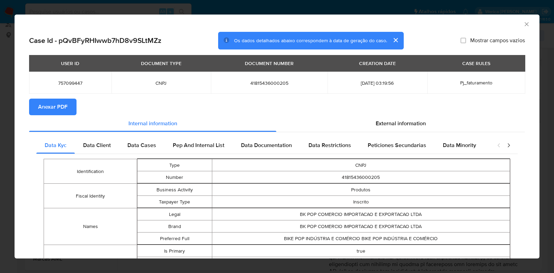
click at [45, 106] on span "Anexar PDF" at bounding box center [52, 106] width 29 height 15
click at [523, 24] on icon "Fechar a janela" at bounding box center [526, 24] width 7 height 7
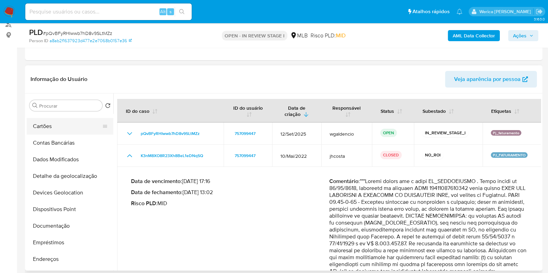
scroll to position [0, 0]
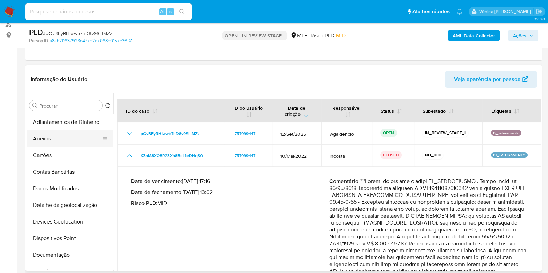
click at [68, 138] on button "Anexos" at bounding box center [67, 139] width 81 height 17
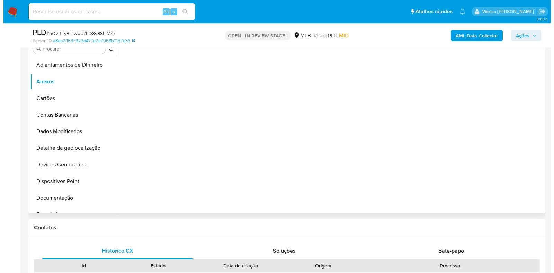
scroll to position [130, 0]
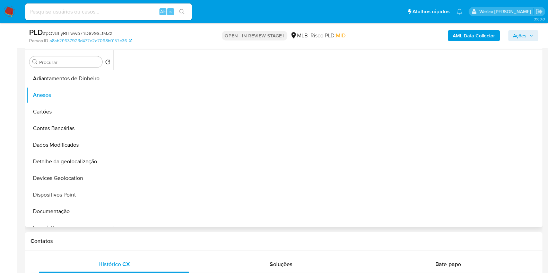
click at [507, 184] on div at bounding box center [326, 138] width 427 height 177
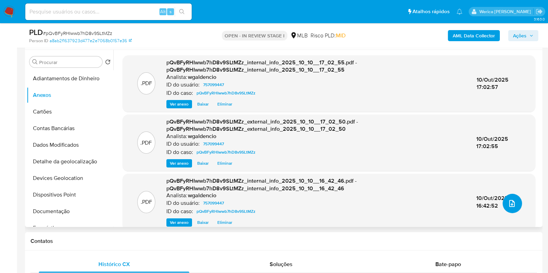
drag, startPoint x: 507, startPoint y: 184, endPoint x: 508, endPoint y: 198, distance: 14.9
click at [508, 198] on button "upload-file" at bounding box center [511, 203] width 19 height 19
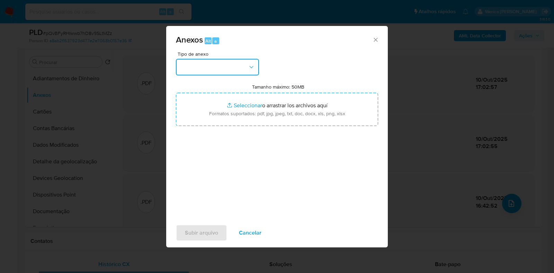
click at [203, 74] on button "button" at bounding box center [217, 67] width 83 height 17
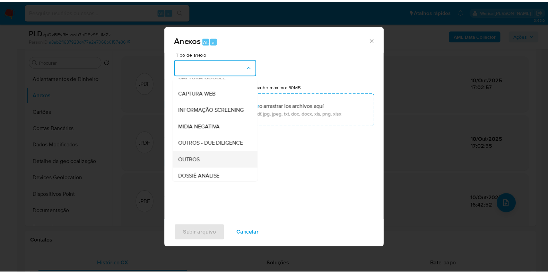
scroll to position [86, 0]
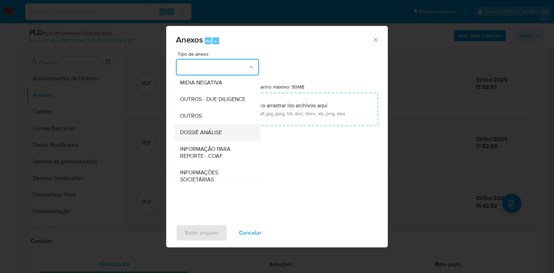
click at [226, 141] on div "DOSSIÊ ANÁLISE" at bounding box center [215, 132] width 71 height 17
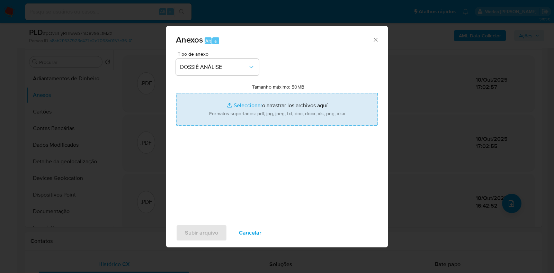
click at [249, 105] on input "Tamanho máximo: 50MB Seleccionar archivos" at bounding box center [277, 109] width 202 height 33
type input "C:\fakepath\Mulan 757099447_2025_10_10_13_58_23.xlsx"
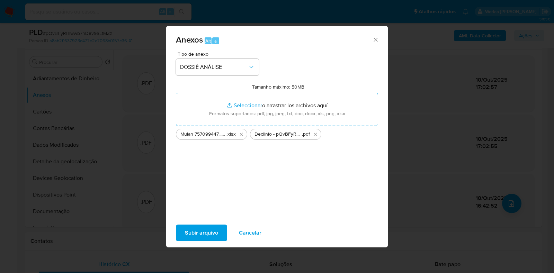
click at [208, 231] on span "Subir arquivo" at bounding box center [201, 232] width 33 height 15
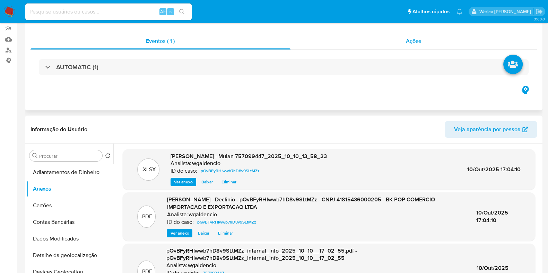
scroll to position [0, 0]
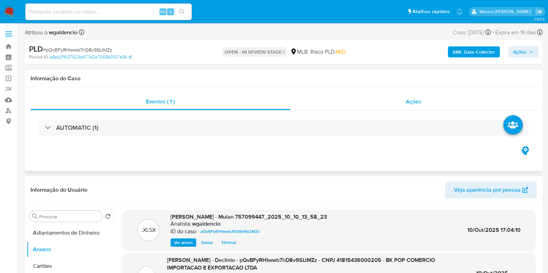
click at [421, 101] on div "Ações" at bounding box center [413, 102] width 247 height 17
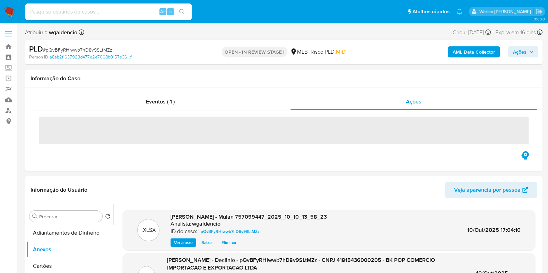
click at [530, 51] on icon "button" at bounding box center [531, 52] width 4 height 4
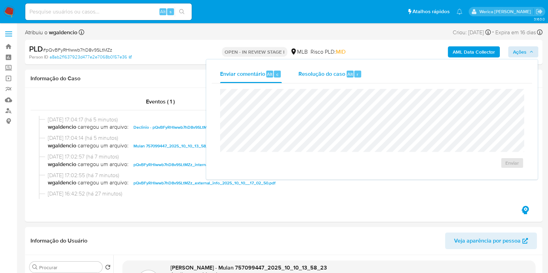
click at [342, 76] on span "Resolução do caso" at bounding box center [321, 74] width 47 height 8
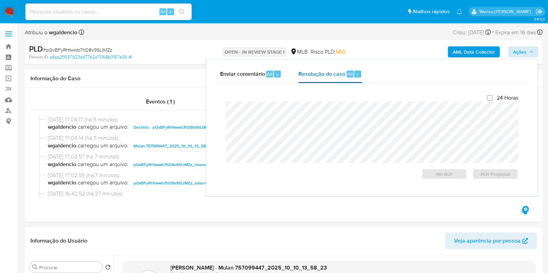
click at [339, 69] on div "Resolução do caso Alt r" at bounding box center [329, 74] width 63 height 18
click at [436, 174] on span "No ROI" at bounding box center [444, 174] width 36 height 10
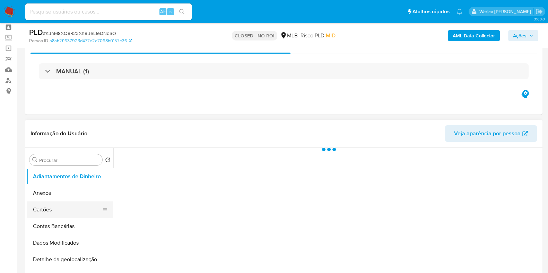
scroll to position [43, 0]
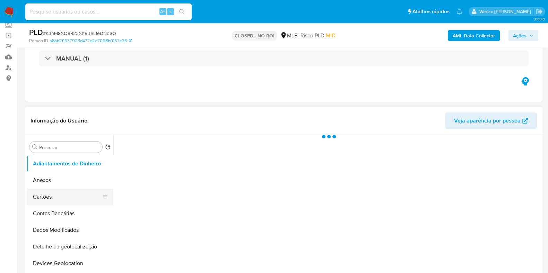
select select "10"
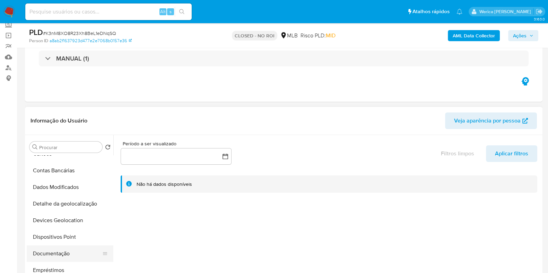
click at [64, 250] on button "Documentação" at bounding box center [67, 254] width 81 height 17
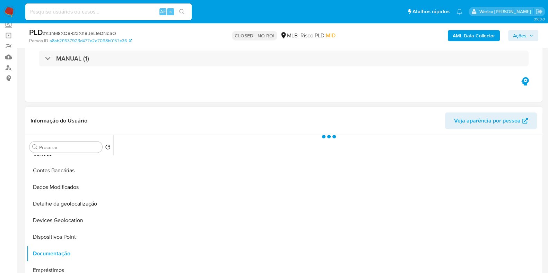
click at [167, 197] on div at bounding box center [326, 223] width 427 height 177
click at [160, 164] on div at bounding box center [326, 223] width 427 height 177
click at [160, 163] on div at bounding box center [326, 223] width 427 height 177
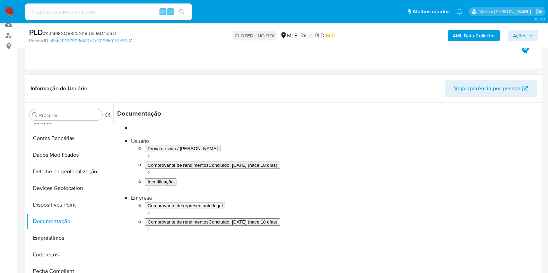
scroll to position [86, 0]
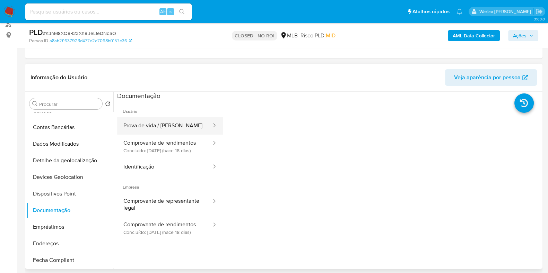
click at [164, 125] on button "Prova de vida / [PERSON_NAME]" at bounding box center [164, 126] width 95 height 18
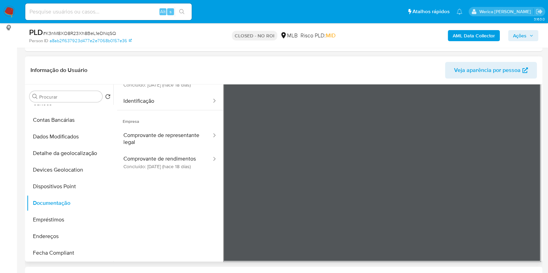
scroll to position [130, 0]
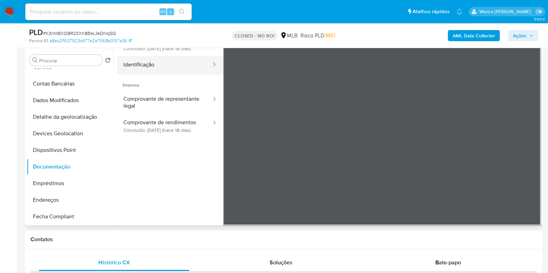
click at [182, 74] on button "Identificação" at bounding box center [164, 65] width 95 height 18
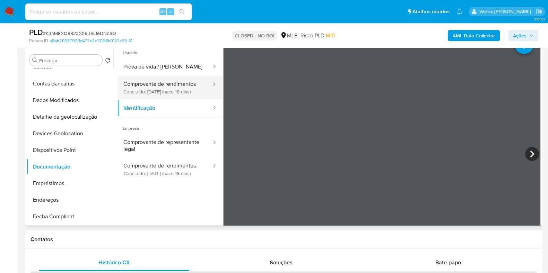
click at [167, 99] on button "Comprovante de rendimentos Concluído: [DATE] (hace 18 días)" at bounding box center [164, 88] width 95 height 24
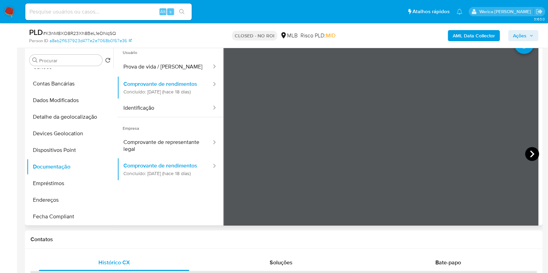
click at [533, 158] on icon at bounding box center [532, 154] width 14 height 14
click at [233, 153] on icon at bounding box center [232, 154] width 14 height 14
click at [525, 150] on icon at bounding box center [532, 154] width 14 height 14
click at [225, 153] on icon at bounding box center [232, 154] width 14 height 14
click at [530, 151] on icon at bounding box center [532, 154] width 4 height 7
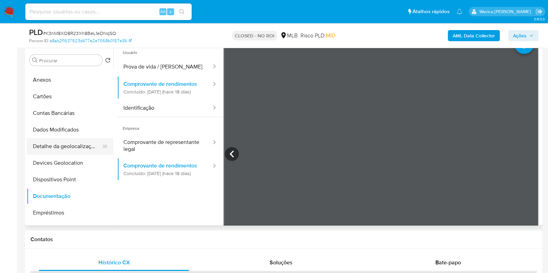
scroll to position [0, 0]
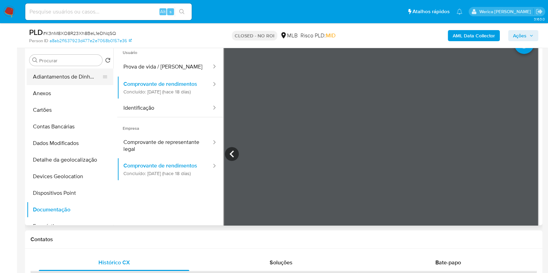
click at [51, 83] on button "Adiantamentos de Dinheiro" at bounding box center [67, 77] width 81 height 17
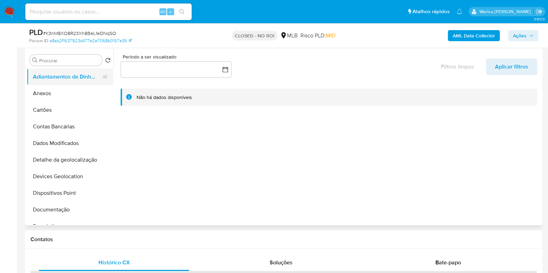
click at [83, 80] on button "Adiantamentos de Dinheiro" at bounding box center [67, 77] width 81 height 17
click at [78, 94] on button "Anexos" at bounding box center [67, 93] width 81 height 17
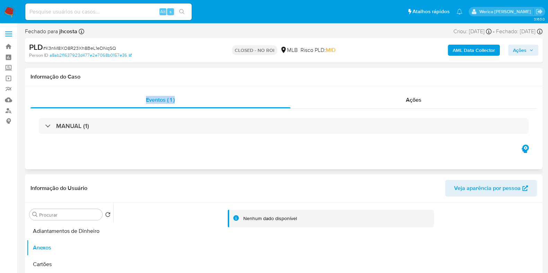
click at [403, 89] on div "Informação do Caso Eventos ( 1 ) Ações MANUAL (1)" at bounding box center [283, 118] width 517 height 101
click at [406, 99] on span "Ações" at bounding box center [414, 100] width 16 height 8
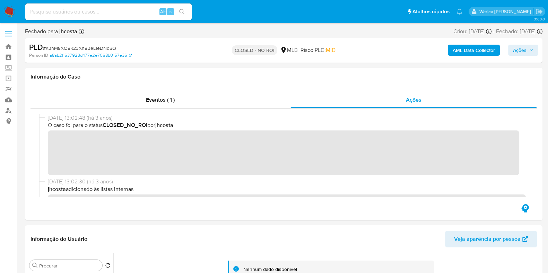
click at [185, 129] on div "[DATE] 13:02:48 (há 3 anos) O caso foi para o status CLOSED_NO_ROI por [PERSON_…" at bounding box center [287, 144] width 478 height 61
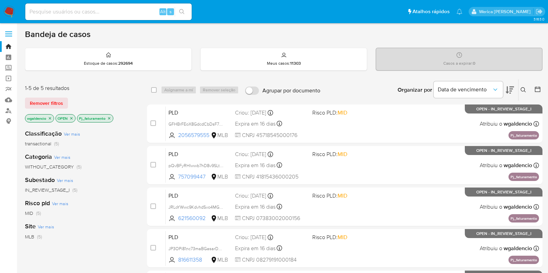
scroll to position [86, 0]
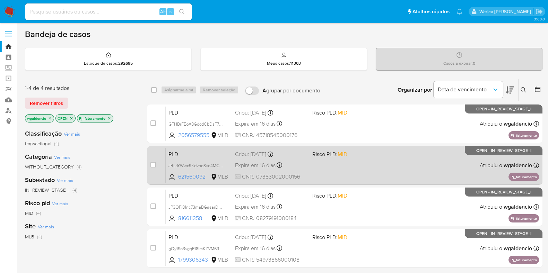
click at [401, 160] on div "PLD JRLoYWwc9KdvhdSvo4MGlLAH 621560092 MLB Risco PLD: MID Criou: [DATE] Criou: …" at bounding box center [352, 165] width 373 height 35
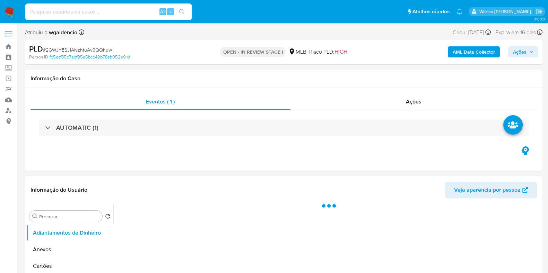
select select "10"
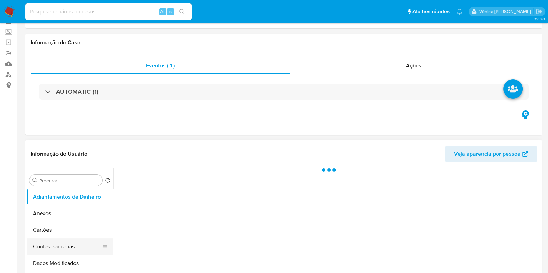
scroll to position [86, 0]
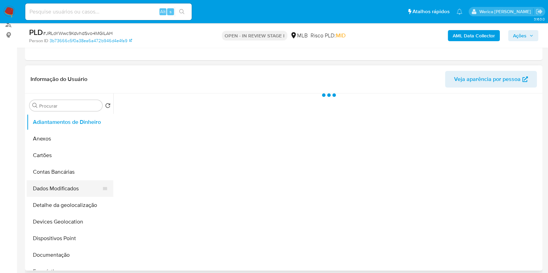
select select "10"
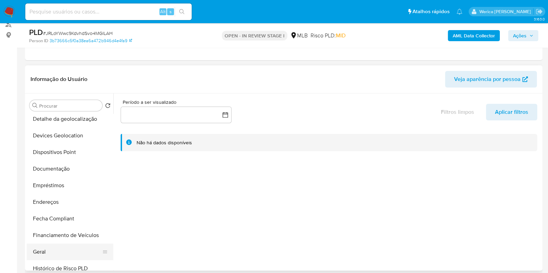
click at [62, 253] on button "Geral" at bounding box center [67, 252] width 81 height 17
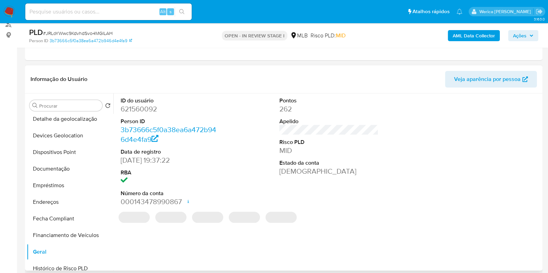
click at [150, 120] on dt "Person ID" at bounding box center [170, 122] width 99 height 8
click at [143, 108] on dd "621560092" at bounding box center [170, 109] width 99 height 10
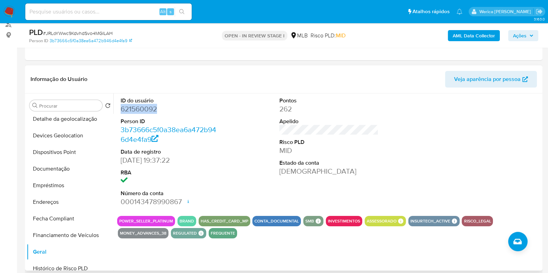
copy dd "621560092"
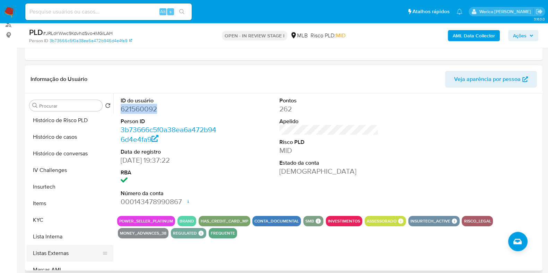
scroll to position [173, 0]
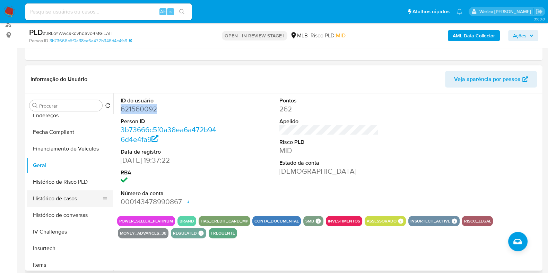
click at [72, 196] on button "Histórico de casos" at bounding box center [67, 198] width 81 height 17
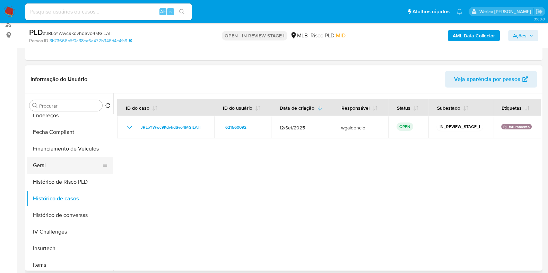
click at [62, 162] on button "Geral" at bounding box center [67, 165] width 81 height 17
